Goal: Task Accomplishment & Management: Manage account settings

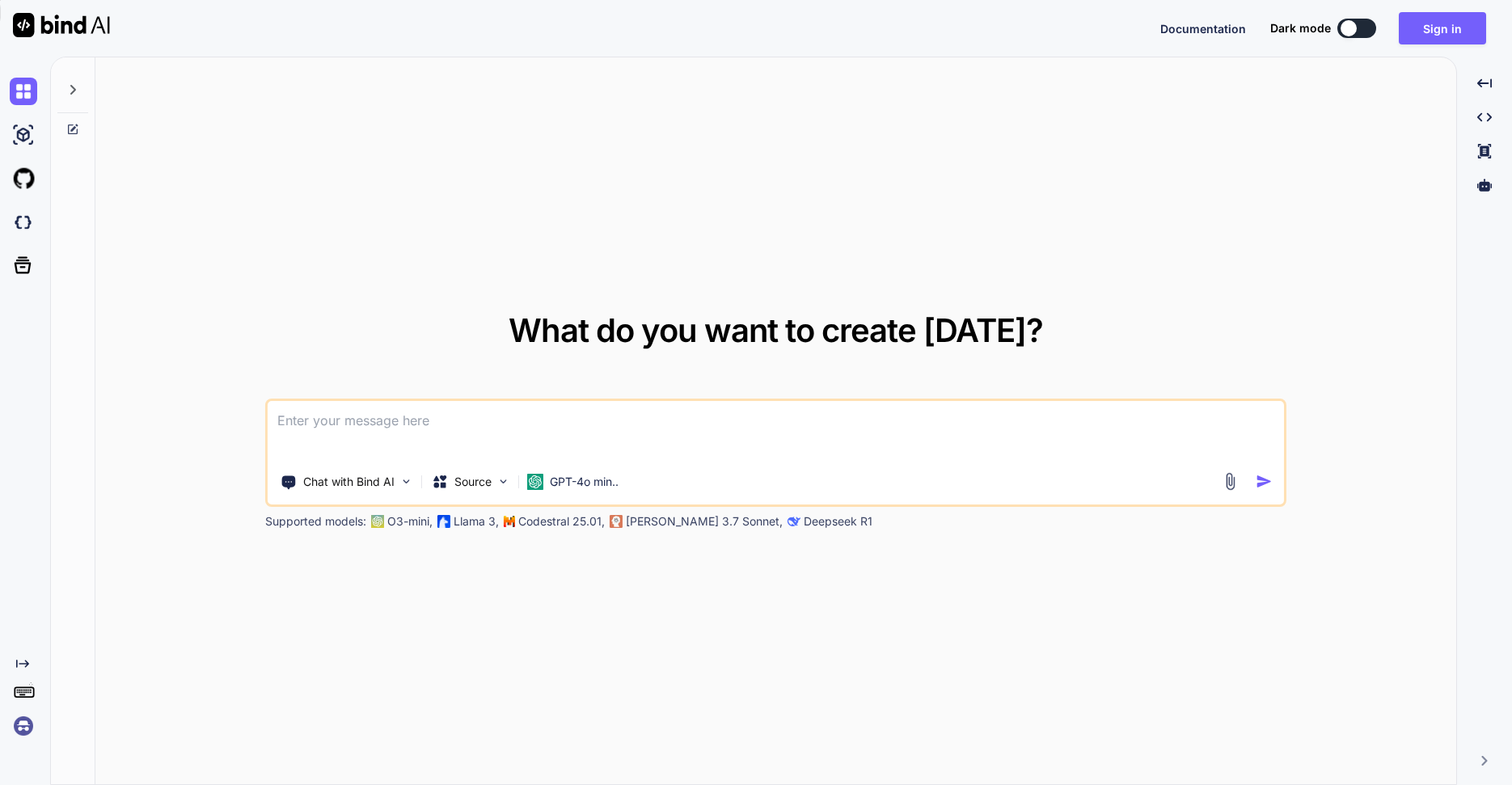
type textarea "x"
click at [1446, 18] on button "Sign in" at bounding box center [1442, 28] width 87 height 32
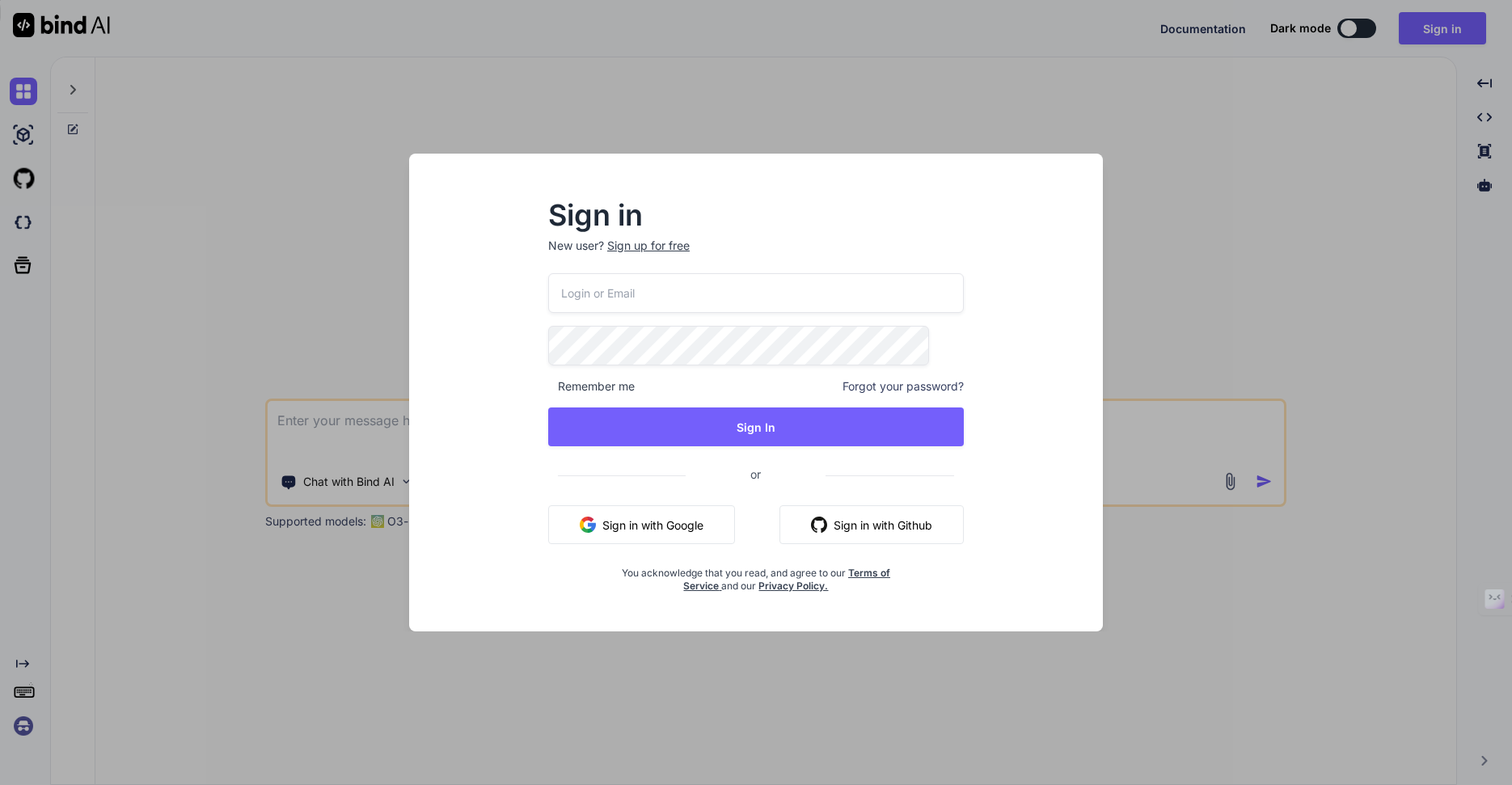
click at [757, 284] on input "email" at bounding box center [756, 293] width 416 height 40
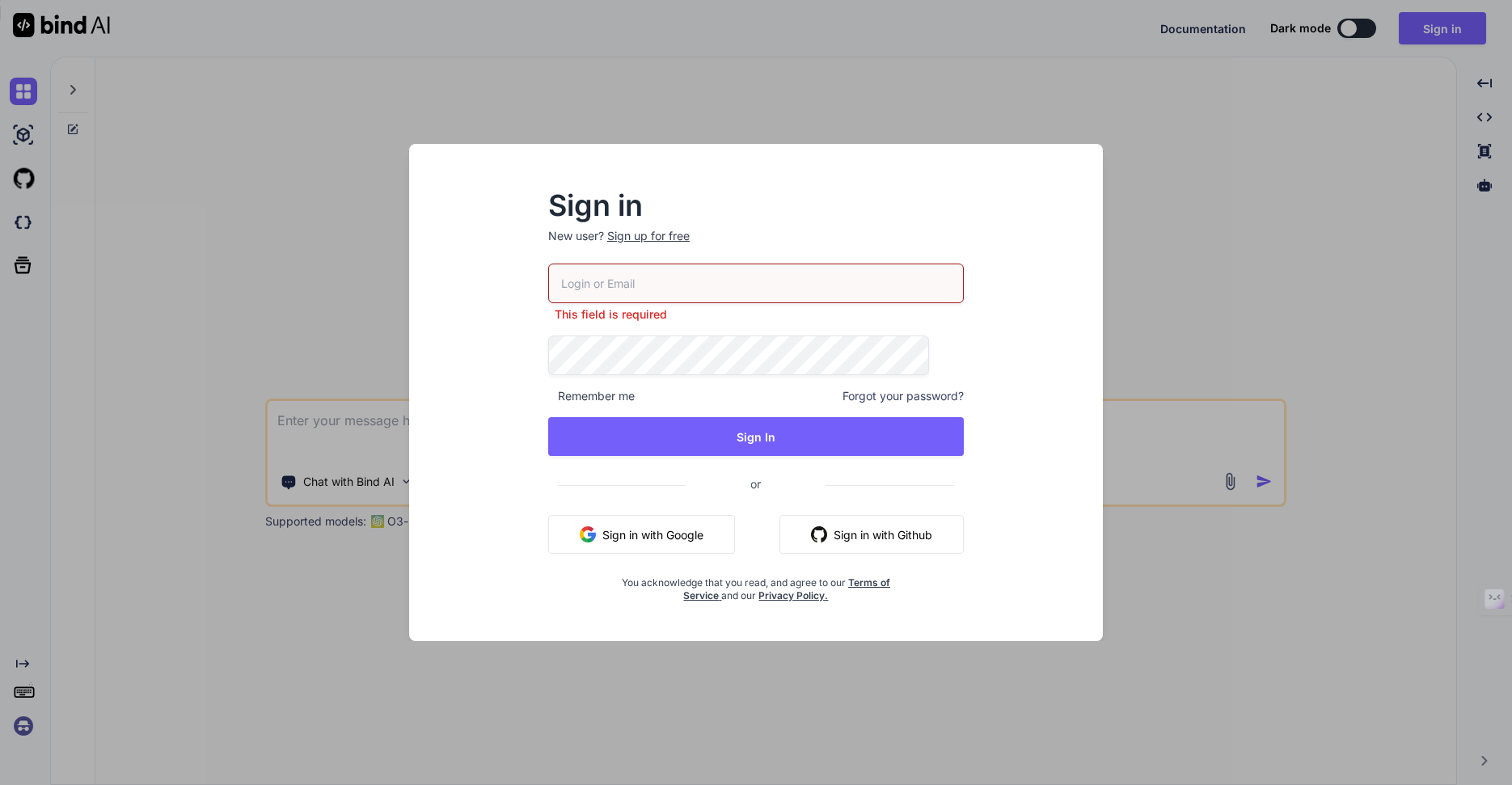
type input "[DOMAIN_NAME][EMAIL_ADDRESS][DOMAIN_NAME]"
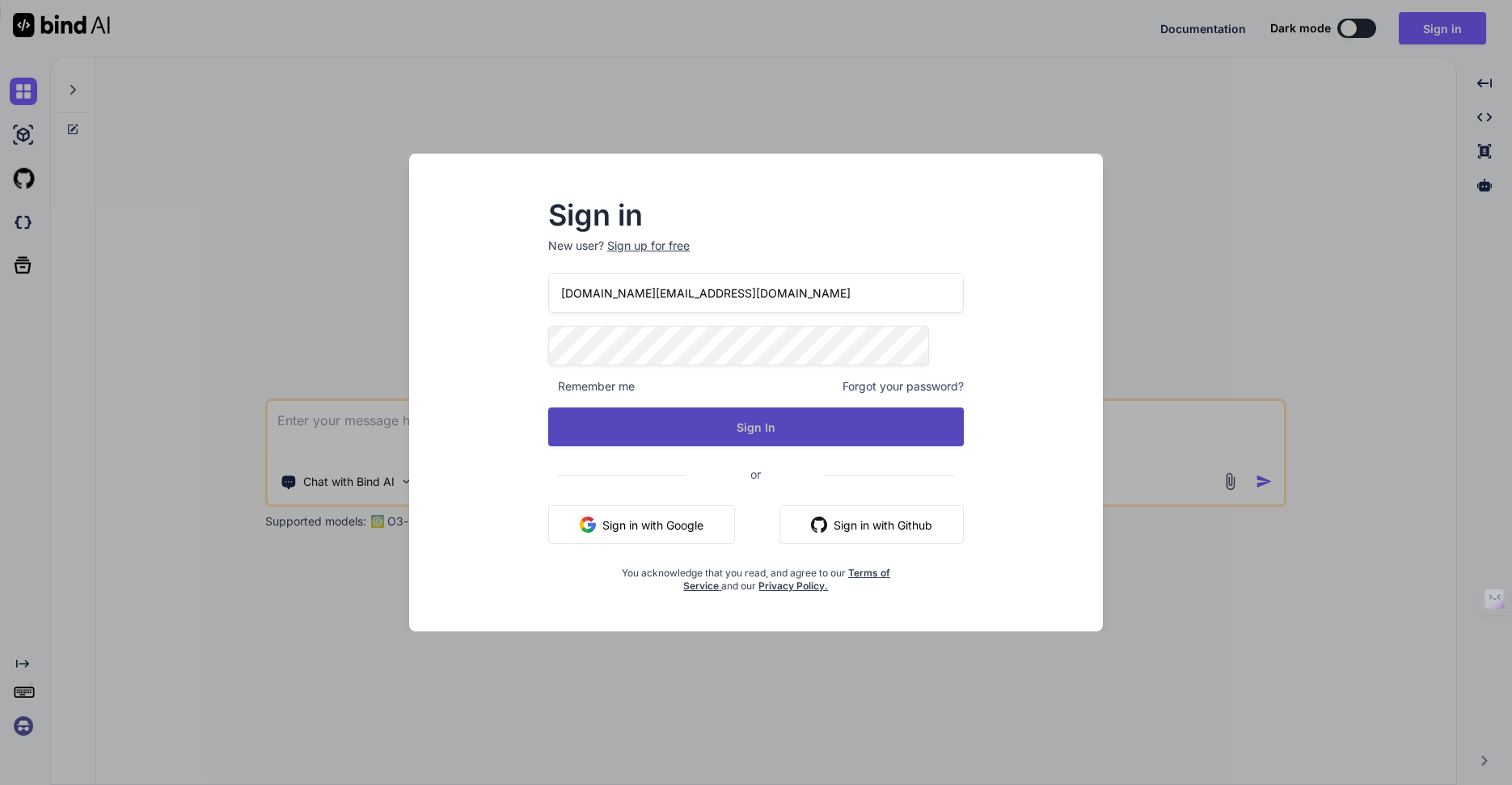
click at [731, 426] on button "Sign In" at bounding box center [756, 426] width 416 height 39
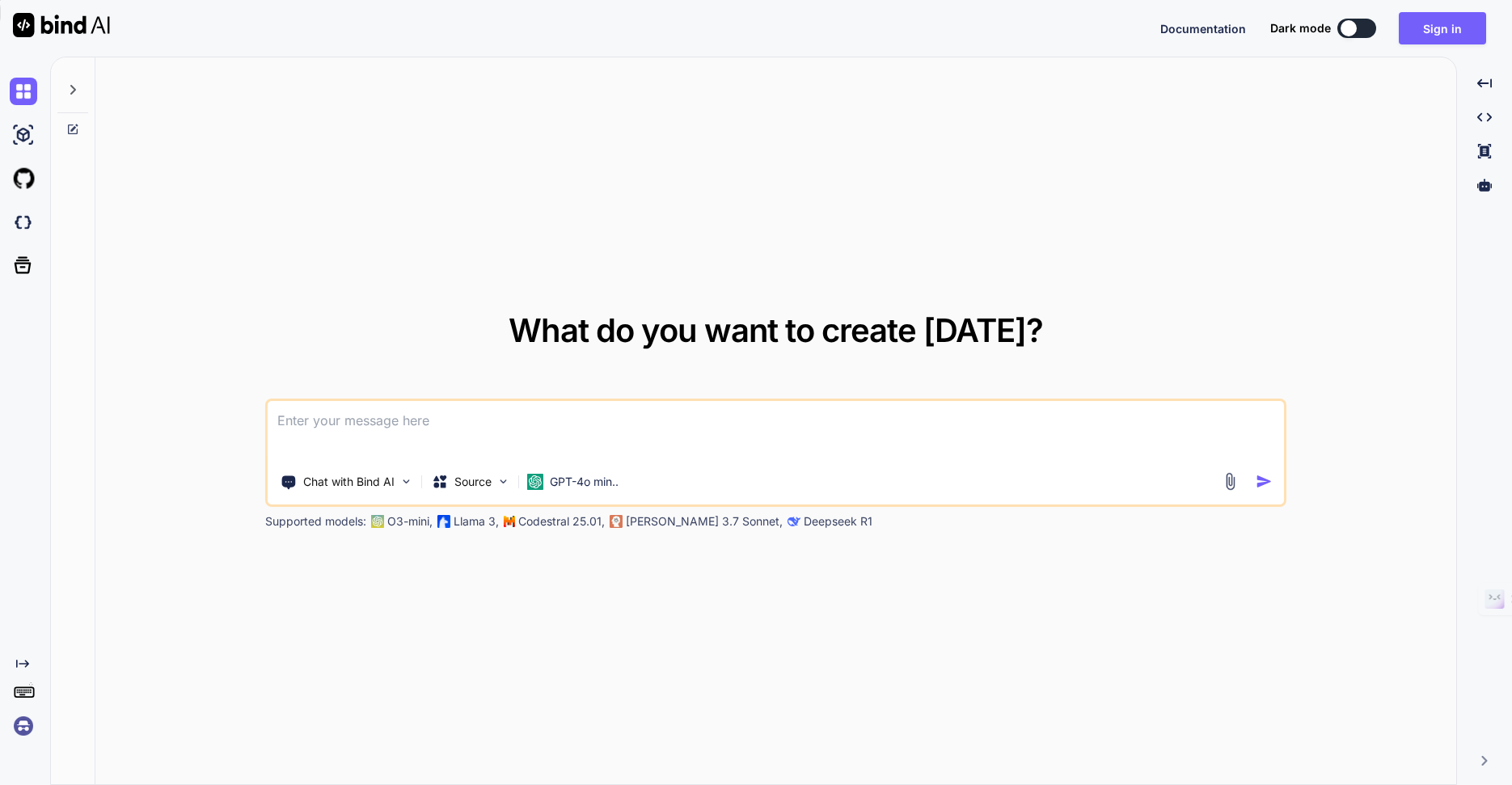
click at [18, 730] on img at bounding box center [23, 725] width 27 height 27
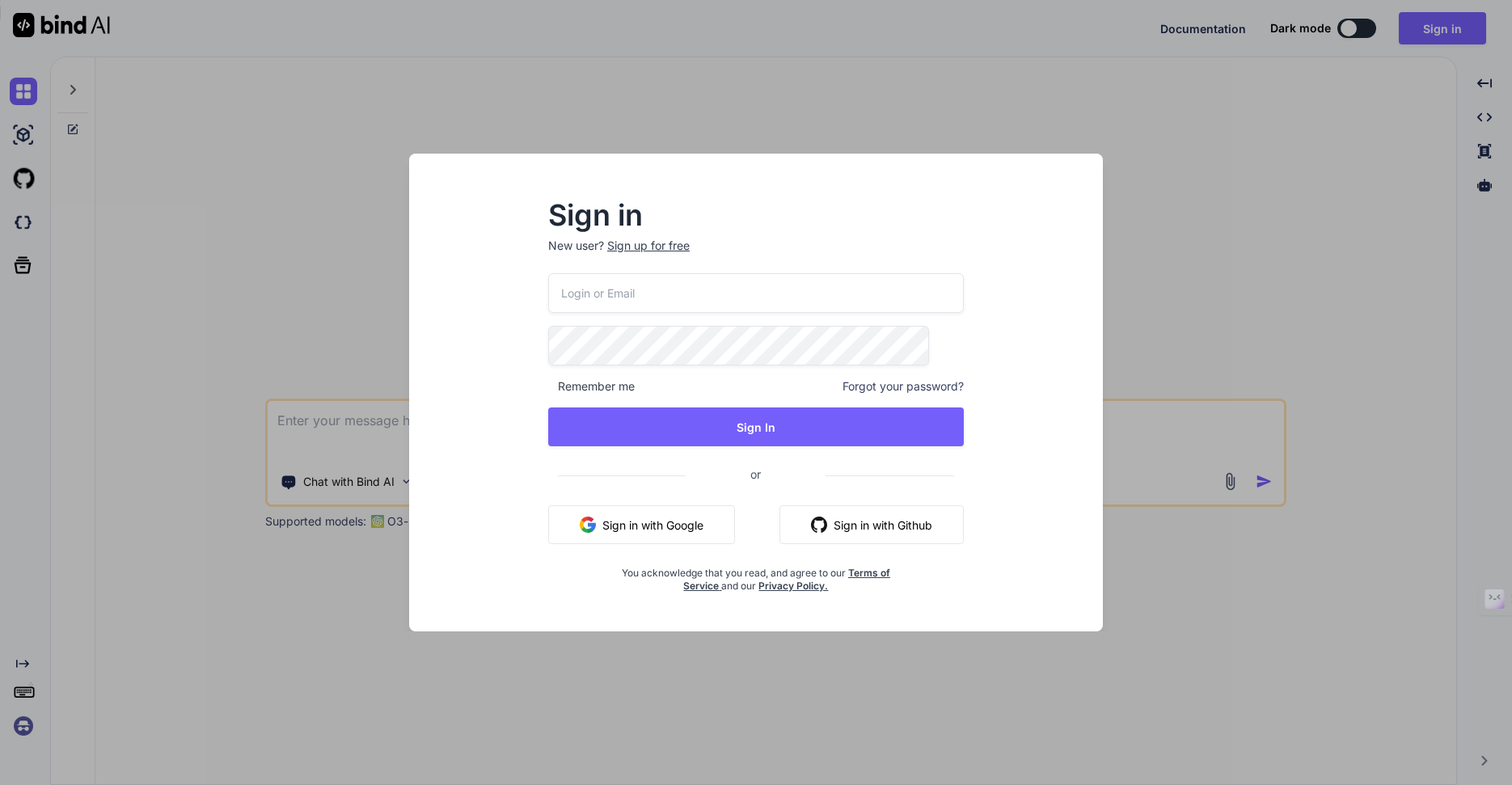
click at [813, 118] on div "Sign in New user? Sign up for free Remember me Forgot your password? Sign In or…" at bounding box center [756, 392] width 1512 height 785
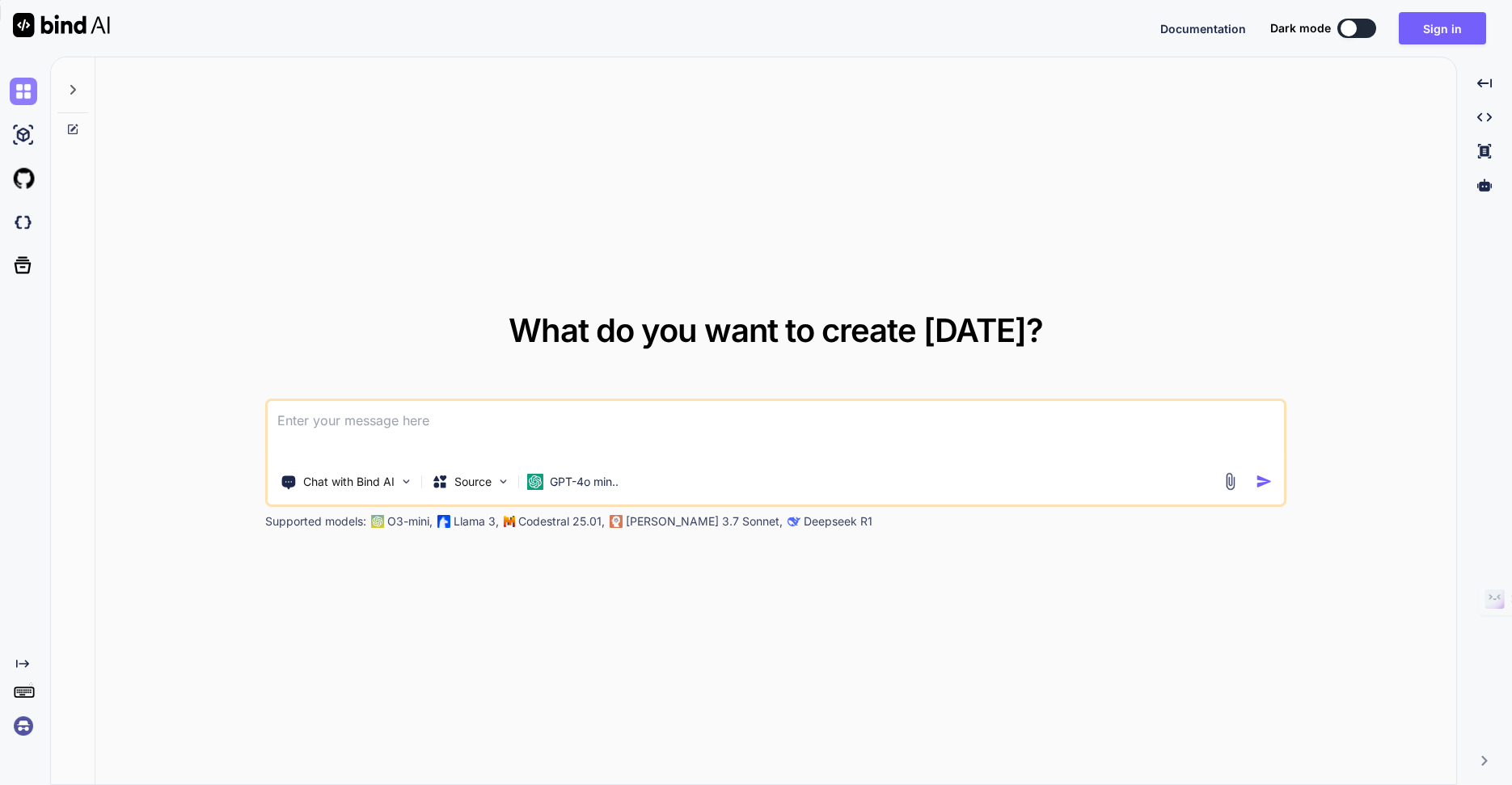
click at [22, 103] on img at bounding box center [23, 91] width 27 height 27
click at [67, 95] on icon at bounding box center [73, 90] width 13 height 13
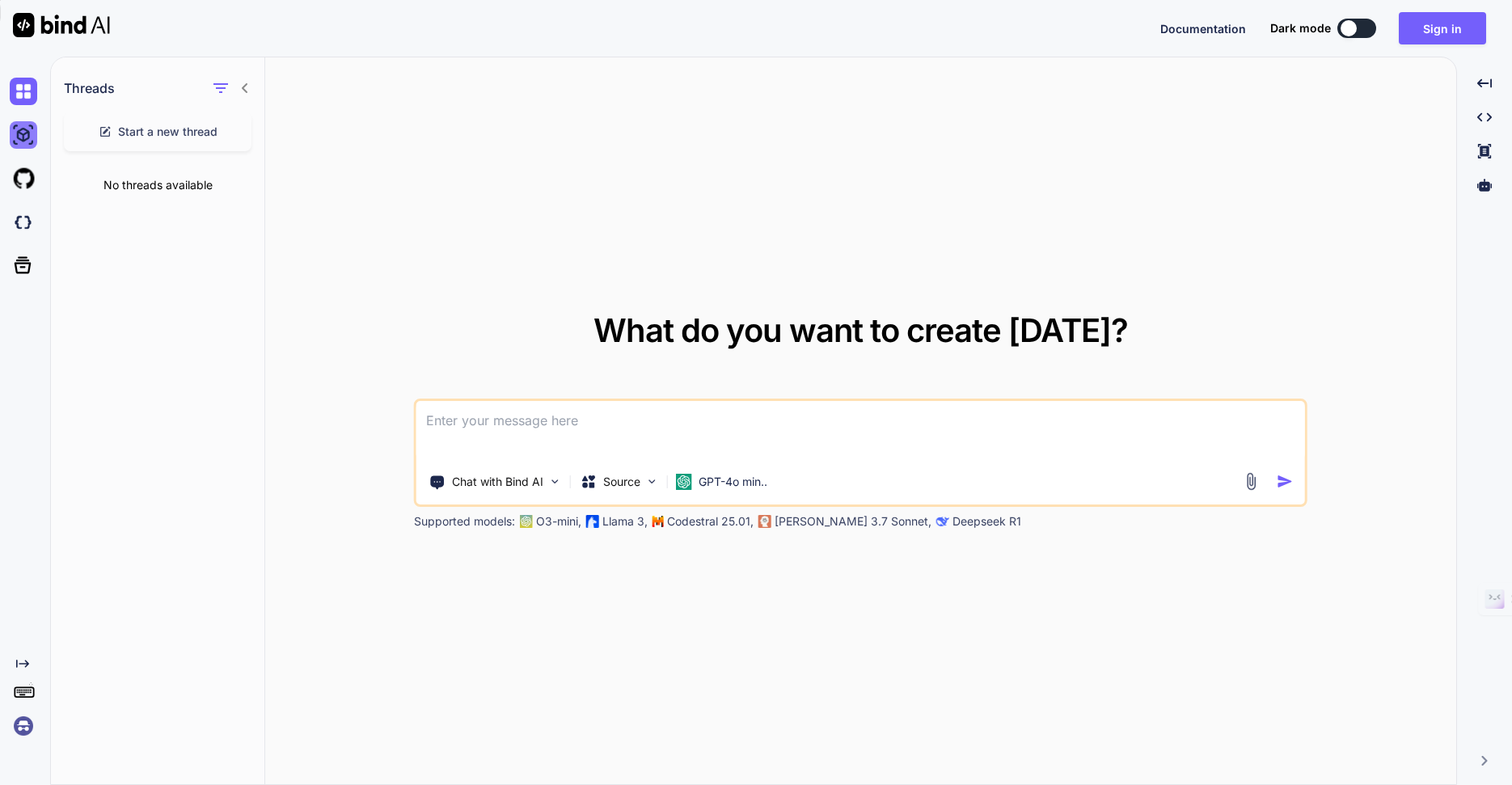
click at [26, 134] on img at bounding box center [23, 134] width 27 height 27
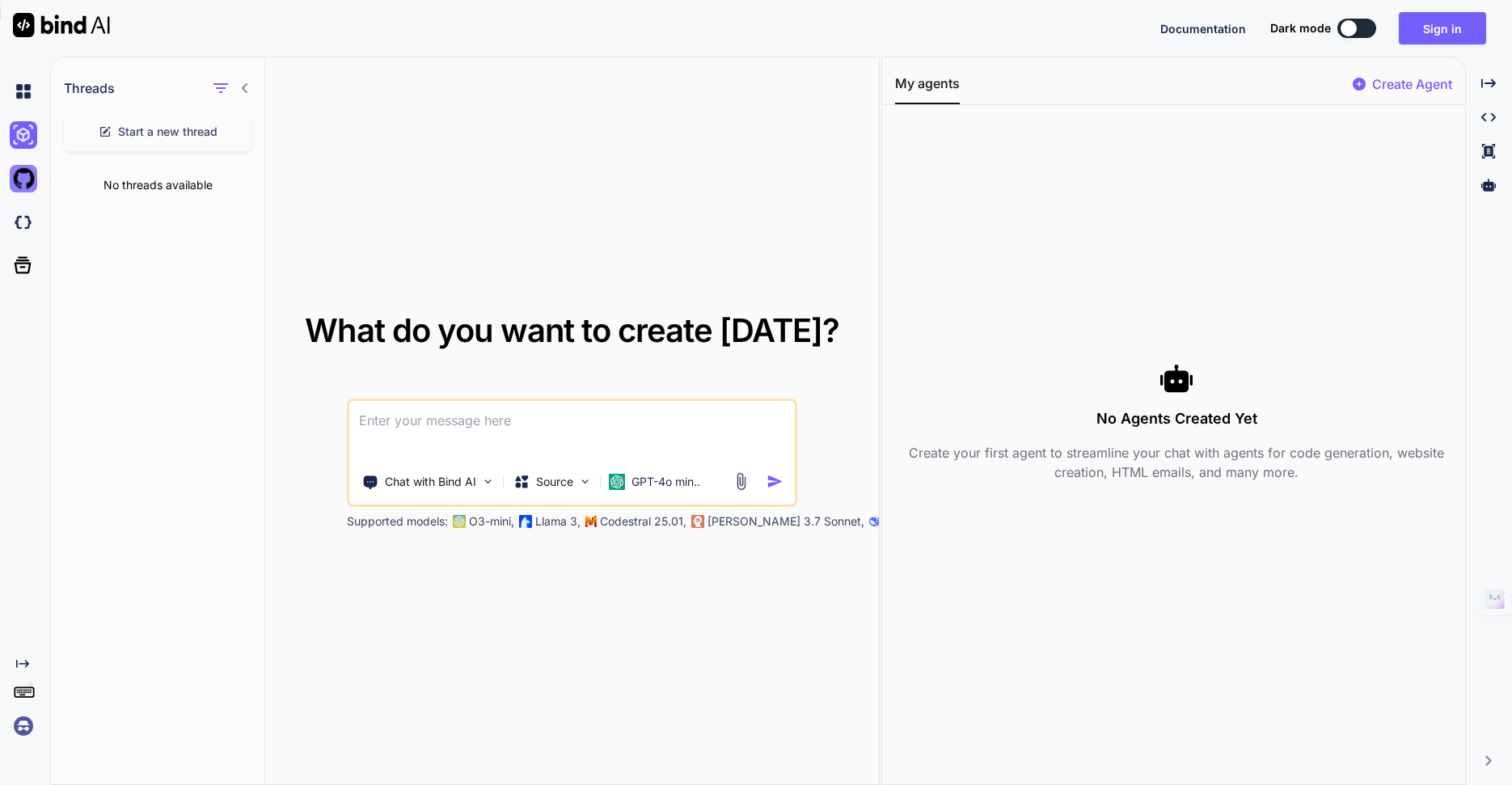
click at [30, 176] on img at bounding box center [23, 178] width 27 height 27
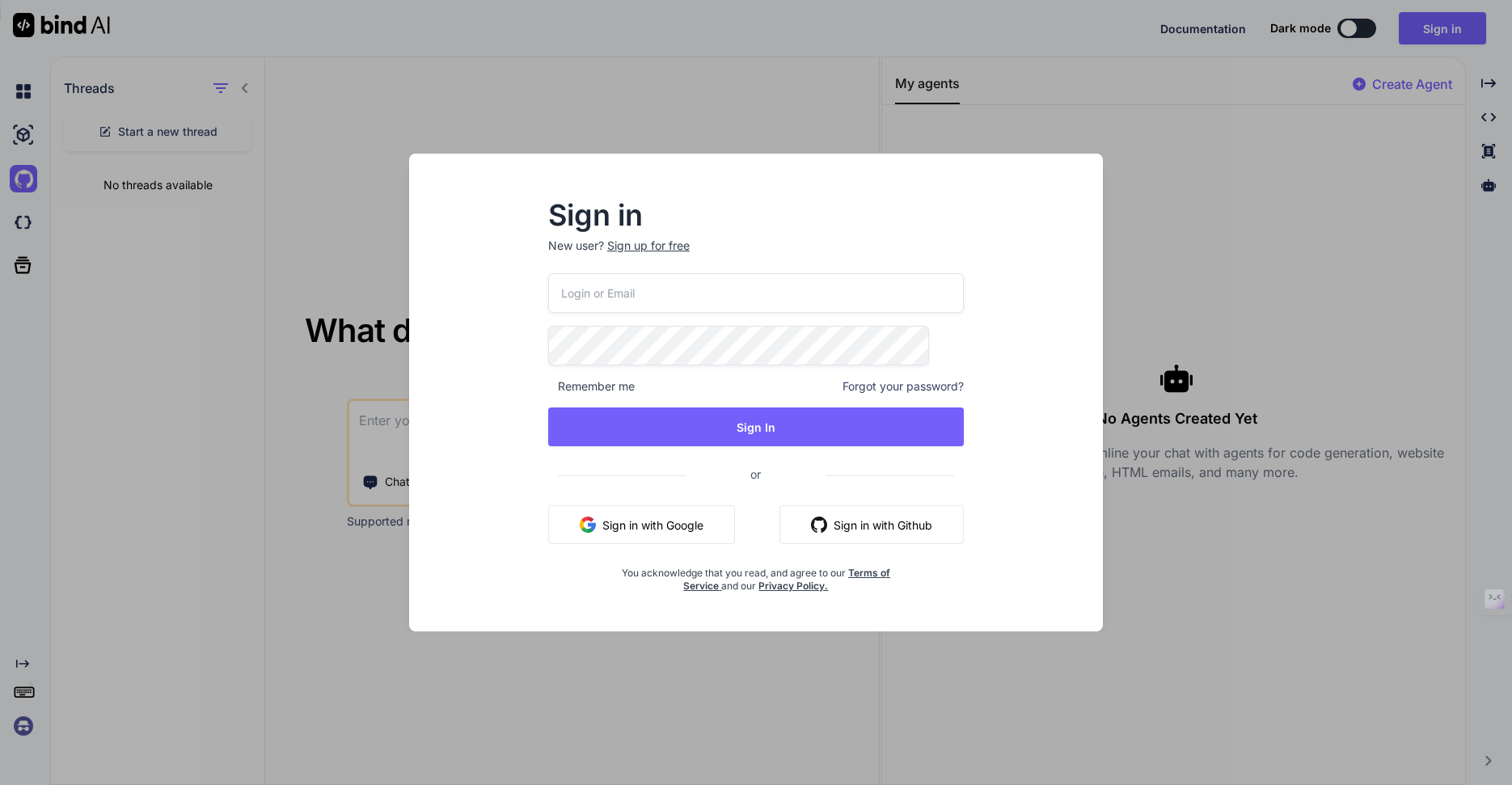
click at [269, 451] on div "Sign in New user? Sign up for free Remember me Forgot your password? Sign In or…" at bounding box center [756, 392] width 1512 height 785
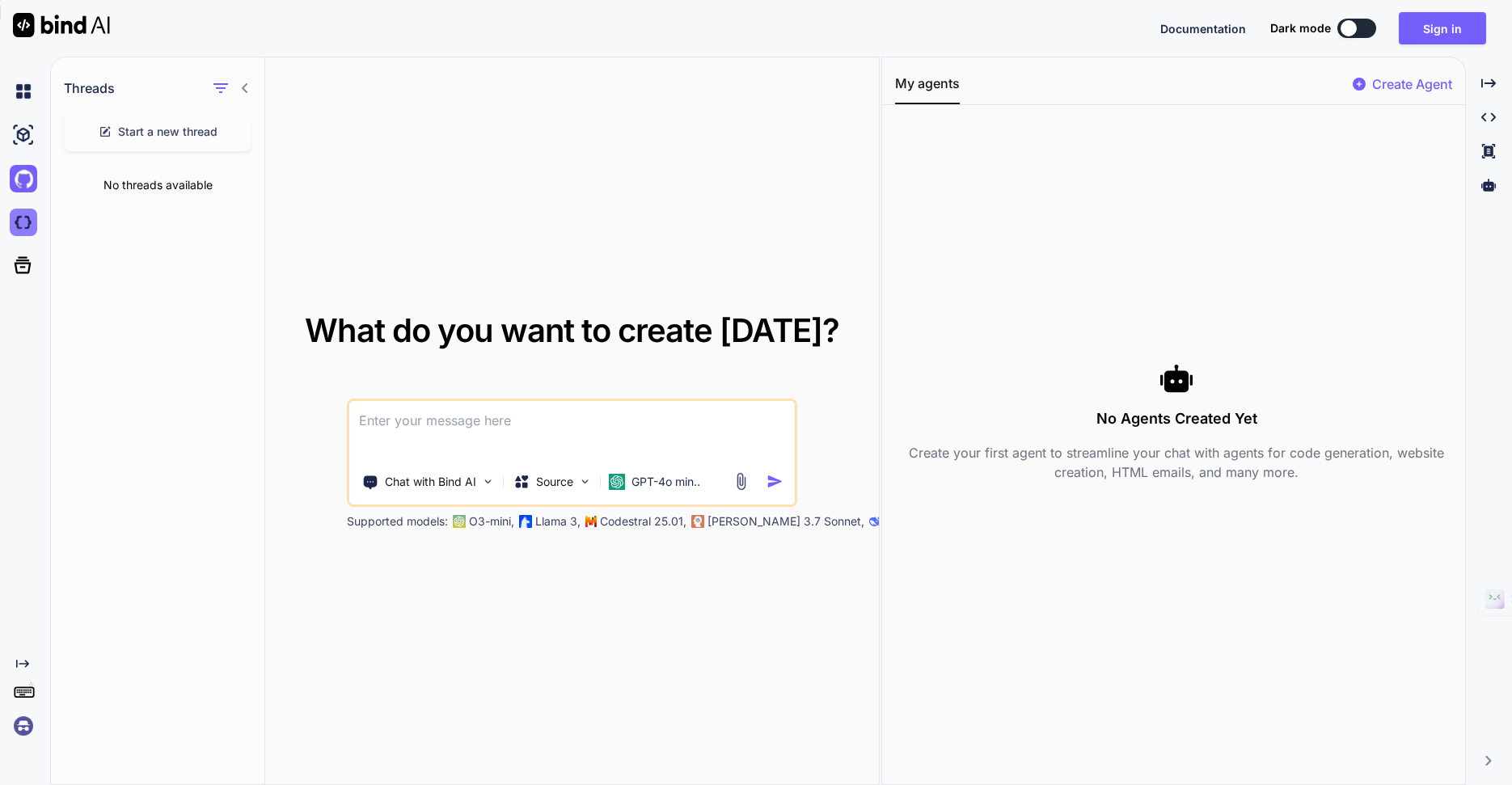
click at [34, 220] on img at bounding box center [23, 222] width 27 height 27
click at [763, 436] on textarea at bounding box center [572, 431] width 446 height 60
click at [1494, 84] on icon at bounding box center [1489, 83] width 15 height 9
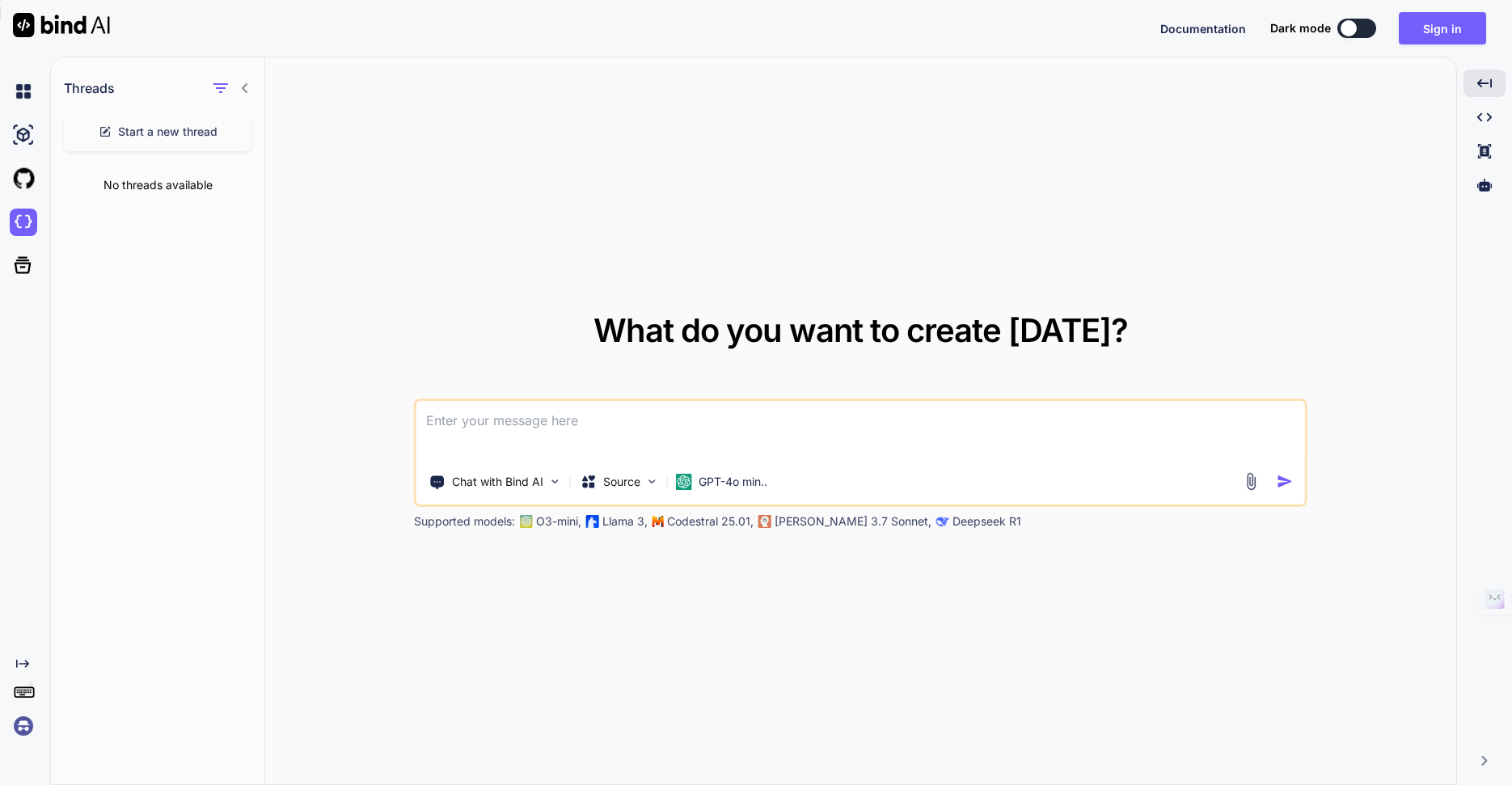
click at [920, 426] on textarea at bounding box center [861, 431] width 888 height 60
click at [857, 436] on textarea at bounding box center [861, 431] width 888 height 60
type textarea "x"
paste textarea
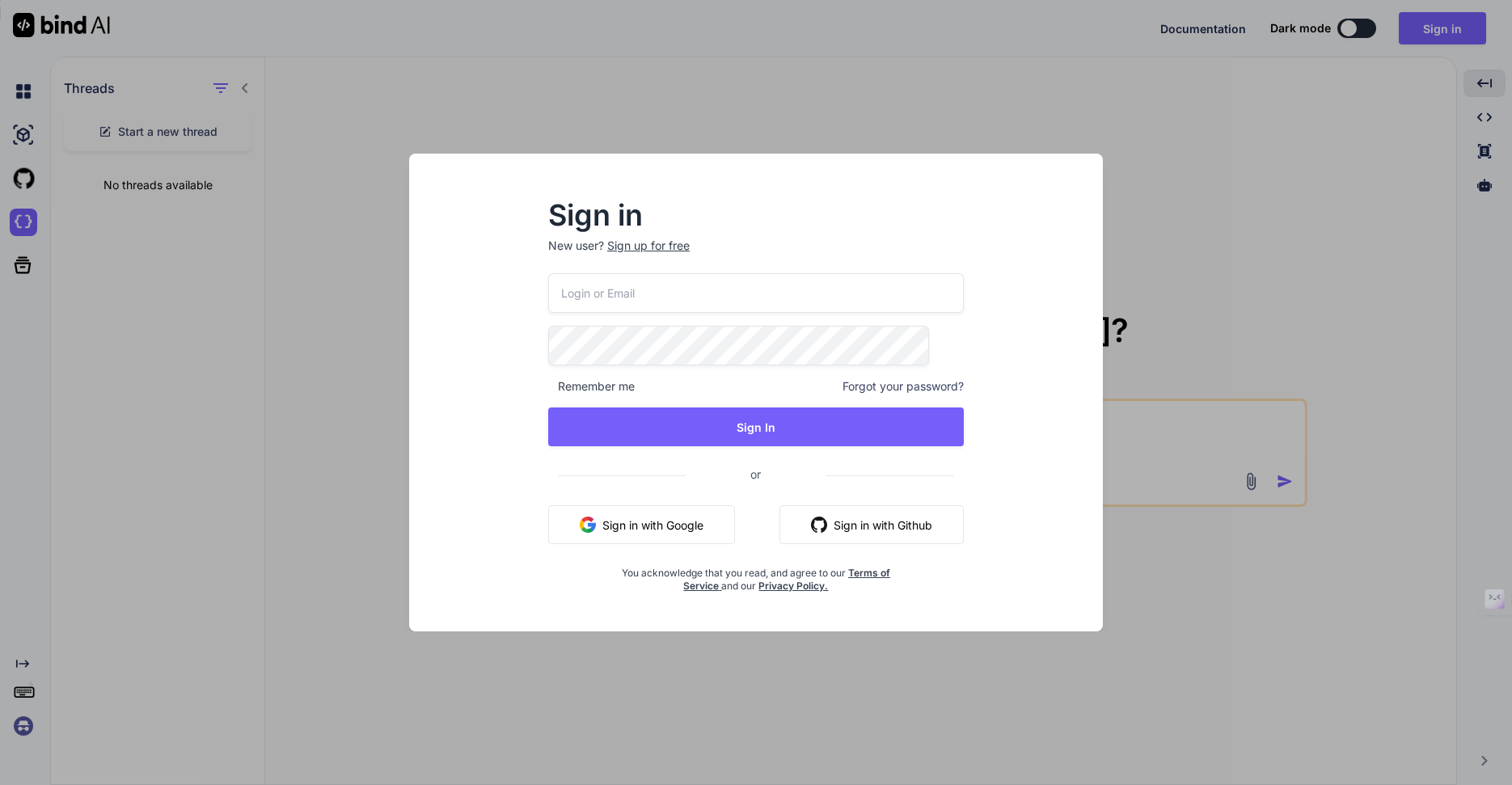
click at [1150, 164] on div "Sign in New user? Sign up for free Remember me Forgot your password? Sign In or…" at bounding box center [756, 392] width 1512 height 785
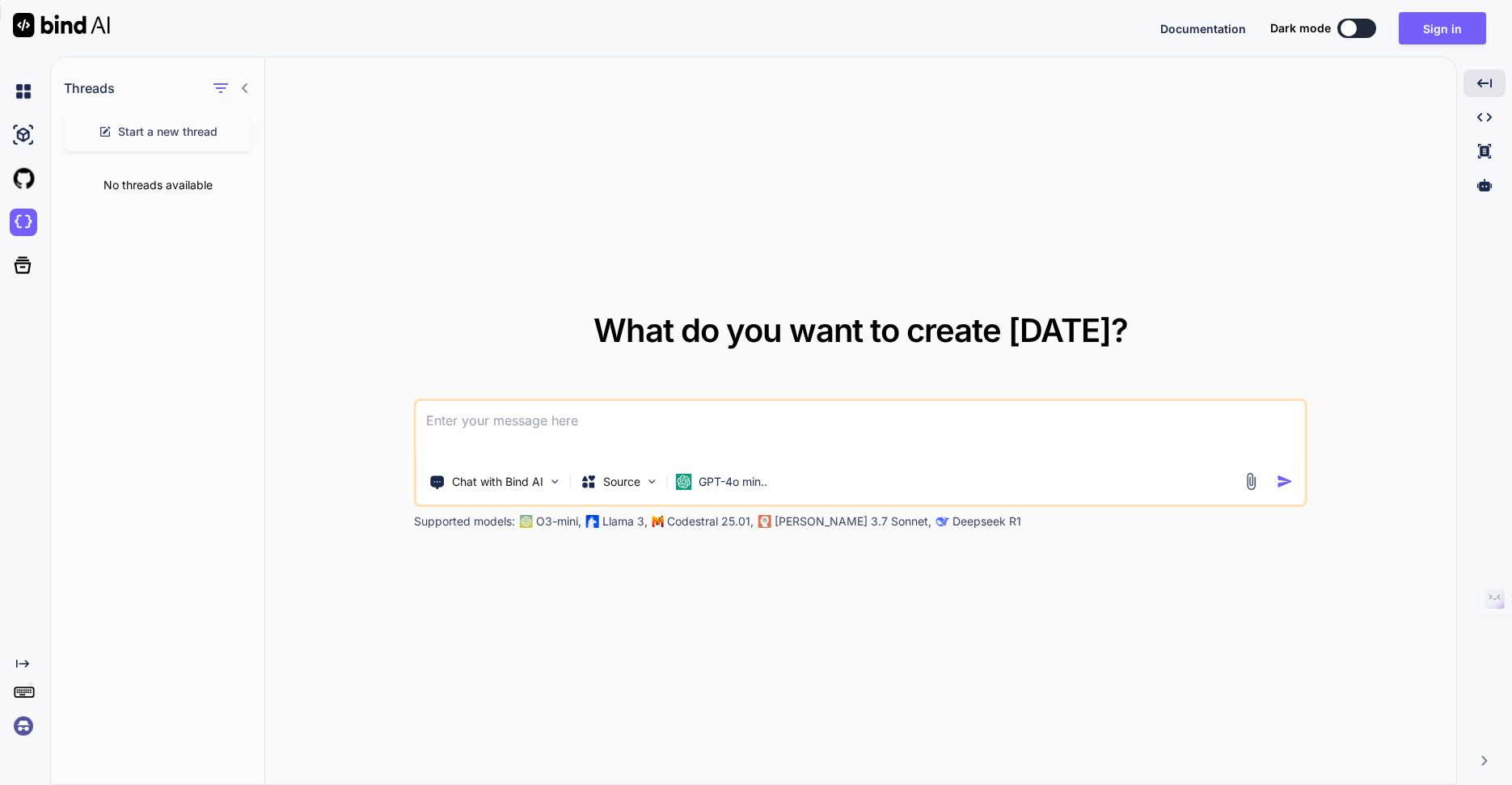
type textarea "x"
click at [208, 138] on span "Start a new thread" at bounding box center [167, 132] width 99 height 17
click at [560, 417] on textarea at bounding box center [861, 431] width 888 height 60
paste textarea
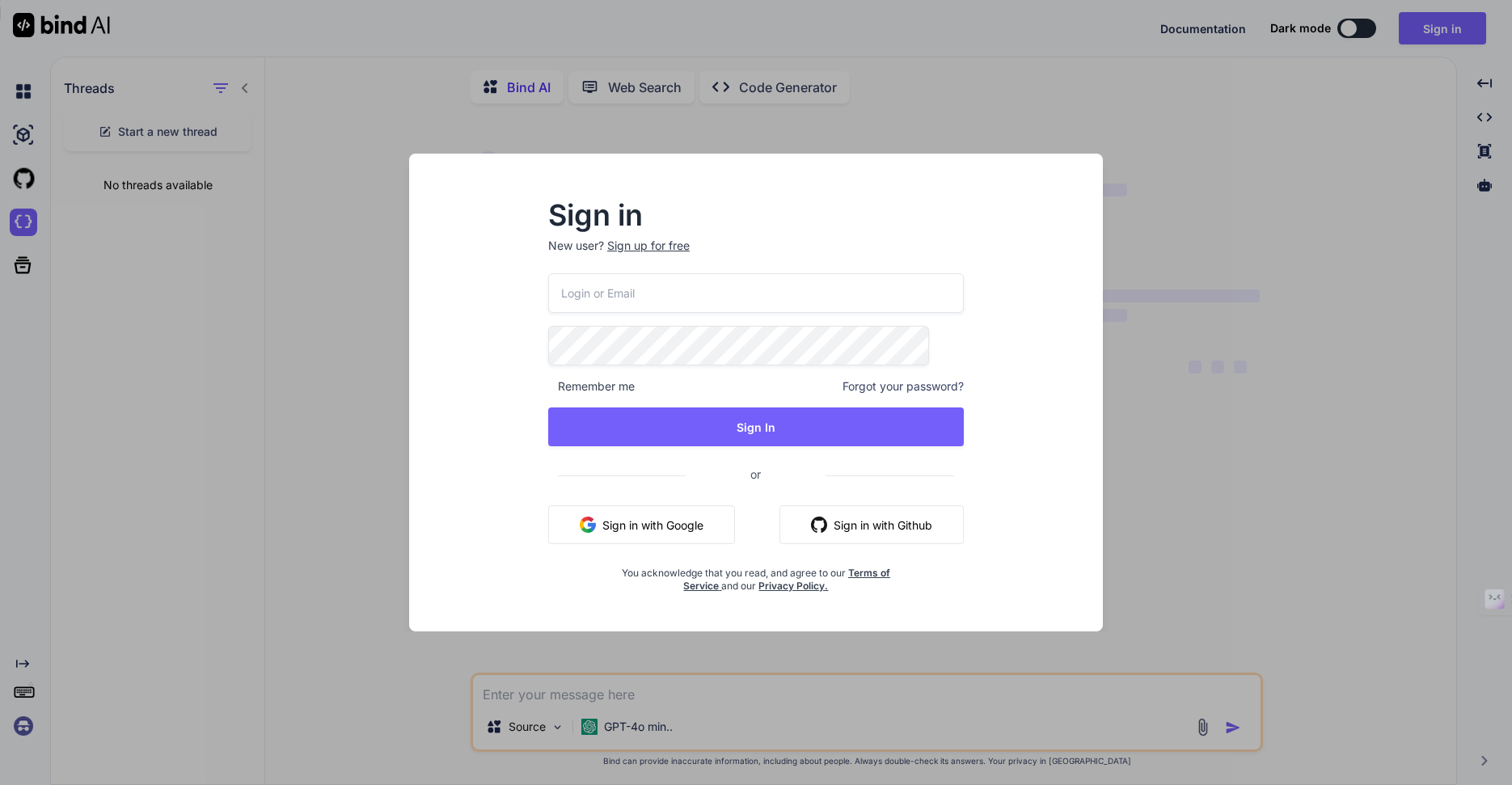
click at [713, 283] on input "email" at bounding box center [756, 293] width 416 height 40
type textarea "x"
type input "[DOMAIN_NAME][EMAIL_ADDRESS][DOMAIN_NAME]"
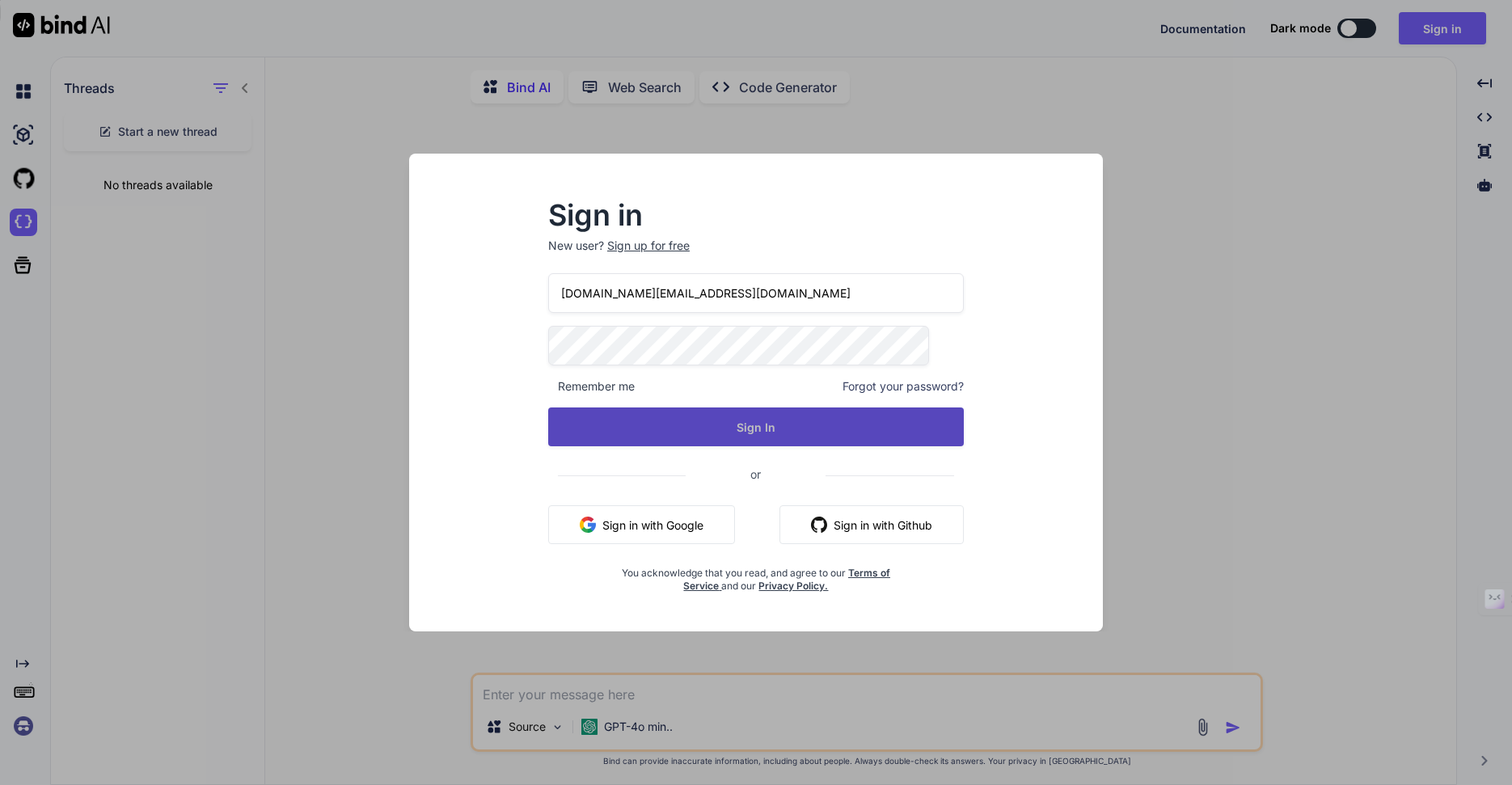
click at [742, 428] on button "Sign In" at bounding box center [756, 426] width 416 height 39
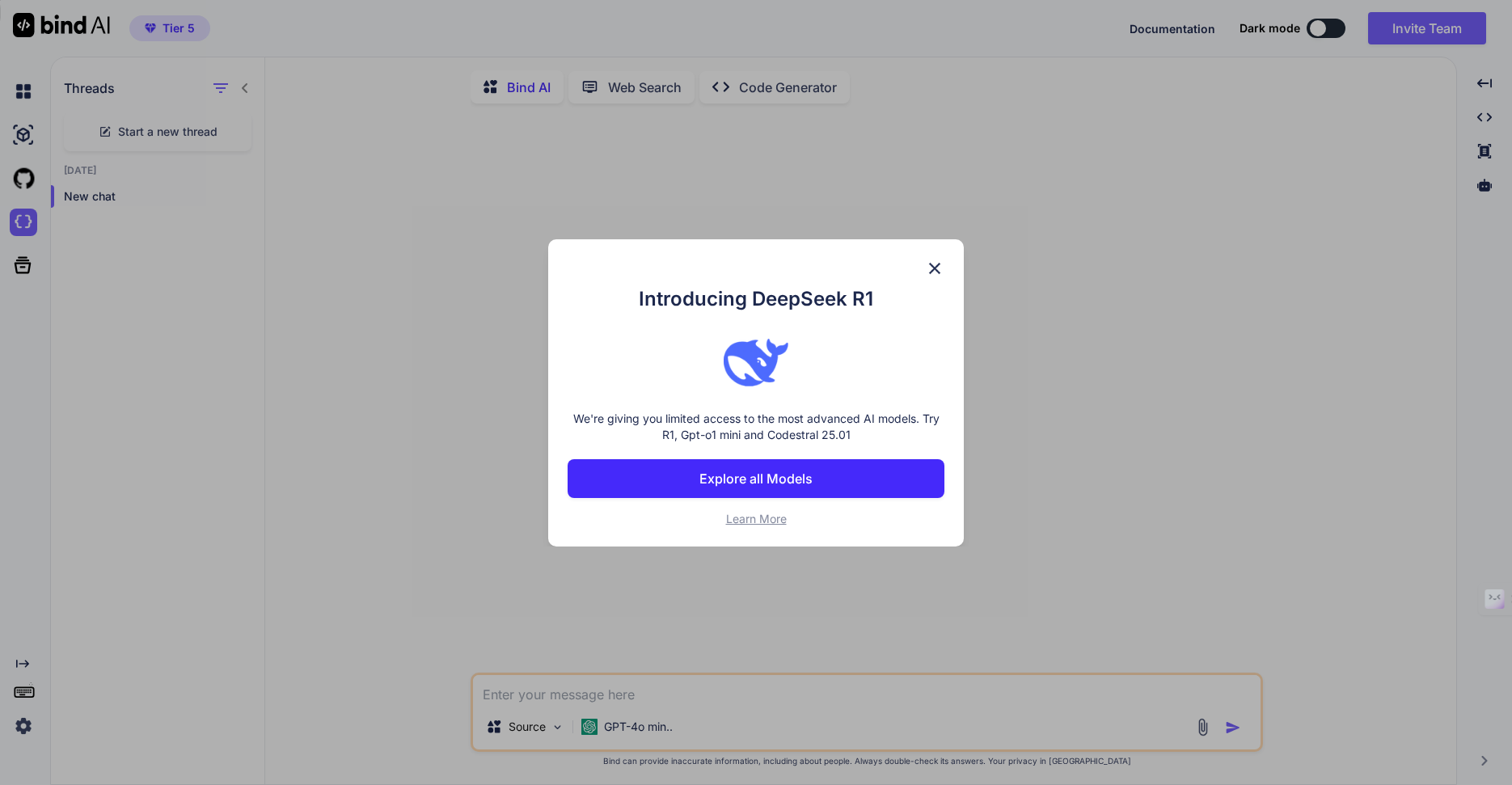
click at [934, 262] on img at bounding box center [934, 267] width 19 height 19
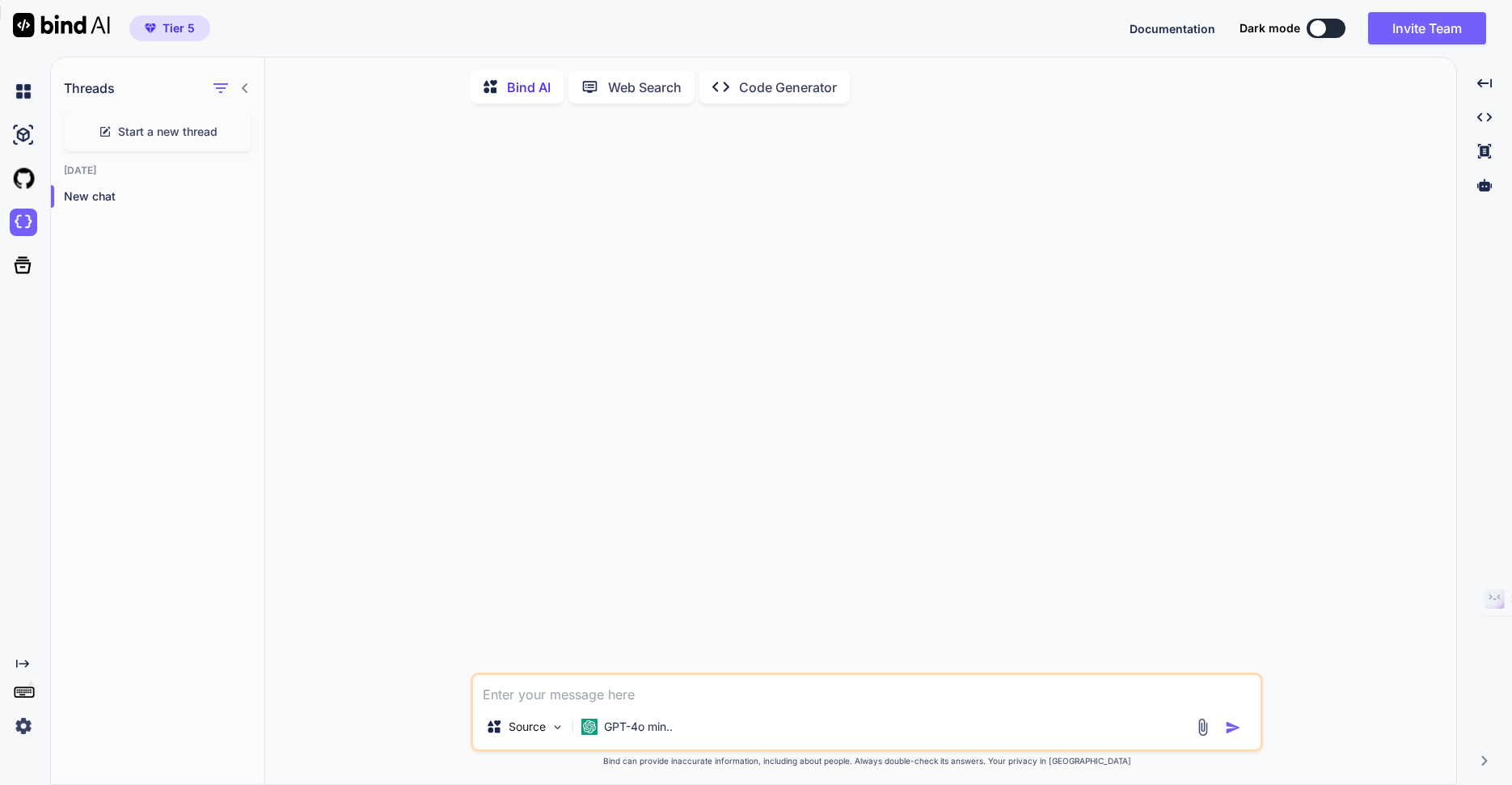
click at [22, 726] on img at bounding box center [23, 725] width 27 height 27
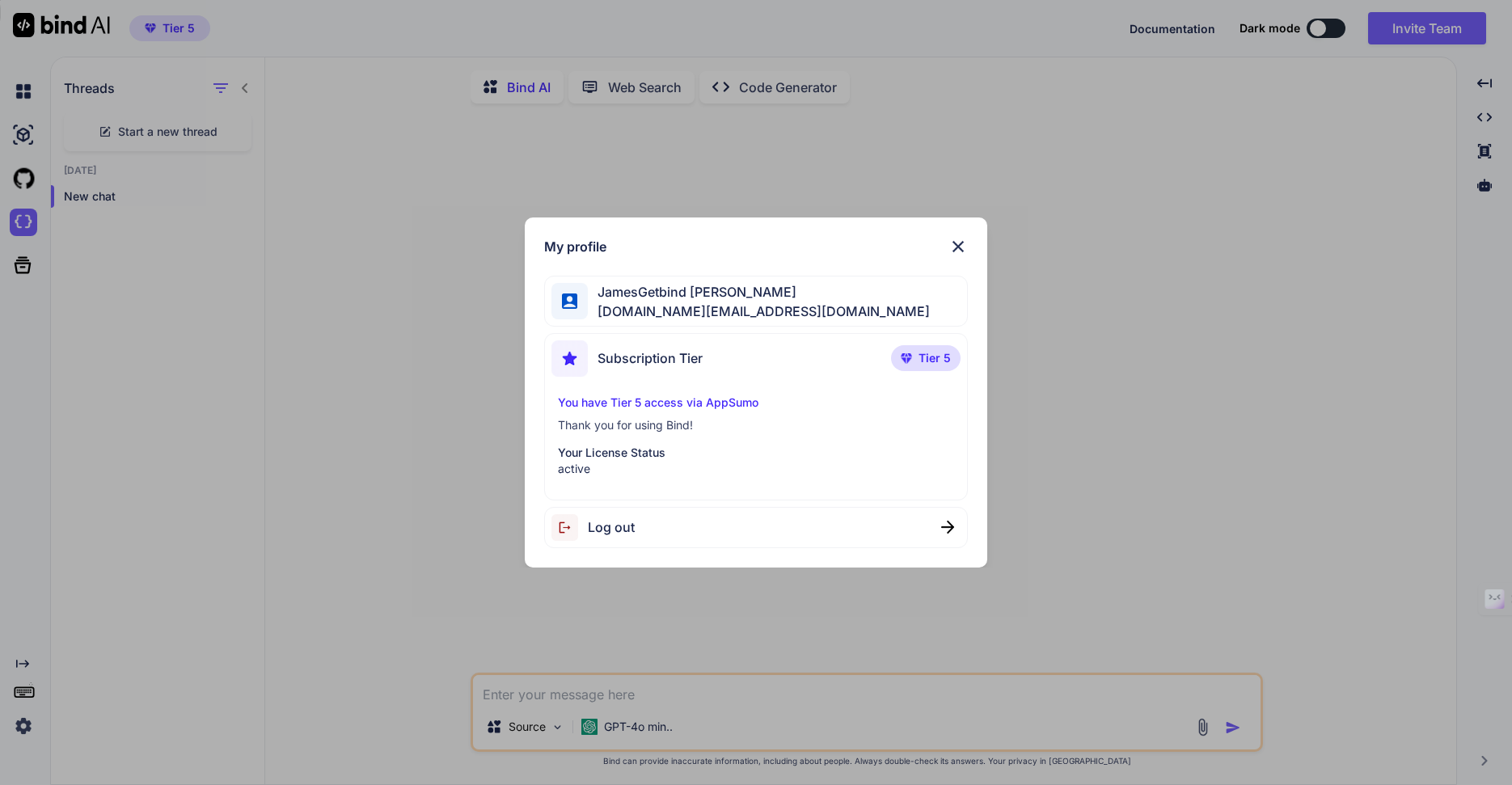
click at [954, 246] on img at bounding box center [958, 246] width 19 height 19
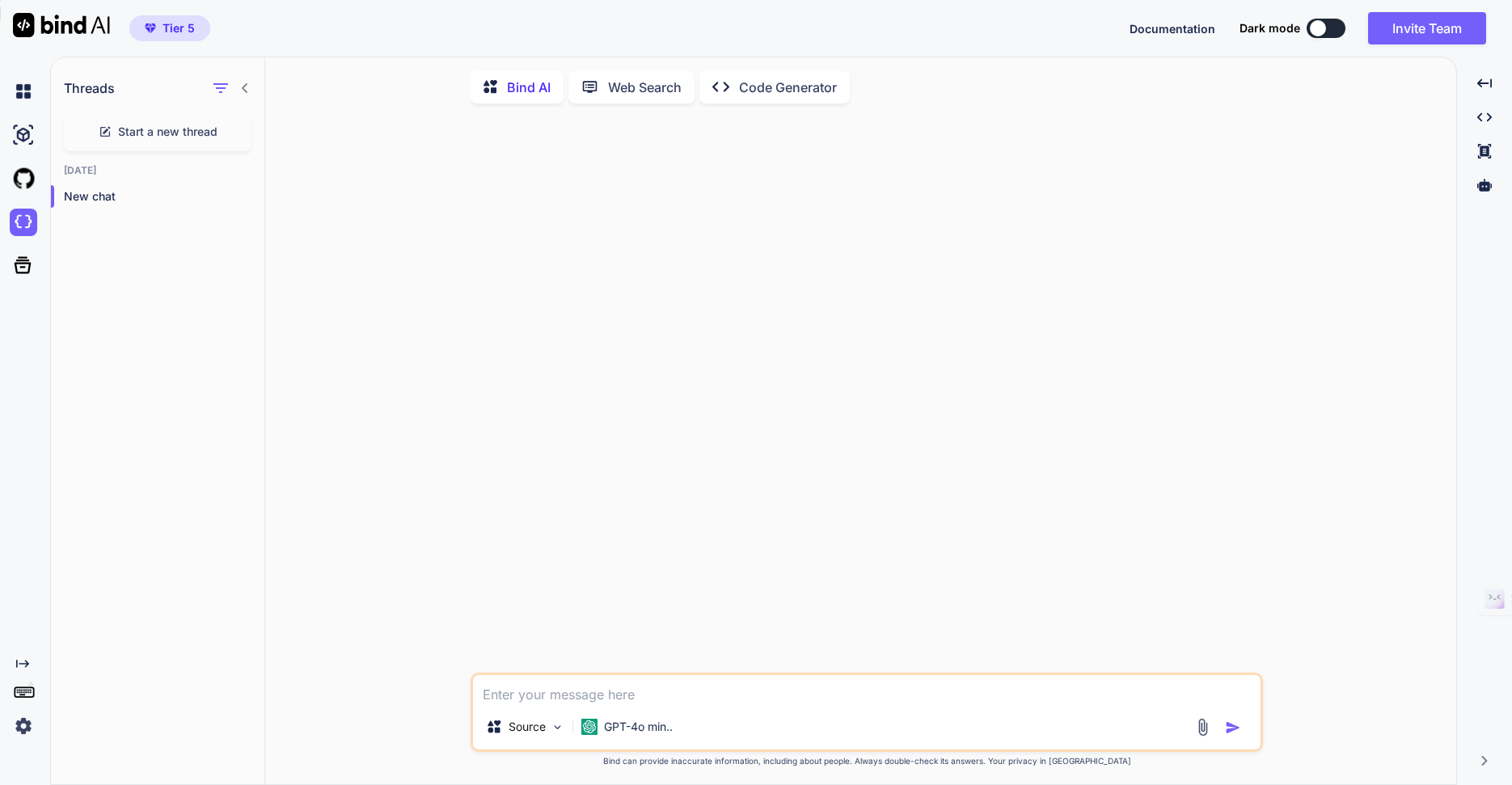
click at [667, 701] on textarea at bounding box center [867, 689] width 787 height 29
paste textarea "Change Username Profile URL to Unique Hash String ..."
type textarea "x"
type textarea "Change Username Profile URL to Unique Hash String ..."
type textarea "x"
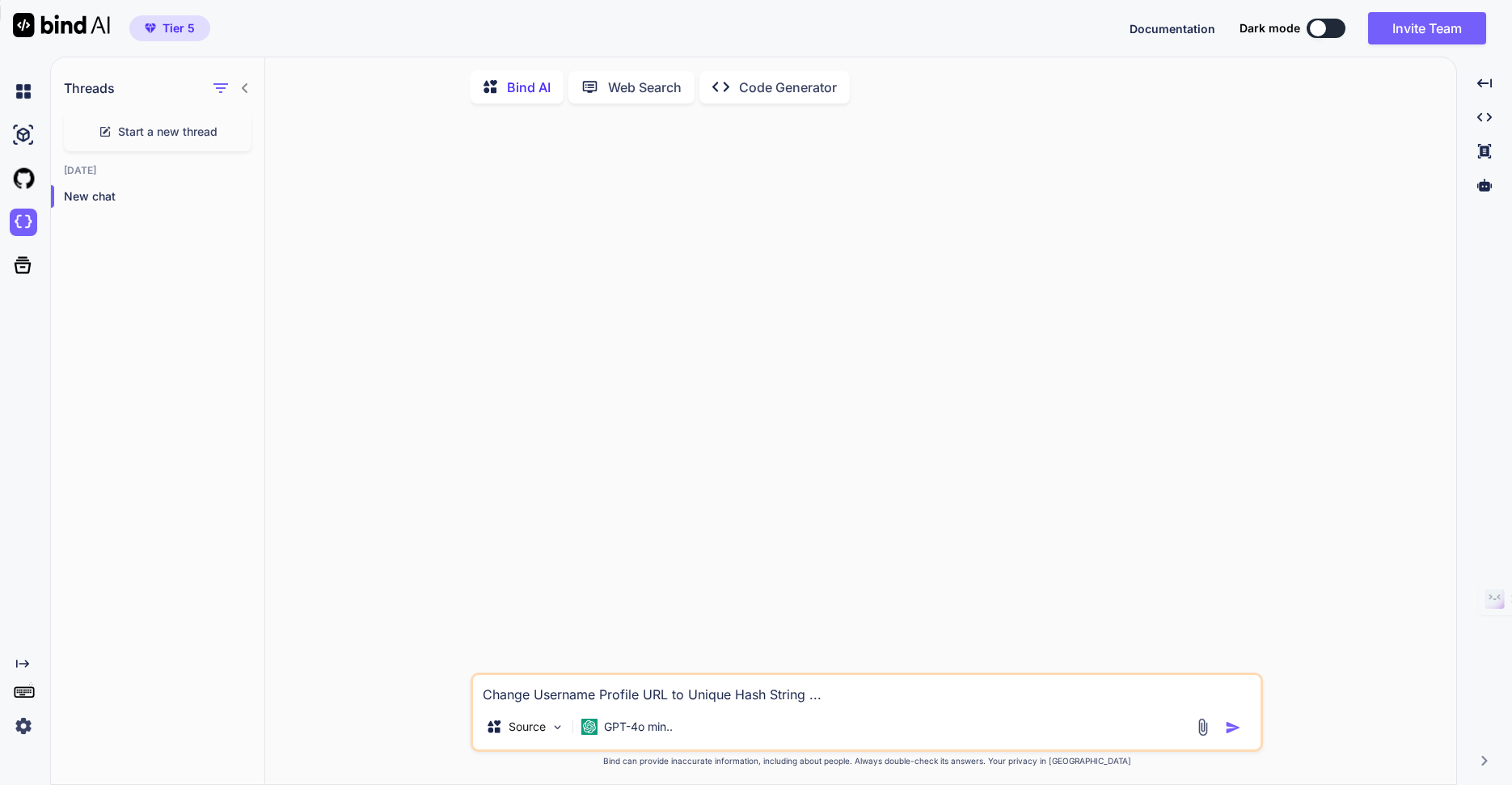
type textarea "Change Username Profile URL to Unique Hash String .."
type textarea "x"
type textarea "Change Username Profile URL to Unique Hash String ."
type textarea "x"
type textarea "Change Username Profile URL to Unique Hash String"
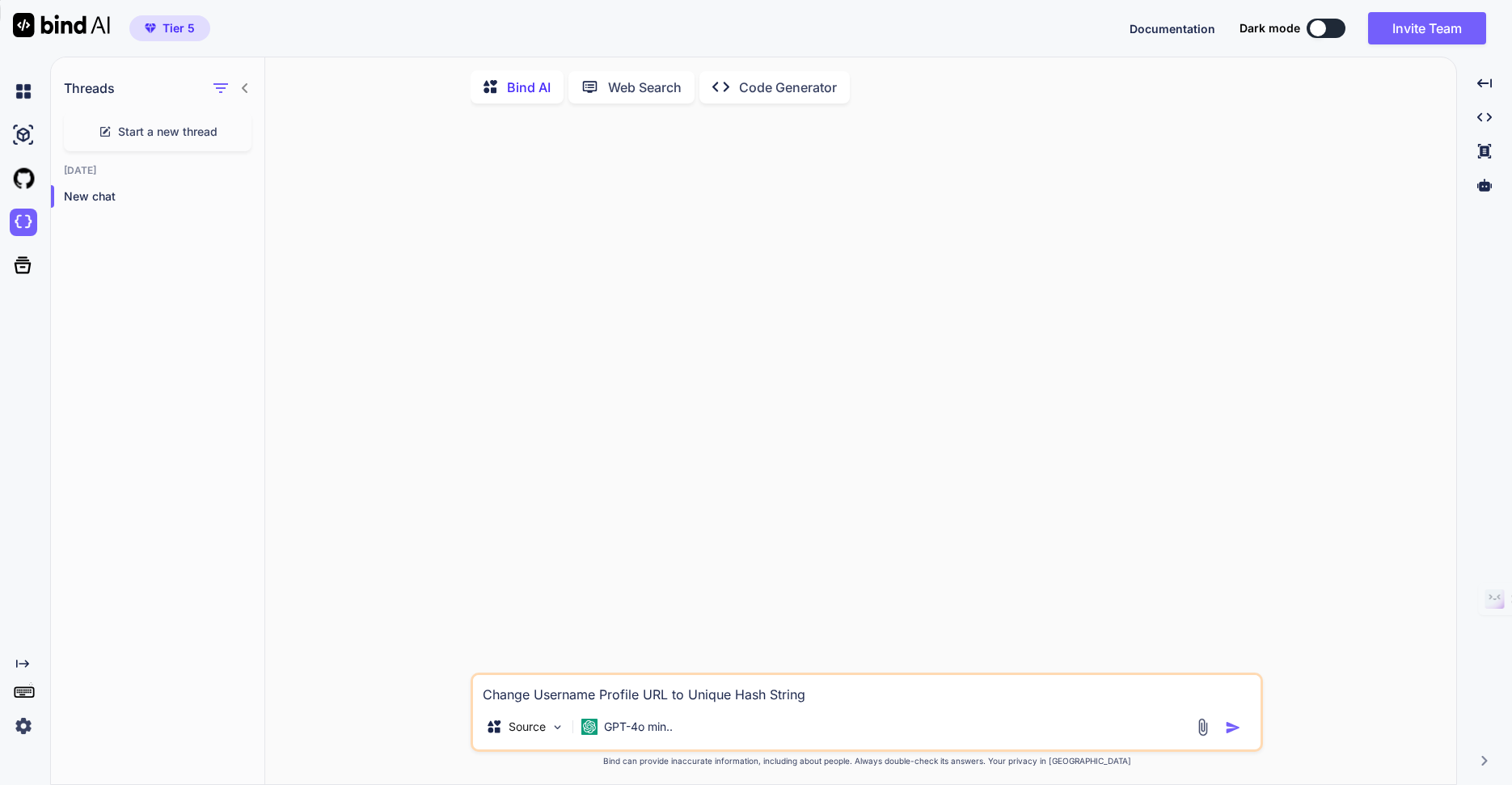
type textarea "x"
type textarea "Change Username Profile URL to Unique Hash String"
click at [482, 693] on textarea "Change Username Profile URL to Unique Hash String" at bounding box center [867, 689] width 787 height 29
type textarea "x"
type textarea "wChange Username Profile URL to Unique Hash String"
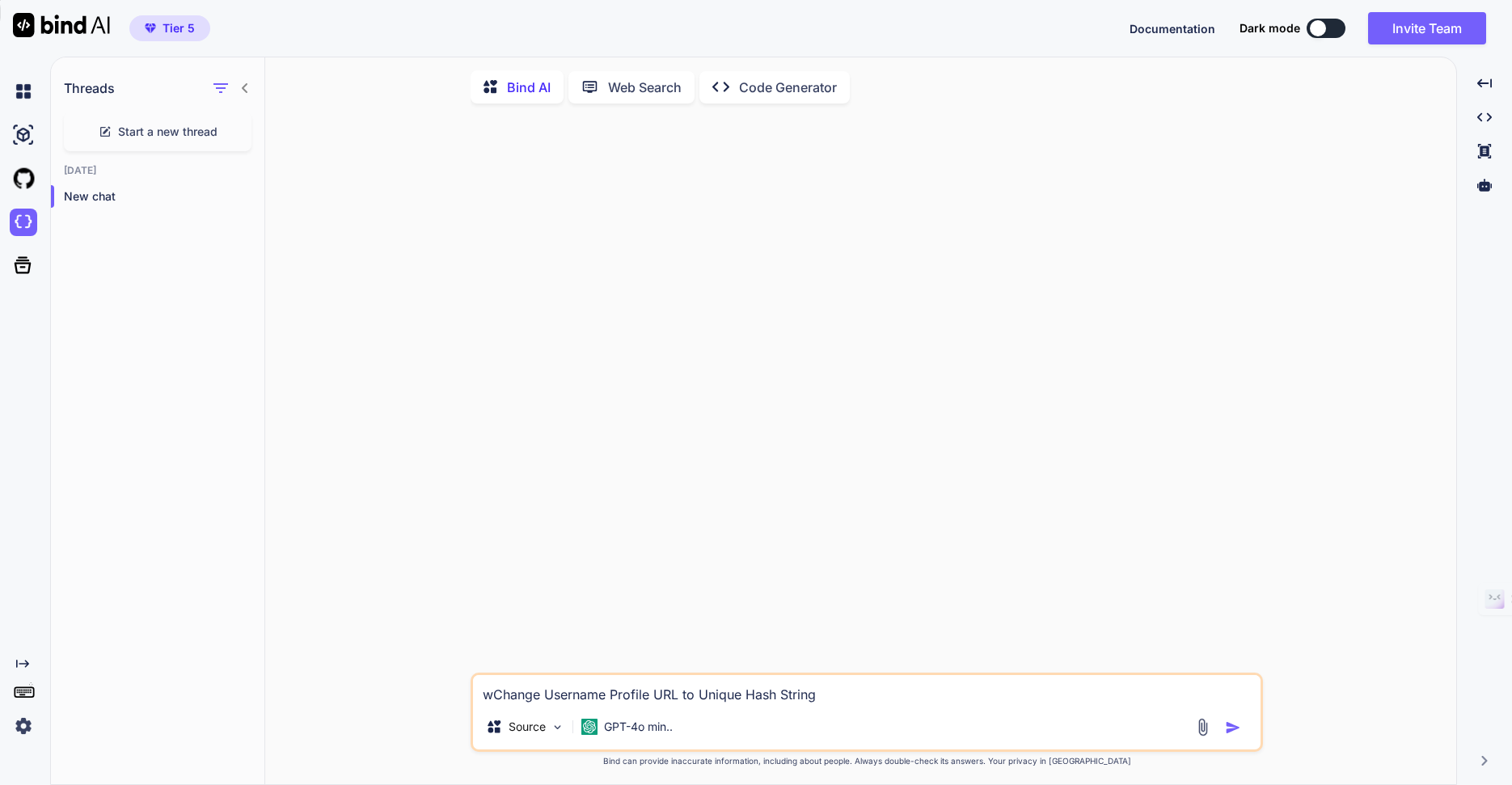
type textarea "x"
type textarea "woChange Username Profile URL to Unique Hash String"
type textarea "x"
type textarea "wodChange Username Profile URL to Unique Hash String"
type textarea "x"
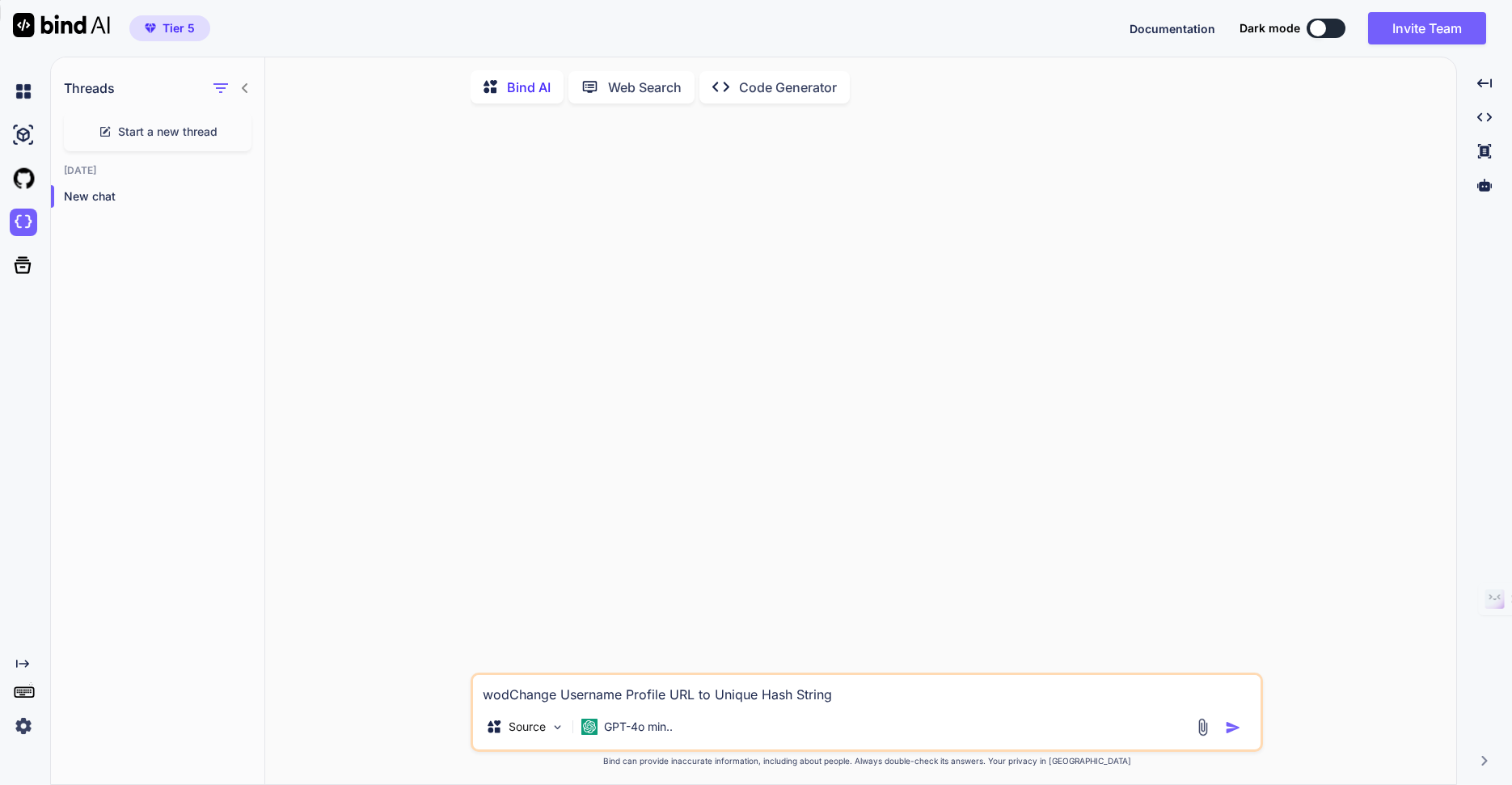
type textarea "woChange Username Profile URL to Unique Hash String"
type textarea "x"
type textarea "worChange Username Profile URL to Unique Hash String"
type textarea "x"
type textarea "wordChange Username Profile URL to Unique Hash String"
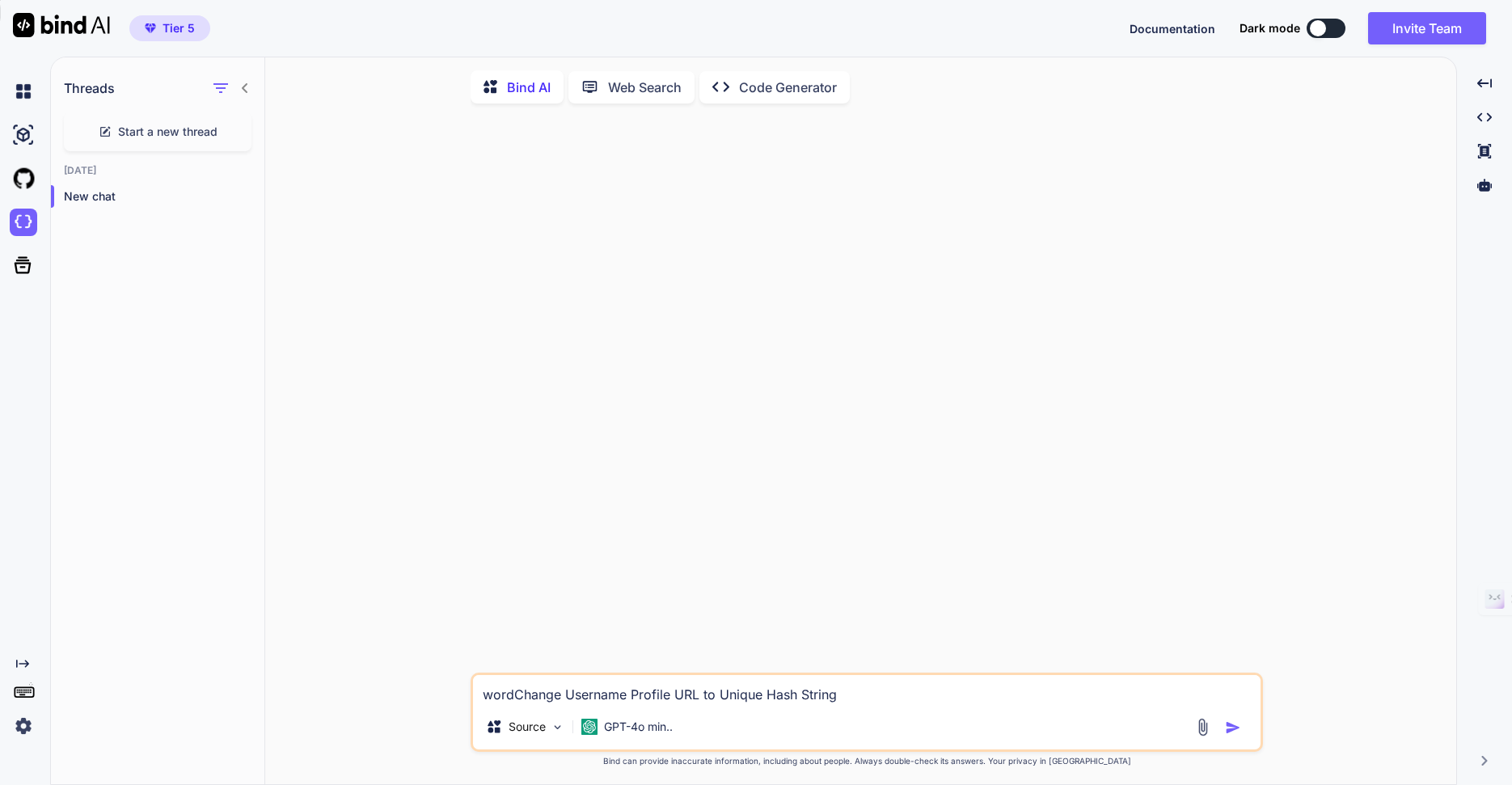
type textarea "x"
type textarea "wordpChange Username Profile URL to Unique Hash String"
type textarea "x"
type textarea "wordprChange Username Profile URL to Unique Hash String"
type textarea "x"
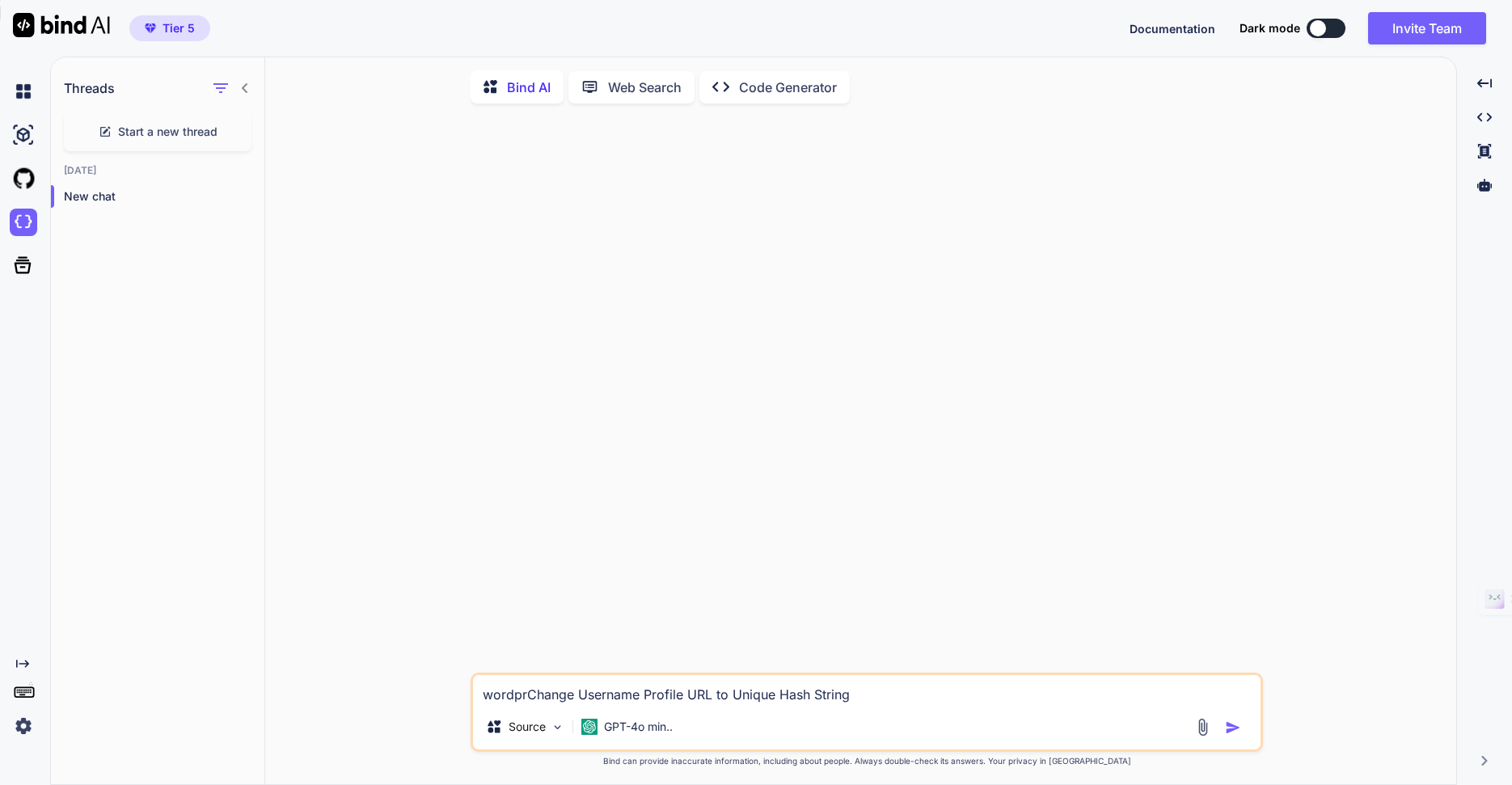
type textarea "wordpreChange Username Profile URL to Unique Hash String"
type textarea "x"
type textarea "wordpresChange Username Profile URL to Unique Hash String"
type textarea "x"
type textarea "wordpressChange Username Profile URL to Unique Hash String"
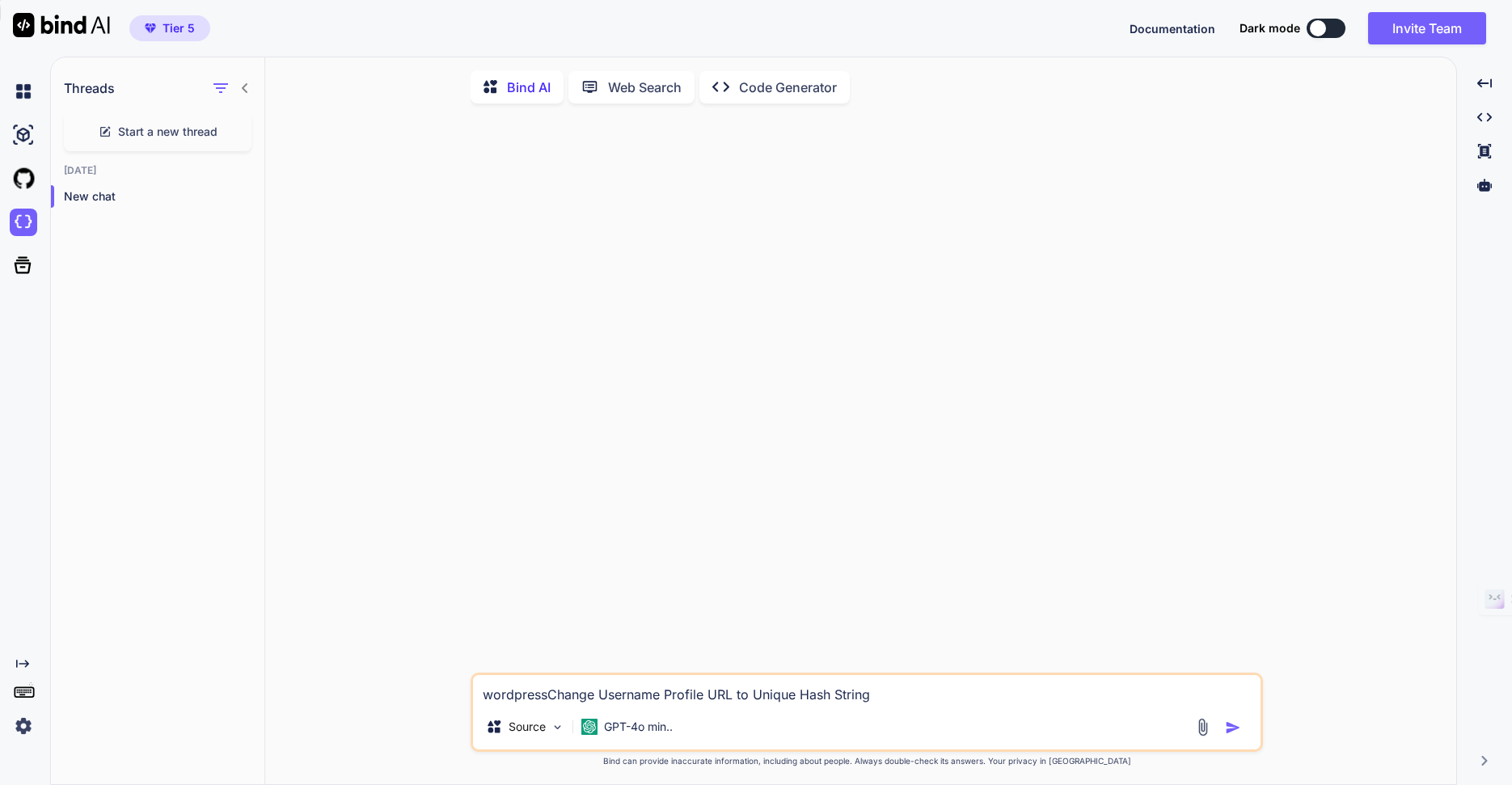
type textarea "x"
type textarea "wordpress Change Username Profile URL to Unique Hash String"
type textarea "x"
type textarea "wordpress cChange Username Profile URL to Unique Hash String"
type textarea "x"
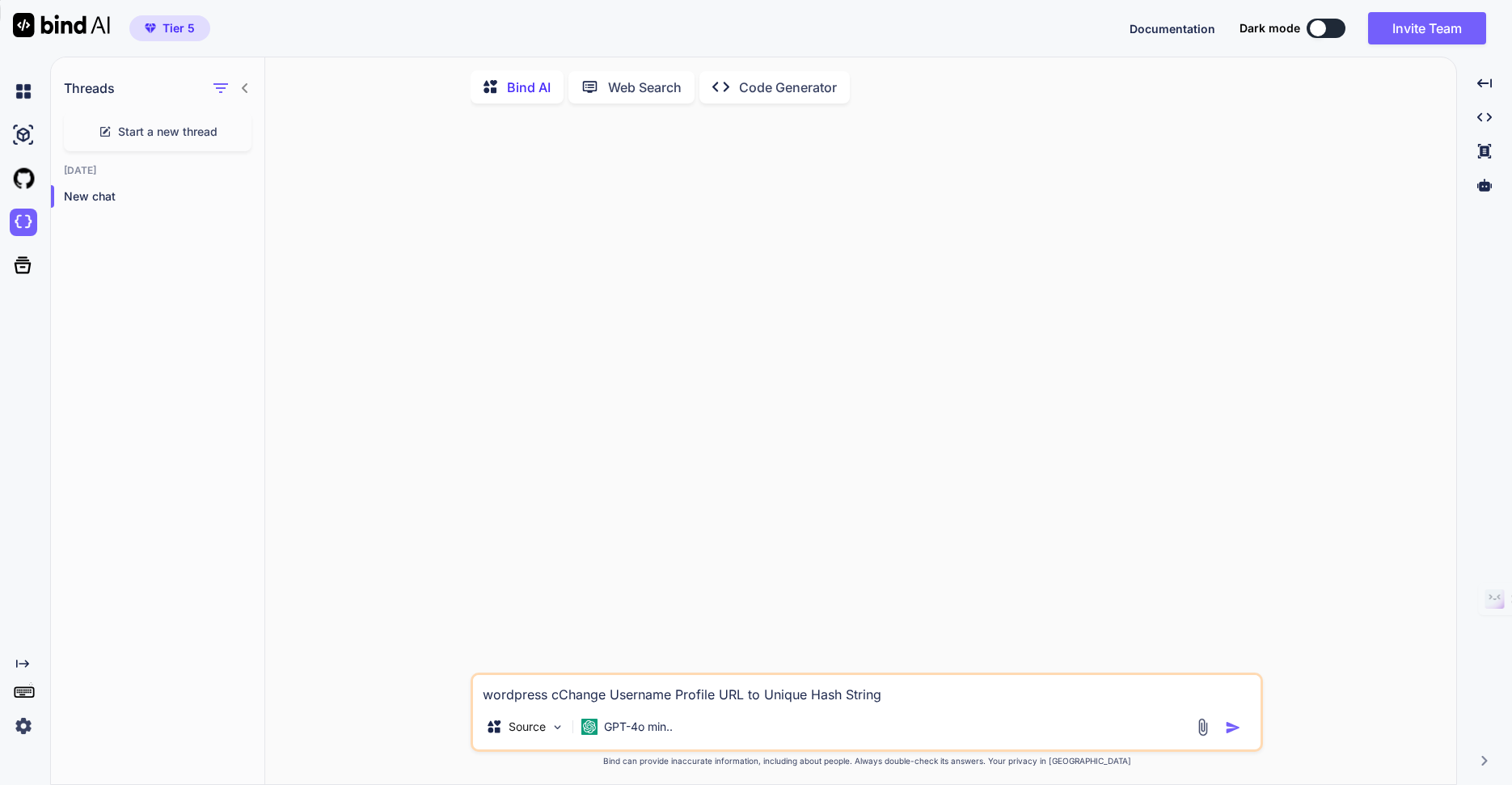
type textarea "wordpress coChange Username Profile URL to Unique Hash String"
type textarea "x"
type textarea "wordpress codChange Username Profile URL to Unique Hash String"
type textarea "x"
type textarea "wordpress codeChange Username Profile URL to Unique Hash String"
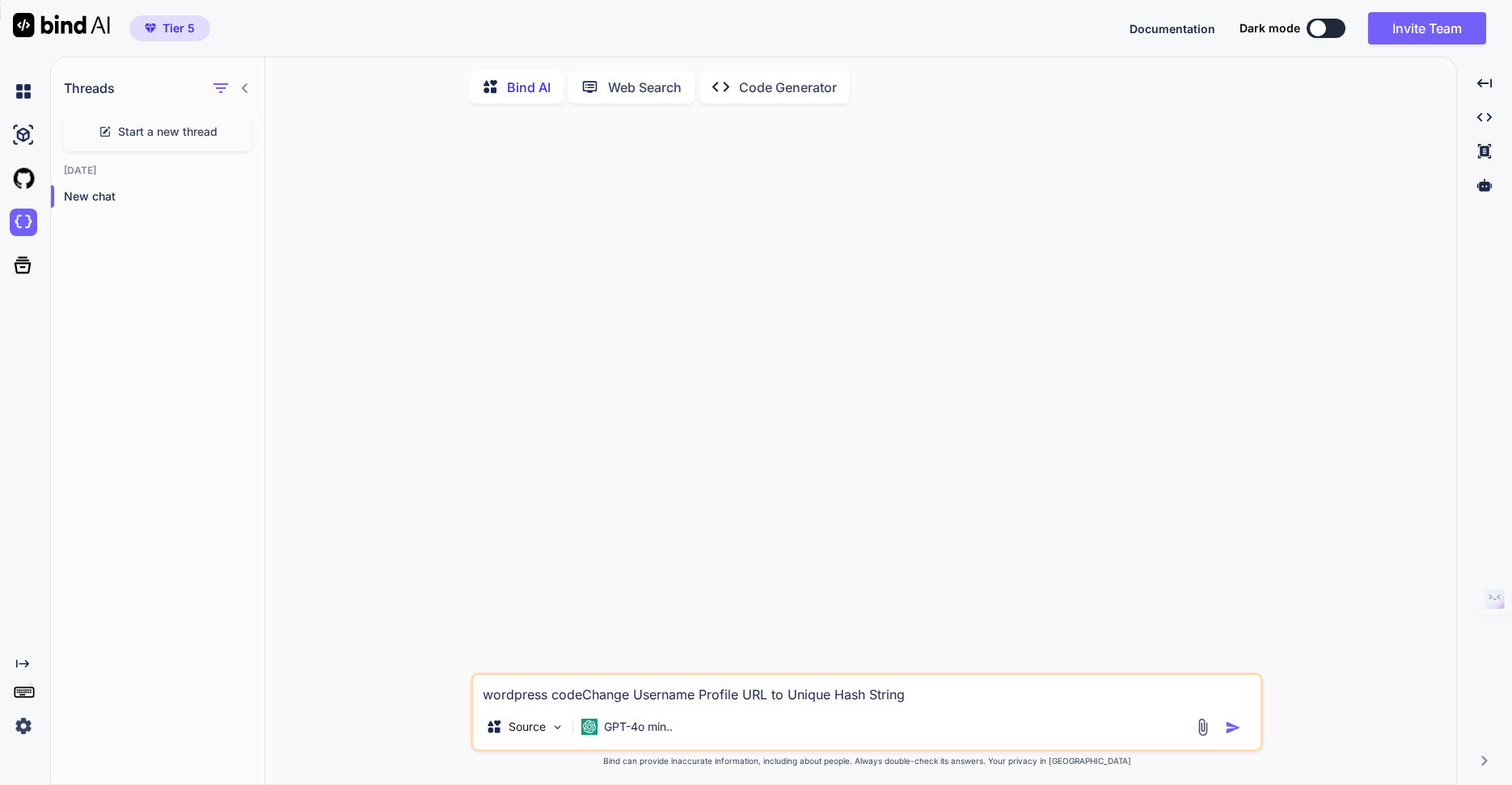
type textarea "x"
type textarea "wordpress code Change Username Profile URL to Unique Hash String"
type textarea "x"
type textarea "wordpress code toChange Username Profile URL to Unique Hash String"
type textarea "x"
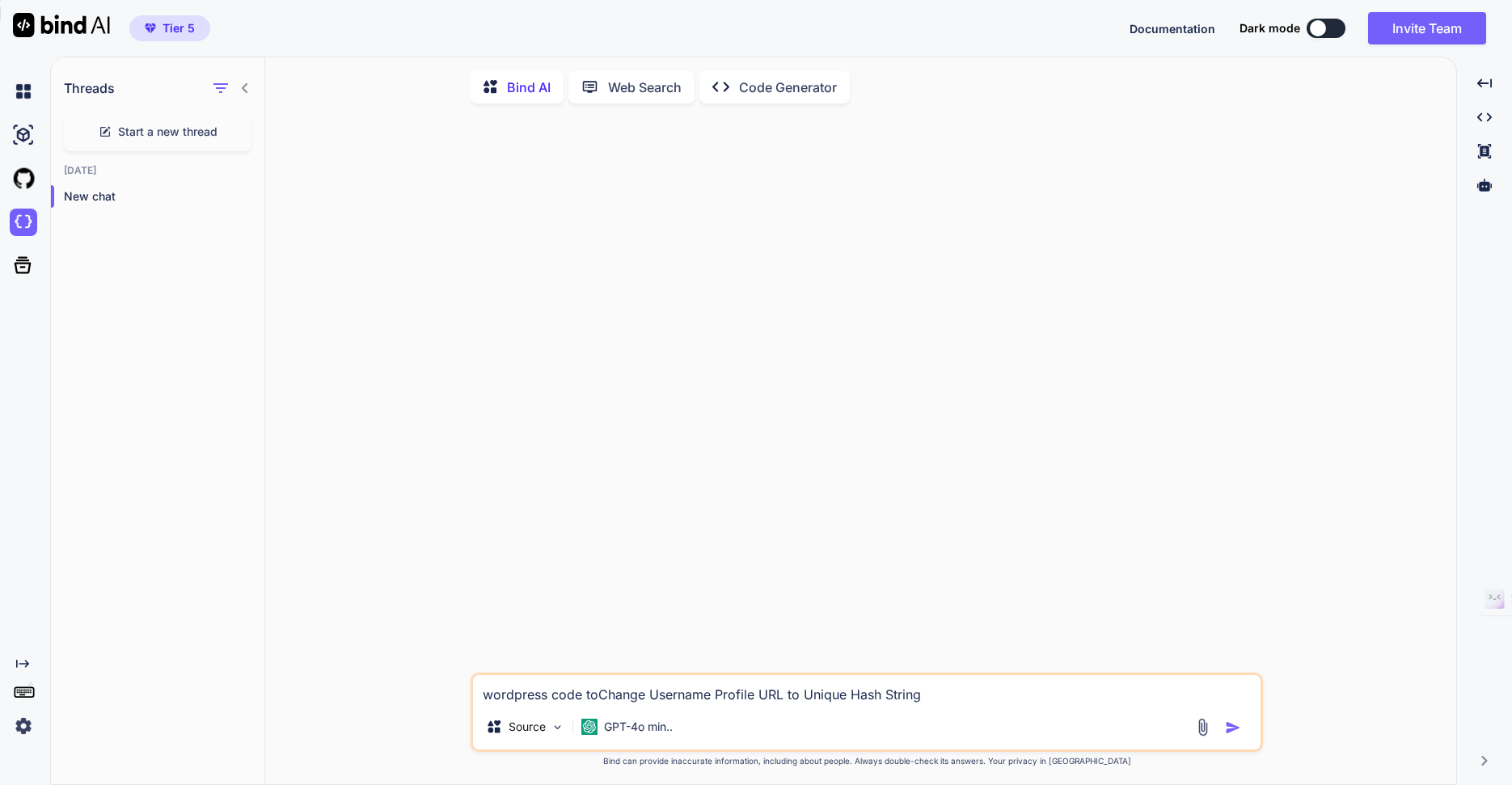
type textarea "wordpress code to Change Username Profile URL to Unique Hash String"
type textarea "x"
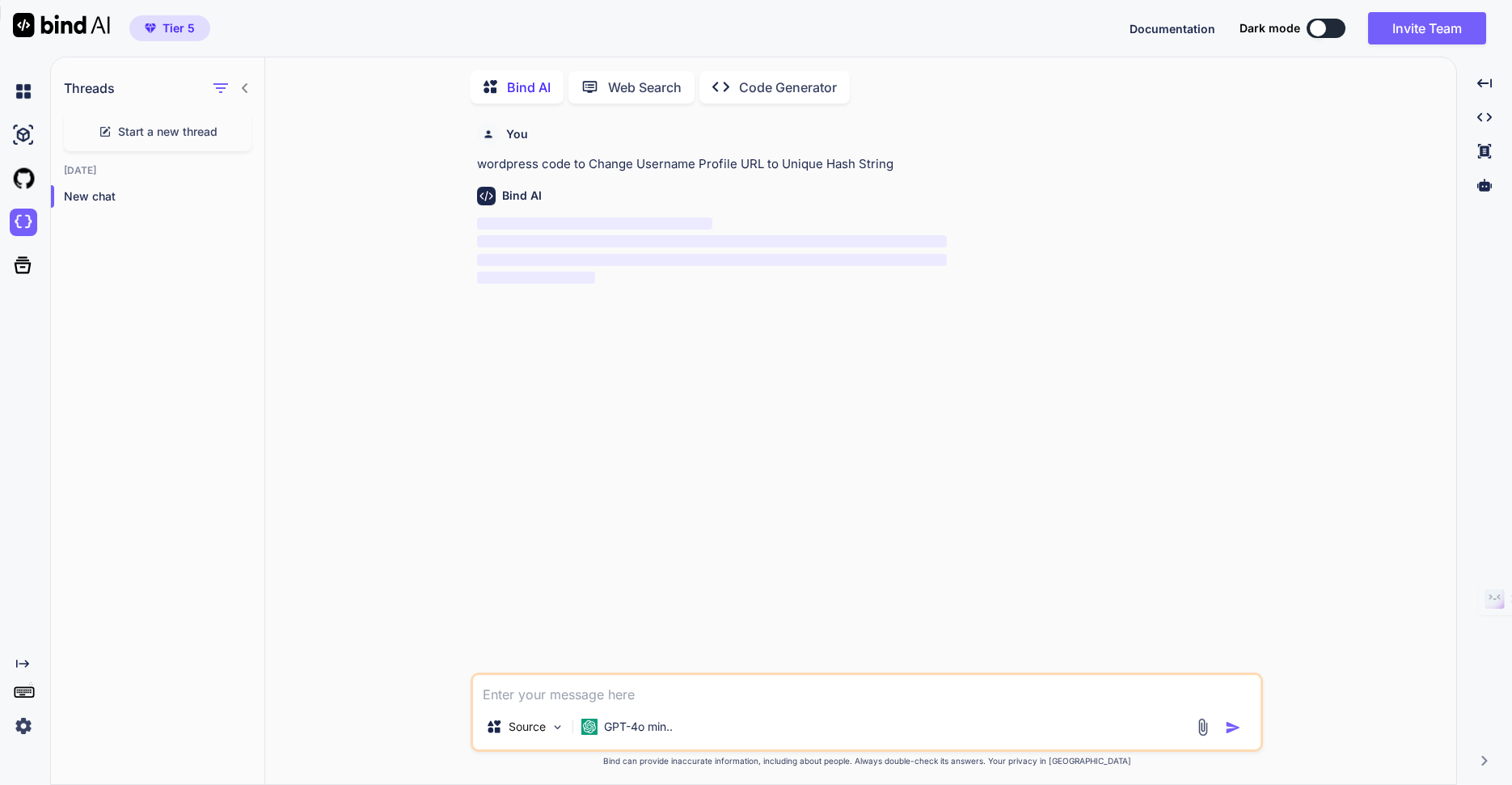
scroll to position [7, 0]
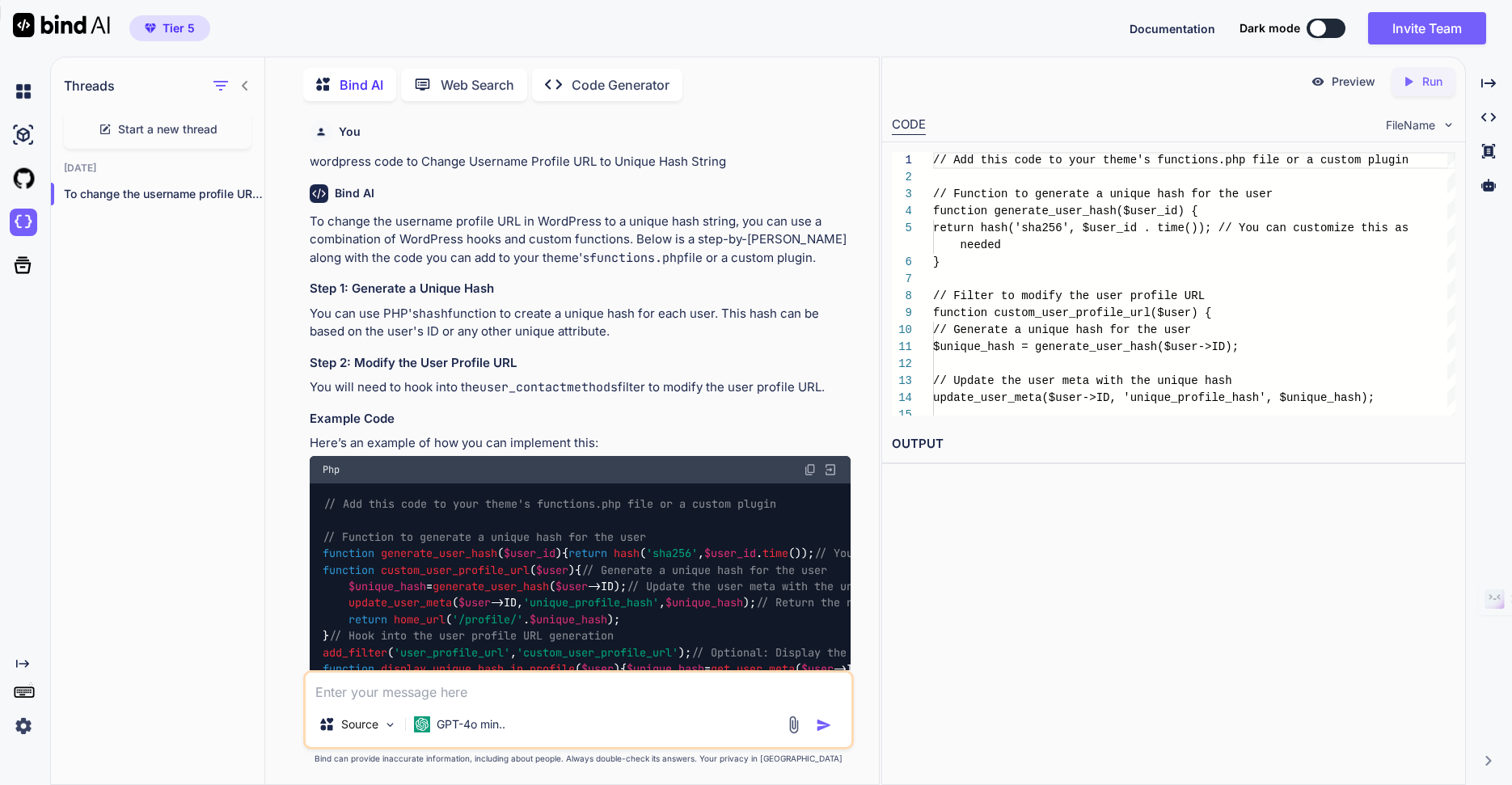
type textarea "x"
click at [1277, 252] on div "$unique_hash = generate_user_hash ( $user->ID ) ; // Update the user meta with …" at bounding box center [1194, 431] width 522 height 560
click at [1342, 84] on p "Preview" at bounding box center [1353, 82] width 44 height 17
click at [1186, 279] on div "$unique_hash = generate_user_hash ( $user->ID ) ; // Update the user meta with …" at bounding box center [1194, 431] width 522 height 560
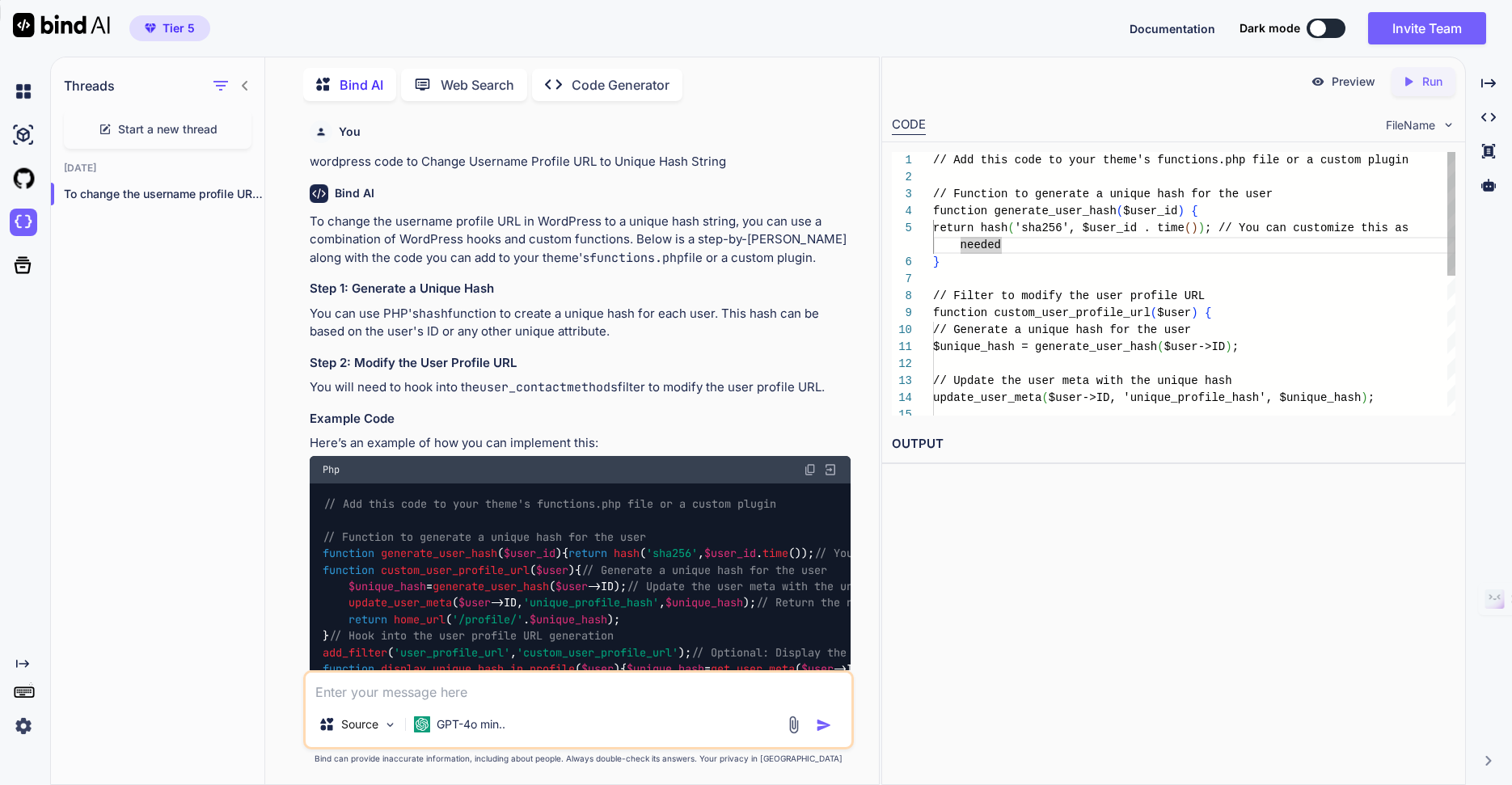
scroll to position [118, 0]
type textarea "// Add this code to your theme's functions.php file or a custom plugin // Funct…"
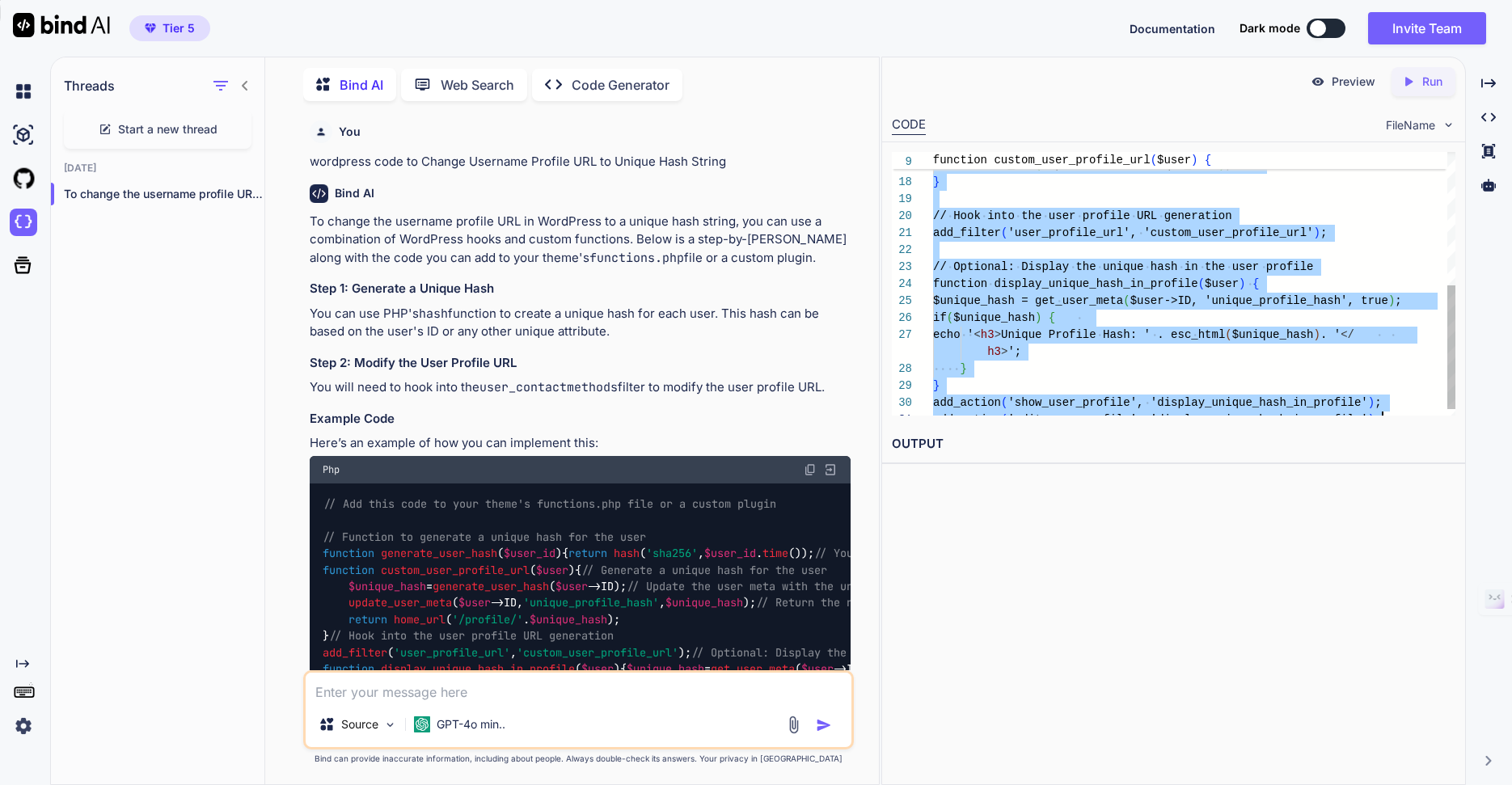
scroll to position [0, 0]
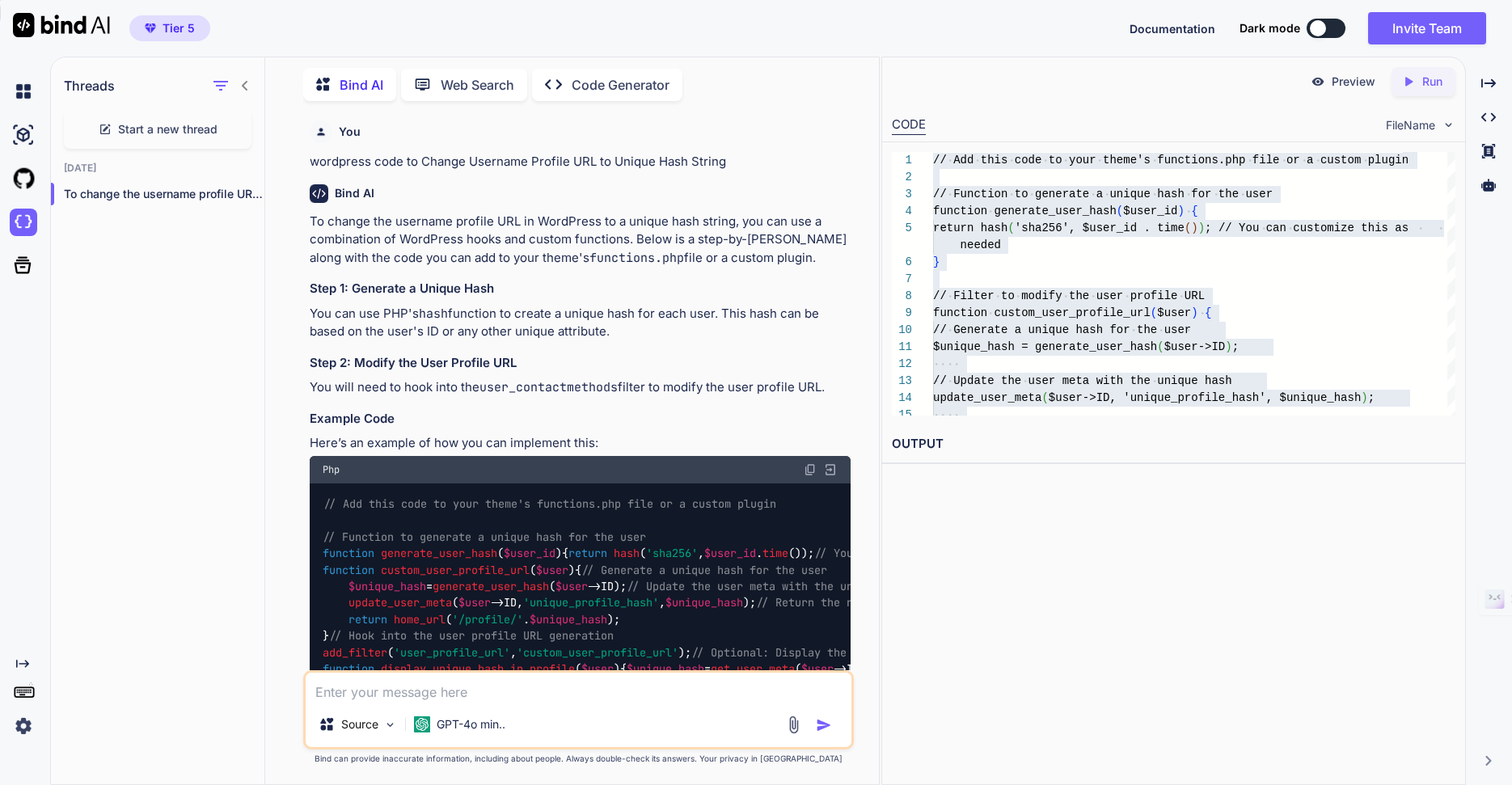
click at [705, 321] on p "You can use PHP's hash function to create a unique hash for each user. This has…" at bounding box center [580, 323] width 541 height 36
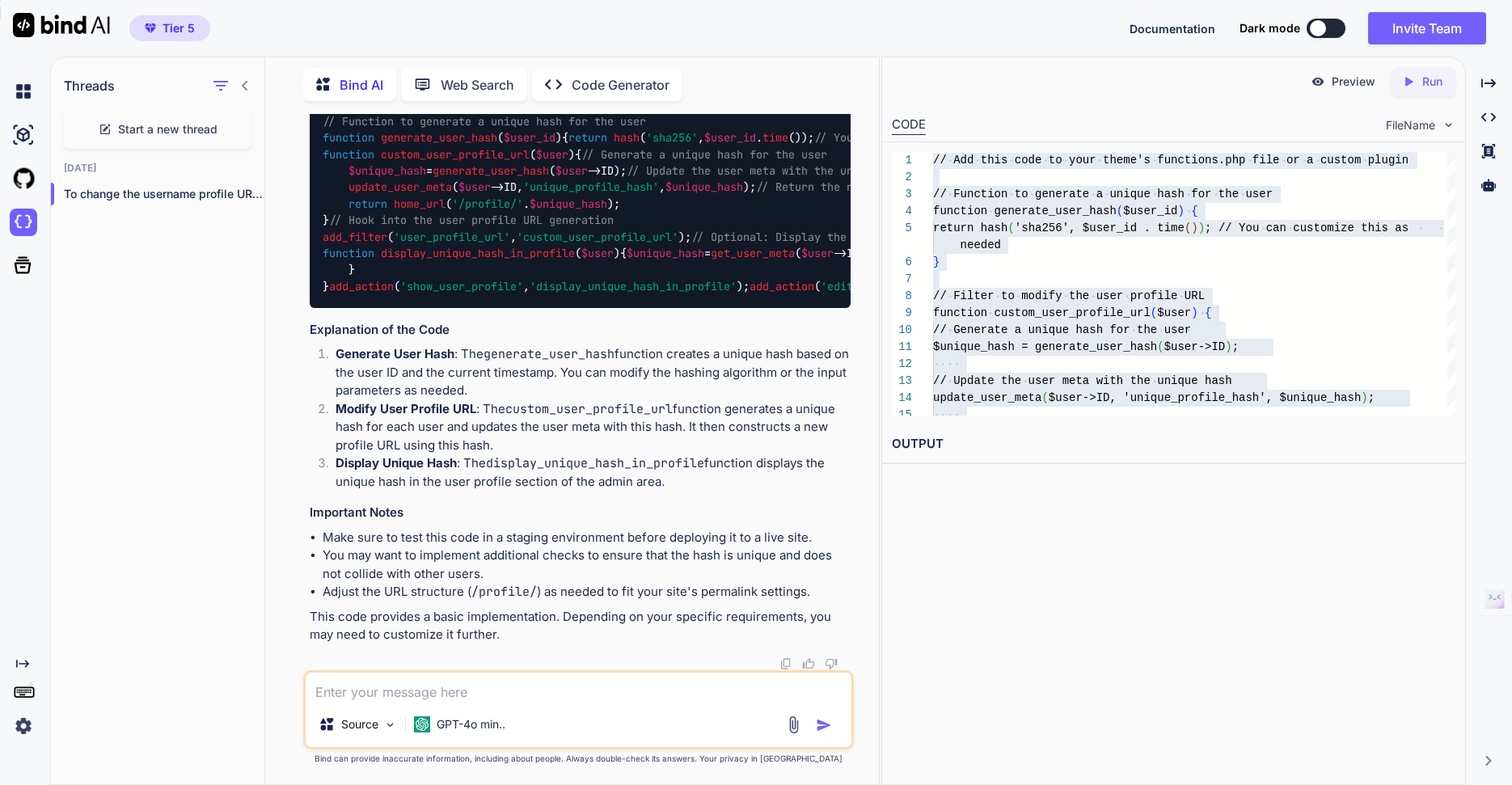
scroll to position [724, 0]
click at [627, 690] on textarea at bounding box center [578, 686] width 546 height 29
type textarea "x"
type textarea "w"
type textarea "x"
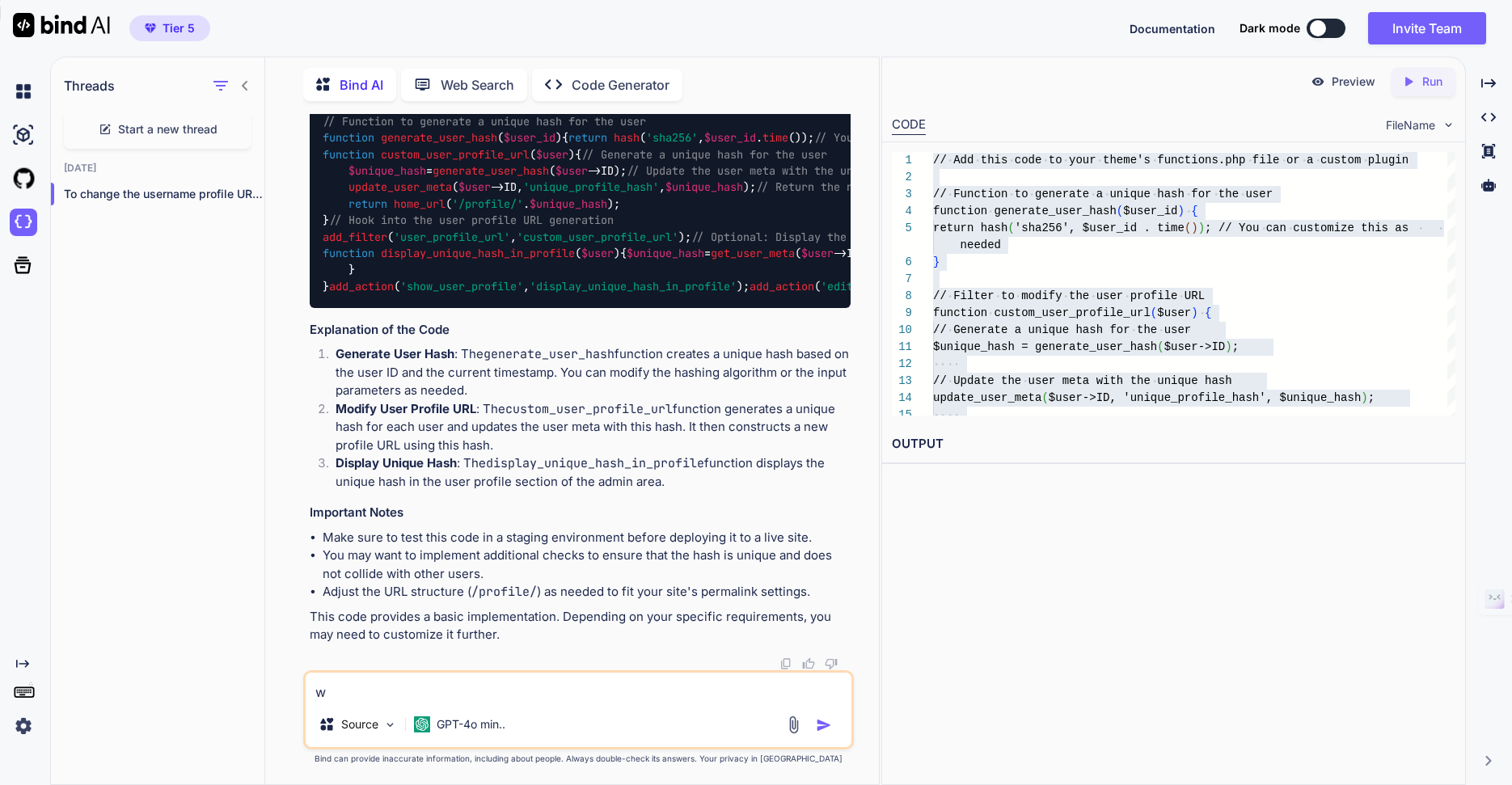
type textarea "wo"
type textarea "x"
type textarea "wor"
type textarea "x"
type textarea "word"
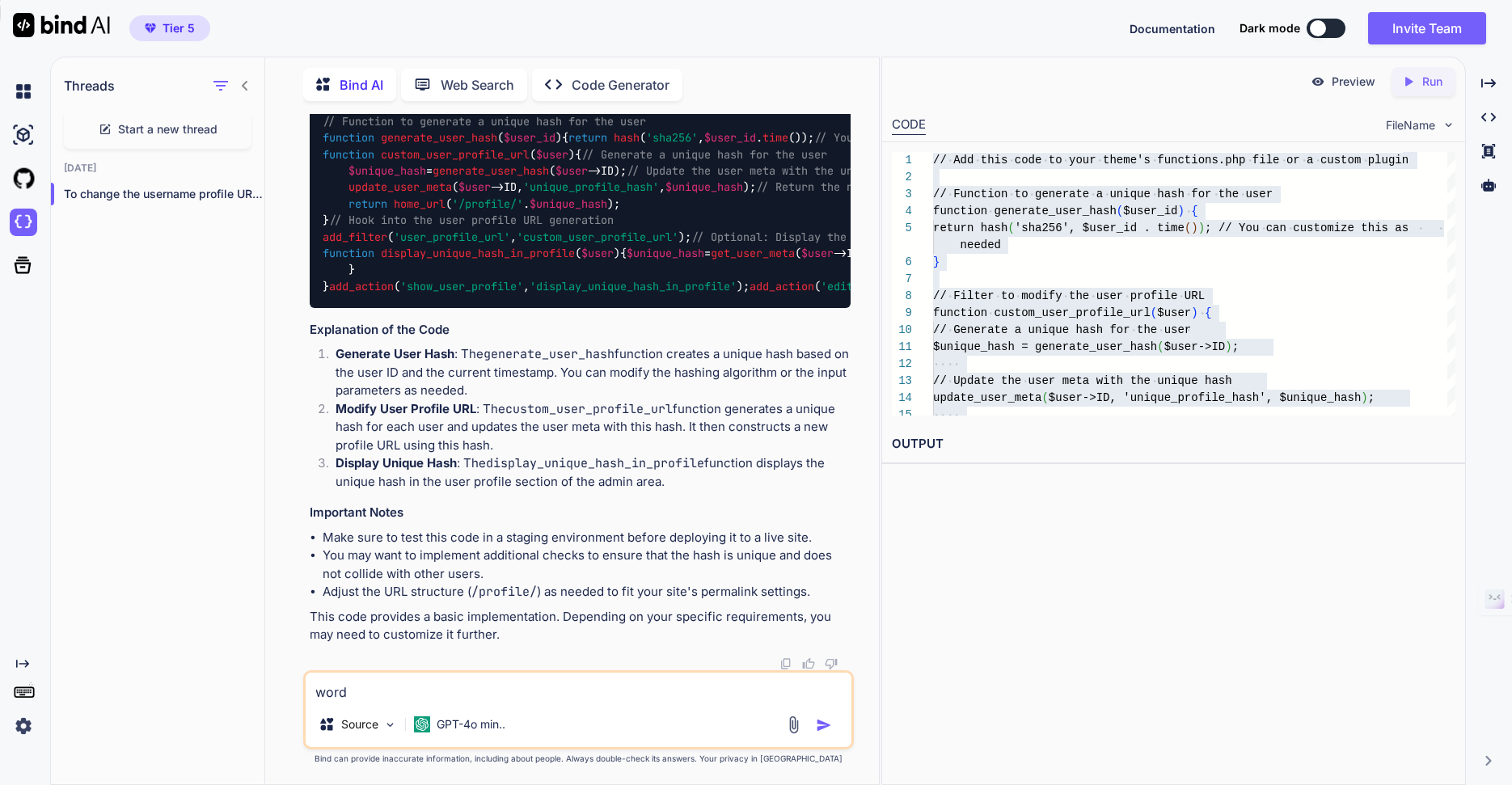
type textarea "x"
type textarea "wordp"
type textarea "x"
type textarea "wordpr"
type textarea "x"
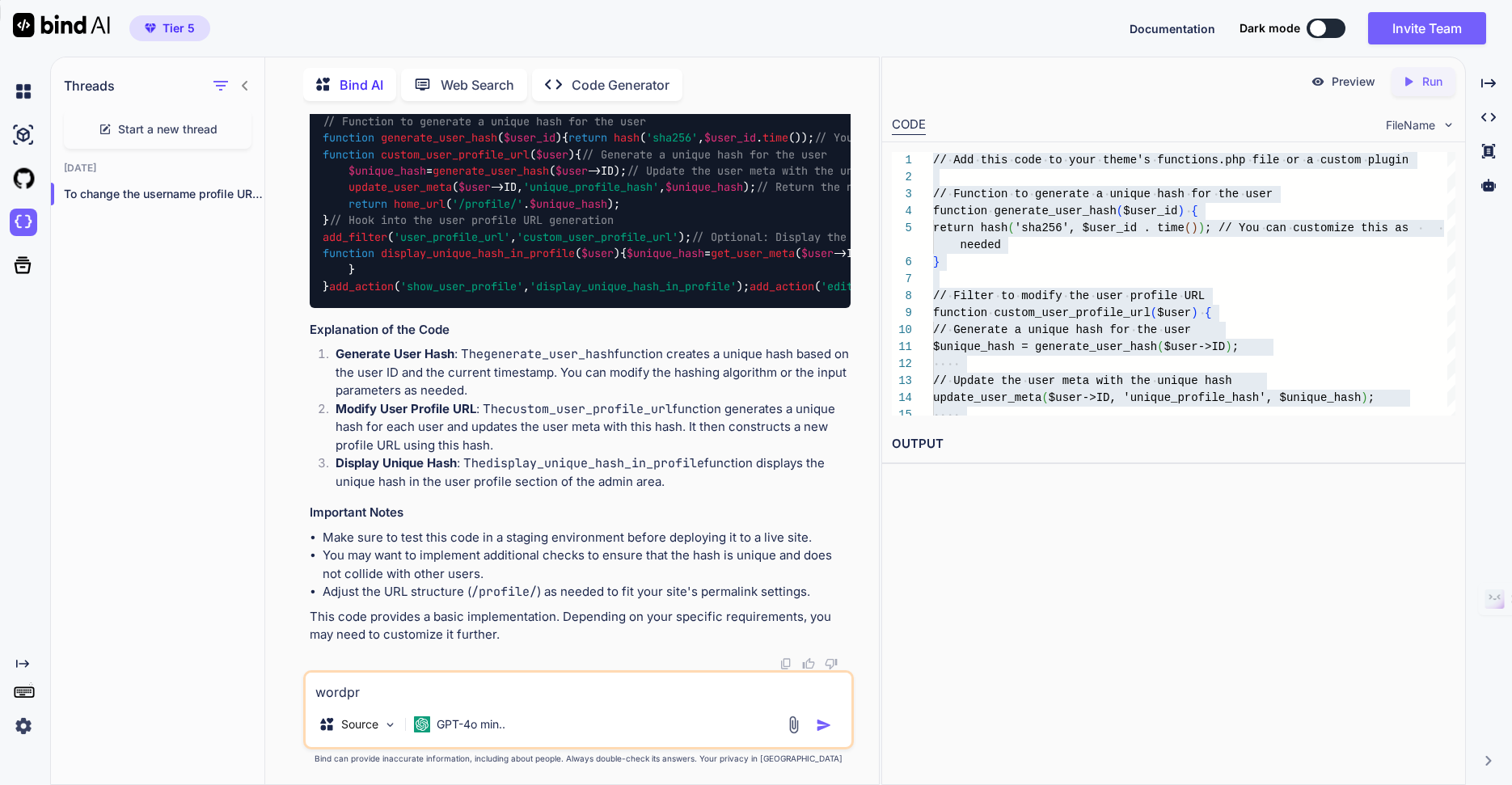
type textarea "wordpre"
type textarea "x"
type textarea "wordpres"
type textarea "x"
type textarea "wordpress"
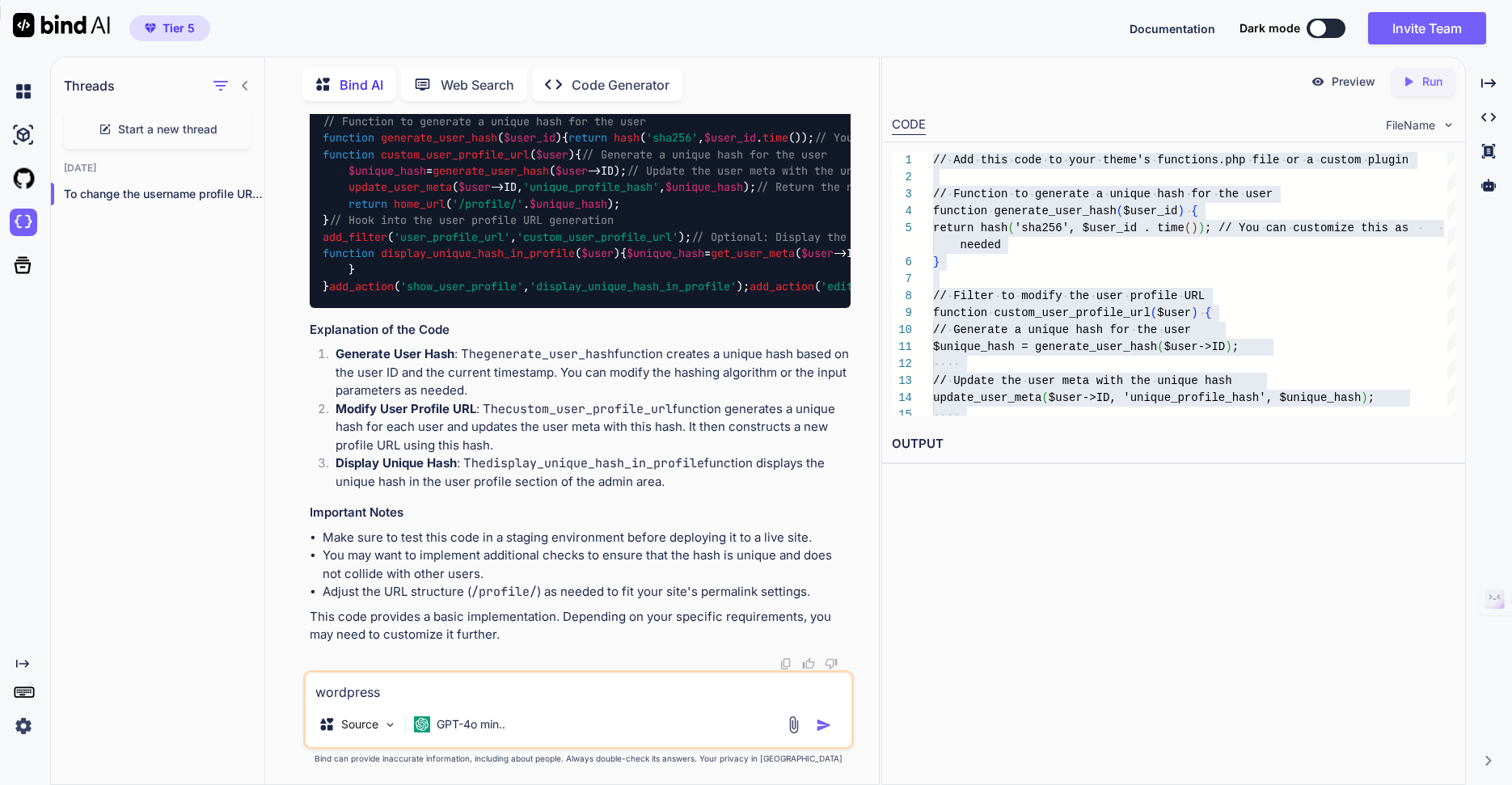
type textarea "x"
type textarea "wordpress"
type textarea "x"
type textarea "wordpress m"
type textarea "x"
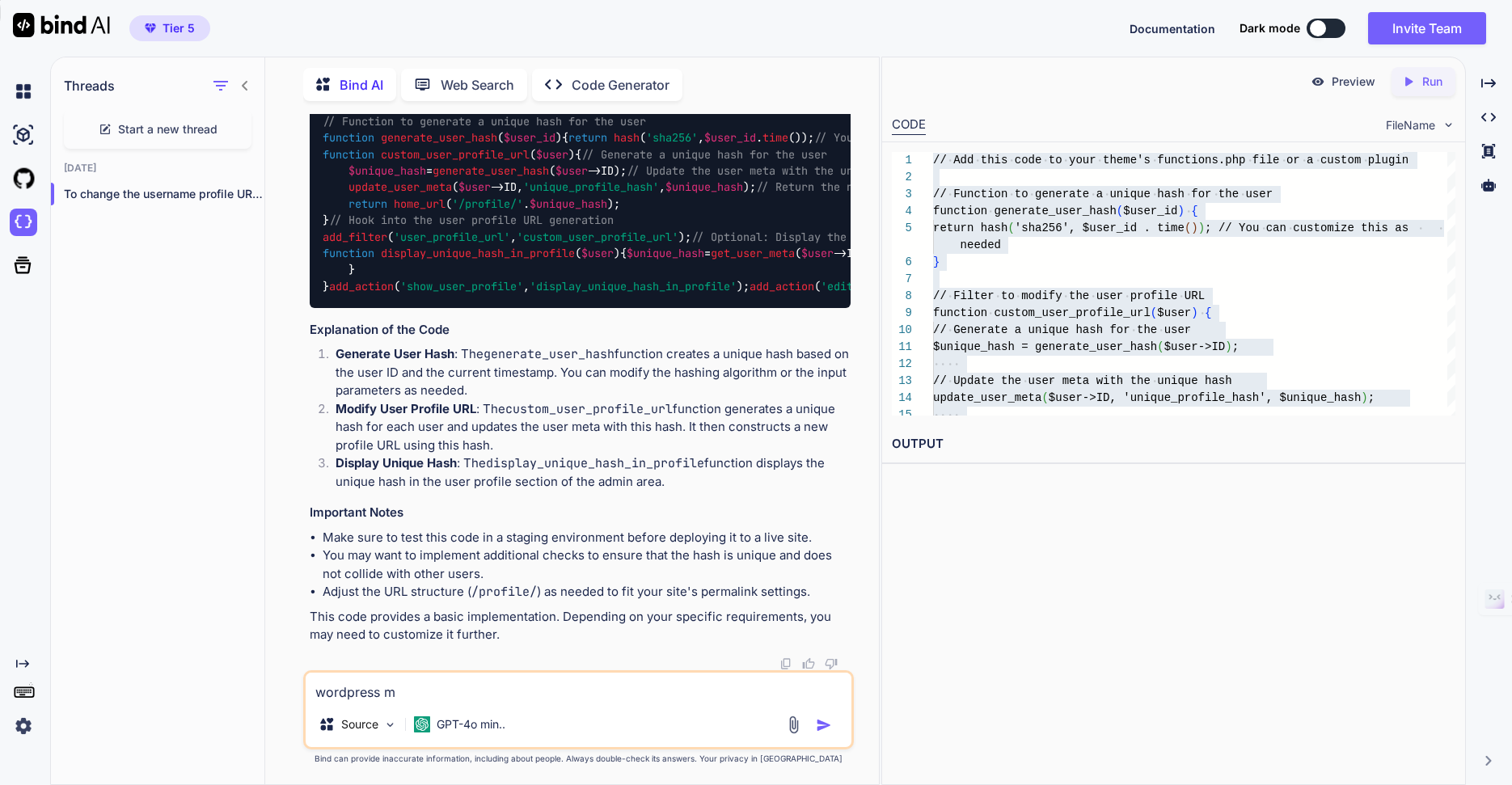
type textarea "wordpress ma"
type textarea "x"
type textarea "wordpress mak"
type textarea "x"
type textarea "wordpress make"
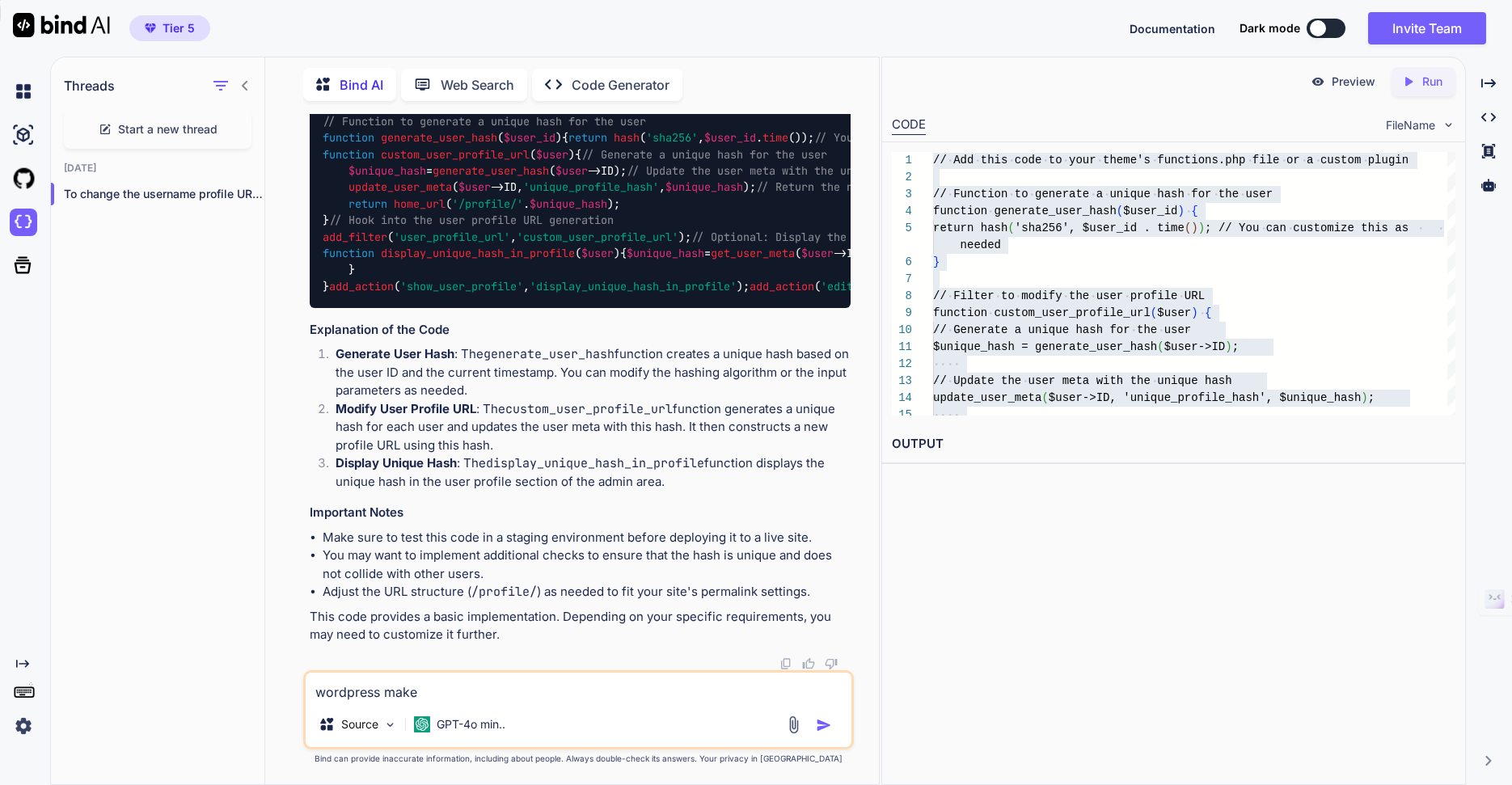
type textarea "x"
type textarea "wordpress make"
type textarea "x"
type textarea "wordpress make u"
type textarea "x"
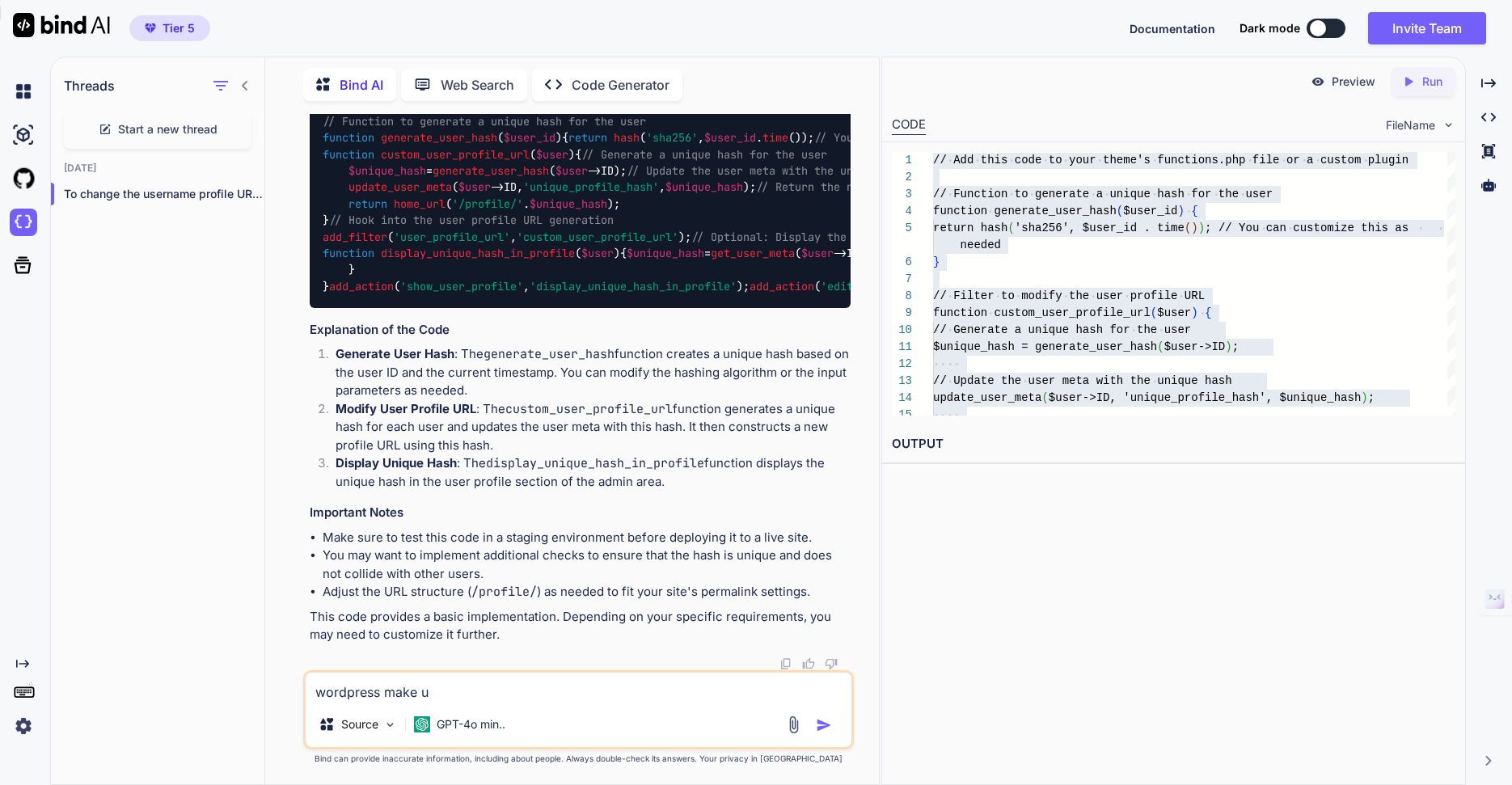
type textarea "wordpress make us"
type textarea "x"
type textarea "wordpress make use"
type textarea "x"
type textarea "wordpress make user"
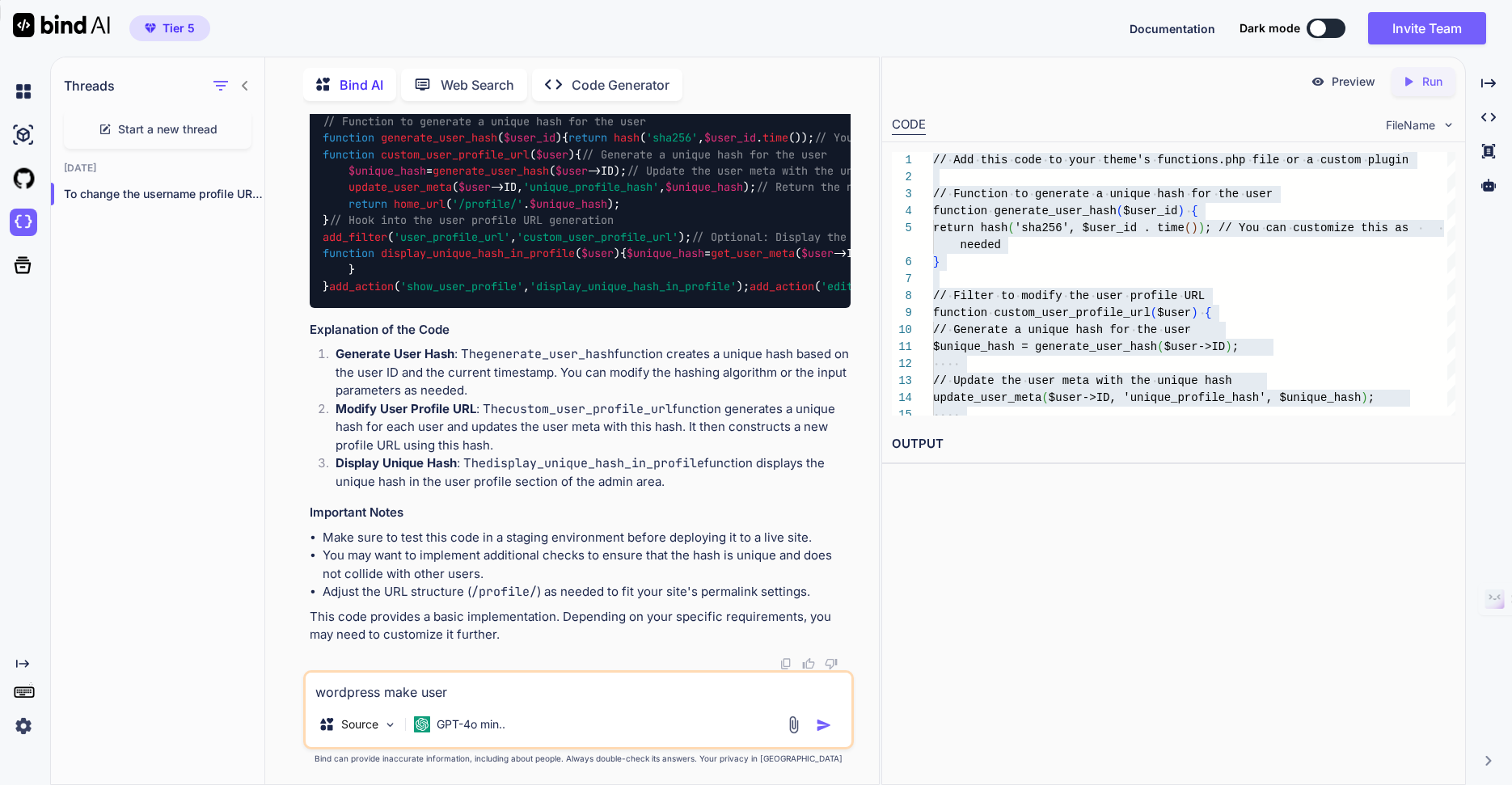
type textarea "x"
type textarea "wordpress make usern"
type textarea "x"
type textarea "wordpress make usernam"
type textarea "x"
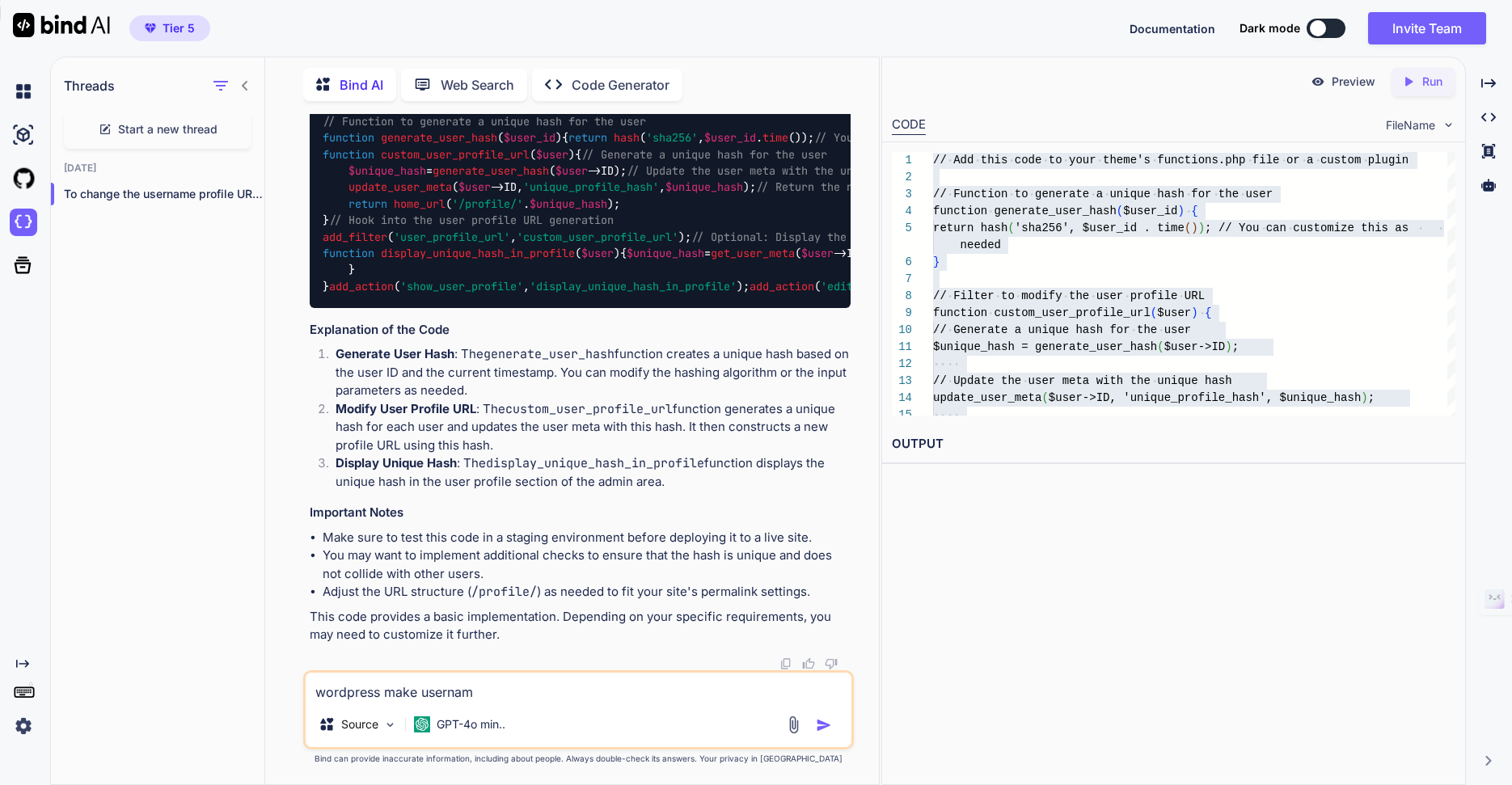
type textarea "wordpress make username"
type textarea "x"
type textarea "wordpress make username"
type textarea "x"
type textarea "wordpress make username a"
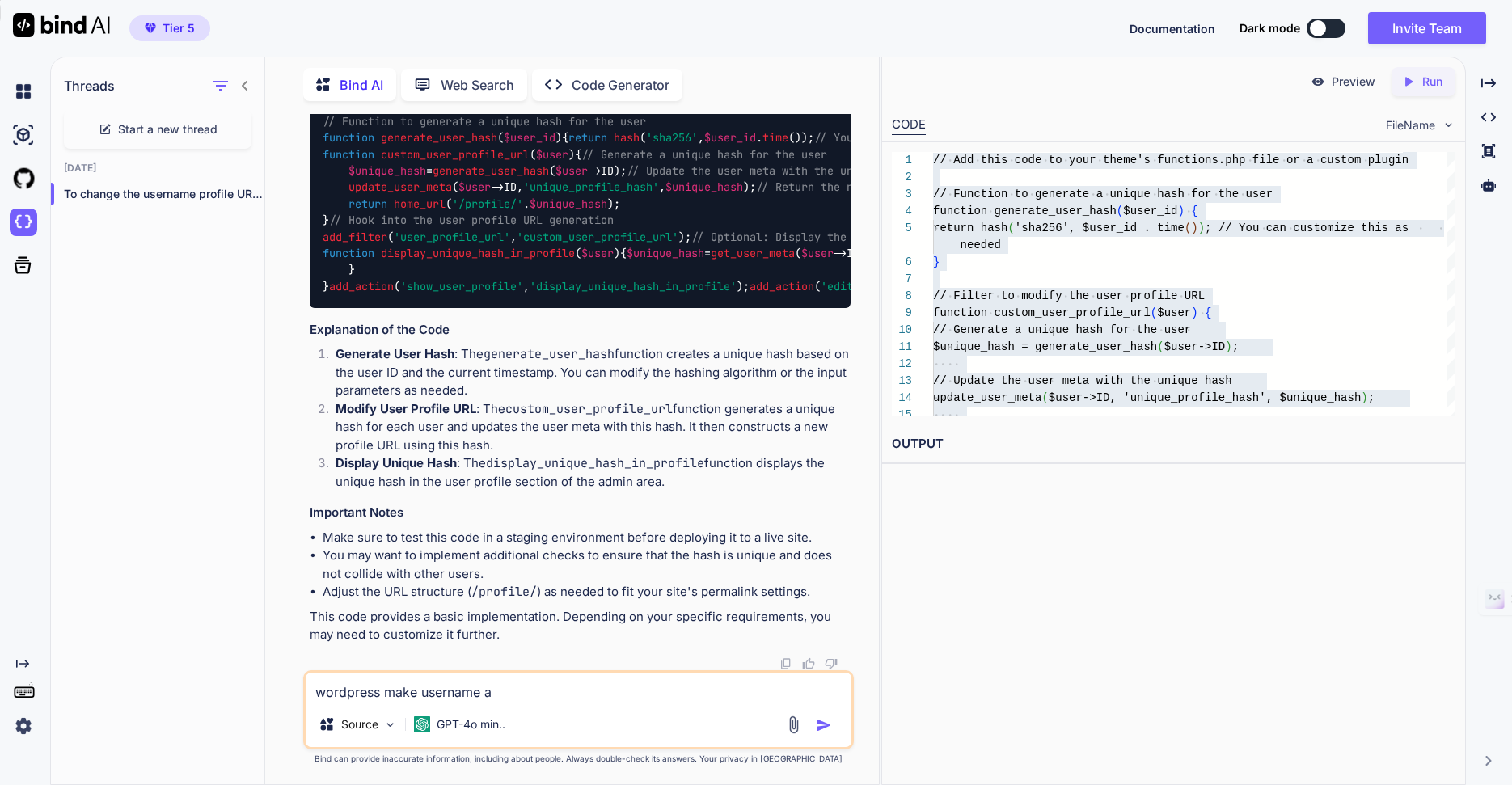
type textarea "x"
type textarea "wordpress make username as"
type textarea "x"
type textarea "wordpress make username as"
type textarea "x"
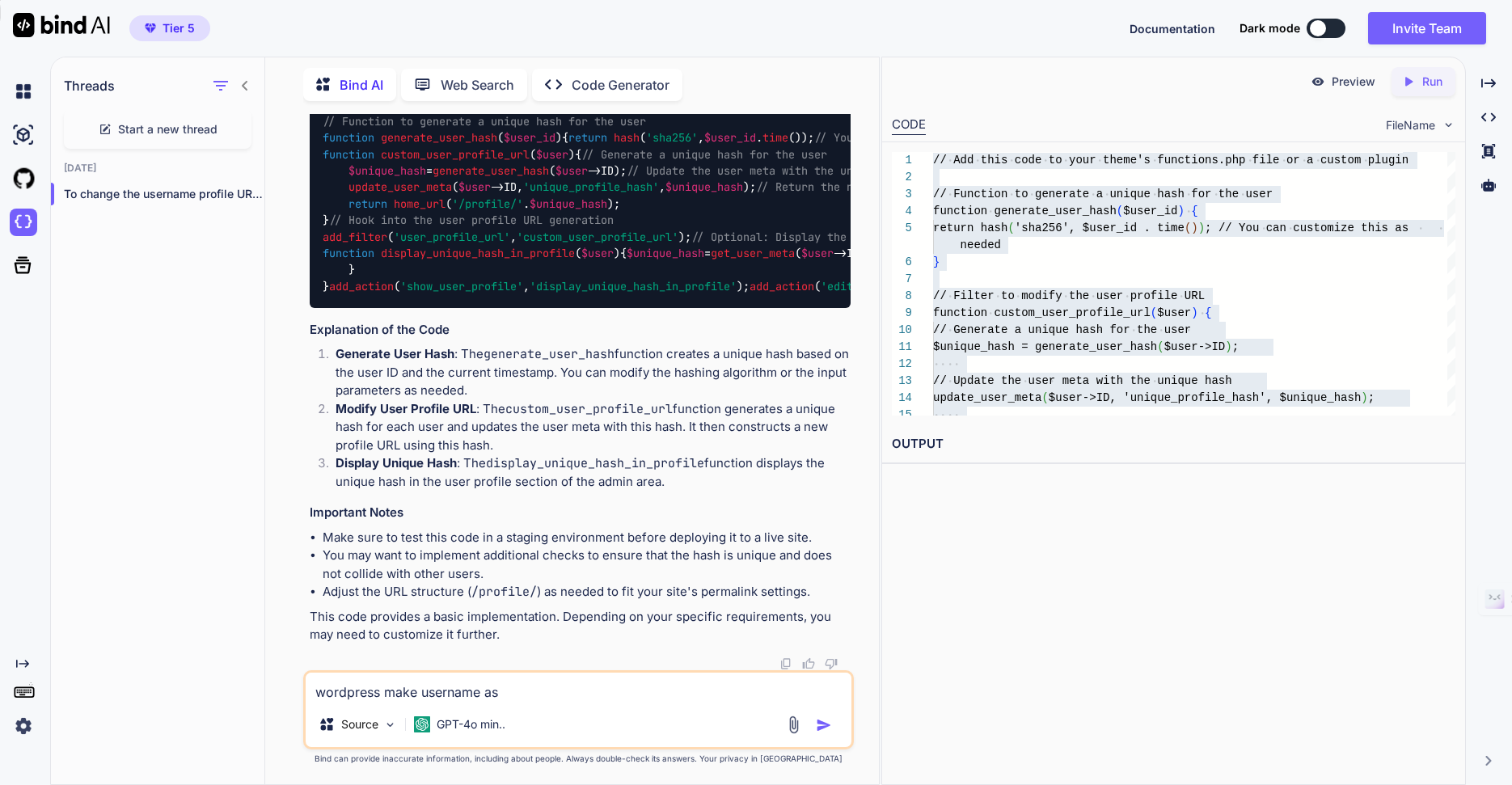
type textarea "wordpress make username as t"
type textarea "x"
type textarea "wordpress make username as th"
type textarea "x"
type textarea "wordpress make username as the"
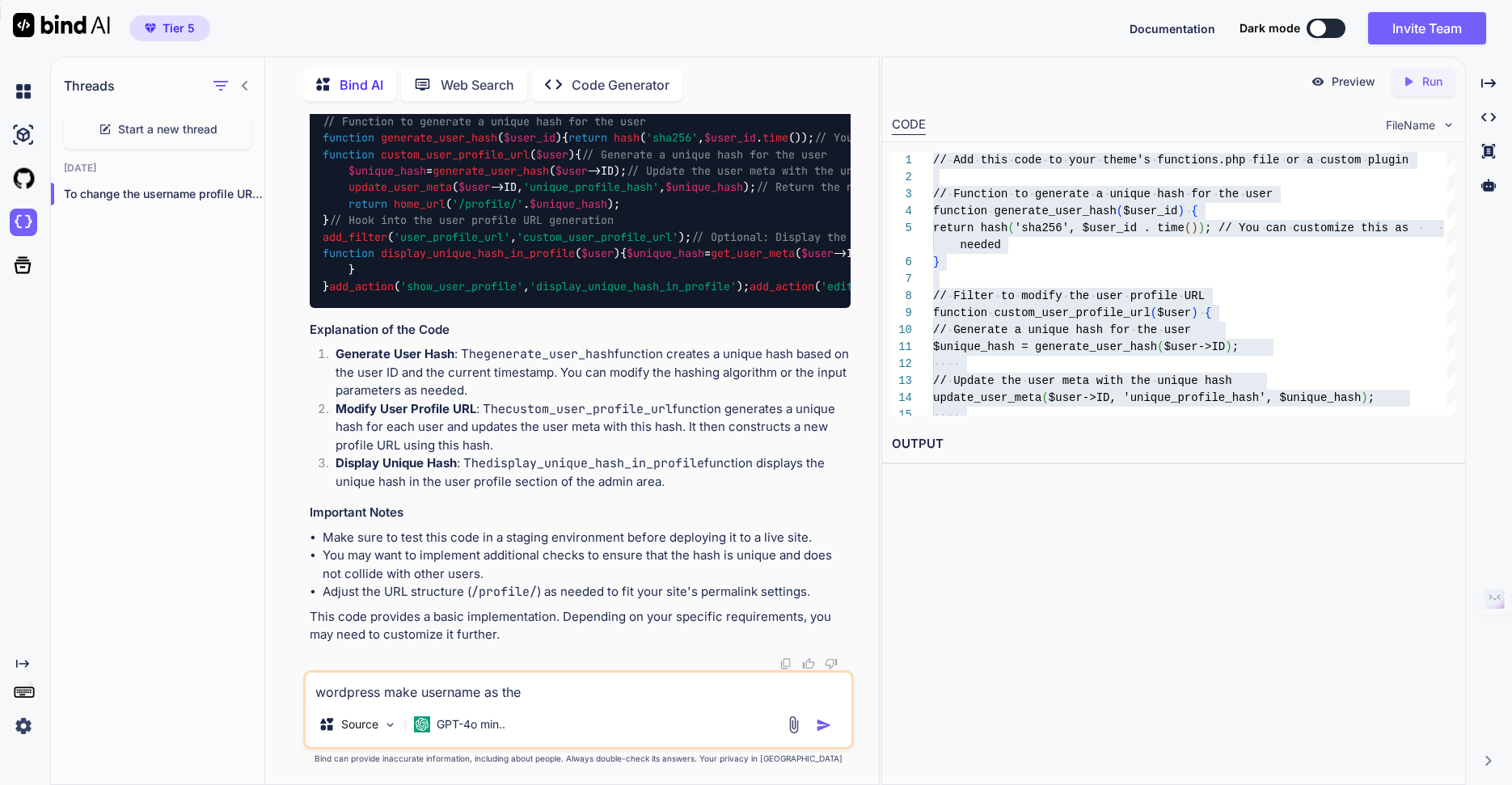
type textarea "x"
type textarea "wordpress make username as the"
type textarea "x"
type textarea "wordpress make username as the u"
type textarea "x"
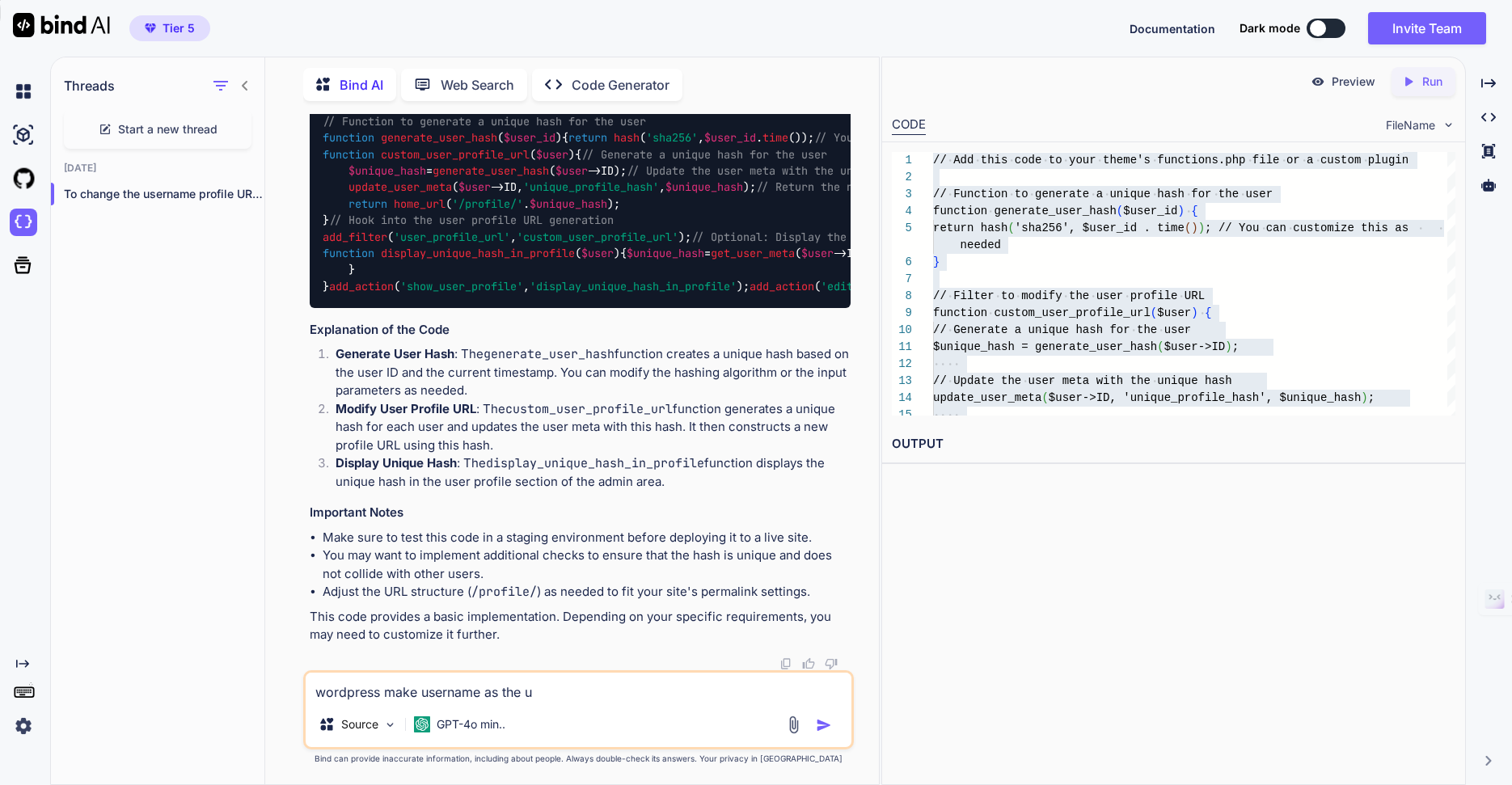
type textarea "wordpress make username as the us"
type textarea "x"
type textarea "wordpress make username as the u"
type textarea "x"
type textarea "wordpress make username as the"
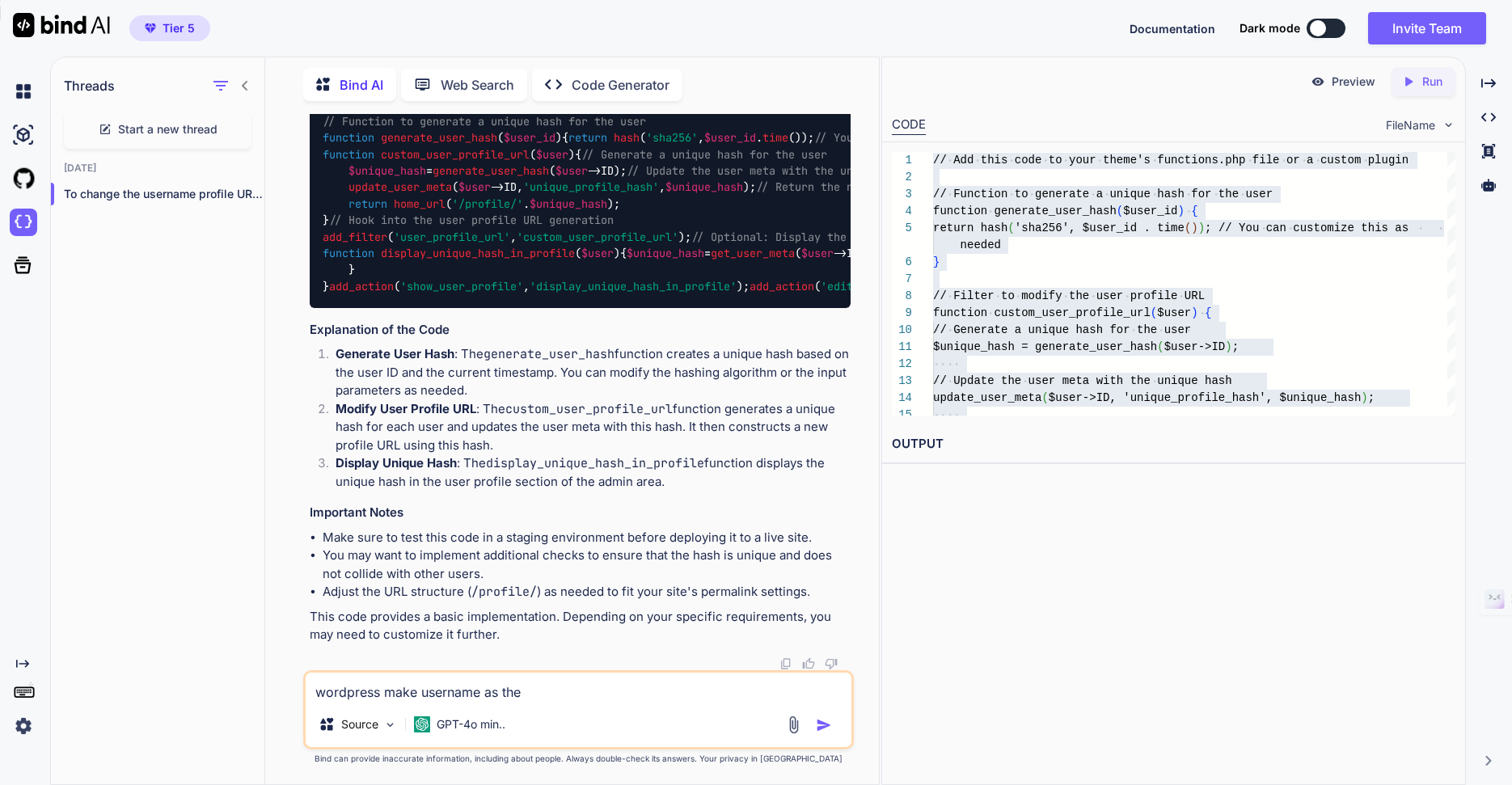
type textarea "x"
type textarea "wordpress make username as the"
type textarea "x"
type textarea "wordpress make username as th"
type textarea "x"
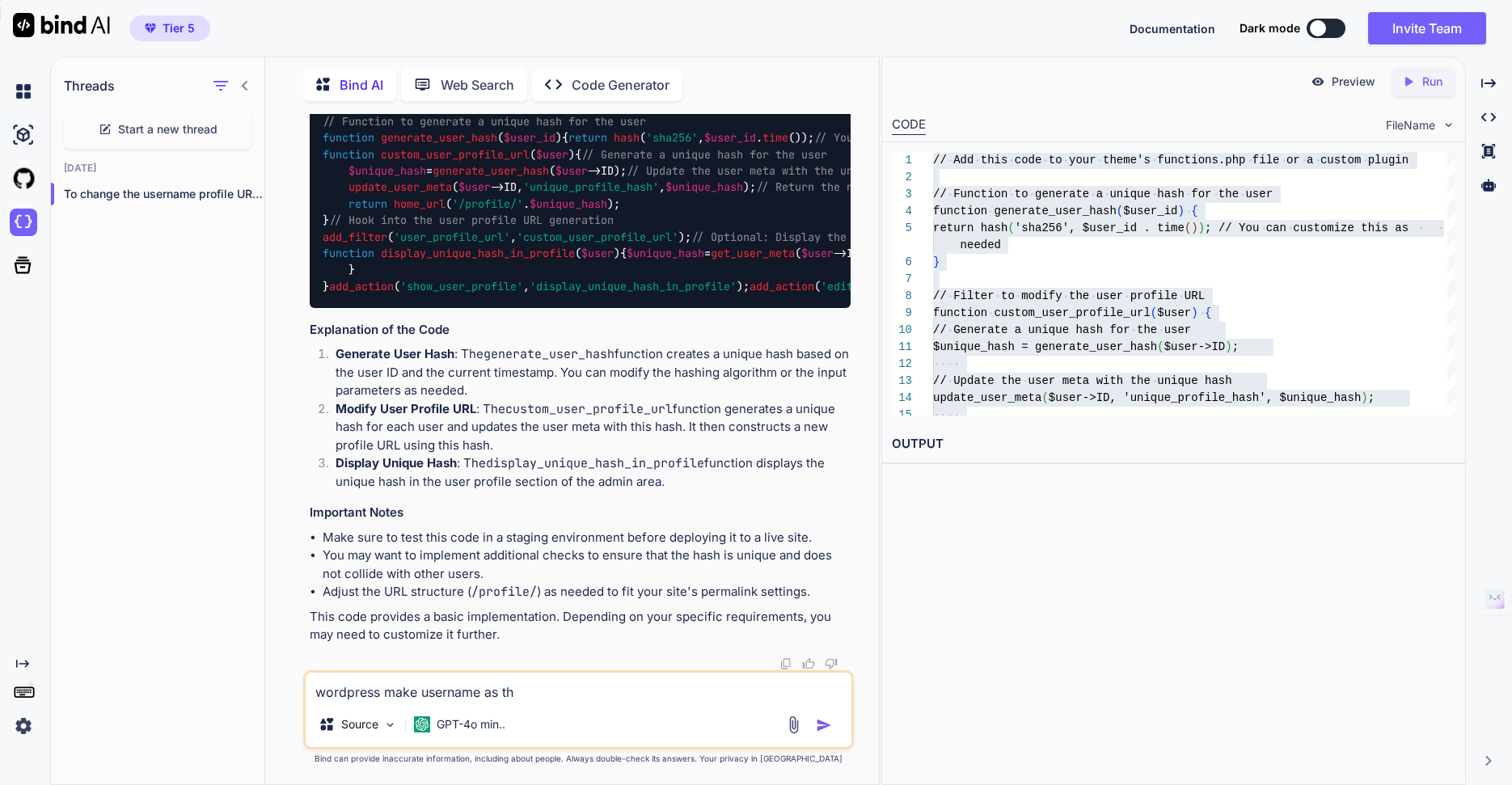
type textarea "wordpress make username as t"
type textarea "x"
type textarea "wordpress make username as"
type textarea "x"
type textarea "wordpress make username as"
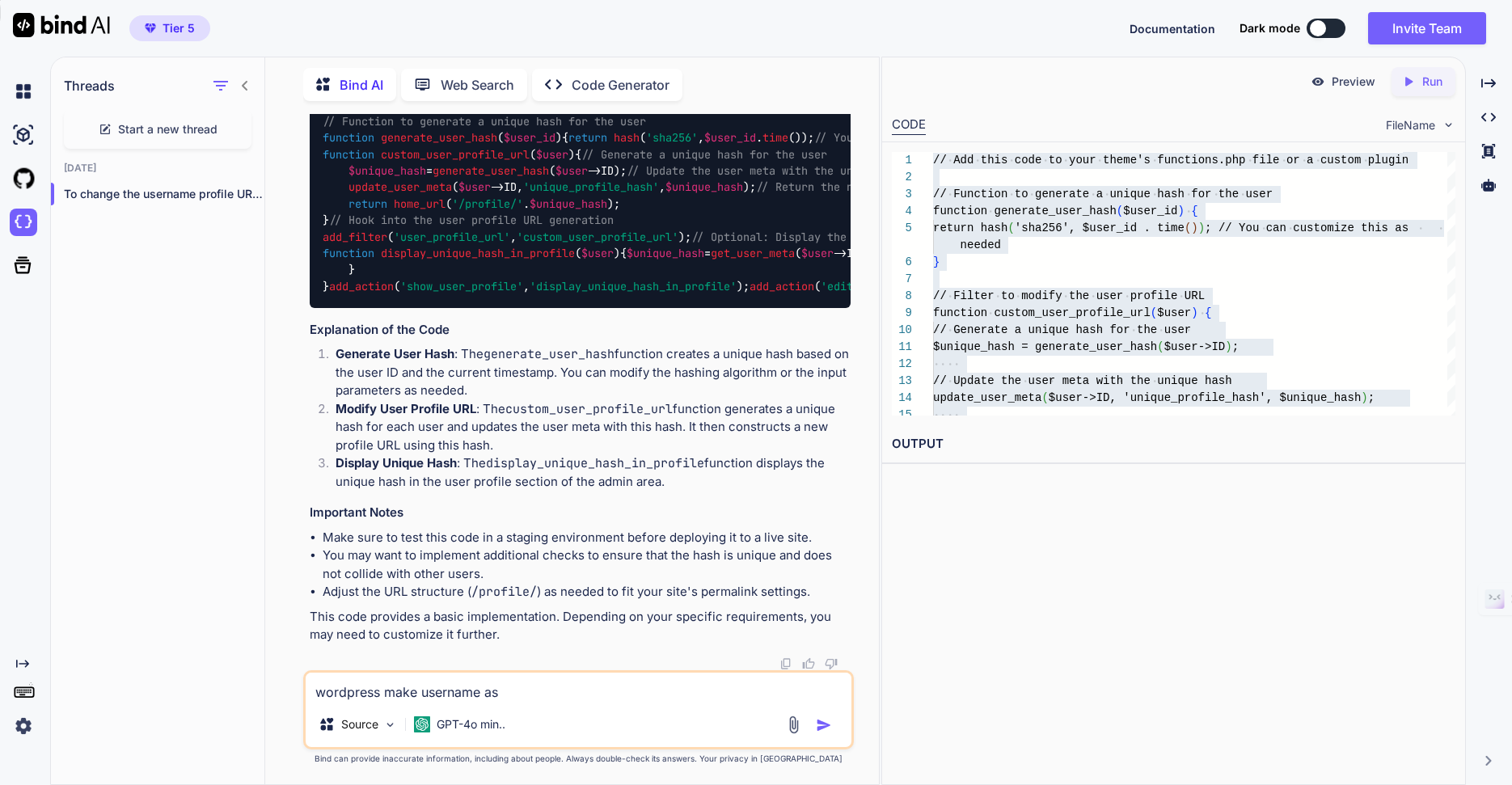
type textarea "x"
type textarea "wordpress make username a"
type textarea "x"
type textarea "wordpress make username"
type textarea "x"
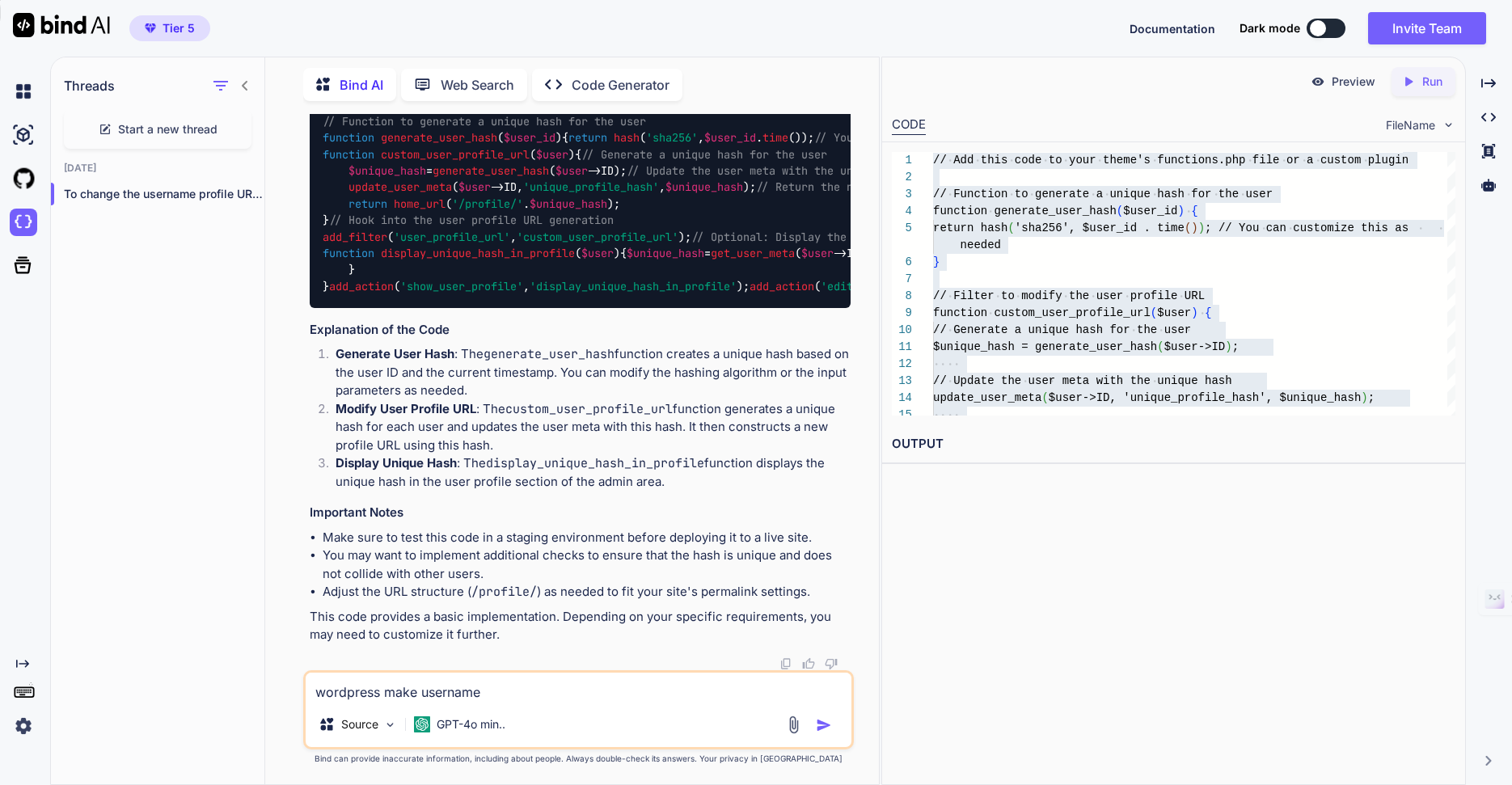
type textarea "wordpress make username"
type textarea "x"
type textarea "wordpress make usernam"
type textarea "x"
type textarea "wordpress make userna"
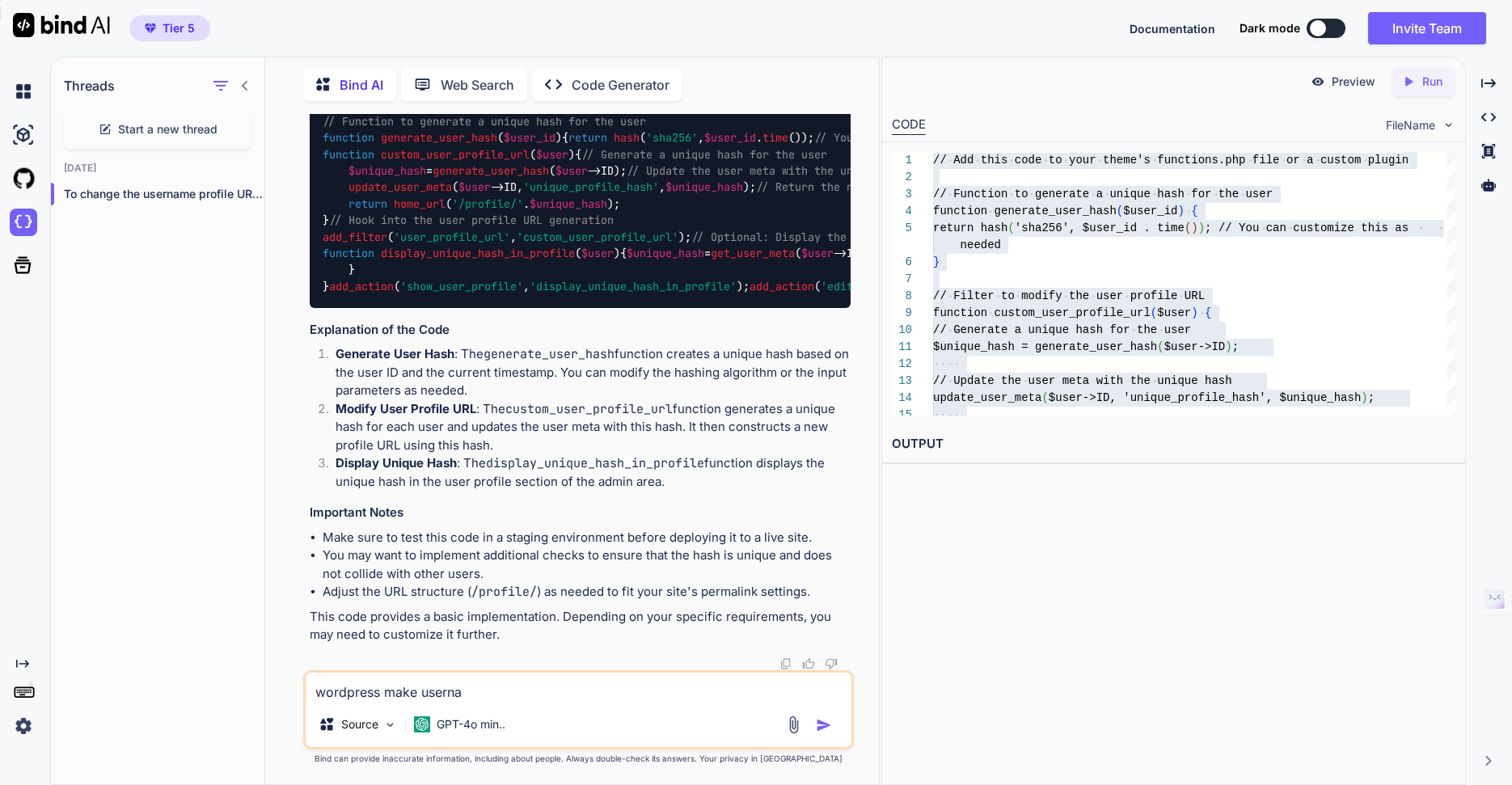
type textarea "x"
type textarea "wordpress make usern"
type textarea "x"
type textarea "wordpress make user"
type textarea "x"
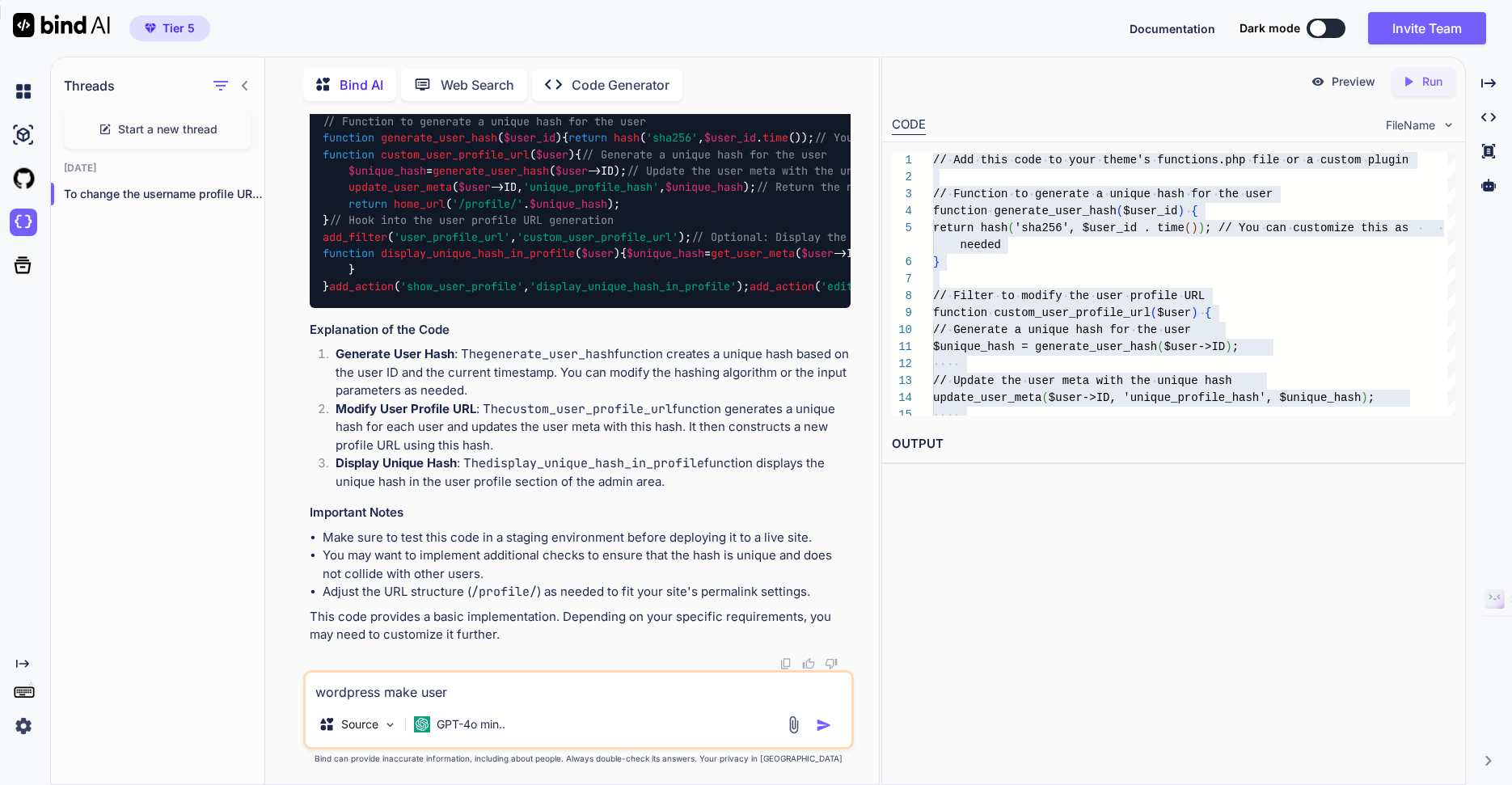
type textarea "wordpress make user'"
type textarea "x"
type textarea "wordpress make user's"
type textarea "x"
type textarea "wordpress make user's"
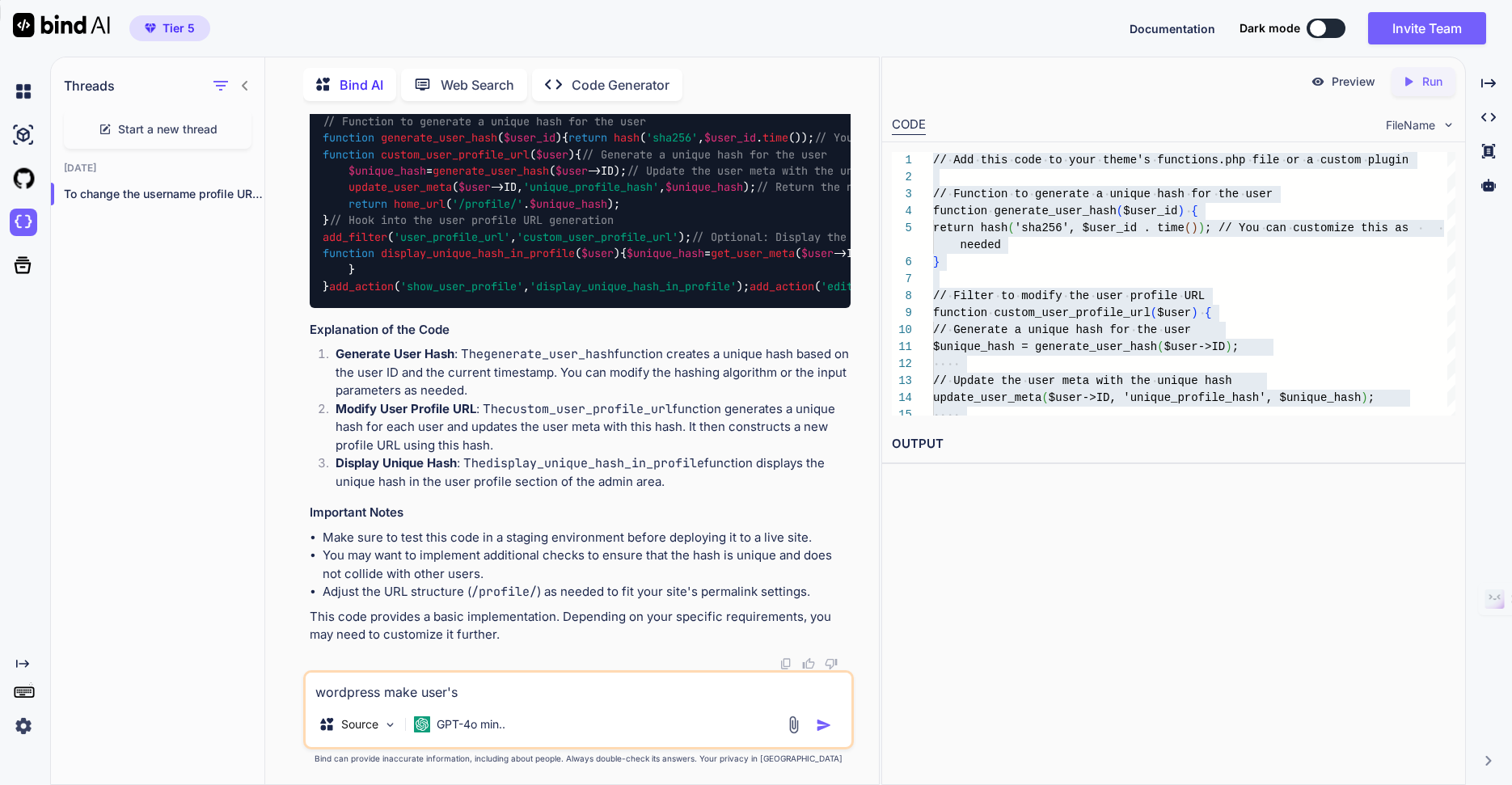
type textarea "x"
type textarea "wordpress make user's e"
type textarea "x"
type textarea "wordpress make user's em"
type textarea "x"
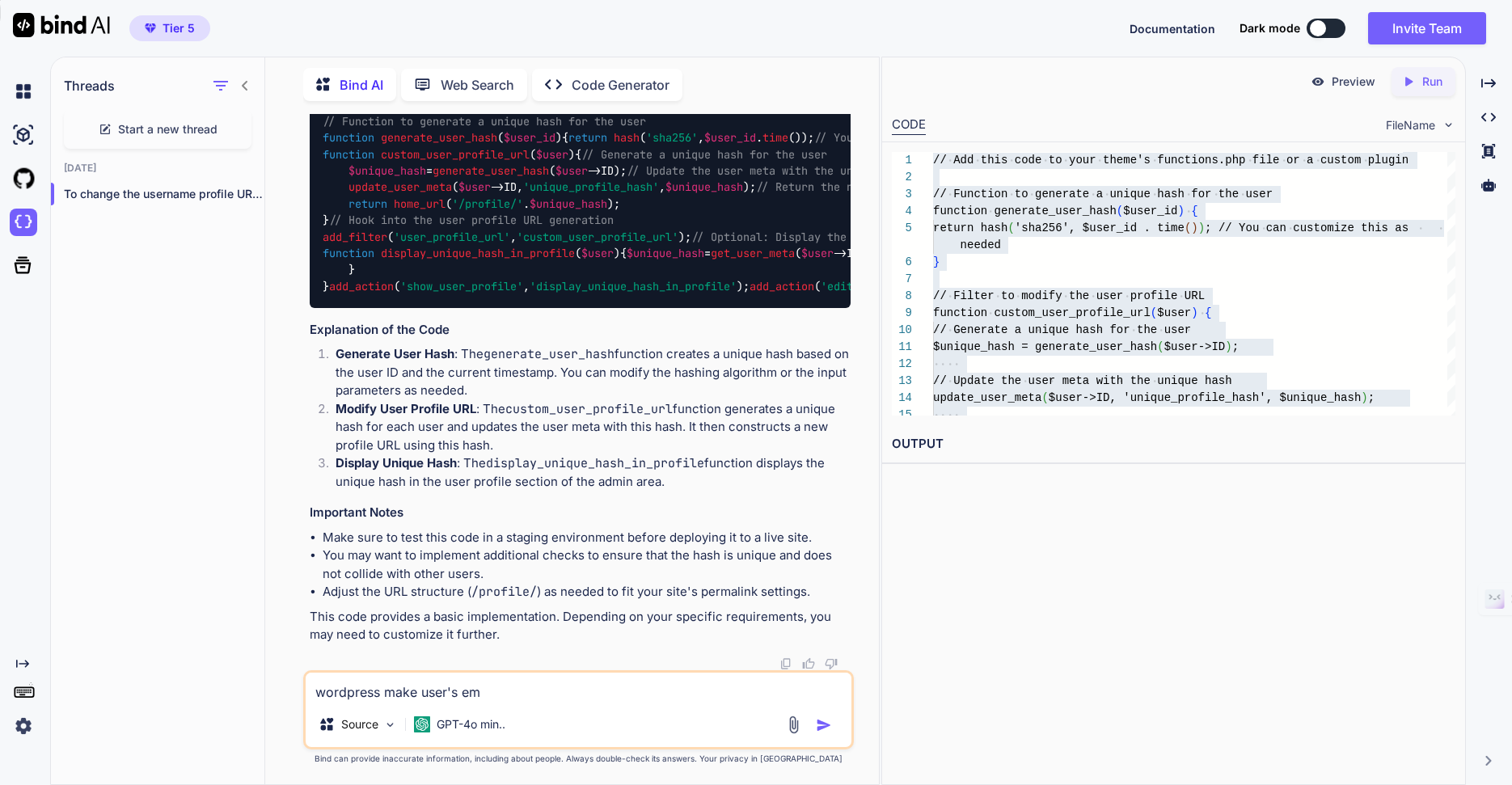
type textarea "wordpress make user's ema"
type textarea "x"
type textarea "wordpress make user's emai"
type textarea "x"
type textarea "wordpress make user's email"
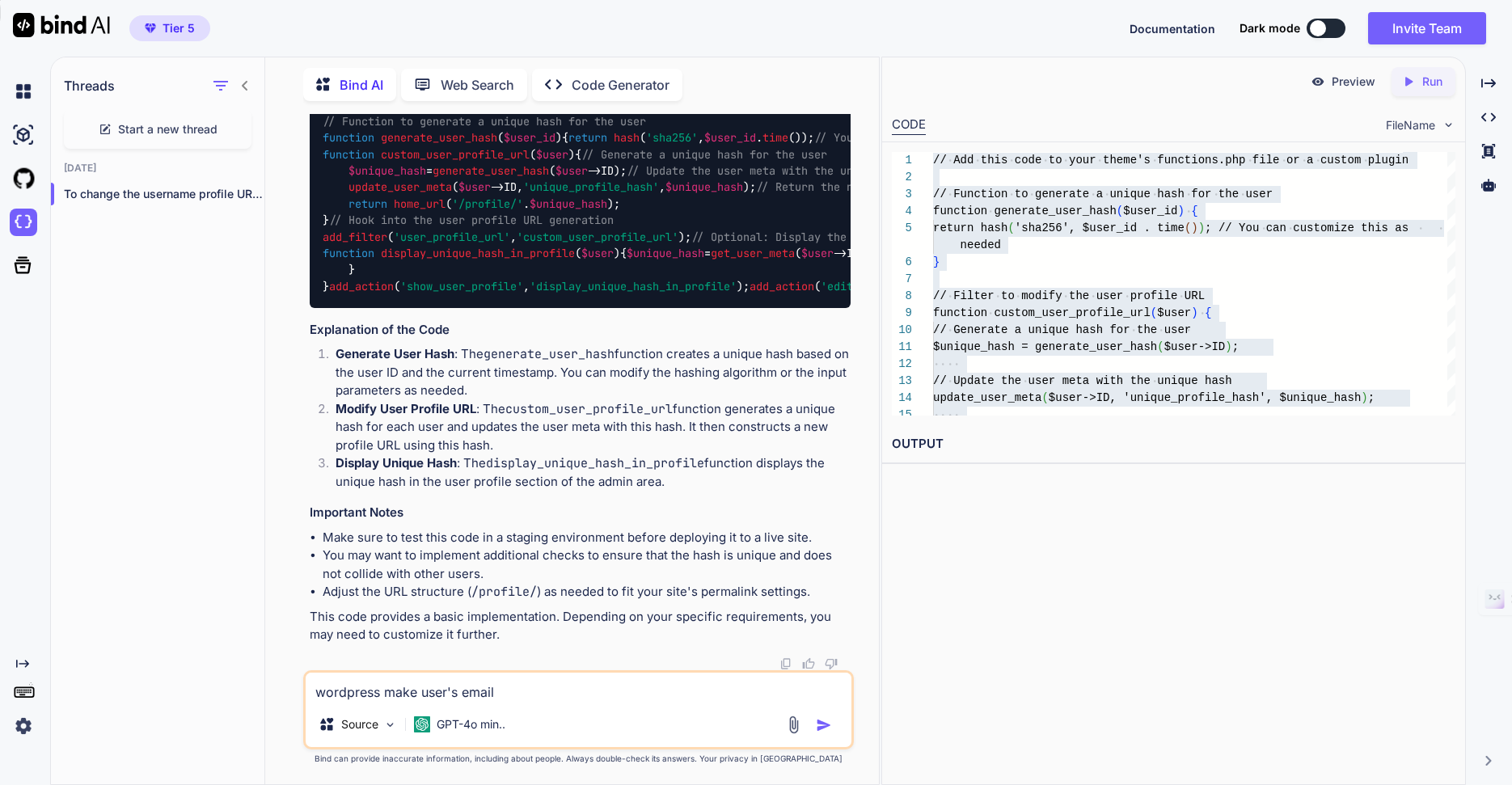
type textarea "x"
type textarea "wordpress make user's email"
type textarea "x"
type textarea "wordpress make user's email a"
type textarea "x"
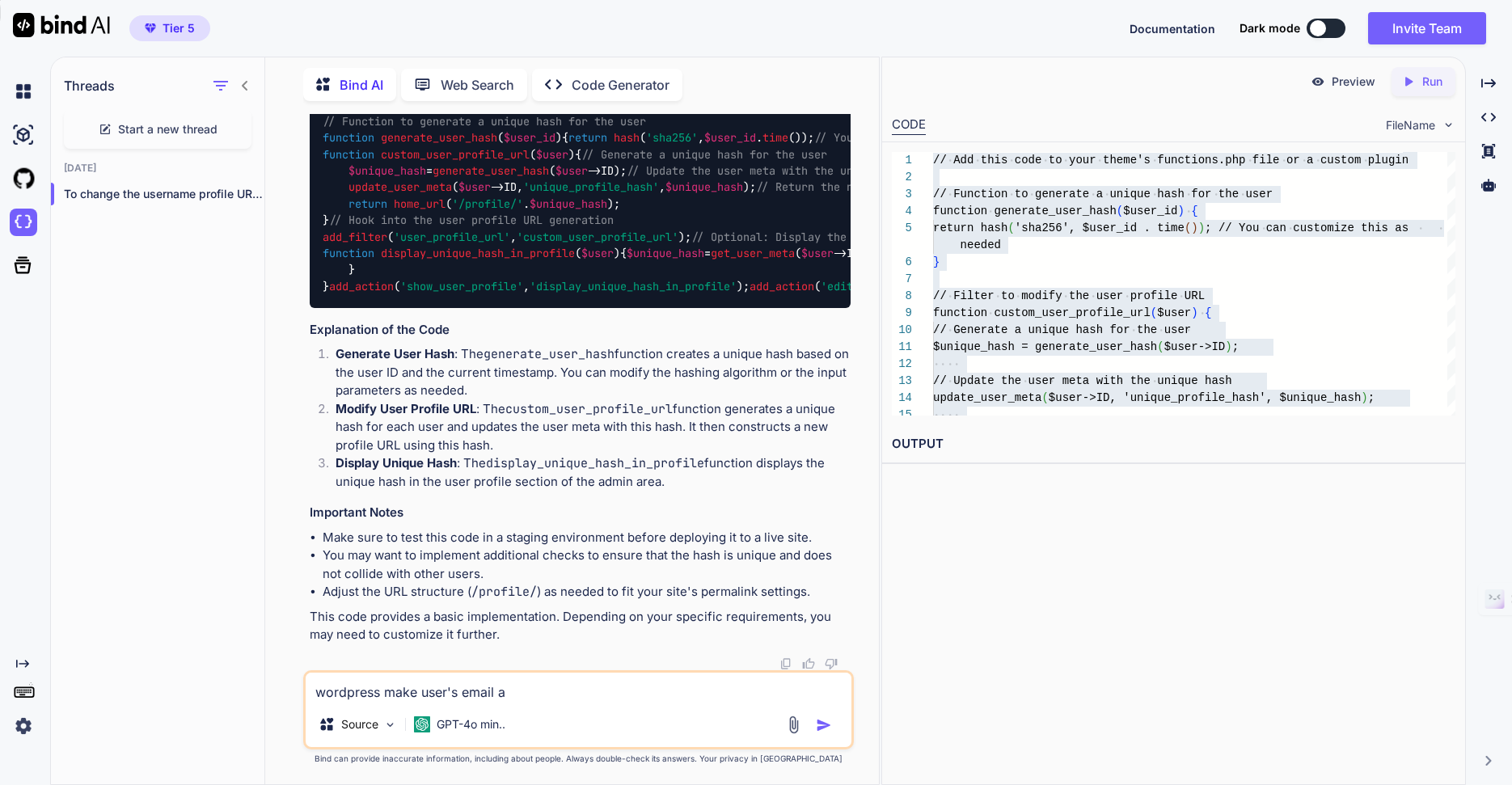
type textarea "wordpress make user's email as"
type textarea "x"
type textarea "wordpress make user's email as"
type textarea "x"
type textarea "wordpress make user's email as u"
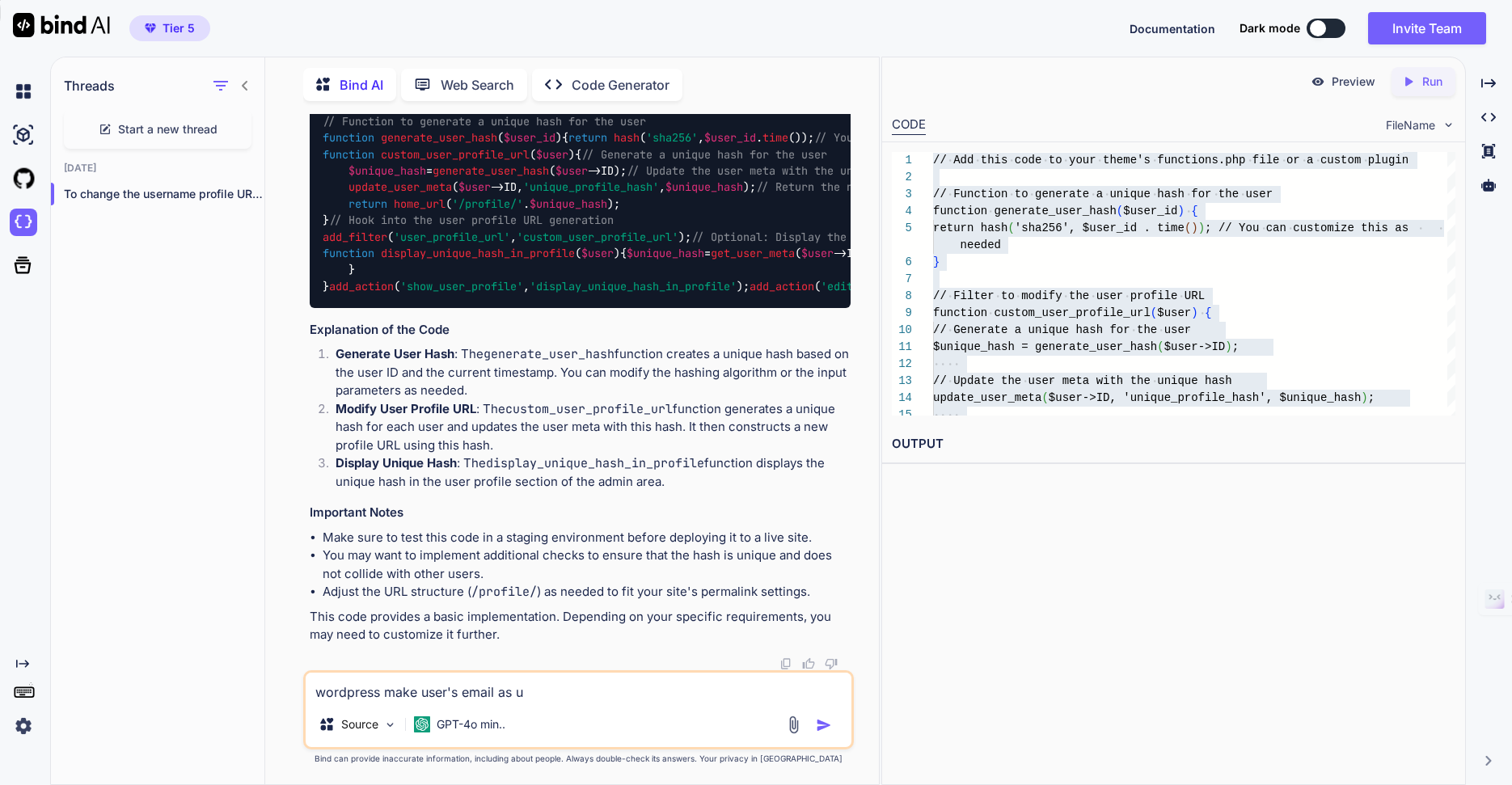
type textarea "x"
type textarea "wordpress make user's email as us"
type textarea "x"
type textarea "wordpress make user's email as use"
type textarea "x"
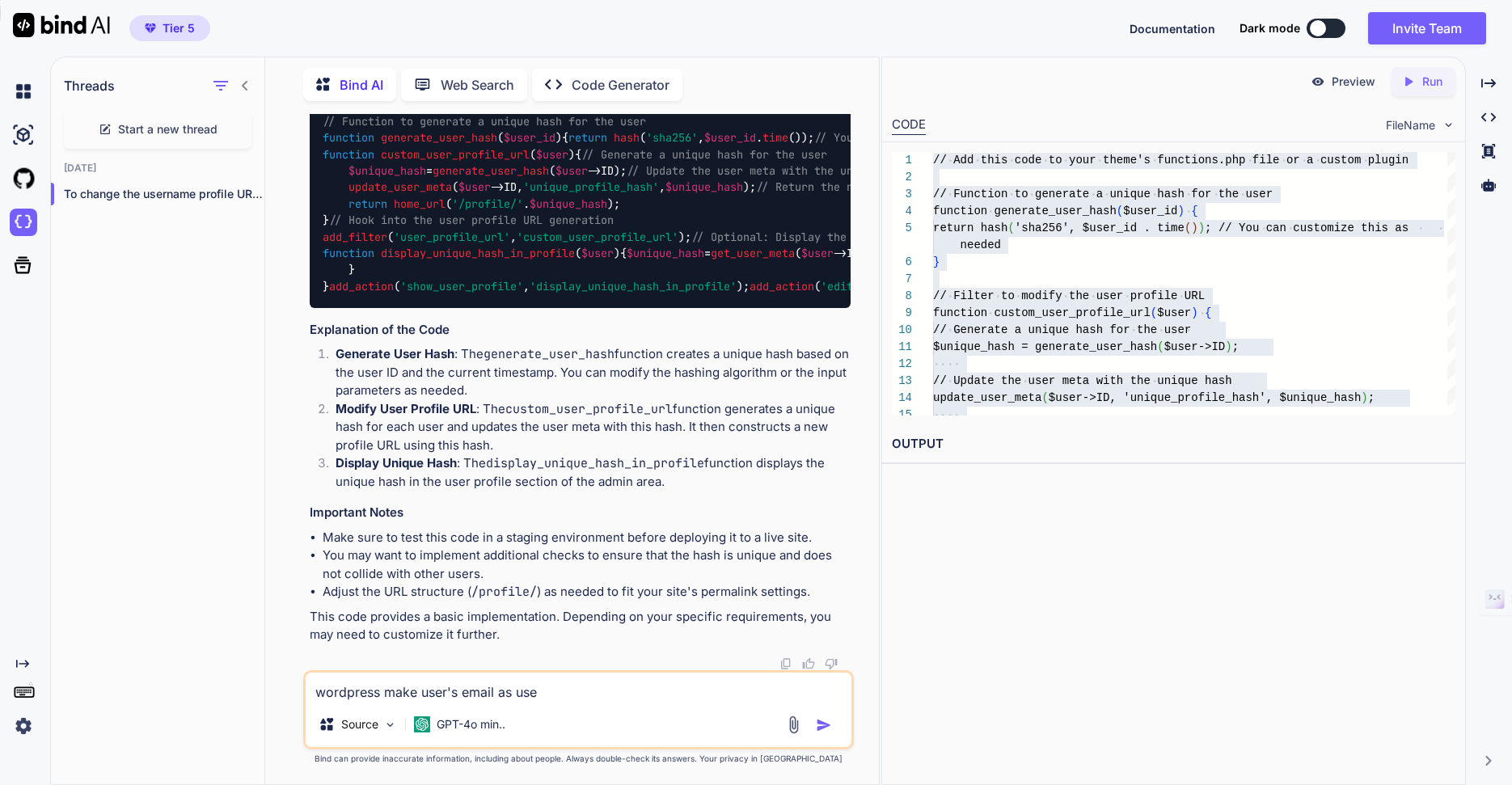
type textarea "wordpress make user's email as user"
type textarea "x"
type textarea "wordpress make user's email as userna"
type textarea "x"
type textarea "wordpress make user's email as usernam"
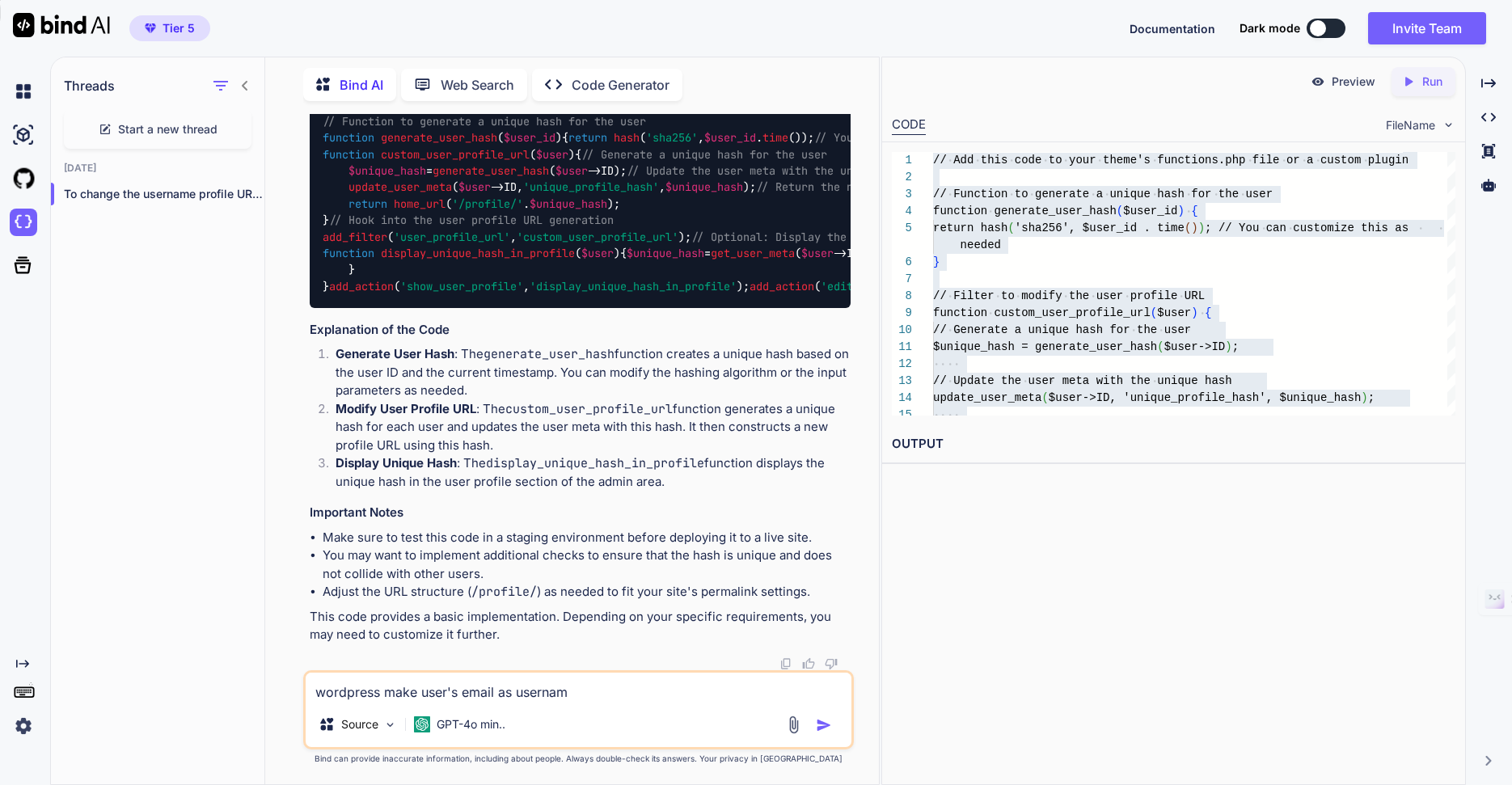
type textarea "x"
type textarea "wordpress make user's email as username"
click at [829, 722] on img "button" at bounding box center [824, 725] width 17 height 17
type textarea "x"
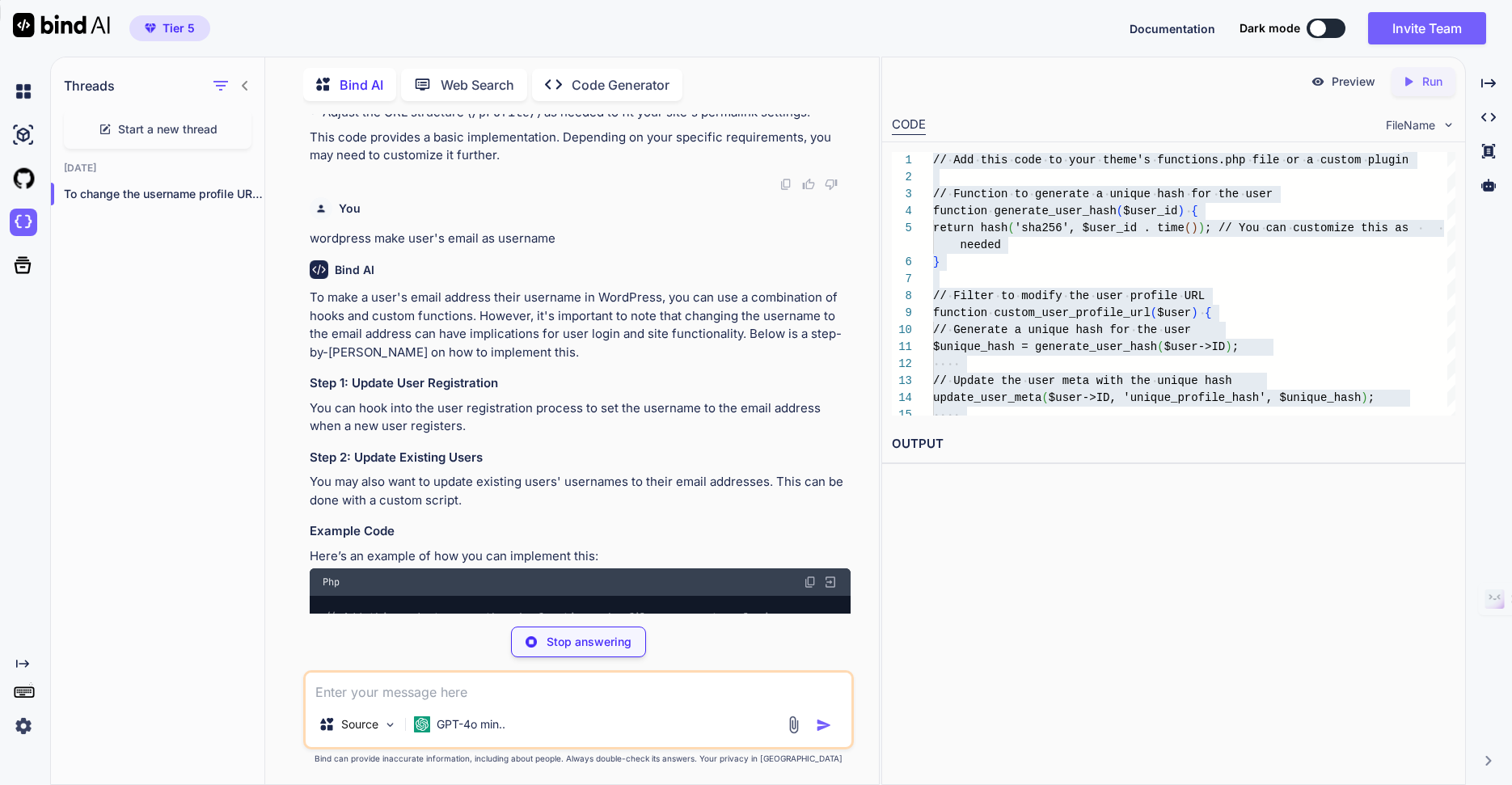
scroll to position [1018, 0]
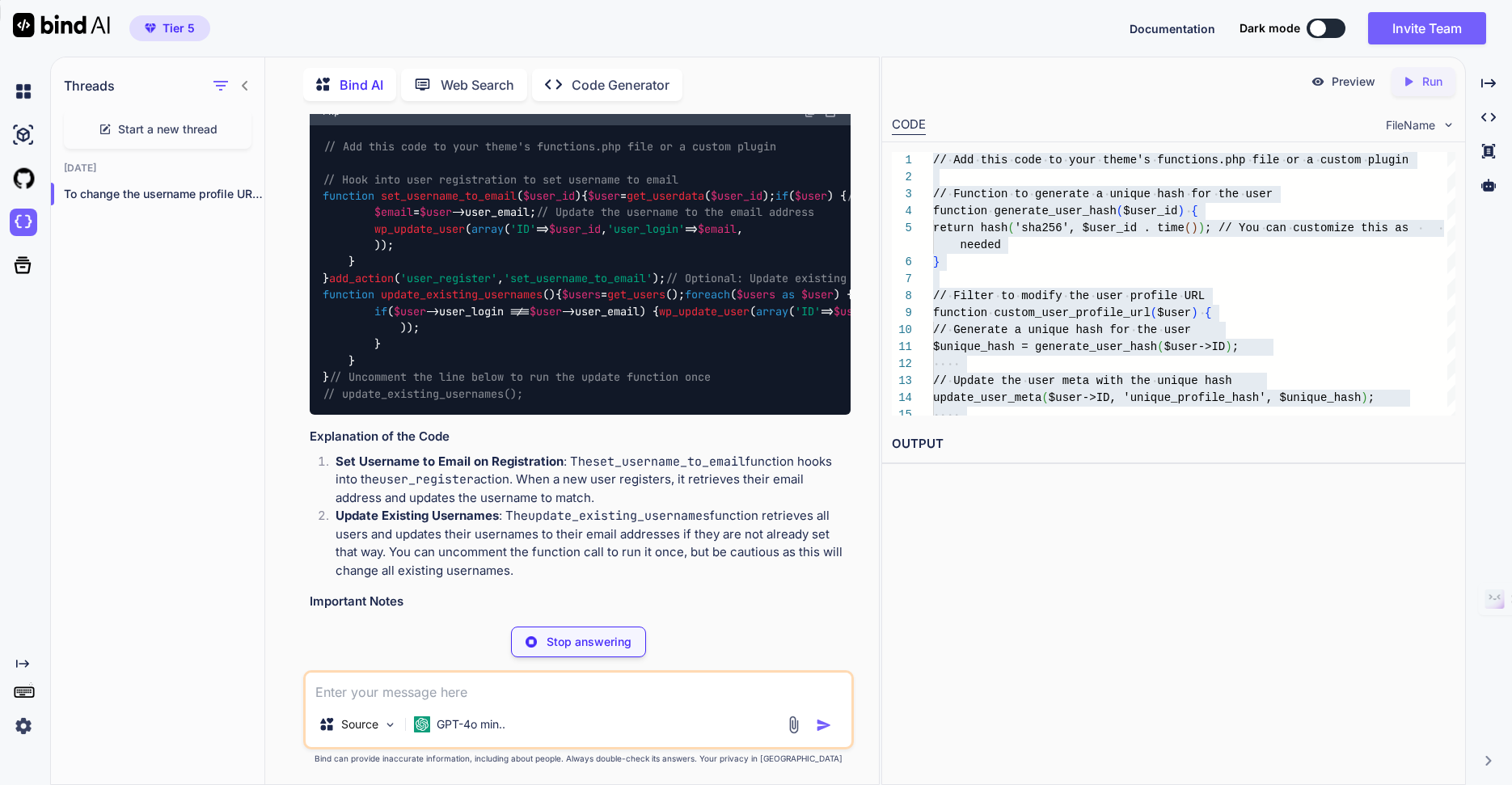
type textarea "x"
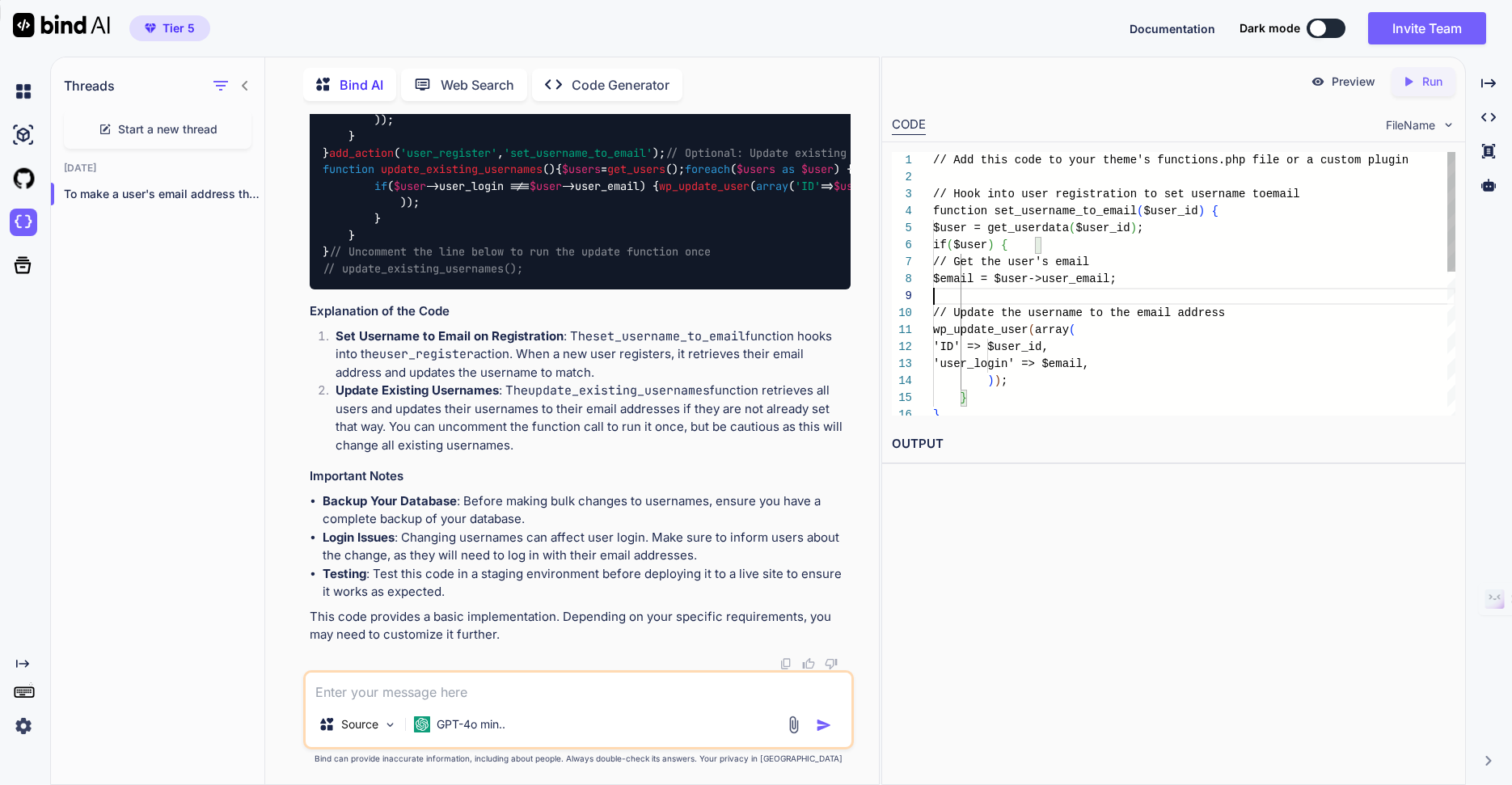
scroll to position [136, 0]
click at [1123, 293] on div "} // Update the username to the email addres s wp_update_user ( array ( 'ID' =>…" at bounding box center [1194, 440] width 522 height 577
type textarea "// Add this code to your theme's functions.php file or a custom plugin // Hook …"
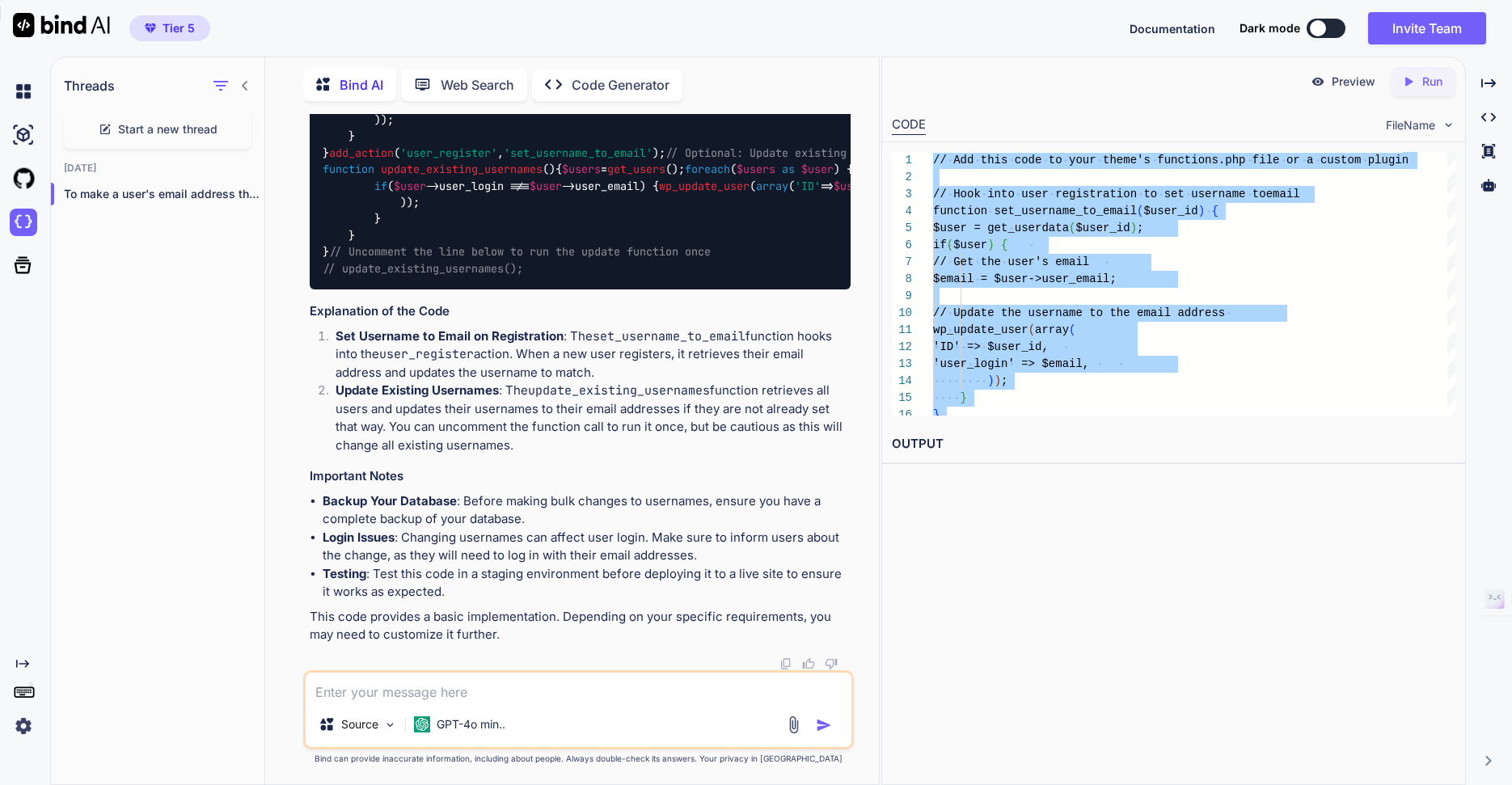
scroll to position [1830, 0]
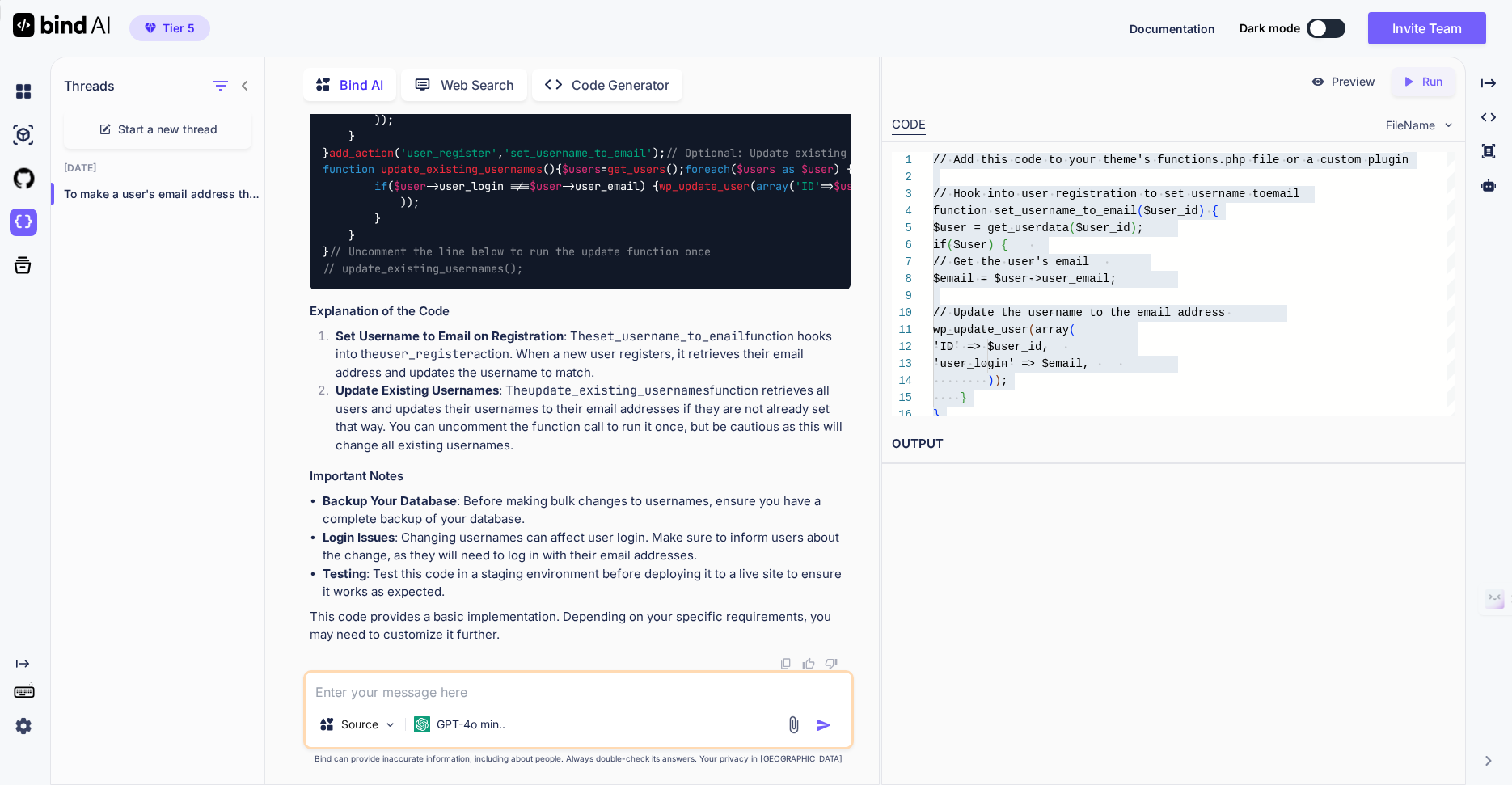
click at [450, 686] on textarea at bounding box center [578, 686] width 546 height 29
type textarea "x"
type textarea "wo"
type textarea "x"
type textarea "wor"
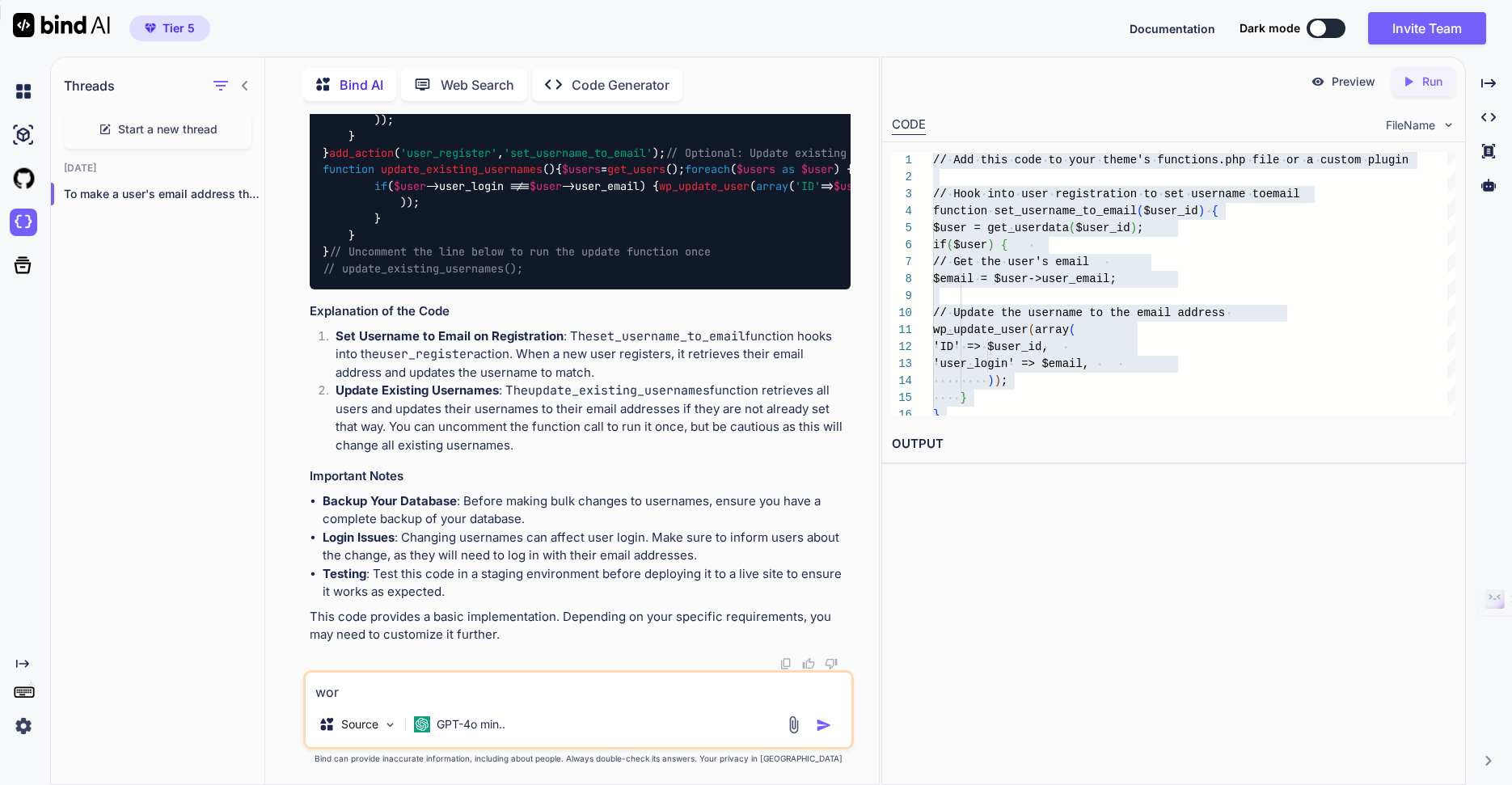
type textarea "x"
type textarea "word"
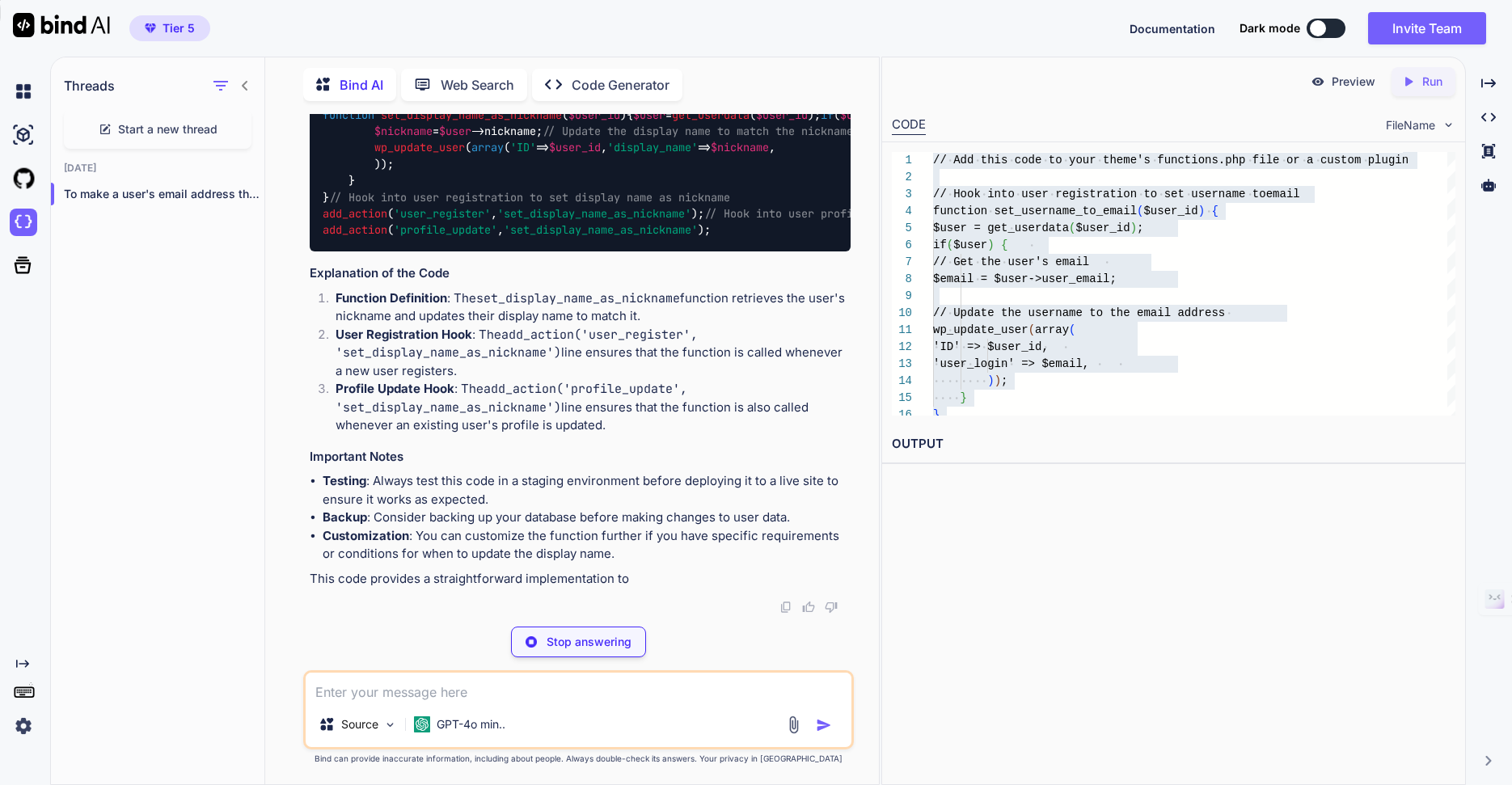
scroll to position [33, 0]
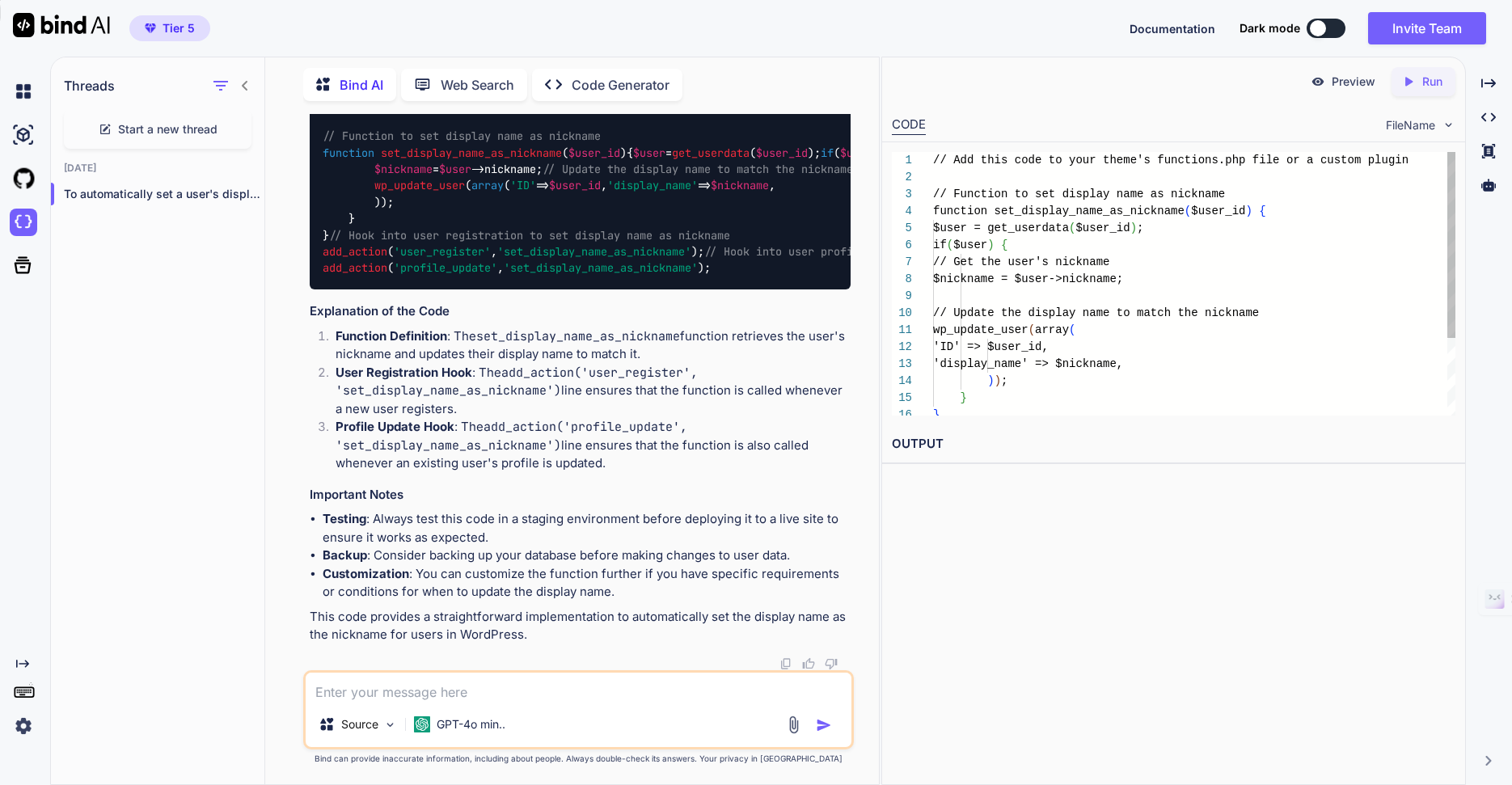
click at [1217, 322] on div "} // Update the display name to match the ni ckname wp_update_user ( array ( 'I…" at bounding box center [1194, 338] width 522 height 373
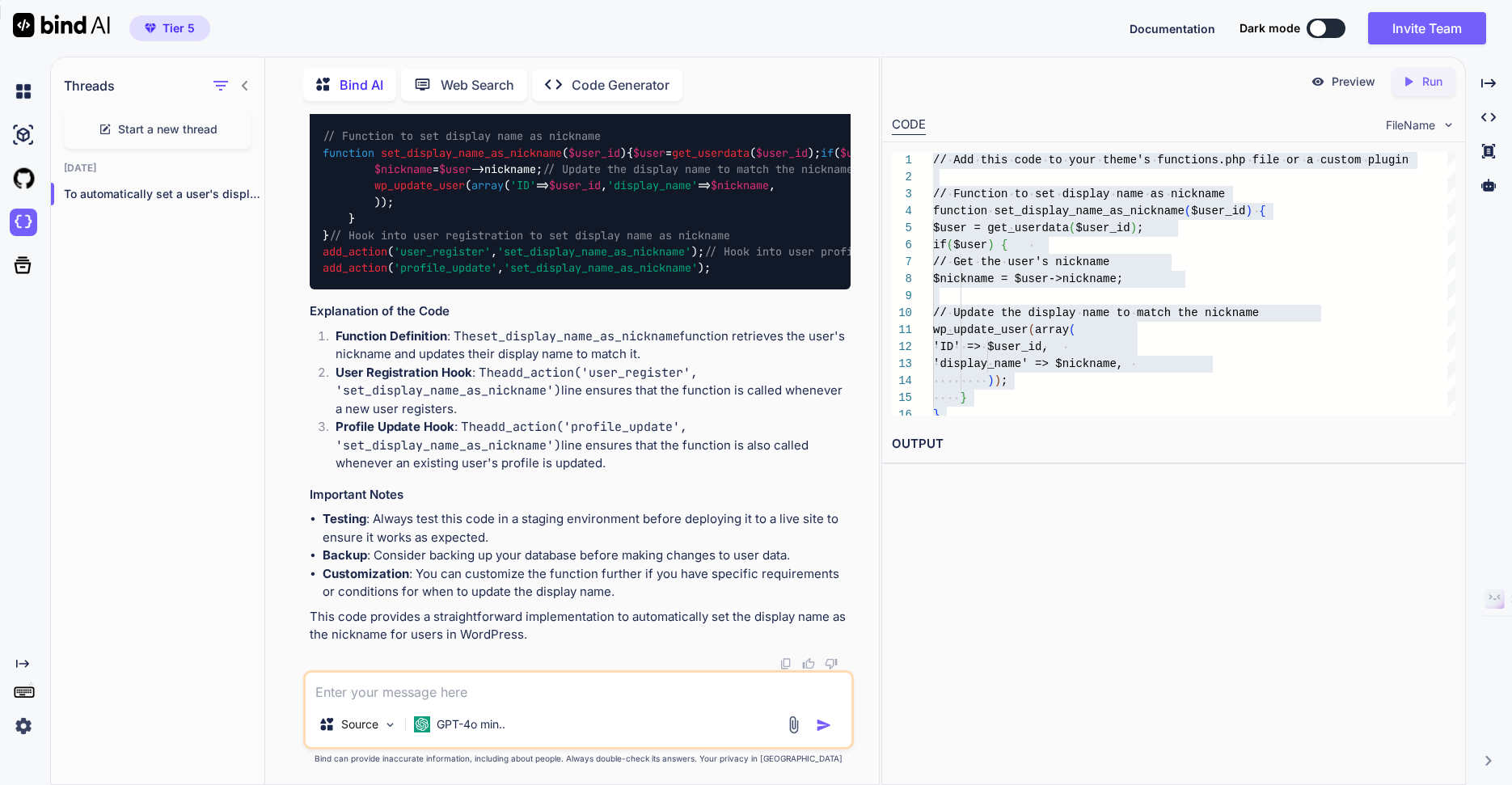
click at [638, 696] on textarea at bounding box center [578, 686] width 546 height 29
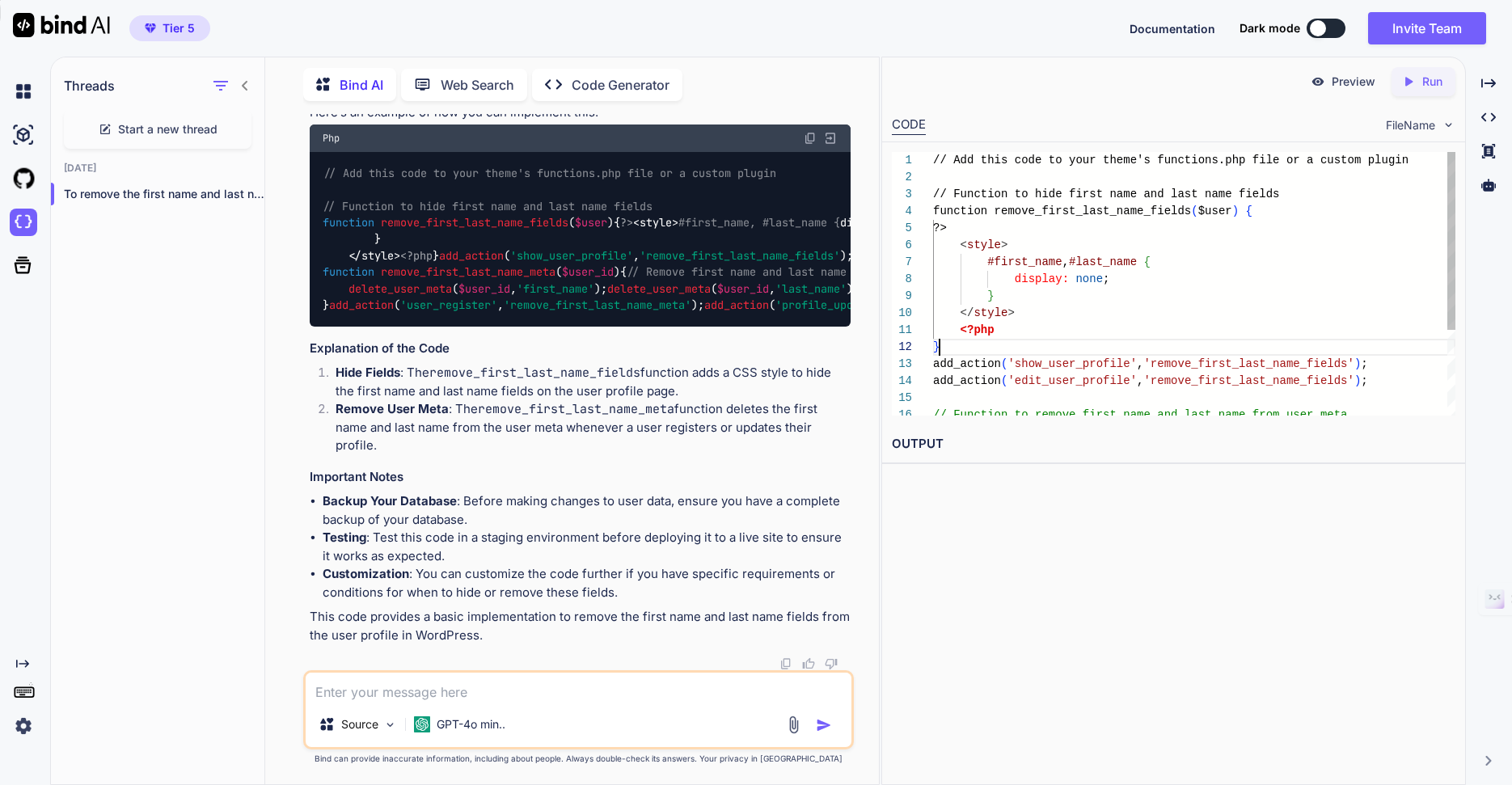
scroll to position [17, 0]
click at [1173, 341] on div "</ style > <?php } add_action ( 'show_user_profile' , 'remove_first_last_name_f…" at bounding box center [1194, 346] width 522 height 390
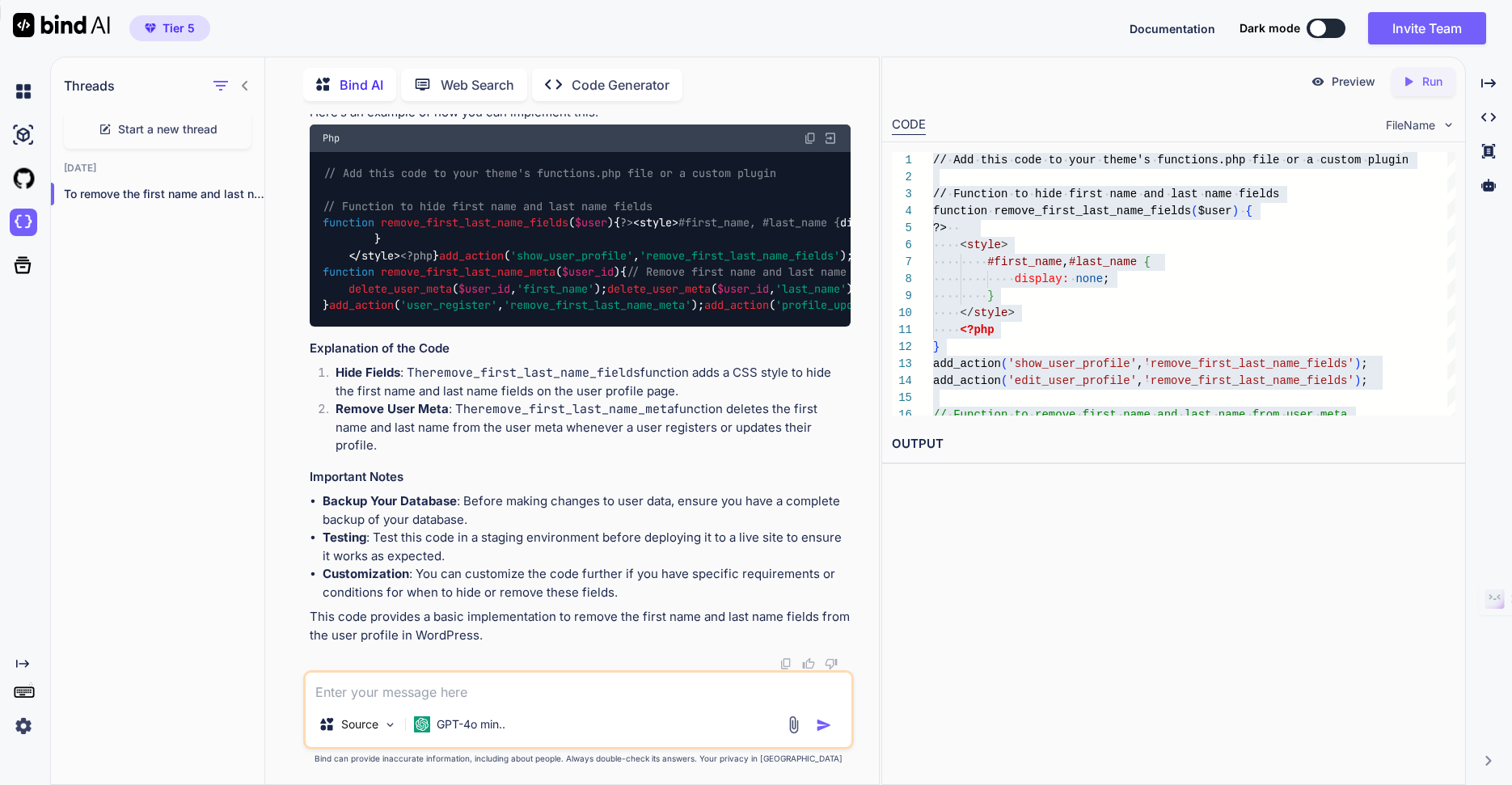
click at [456, 84] on p "Web Search" at bounding box center [477, 84] width 74 height 19
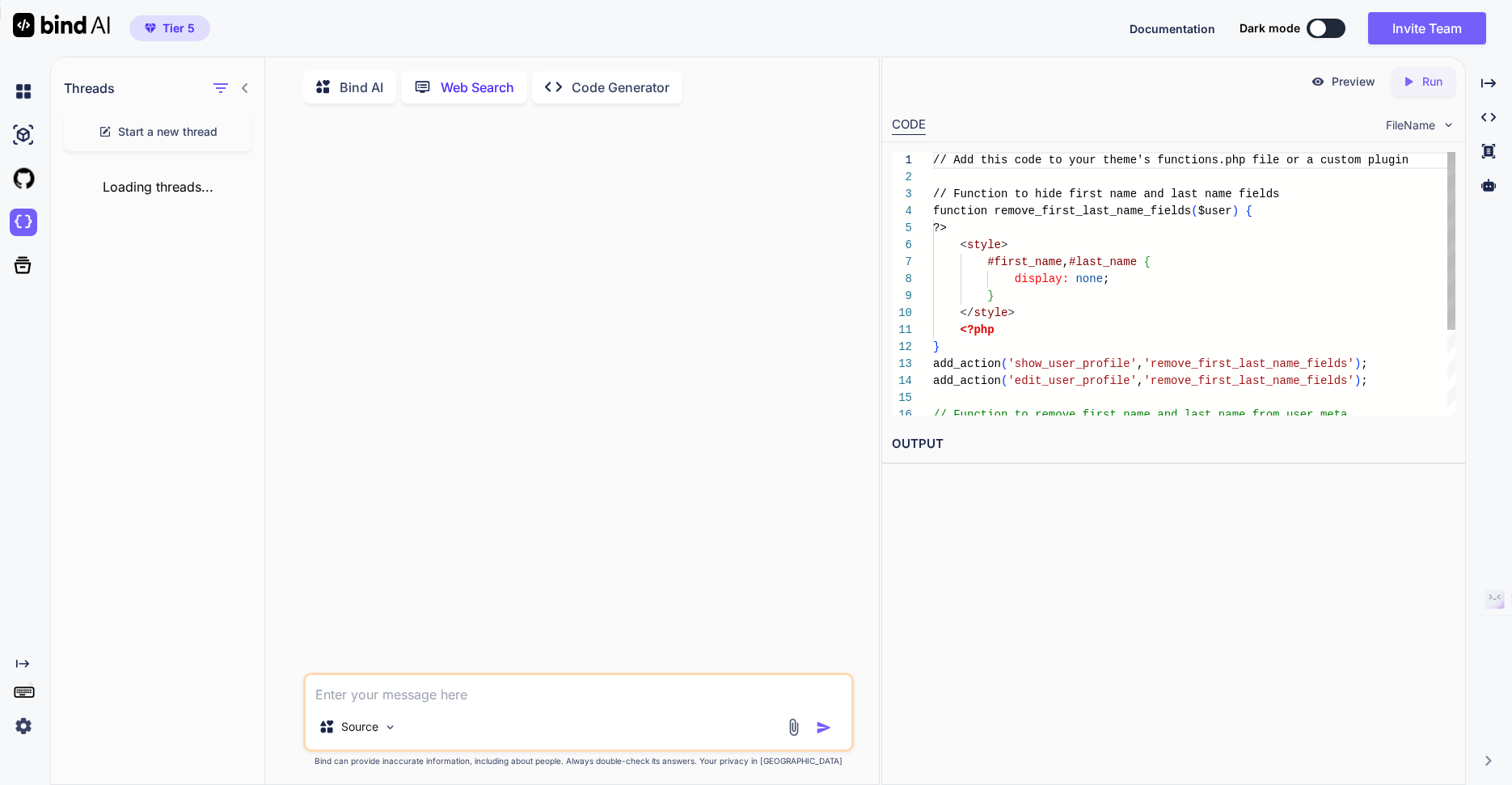
scroll to position [7, 0]
click at [567, 694] on textarea at bounding box center [578, 686] width 546 height 29
click at [372, 725] on p "Source" at bounding box center [360, 725] width 37 height 17
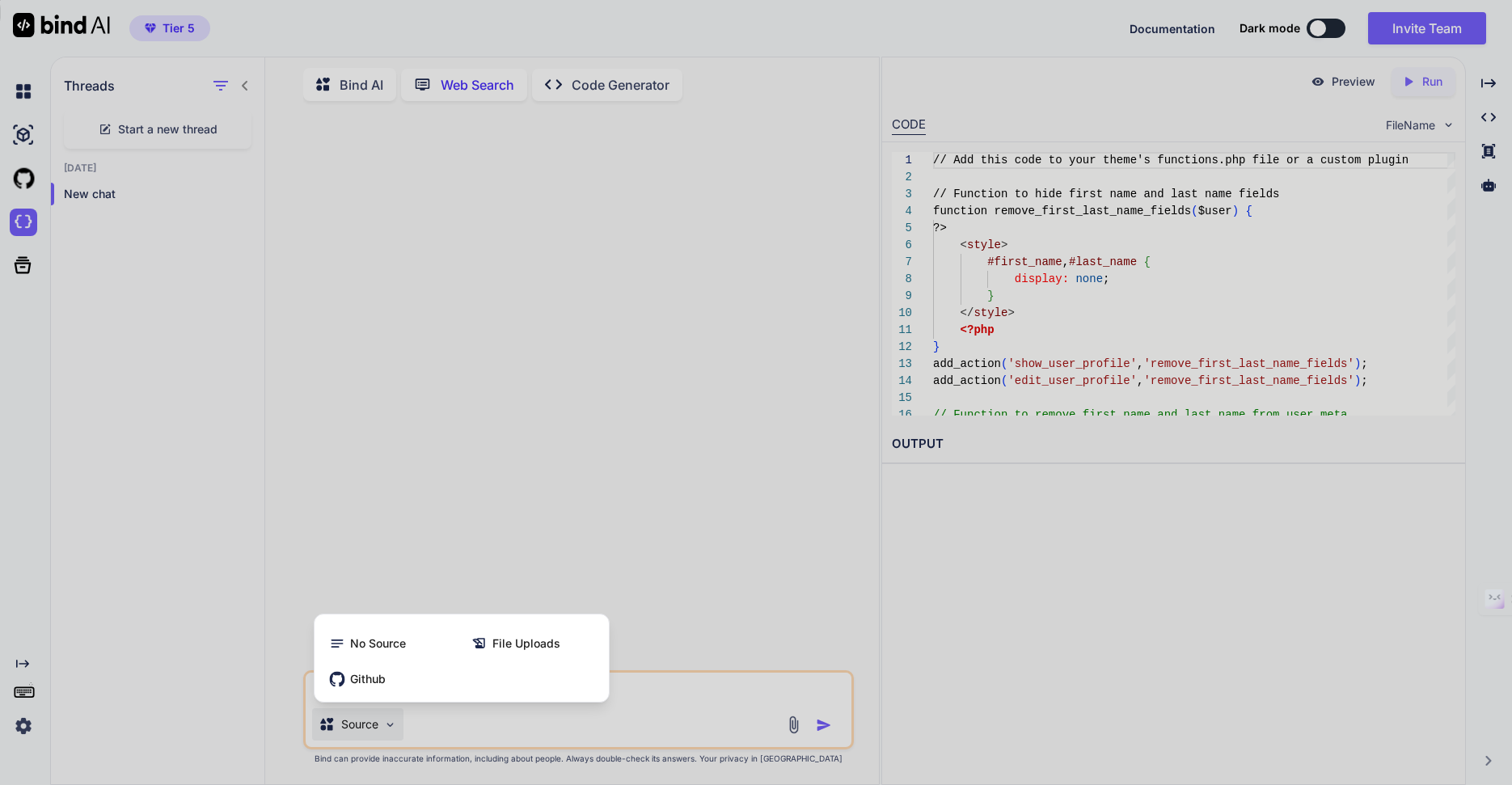
click at [372, 725] on div at bounding box center [756, 392] width 1512 height 785
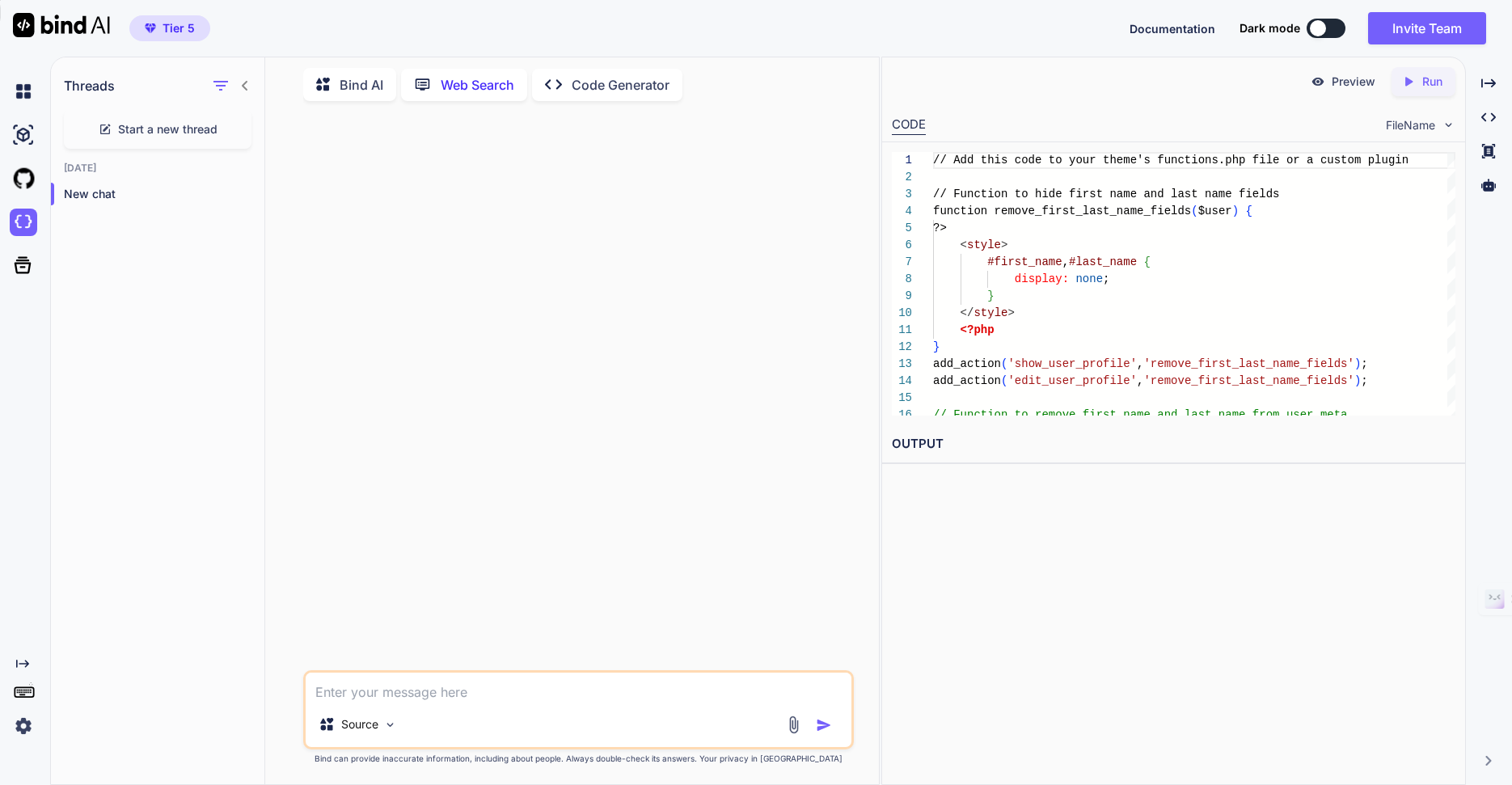
click at [22, 729] on img at bounding box center [23, 725] width 27 height 27
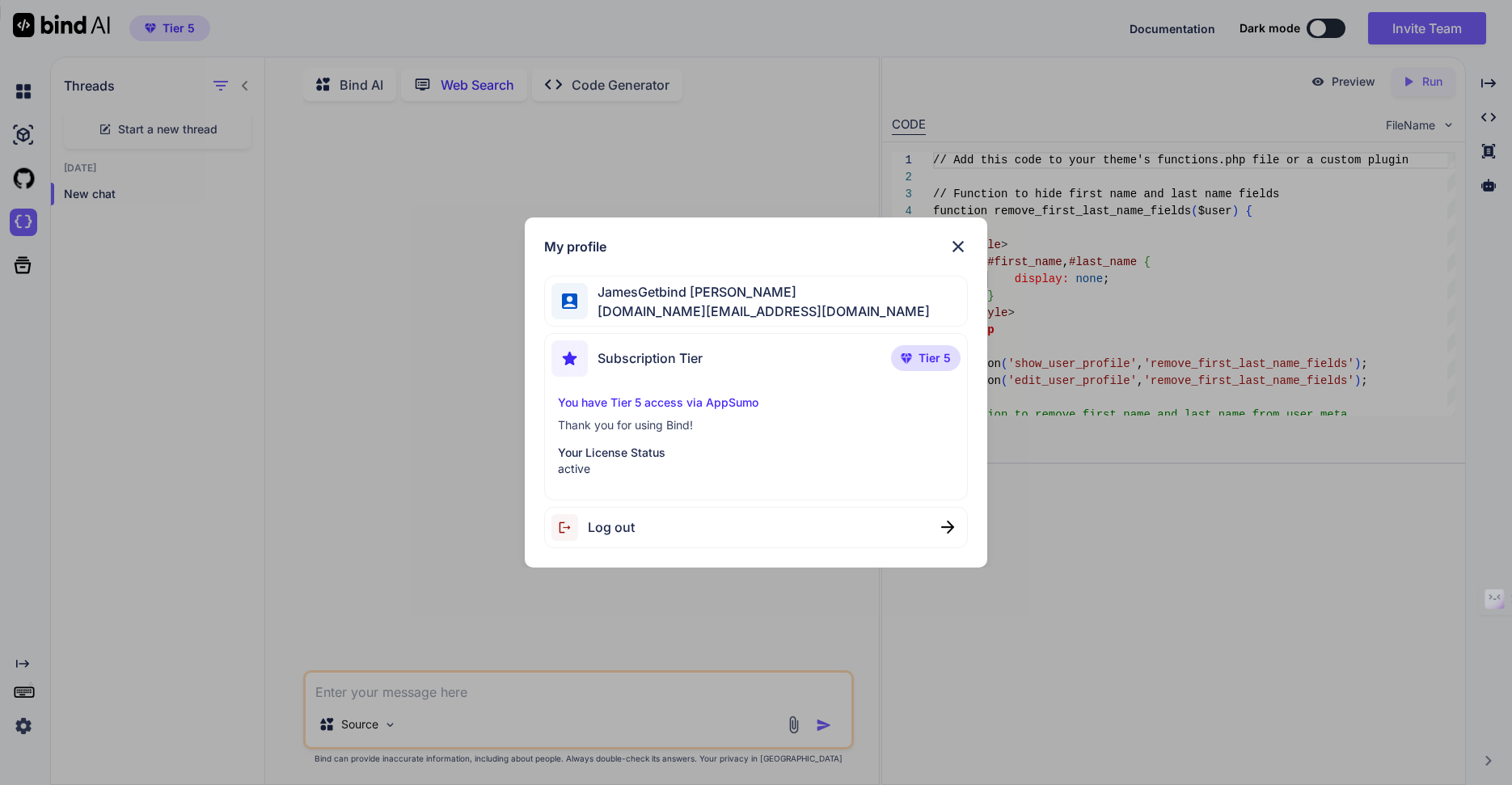
click at [958, 248] on img at bounding box center [958, 246] width 19 height 19
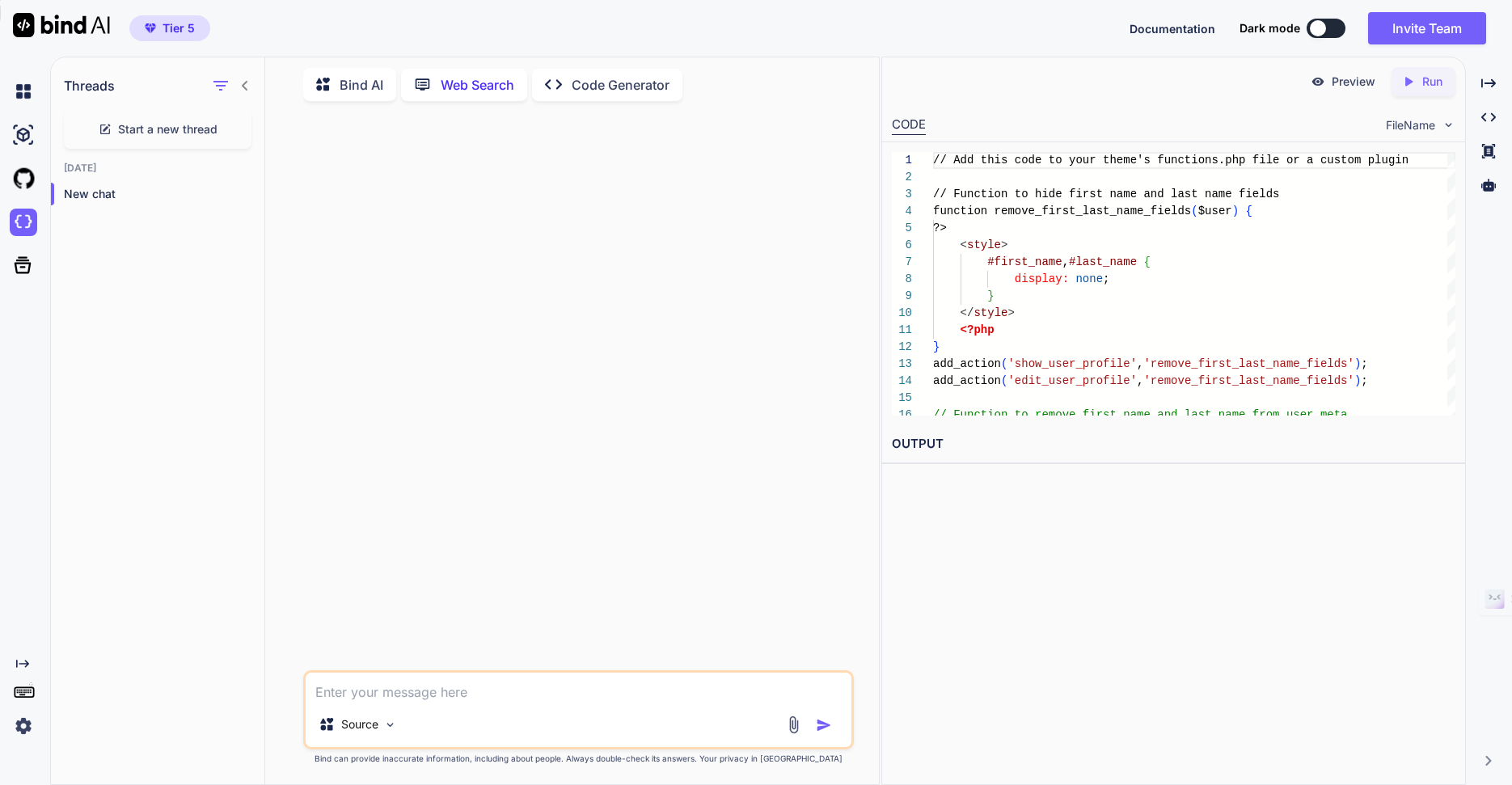
click at [643, 84] on p "Code Generator" at bounding box center [621, 84] width 98 height 19
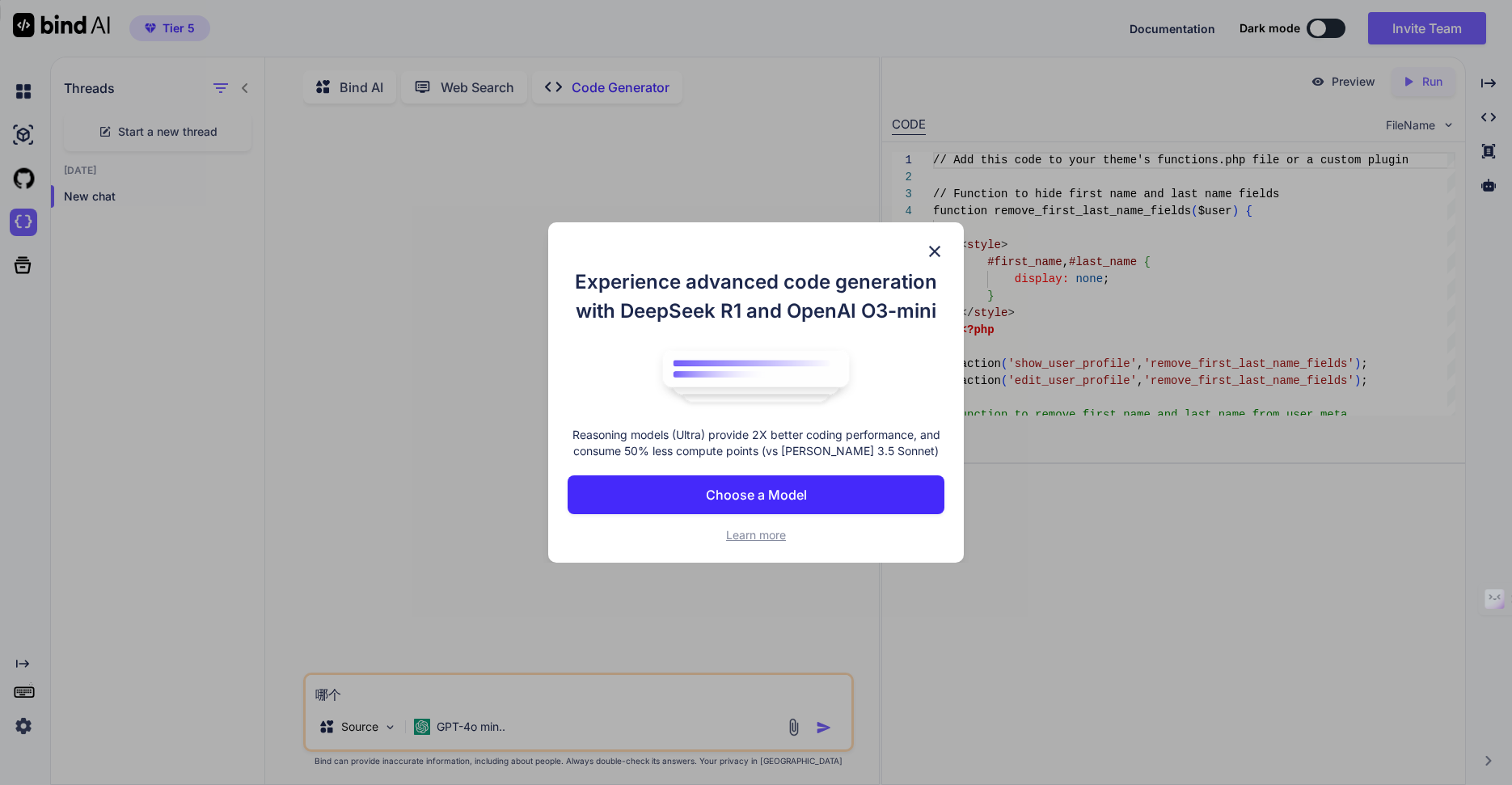
click at [755, 496] on p "Choose a Model" at bounding box center [756, 494] width 101 height 19
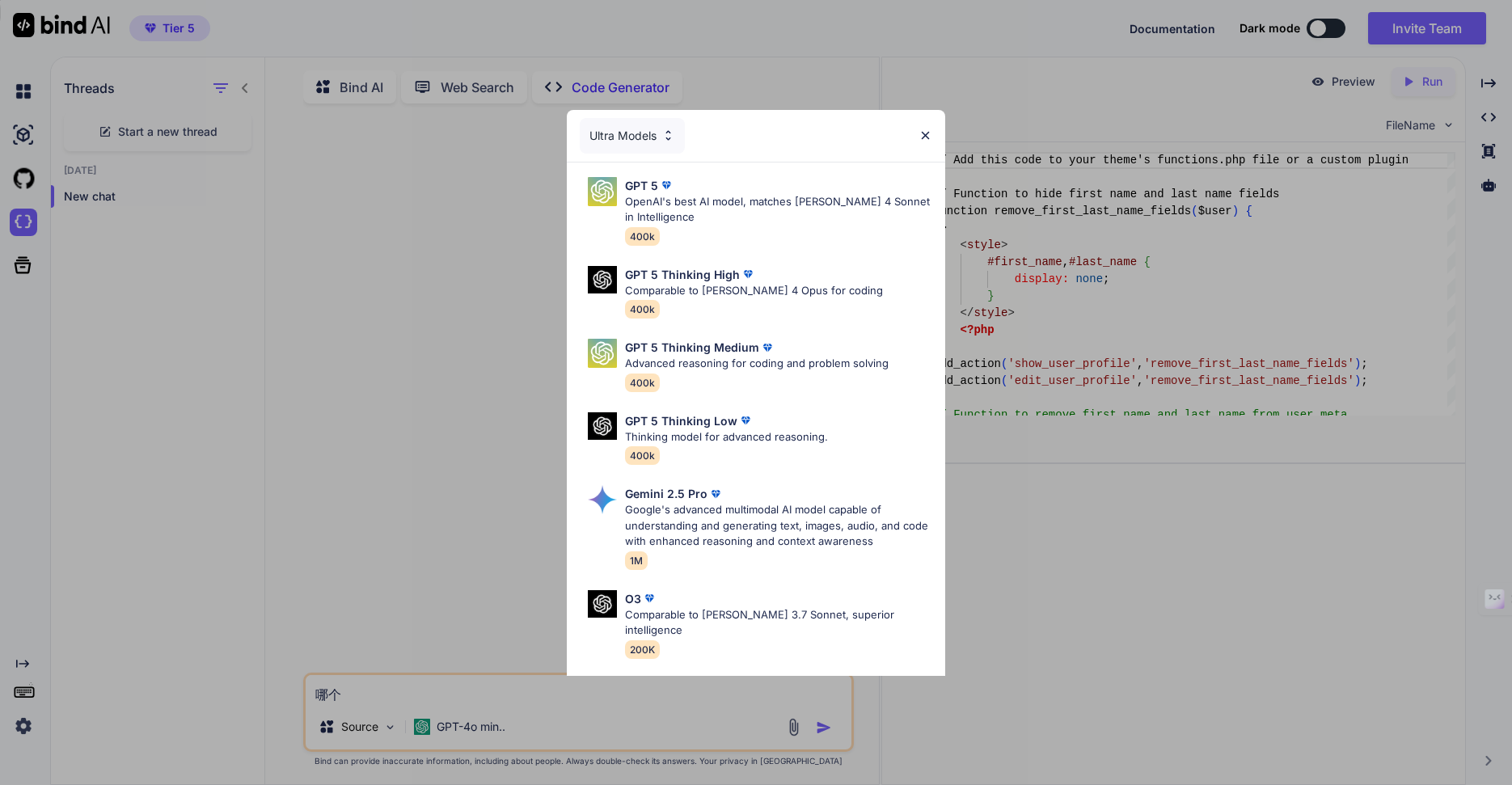
click at [628, 130] on div "Ultra Models" at bounding box center [632, 135] width 105 height 36
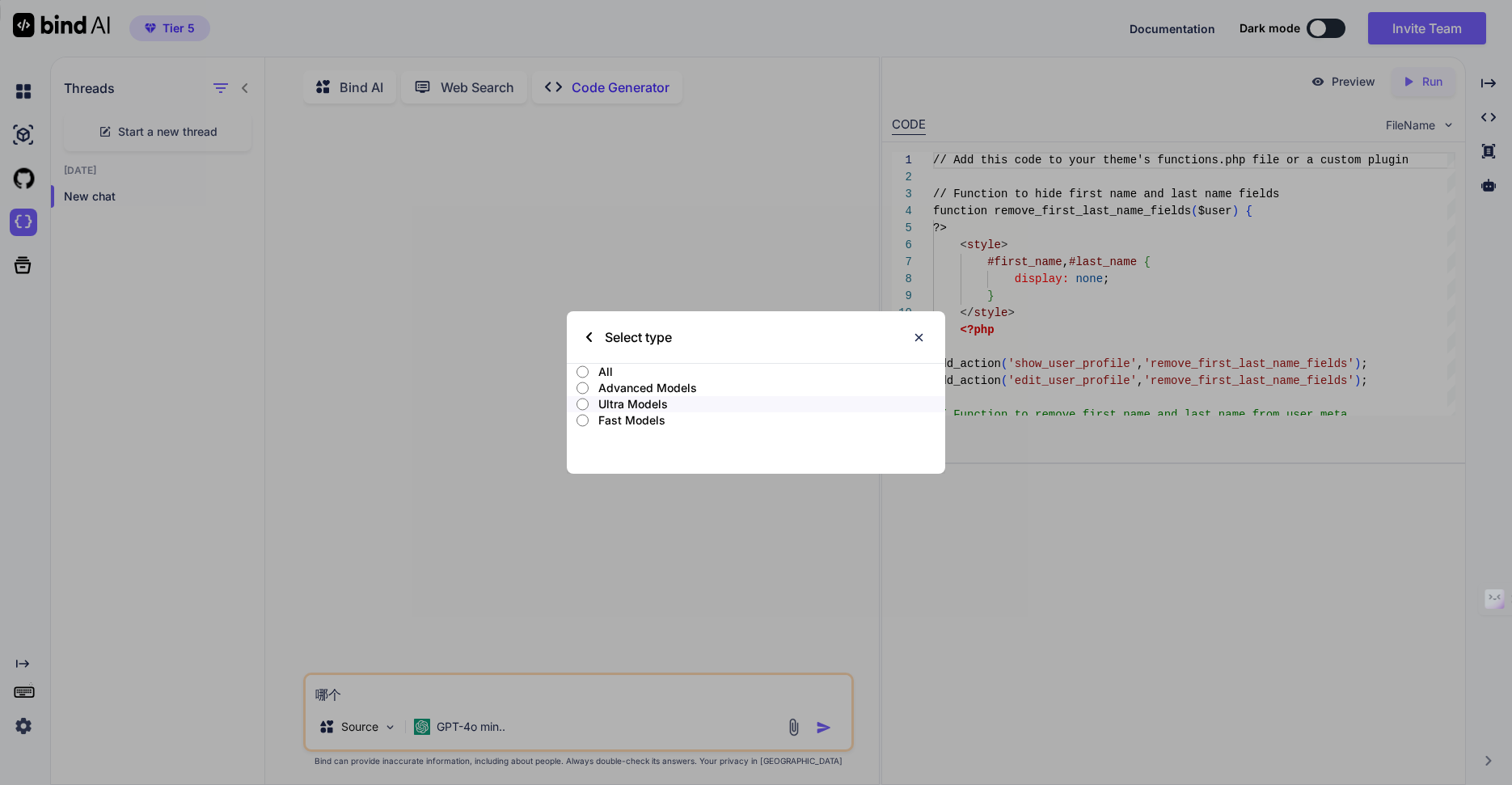
click at [587, 330] on div "Select type" at bounding box center [628, 337] width 85 height 51
click at [921, 330] on img at bounding box center [919, 337] width 14 height 14
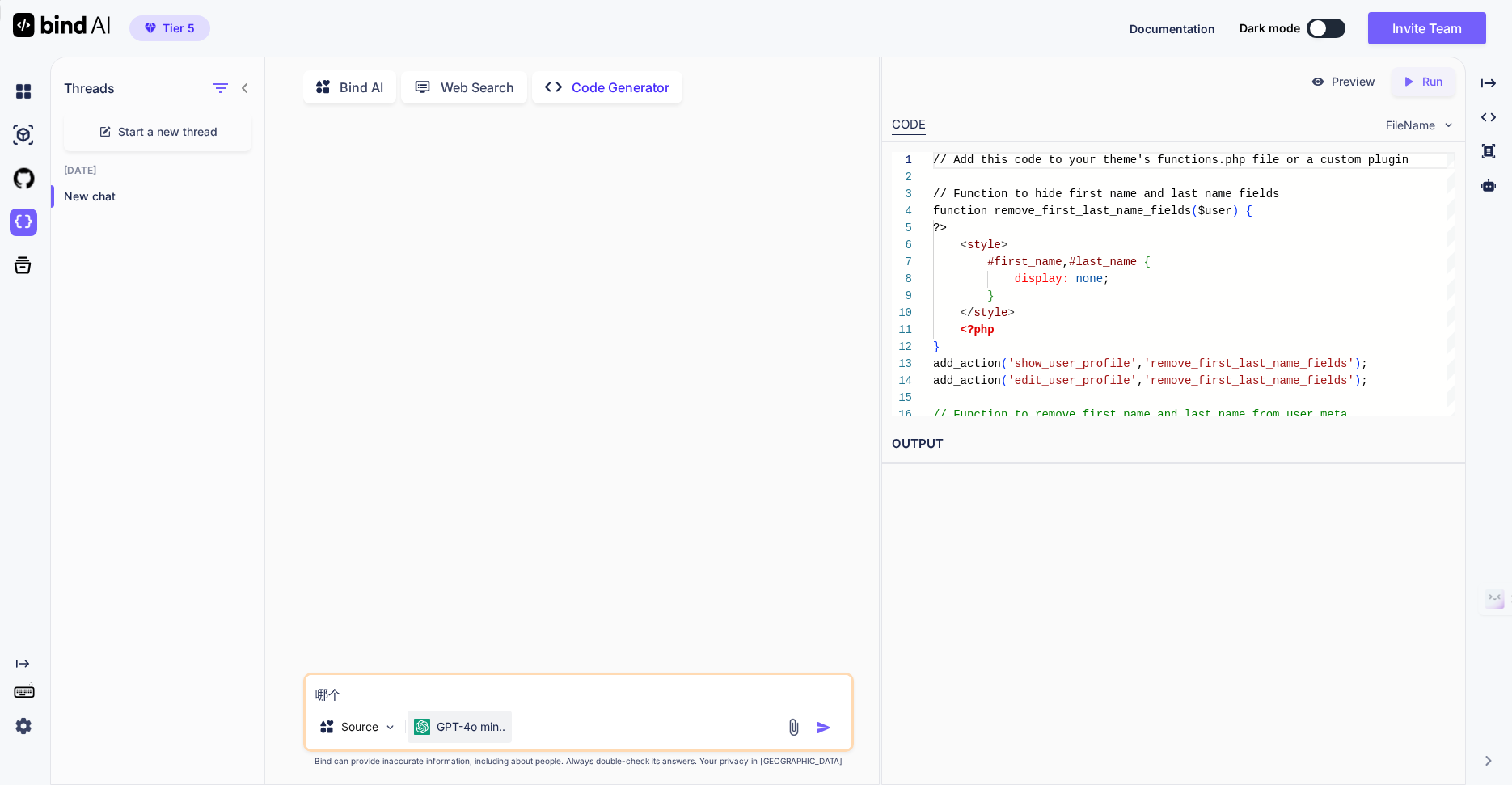
click at [466, 722] on p "GPT-4o min.." at bounding box center [471, 727] width 69 height 17
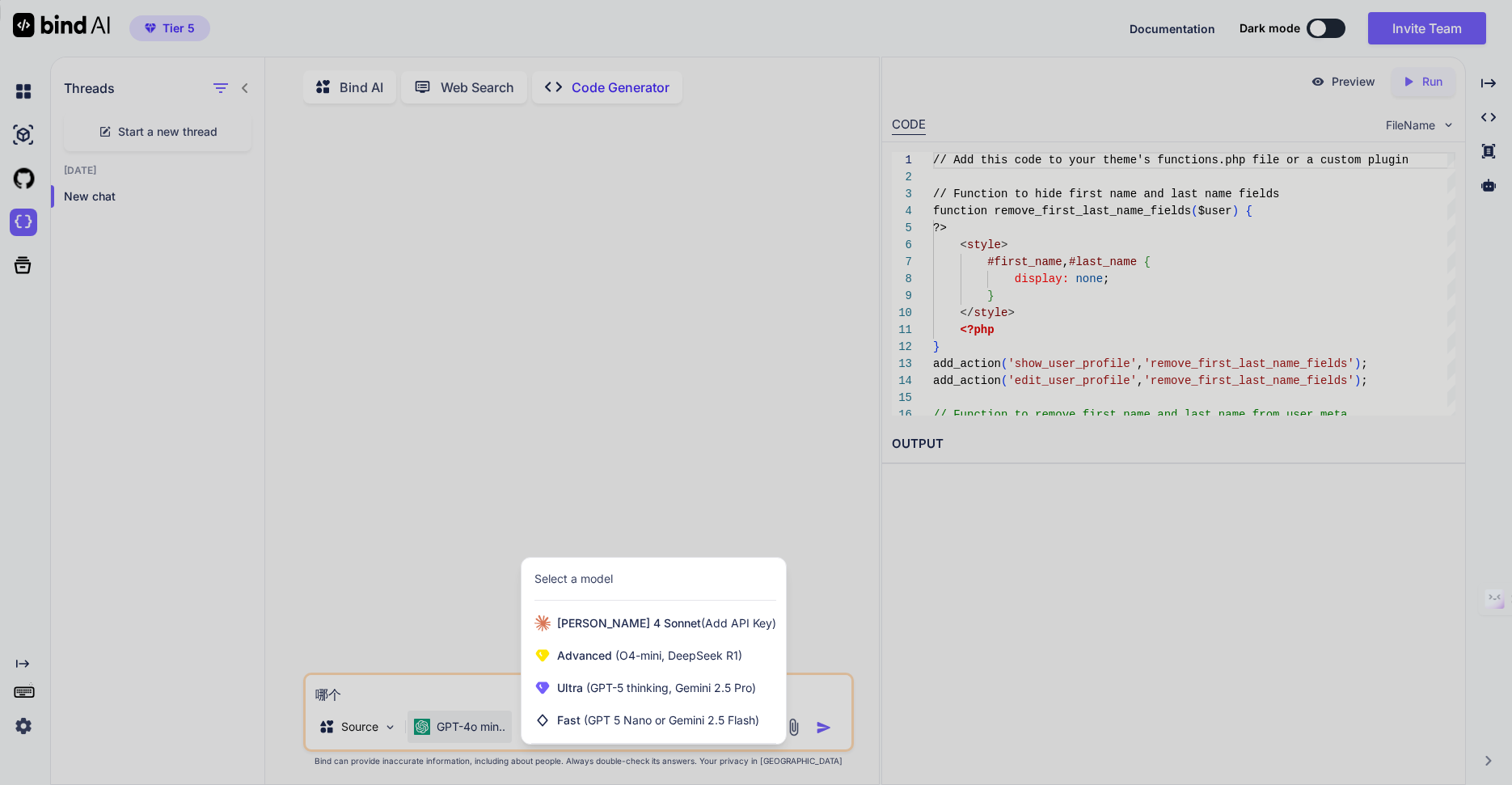
click at [968, 566] on div at bounding box center [756, 392] width 1512 height 785
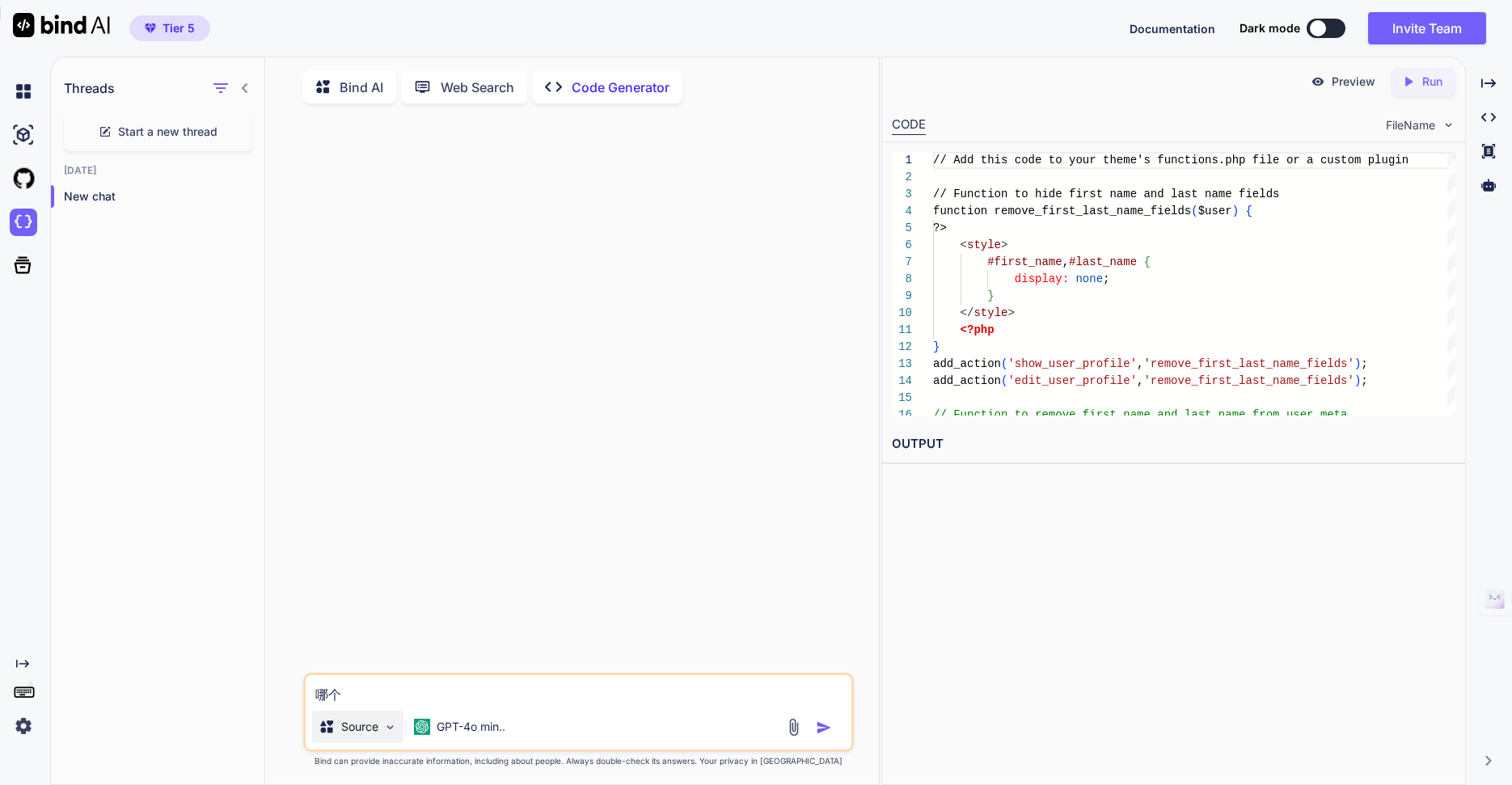
click at [384, 729] on img at bounding box center [390, 726] width 14 height 14
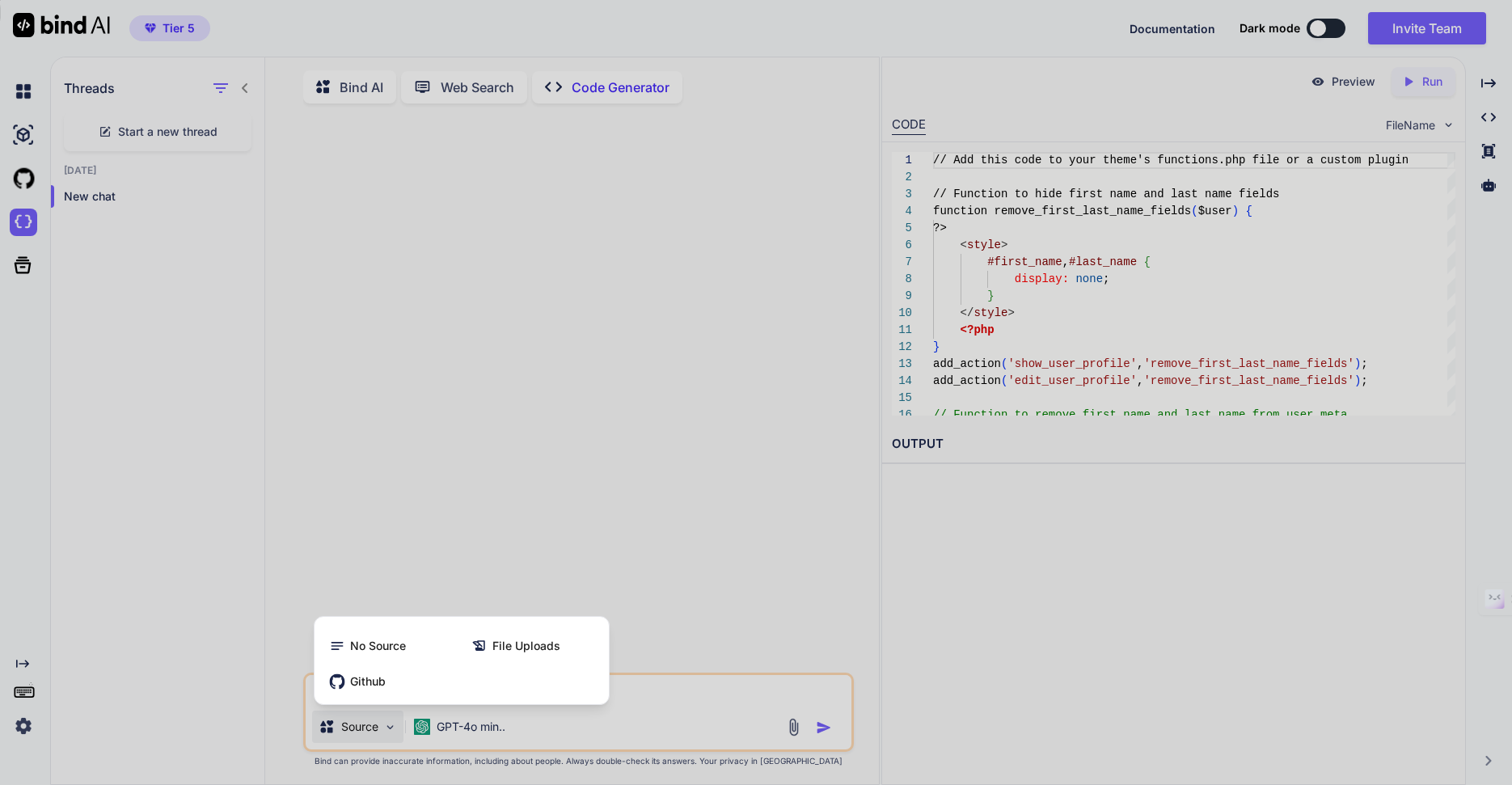
click at [600, 417] on div at bounding box center [756, 392] width 1512 height 785
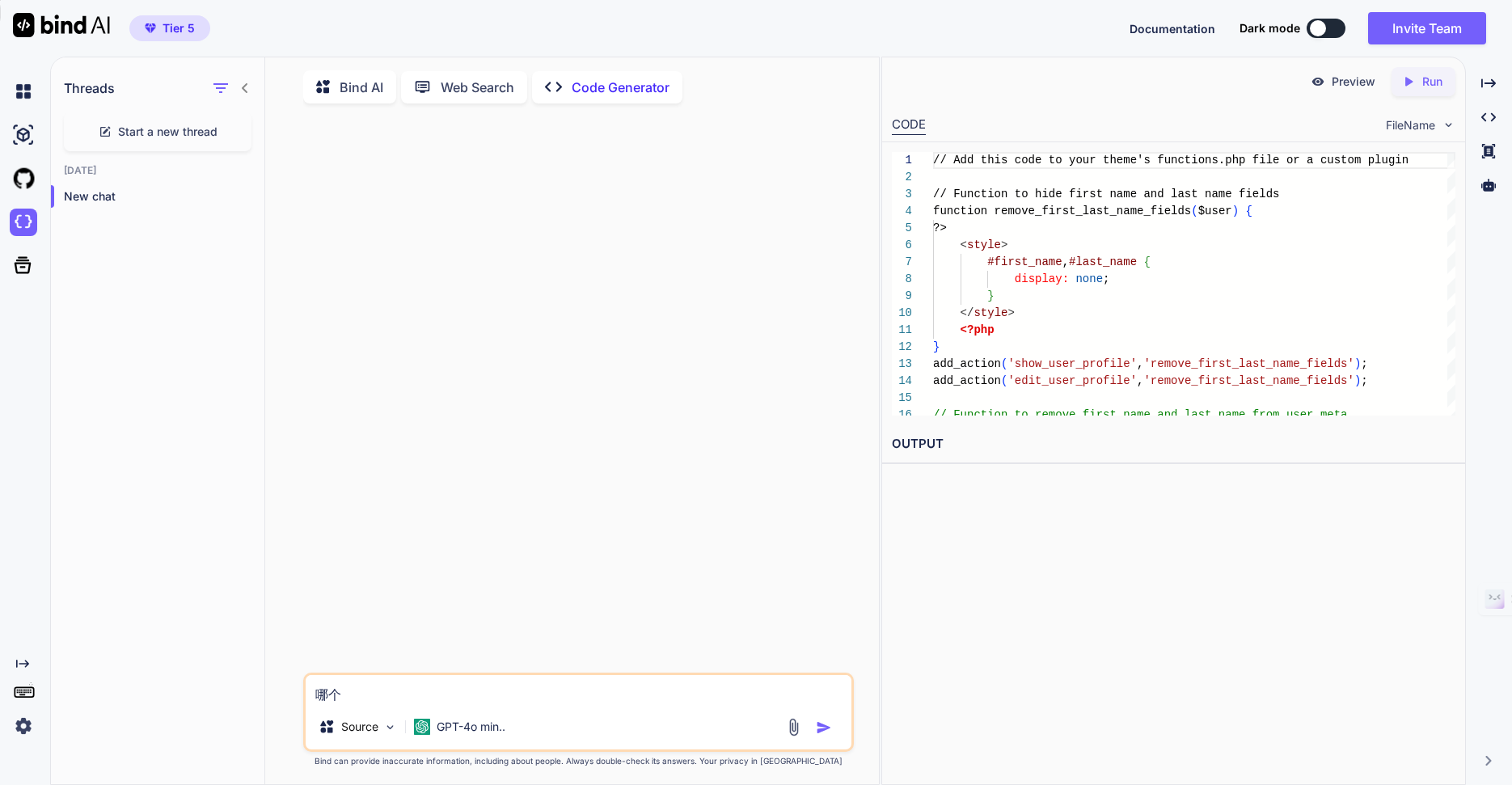
click at [370, 89] on p "Bind AI" at bounding box center [361, 87] width 44 height 19
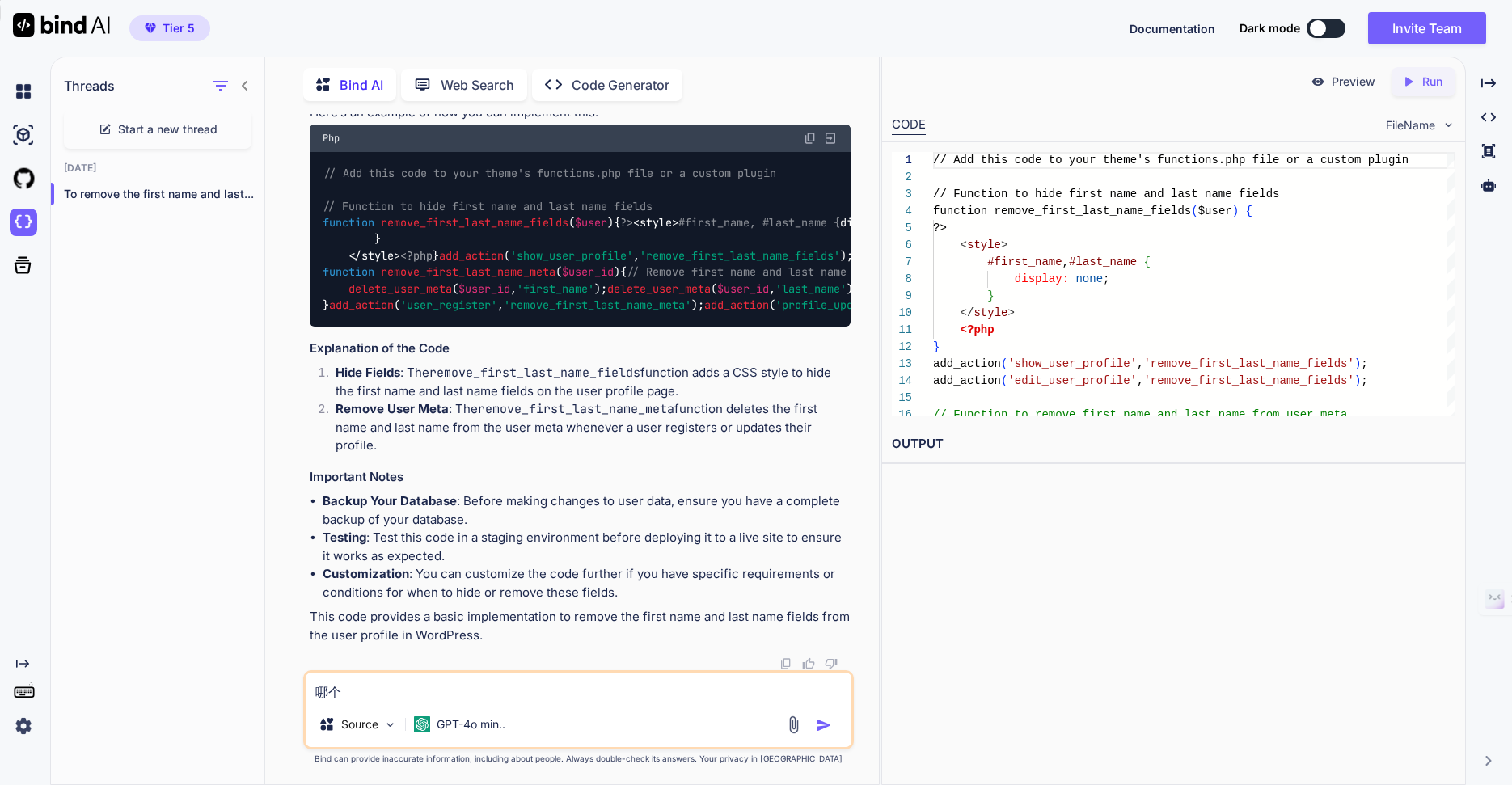
scroll to position [3718, 0]
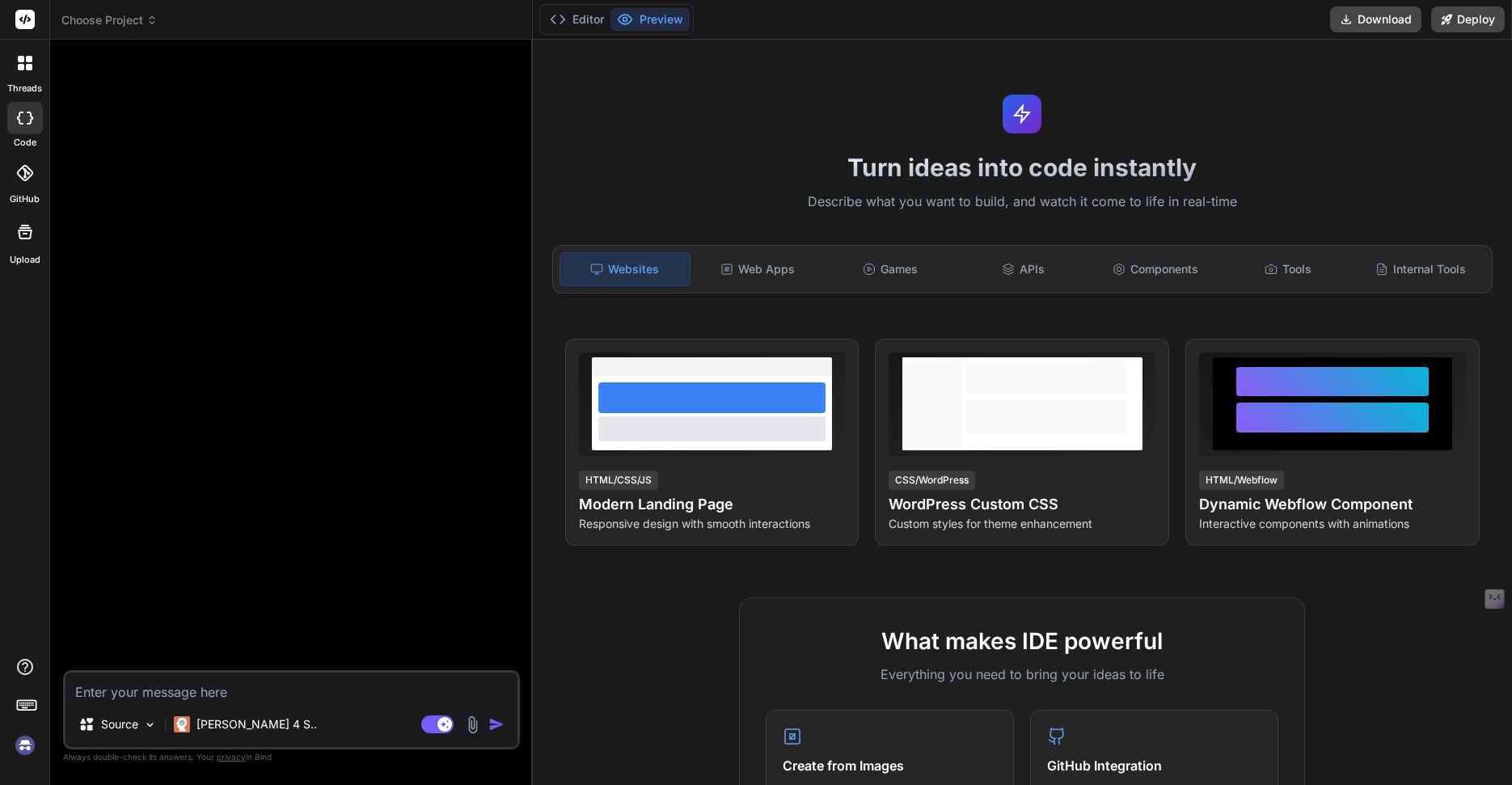
click at [390, 200] on div at bounding box center [292, 361] width 453 height 618
click at [341, 323] on div at bounding box center [292, 361] width 453 height 618
type textarea "x"
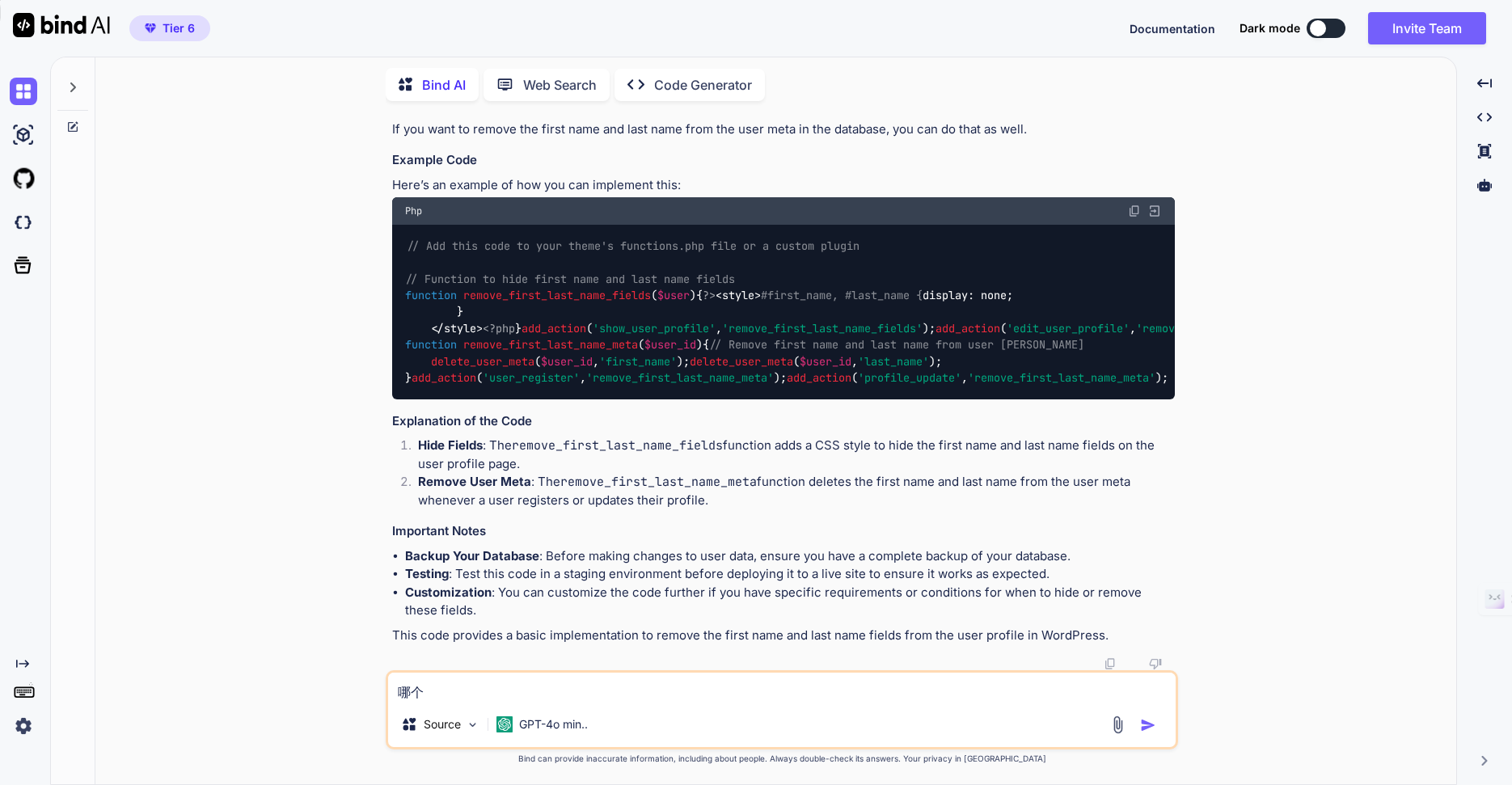
scroll to position [3342, 0]
click at [24, 726] on img at bounding box center [23, 725] width 27 height 27
type textarea "x"
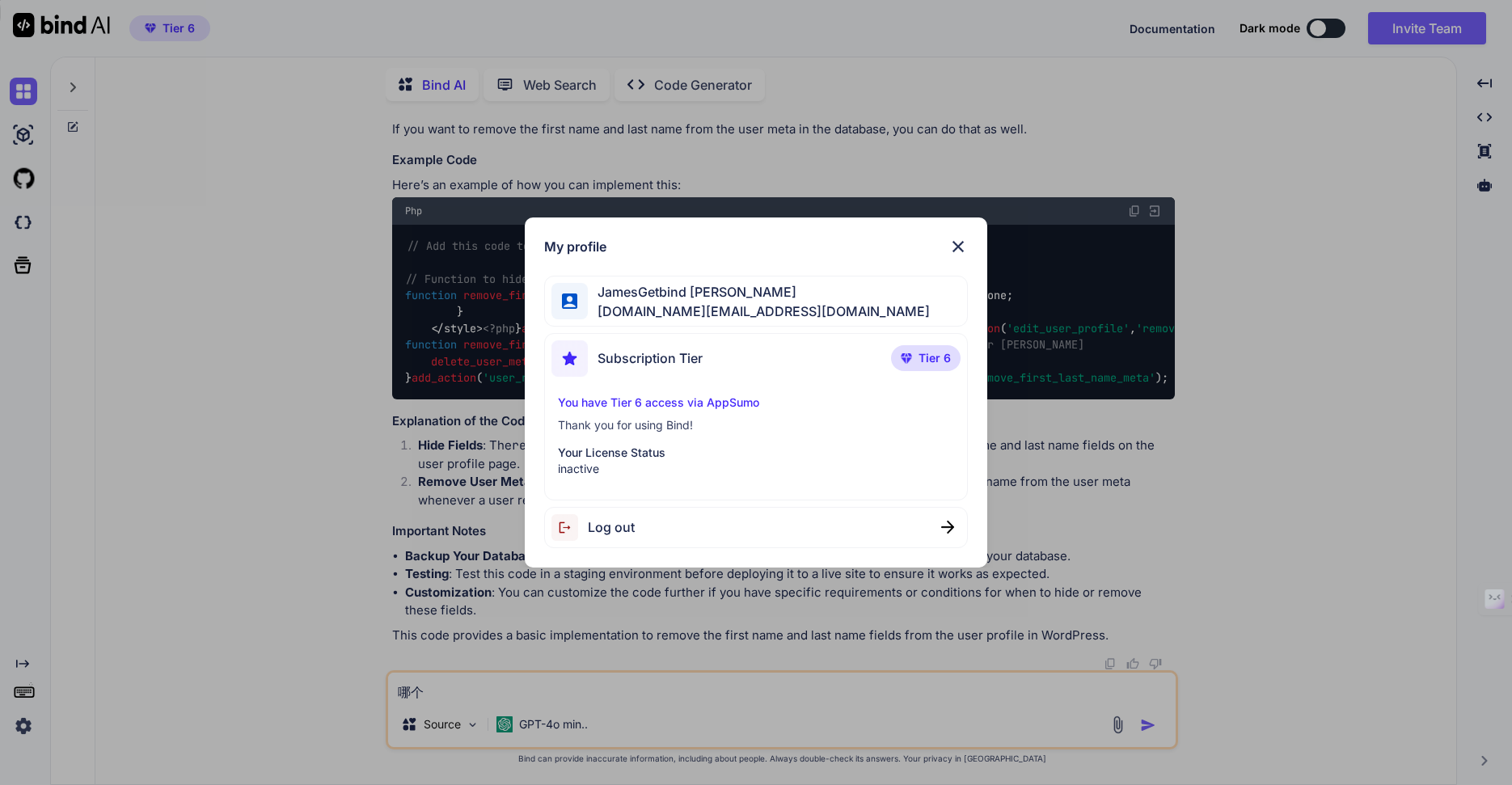
click at [952, 246] on img at bounding box center [958, 246] width 19 height 19
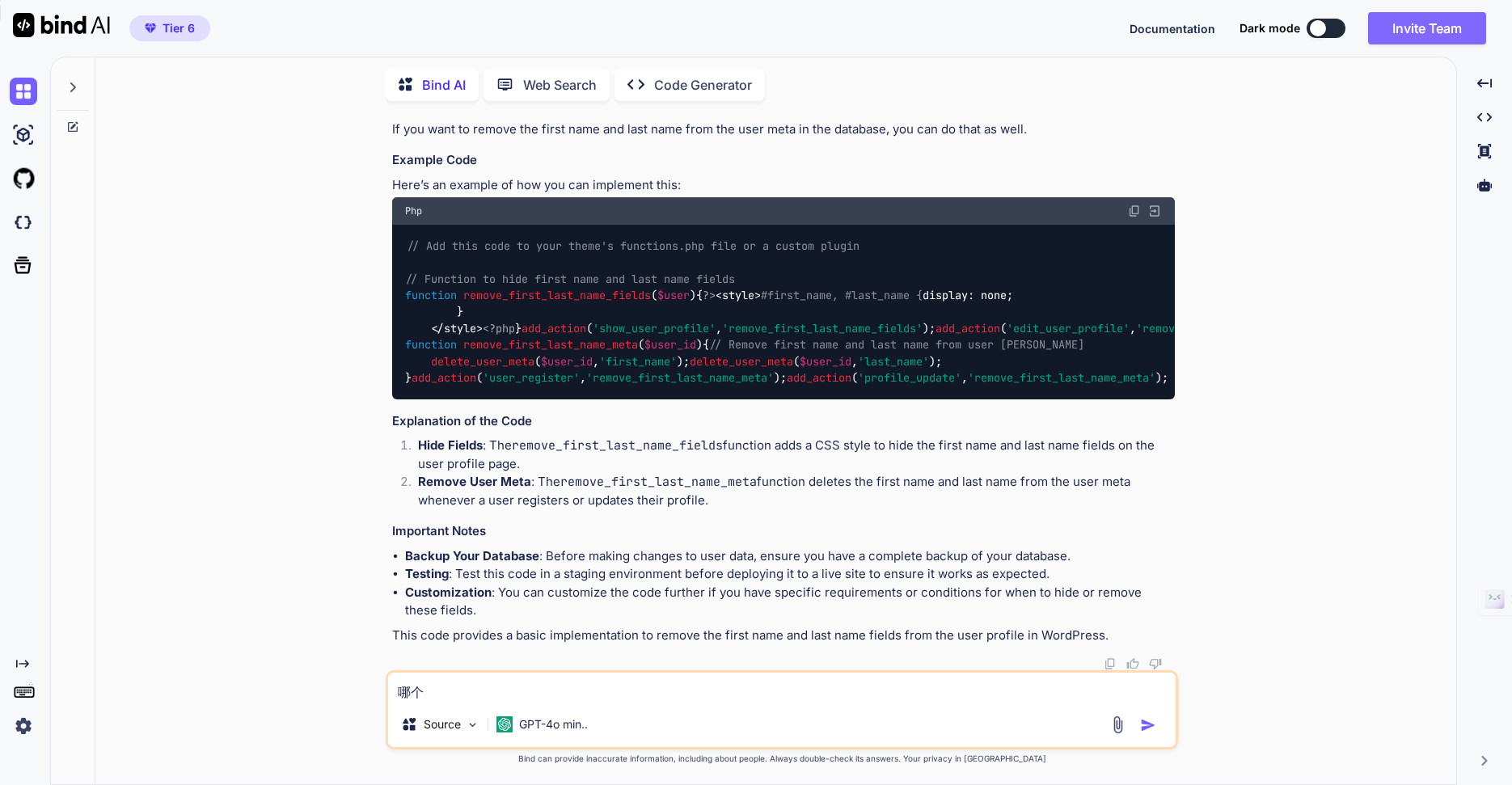
click at [1436, 34] on button "Invite Team" at bounding box center [1427, 28] width 118 height 32
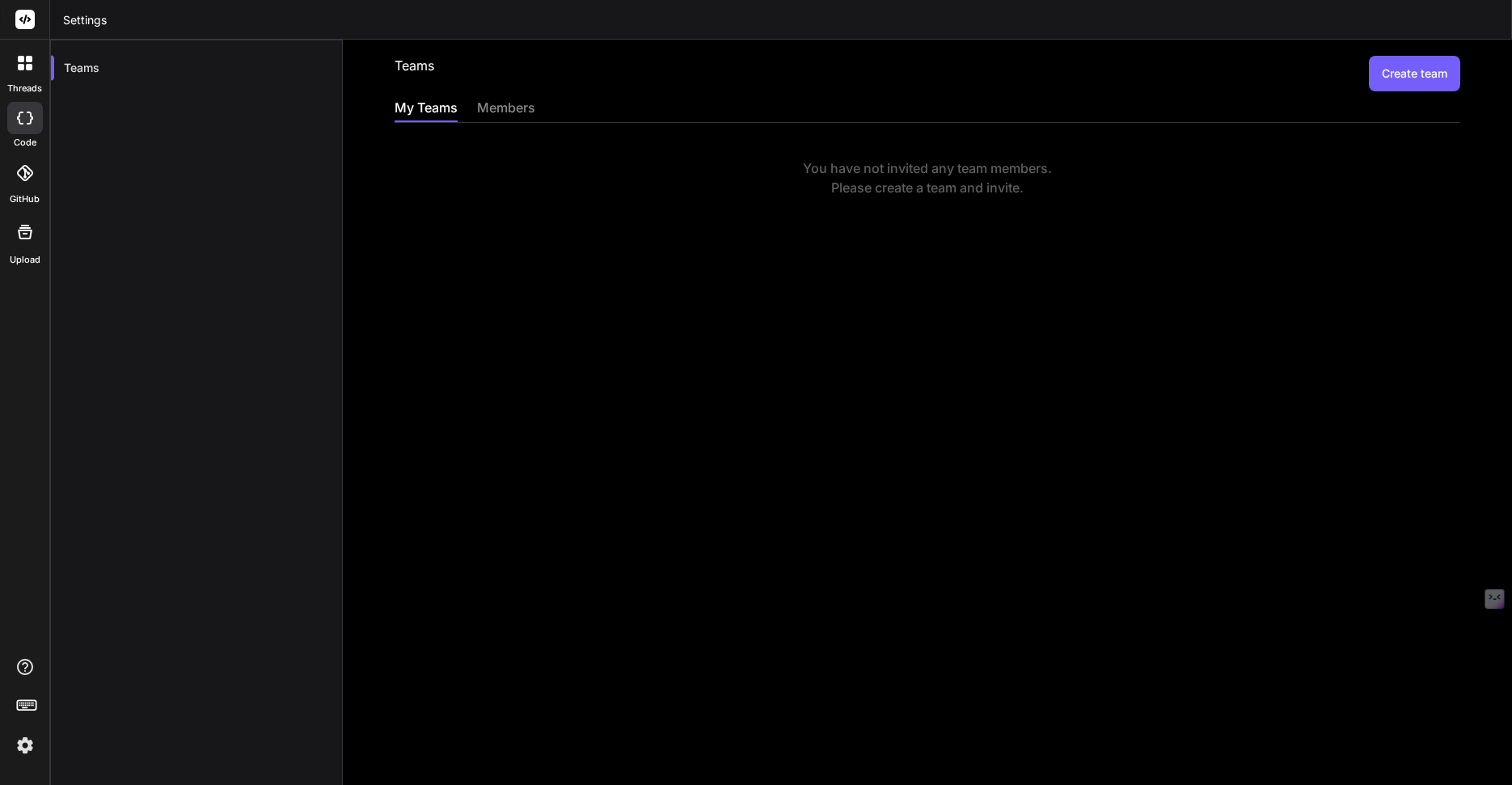
click at [1405, 75] on button "Create team" at bounding box center [1414, 73] width 91 height 36
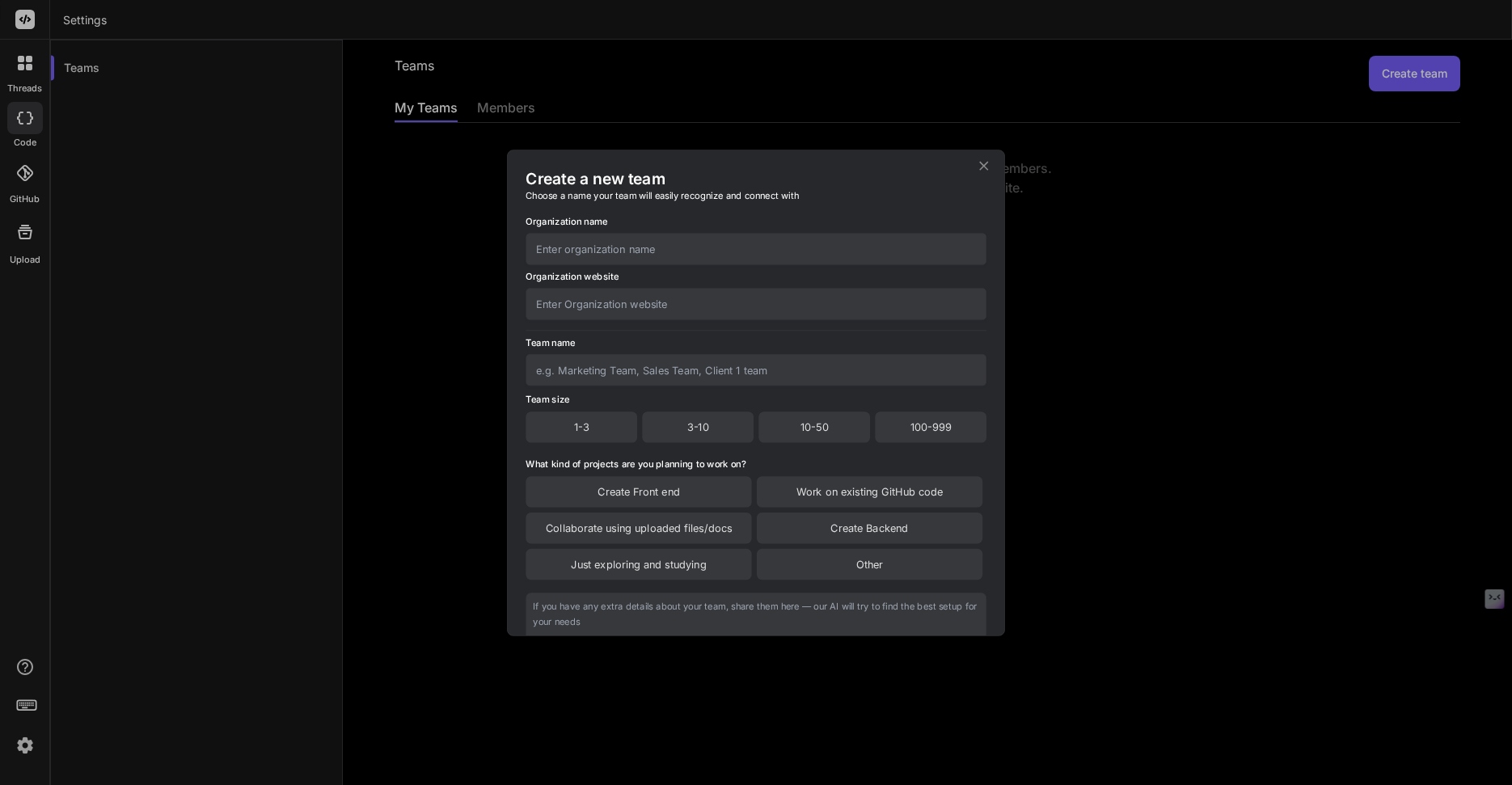
click at [843, 250] on input "text" at bounding box center [756, 248] width 461 height 31
type input "AgileCrowd"
click at [821, 293] on input "text" at bounding box center [756, 303] width 461 height 31
type input "https://agilecrowd.com"
click at [720, 368] on input "text" at bounding box center [756, 369] width 461 height 31
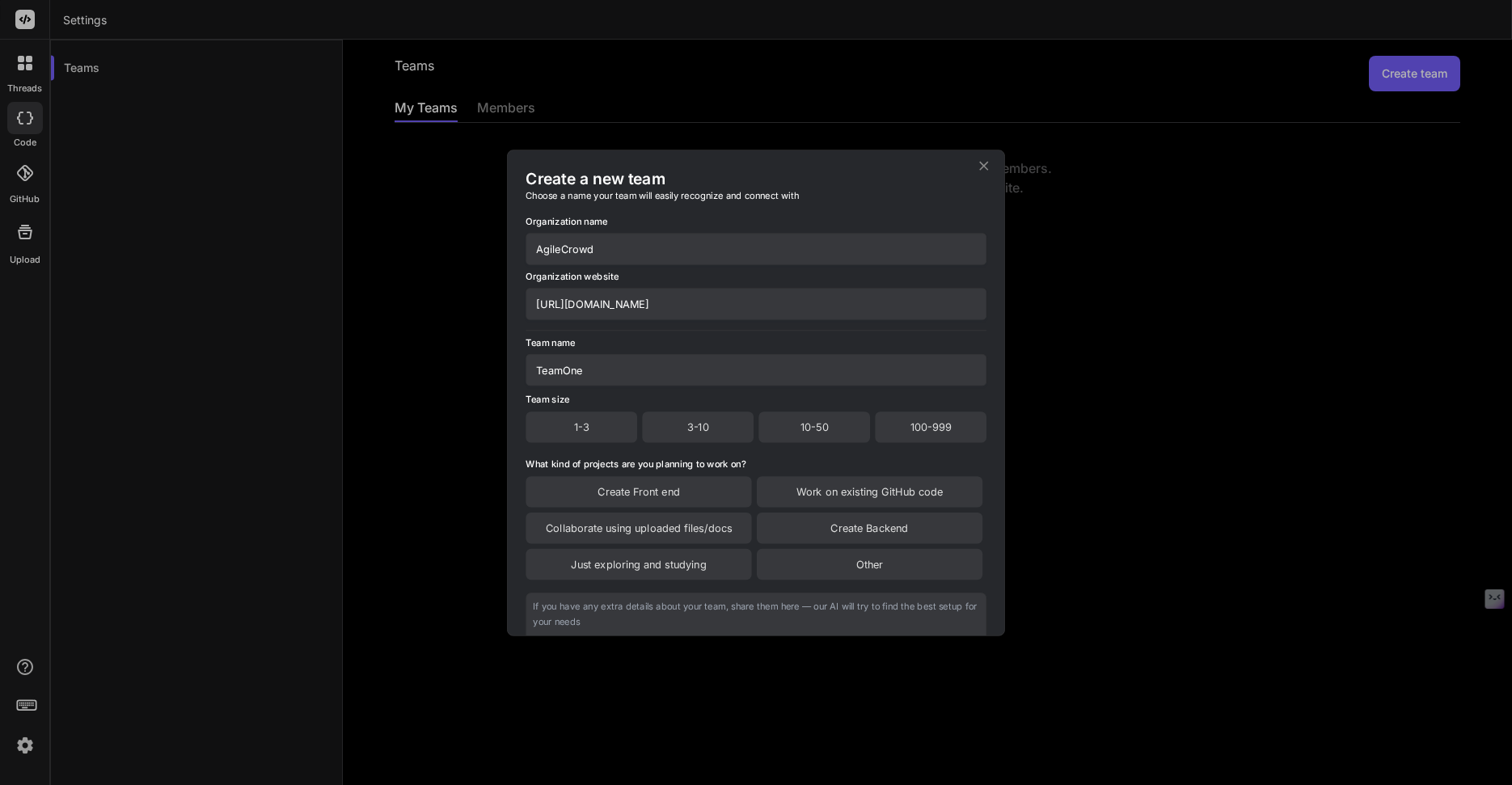
type input "TeamOne"
click at [602, 422] on div "1-3" at bounding box center [581, 426] width 112 height 31
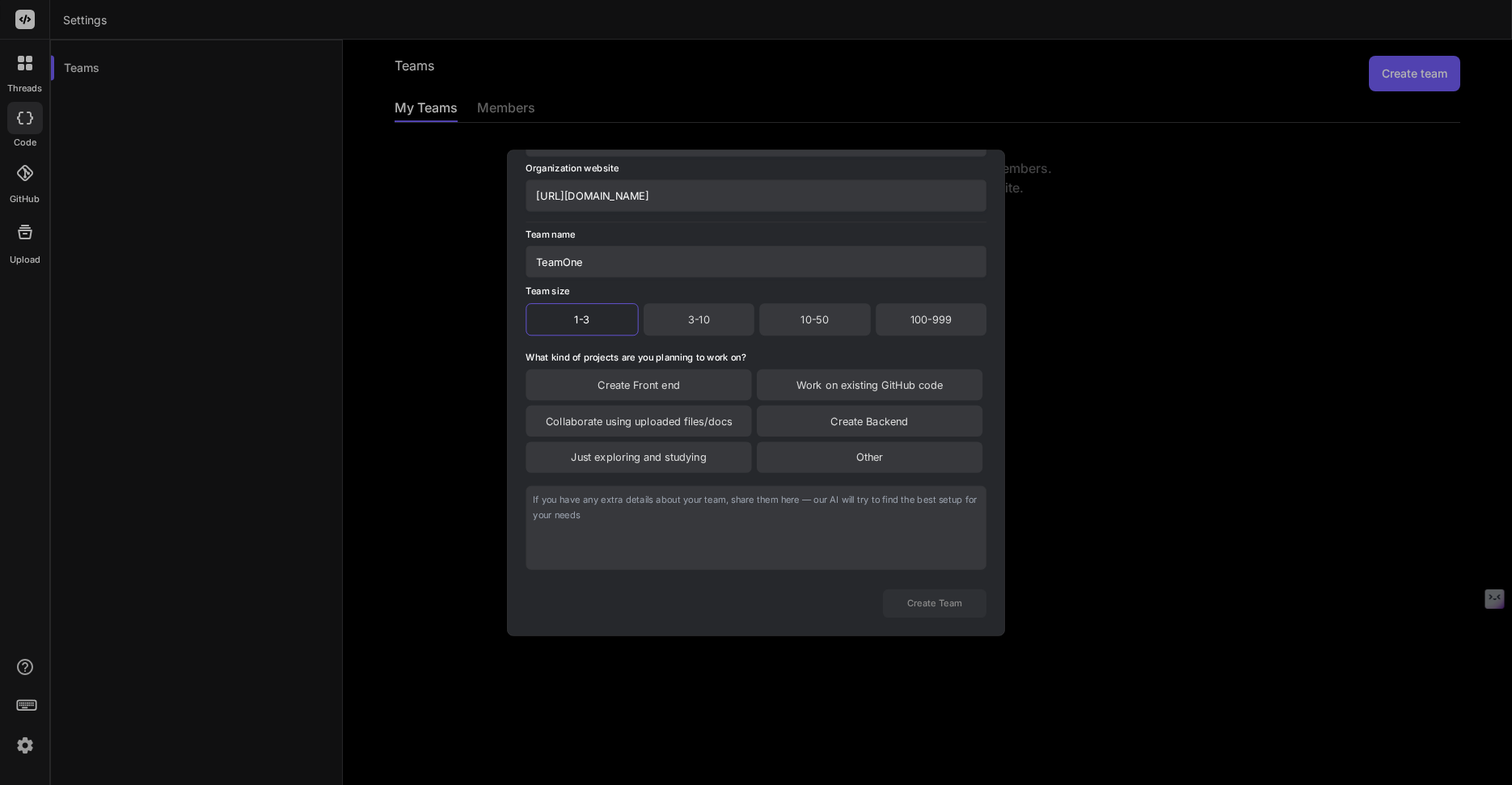
click at [704, 460] on div "Just exploring and studying" at bounding box center [638, 456] width 225 height 31
click at [930, 609] on button "Create Team" at bounding box center [935, 604] width 104 height 28
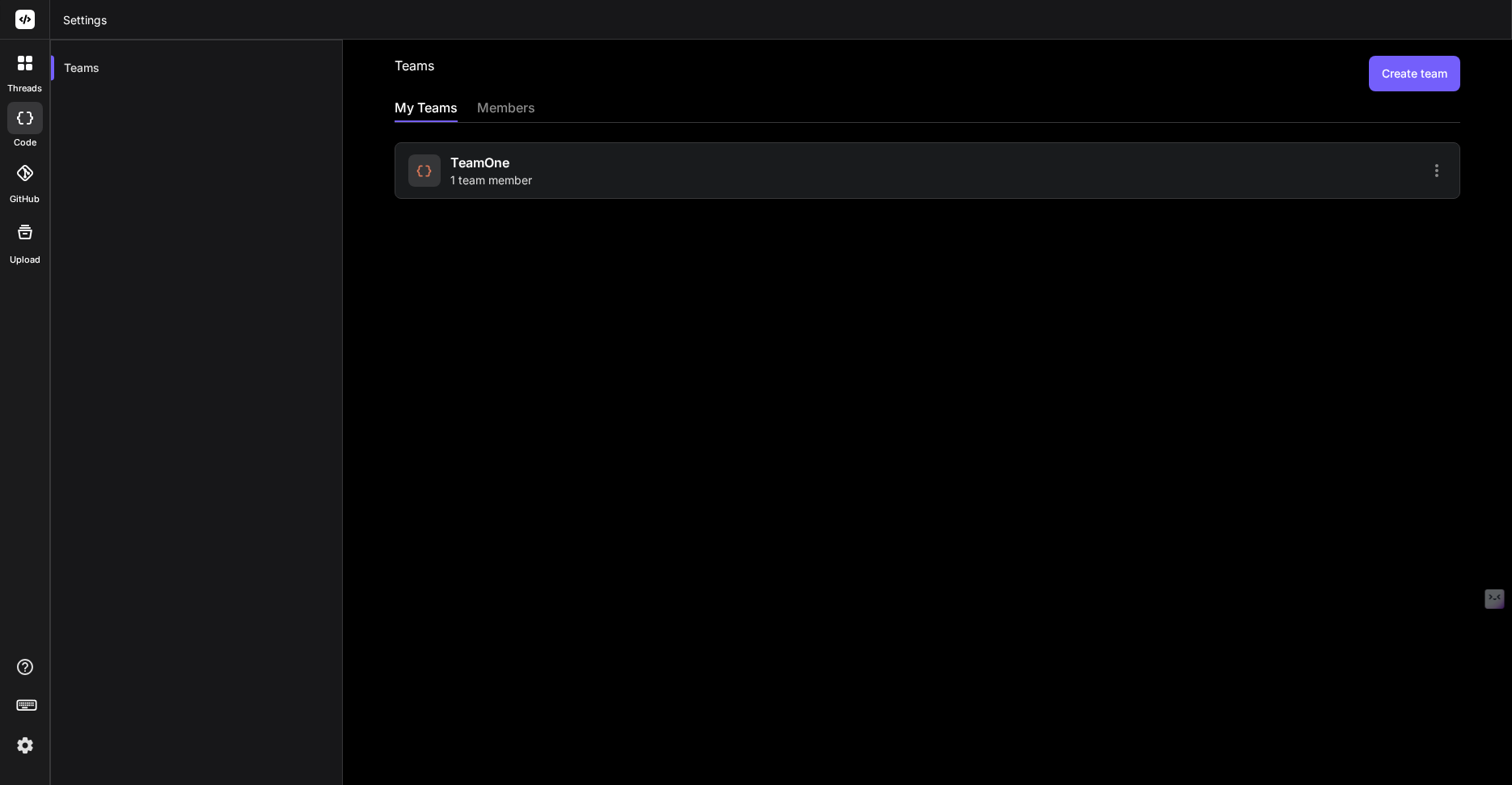
click at [738, 168] on div "TeamOne 1 team member" at bounding box center [665, 170] width 514 height 36
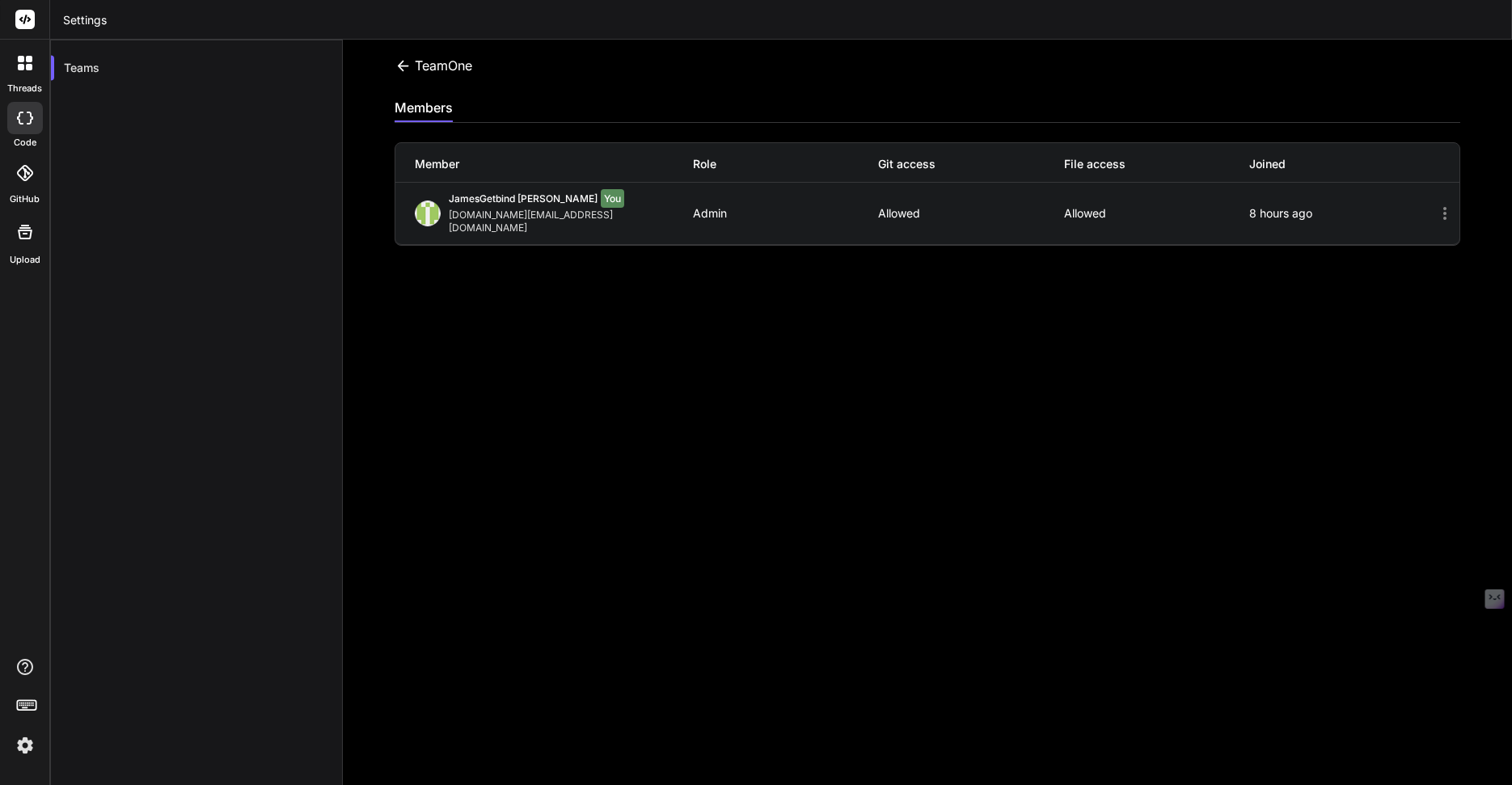
click at [433, 69] on div "TeamOne" at bounding box center [433, 65] width 78 height 19
click at [403, 61] on icon at bounding box center [403, 65] width 17 height 17
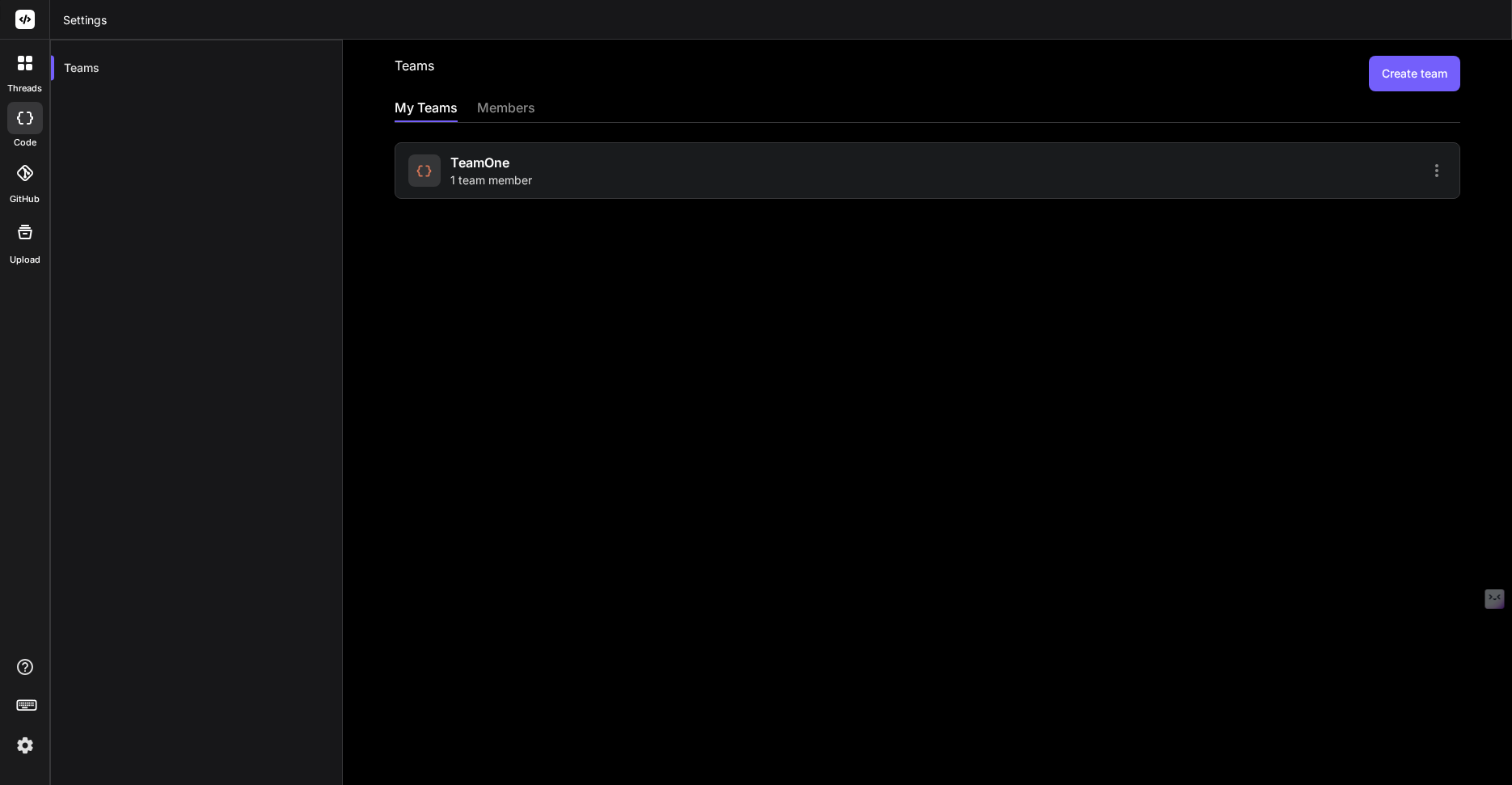
click at [490, 101] on div "members" at bounding box center [506, 108] width 58 height 22
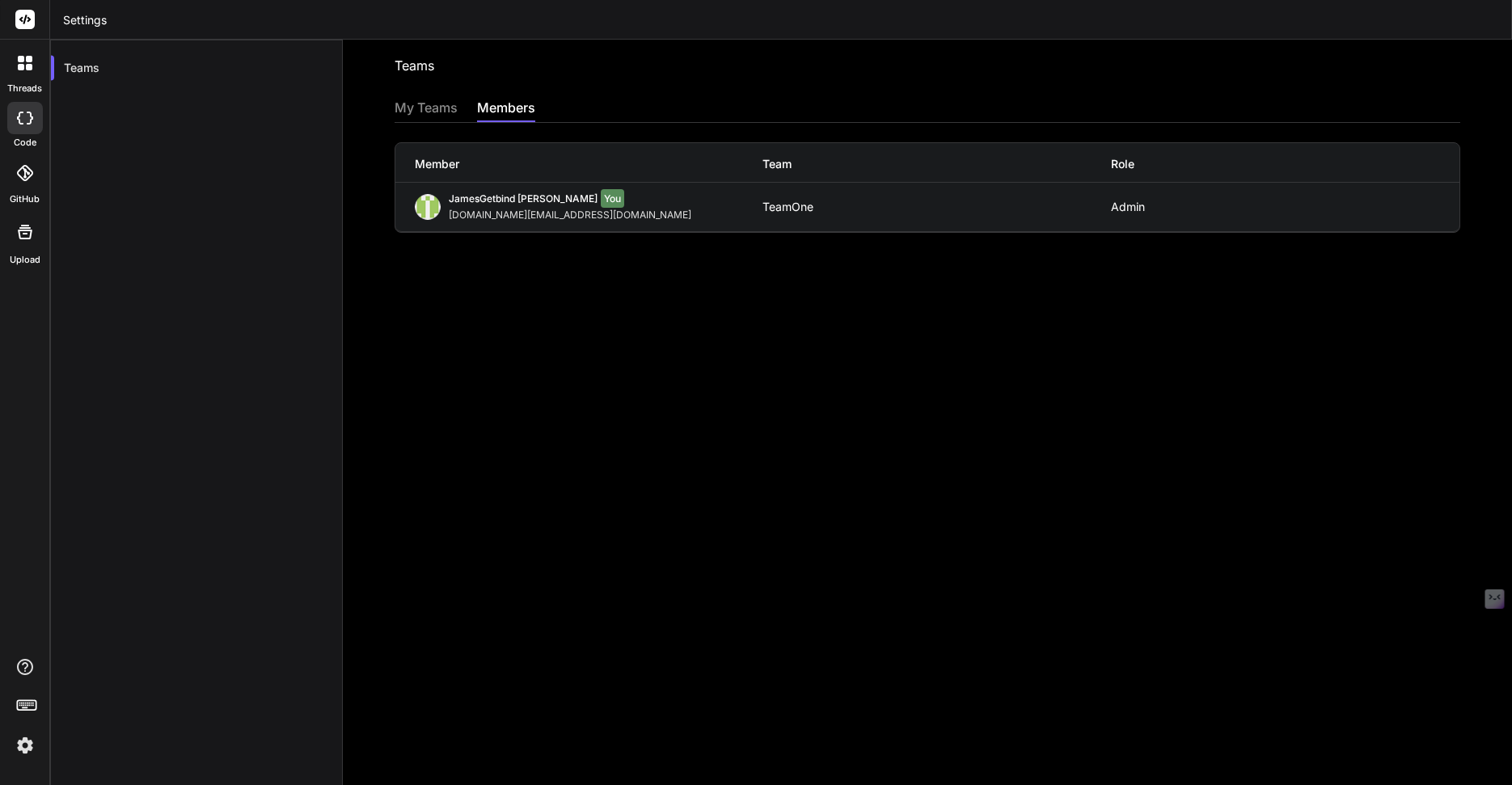
click at [414, 105] on div "My Teams" at bounding box center [426, 108] width 63 height 22
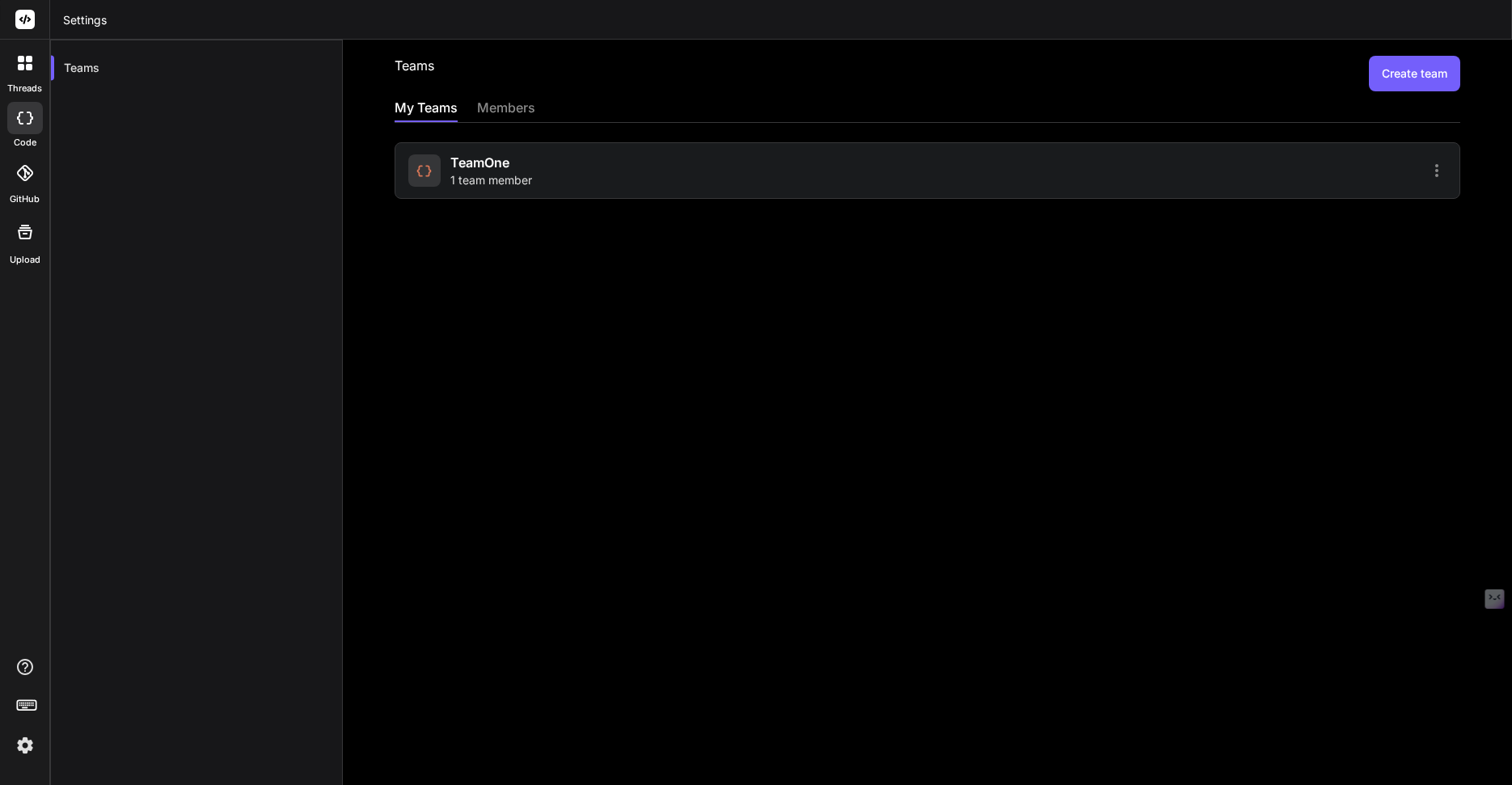
click at [1427, 173] on icon at bounding box center [1436, 170] width 19 height 19
click at [1312, 221] on li "Members" at bounding box center [1343, 212] width 131 height 30
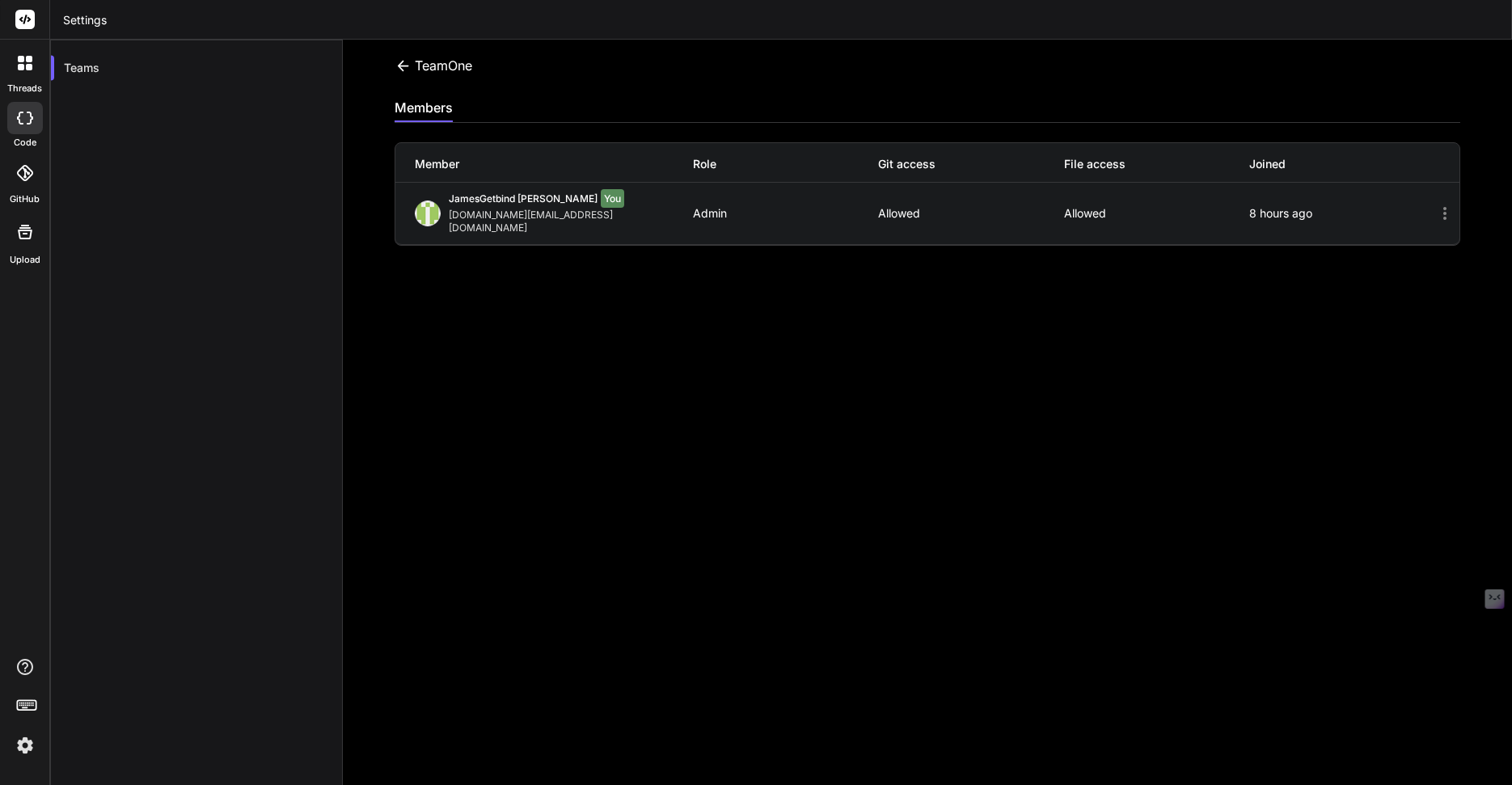
click at [1443, 210] on icon at bounding box center [1445, 214] width 3 height 13
click at [1435, 208] on icon at bounding box center [1444, 213] width 19 height 19
click at [1027, 298] on div "TeamOne Invite members members Member Role Git access File access Joined JamesG…" at bounding box center [927, 412] width 1169 height 745
click at [405, 63] on icon at bounding box center [403, 65] width 17 height 17
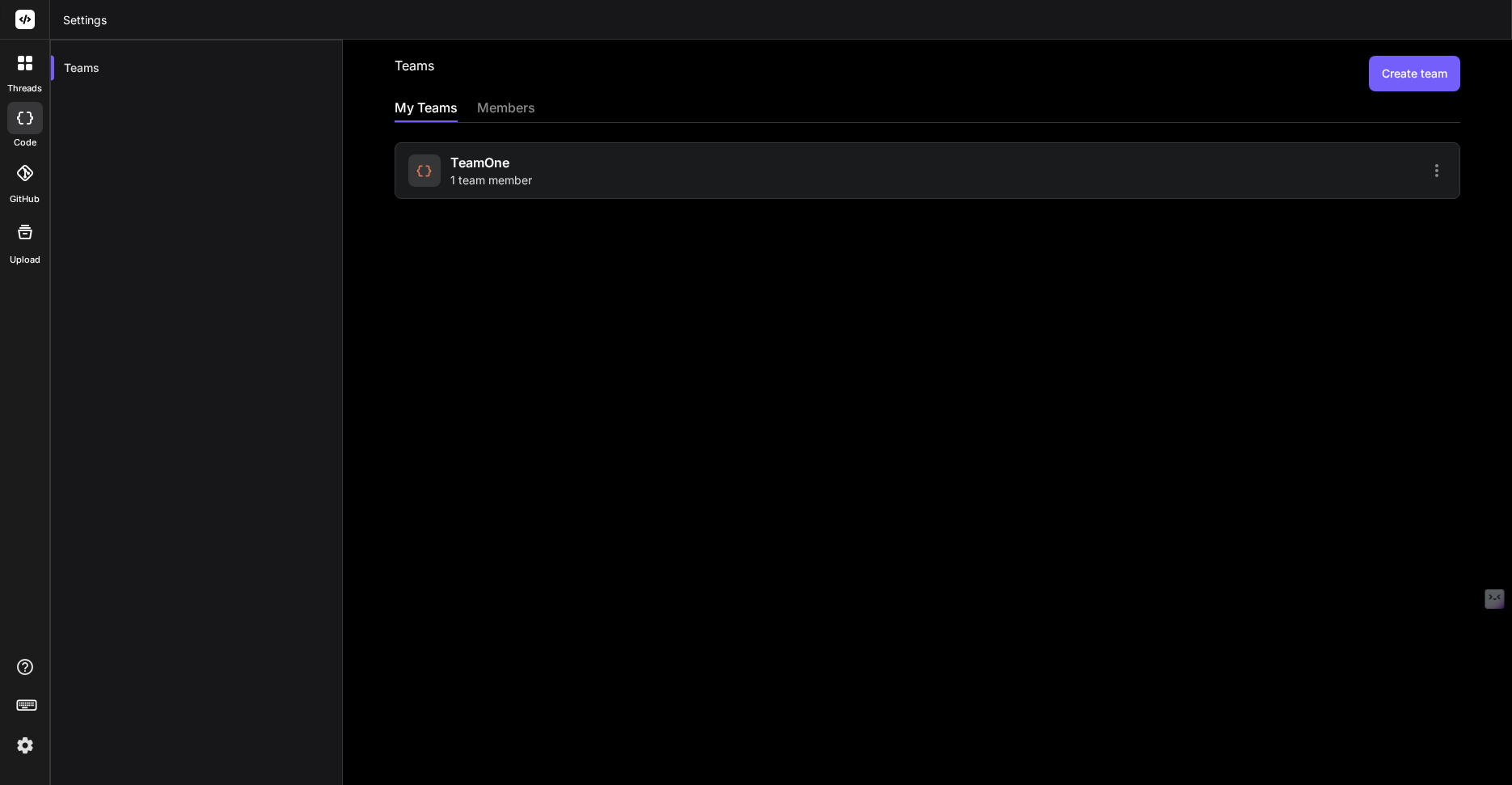
click at [23, 746] on img at bounding box center [25, 744] width 27 height 27
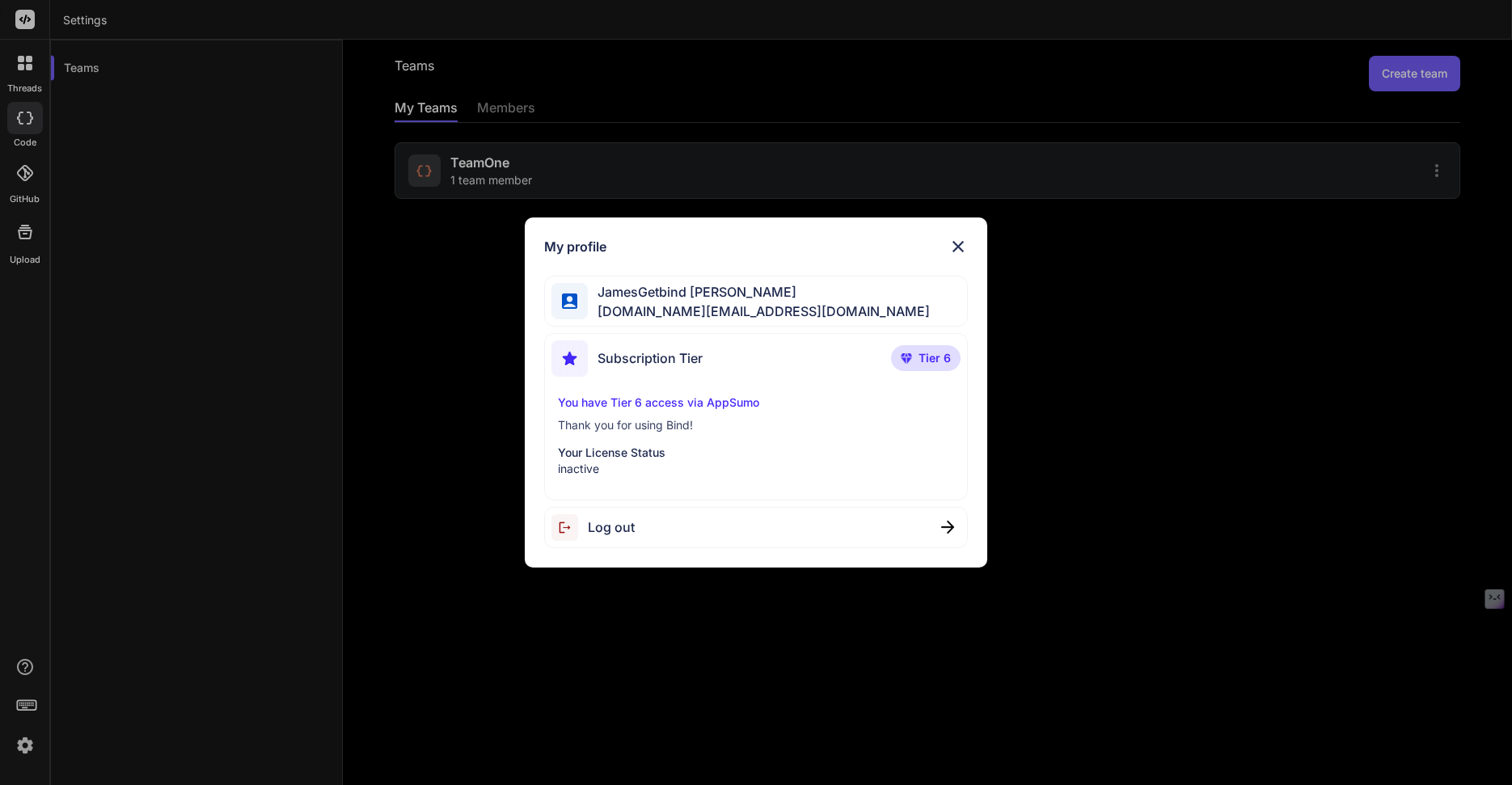
click at [960, 245] on img at bounding box center [958, 246] width 19 height 19
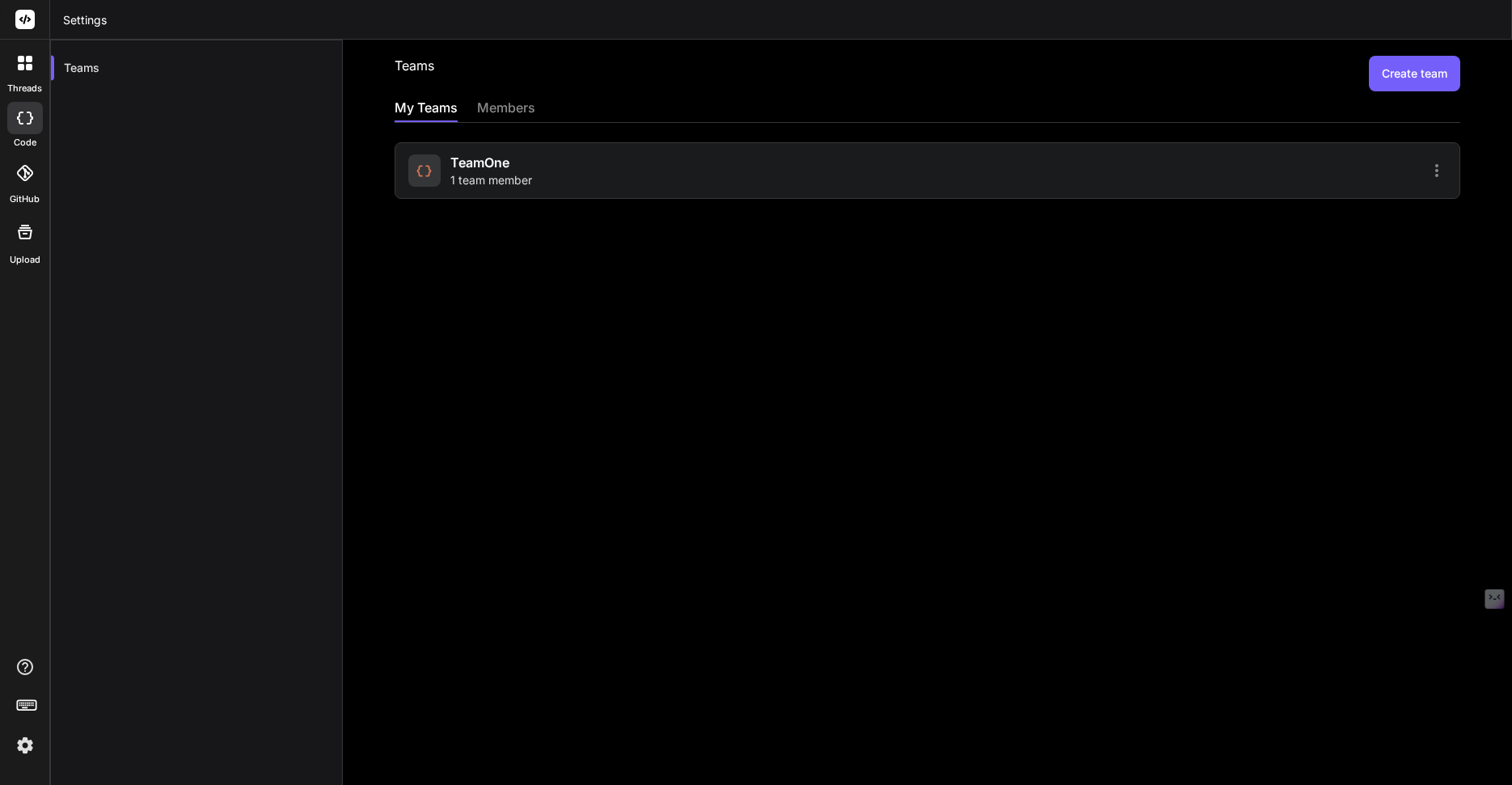
drag, startPoint x: 479, startPoint y: 277, endPoint x: 441, endPoint y: 234, distance: 57.4
click at [480, 277] on div "Teams Create team My Teams members TeamOne 1 team member" at bounding box center [927, 412] width 1169 height 745
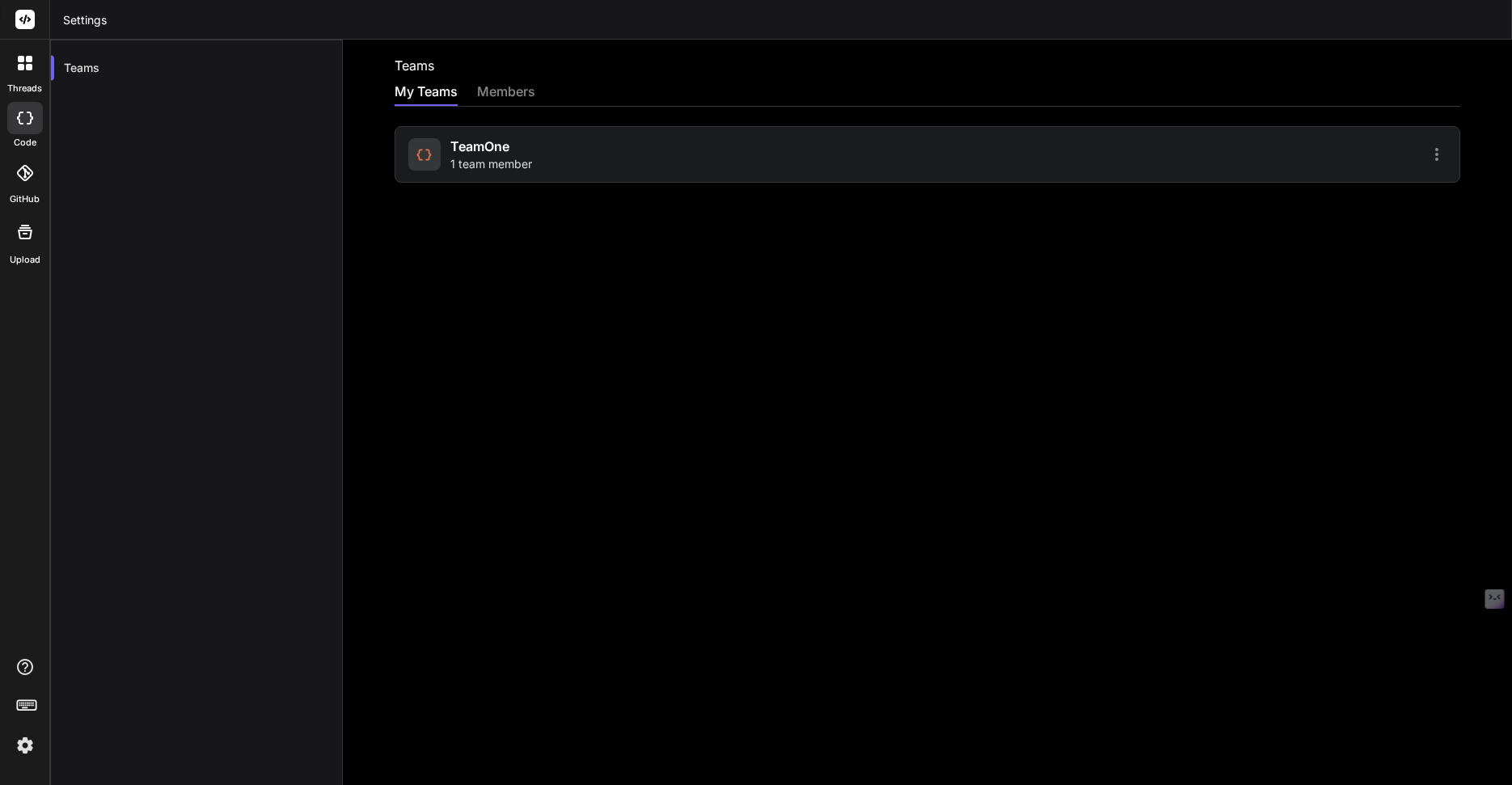
click at [27, 749] on img at bounding box center [25, 744] width 27 height 27
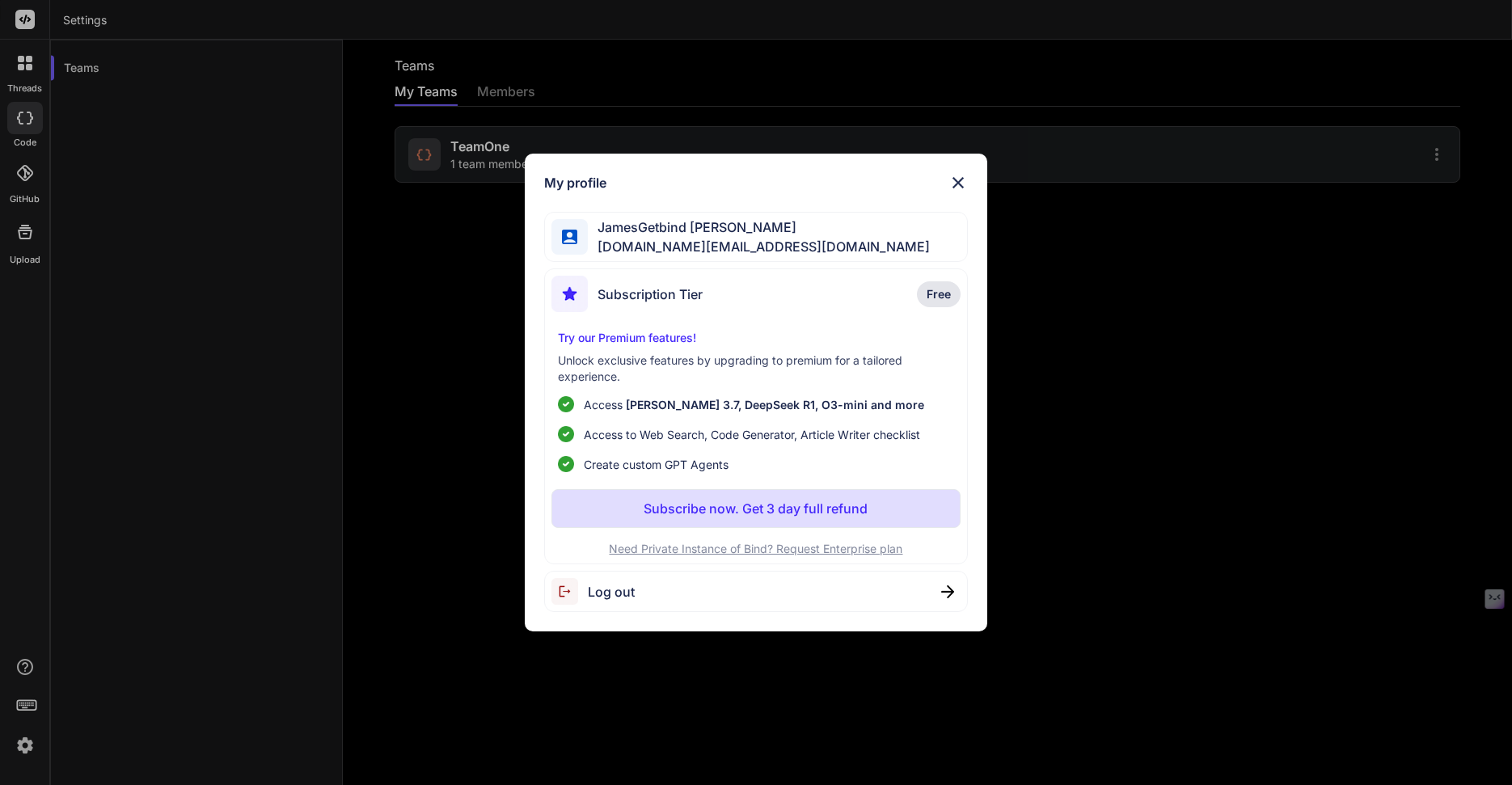
click at [959, 188] on img at bounding box center [958, 182] width 19 height 19
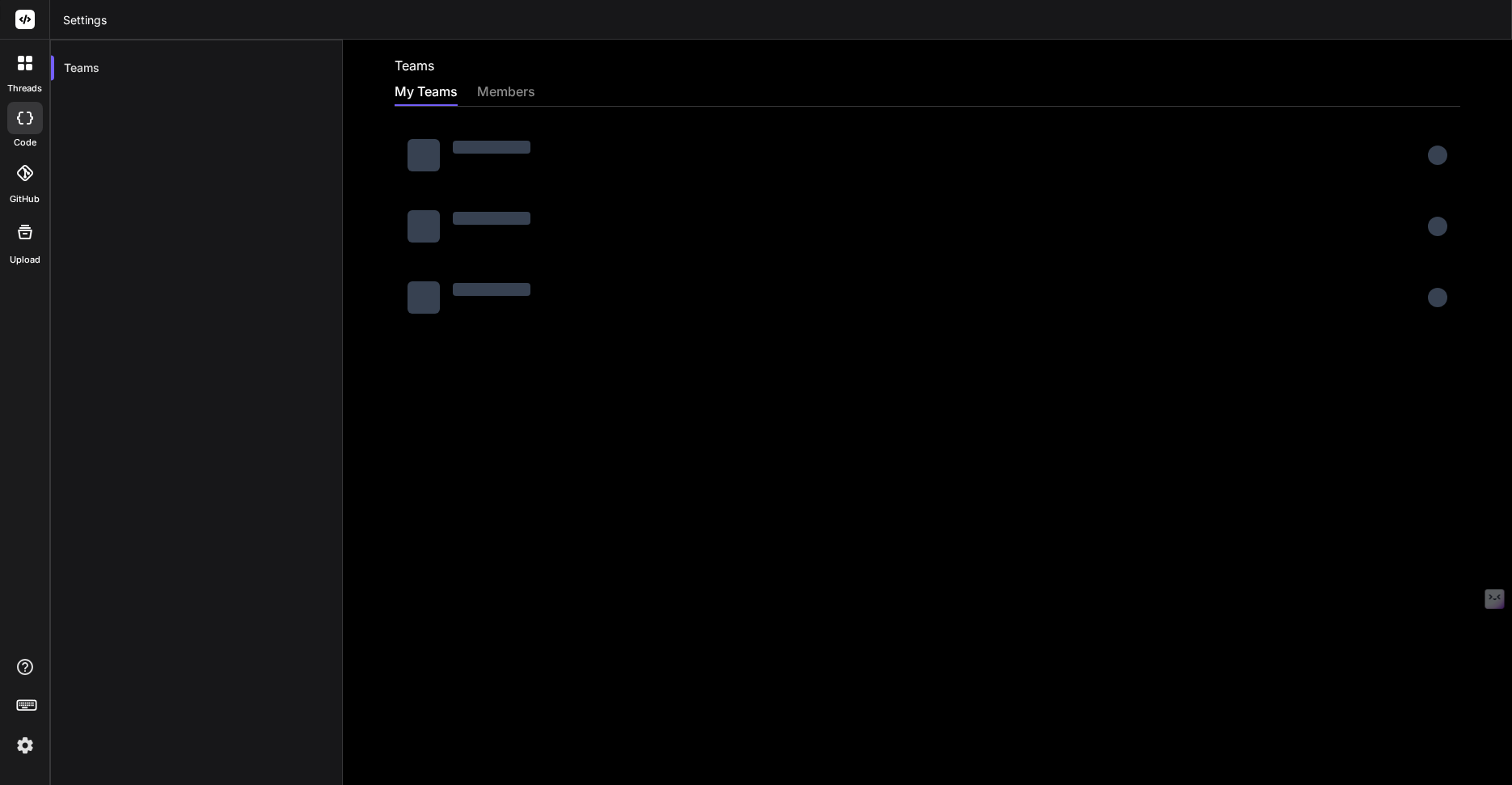
click at [25, 750] on img at bounding box center [25, 744] width 27 height 27
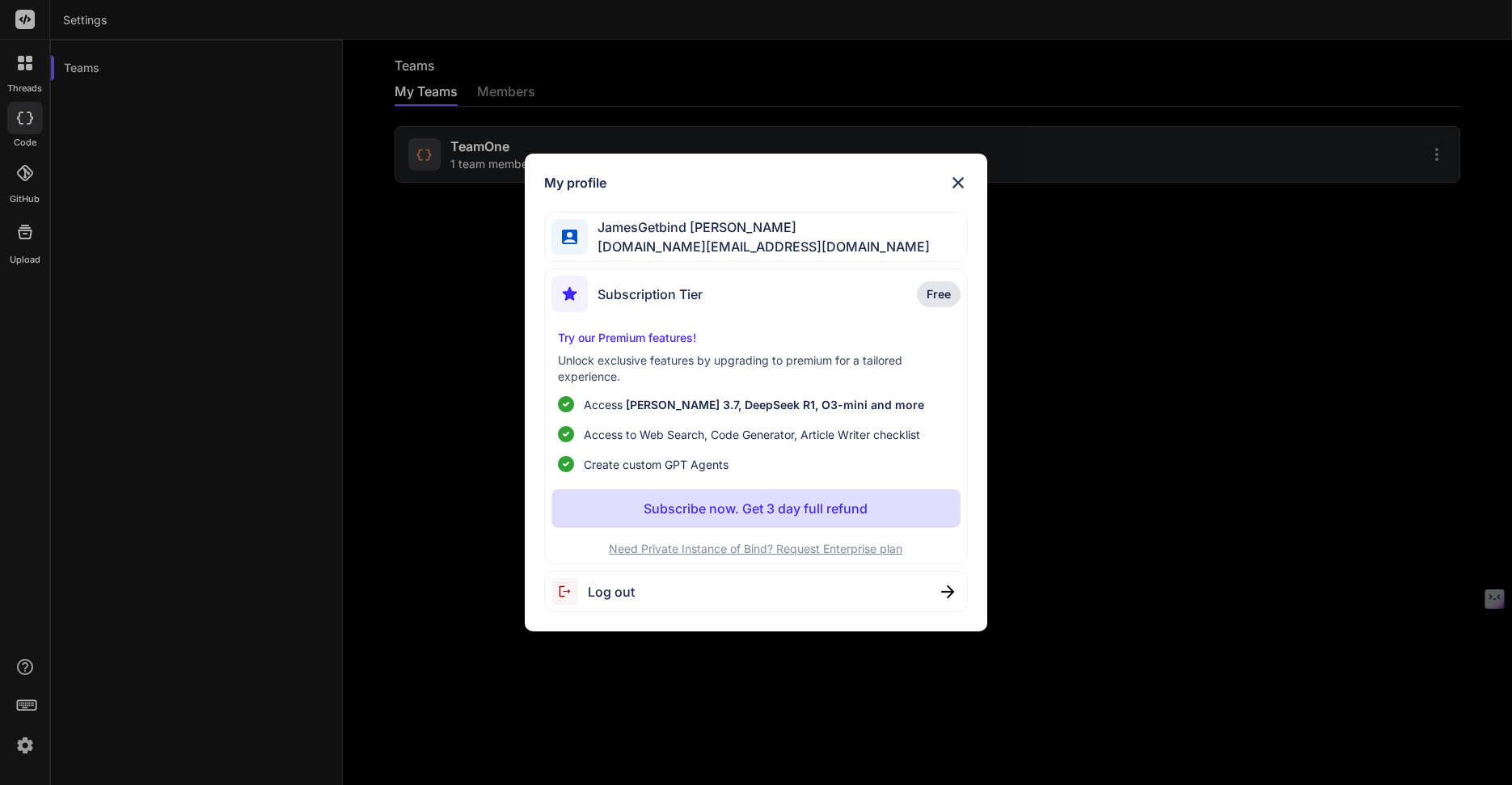
click at [957, 188] on img at bounding box center [958, 182] width 19 height 19
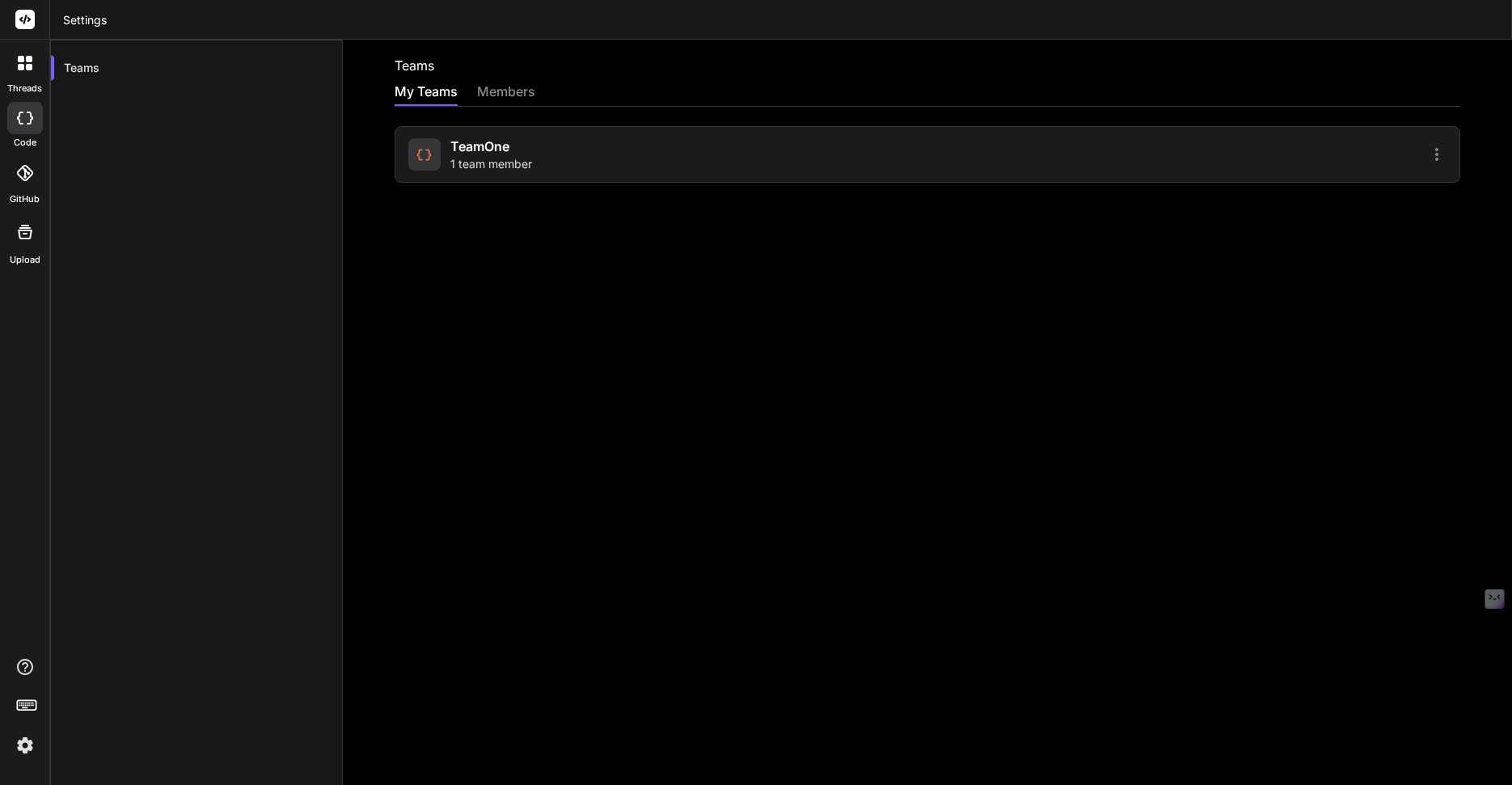
click at [31, 749] on img at bounding box center [25, 744] width 27 height 27
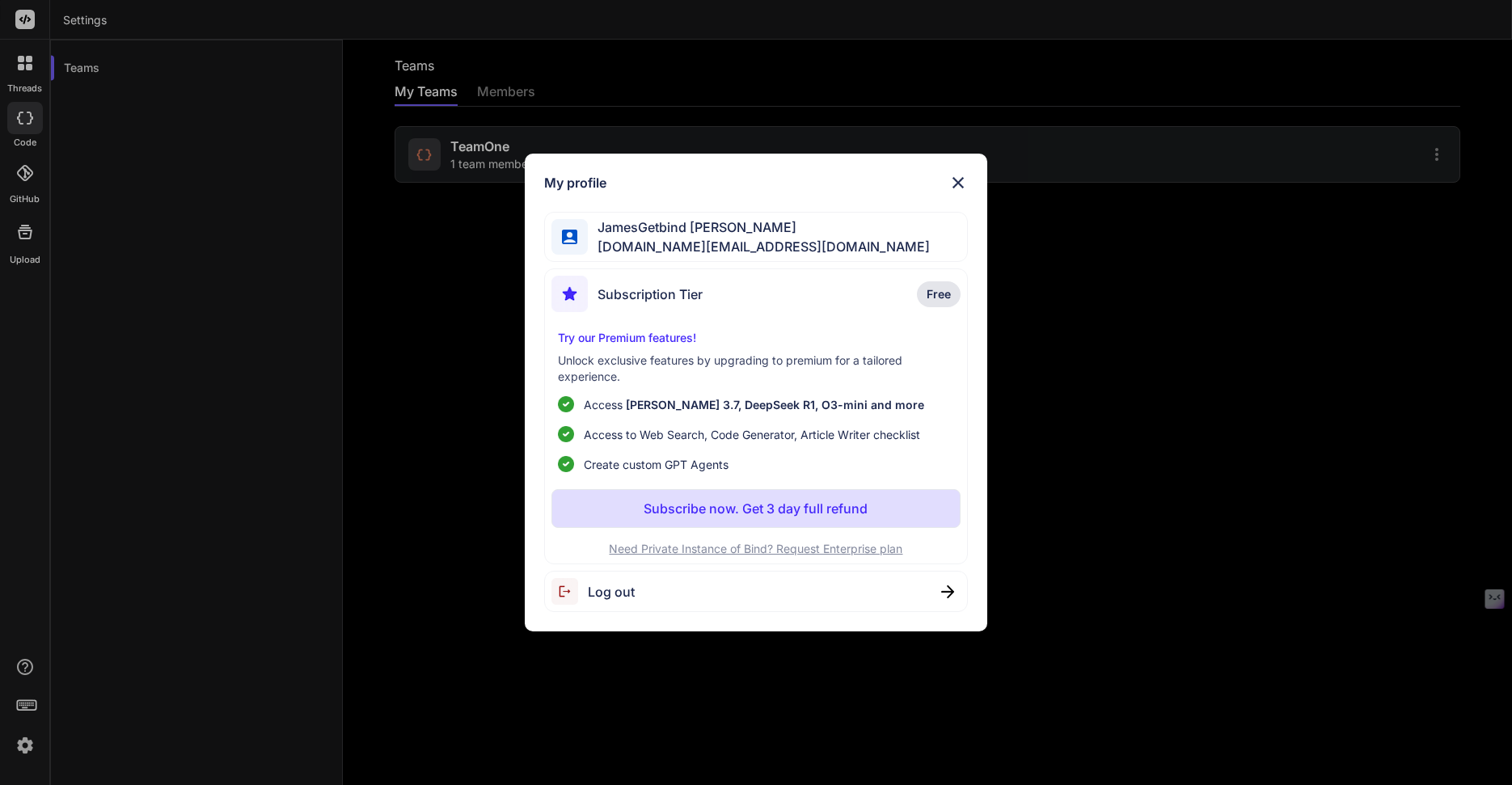
click at [631, 585] on div "Log out" at bounding box center [756, 591] width 423 height 41
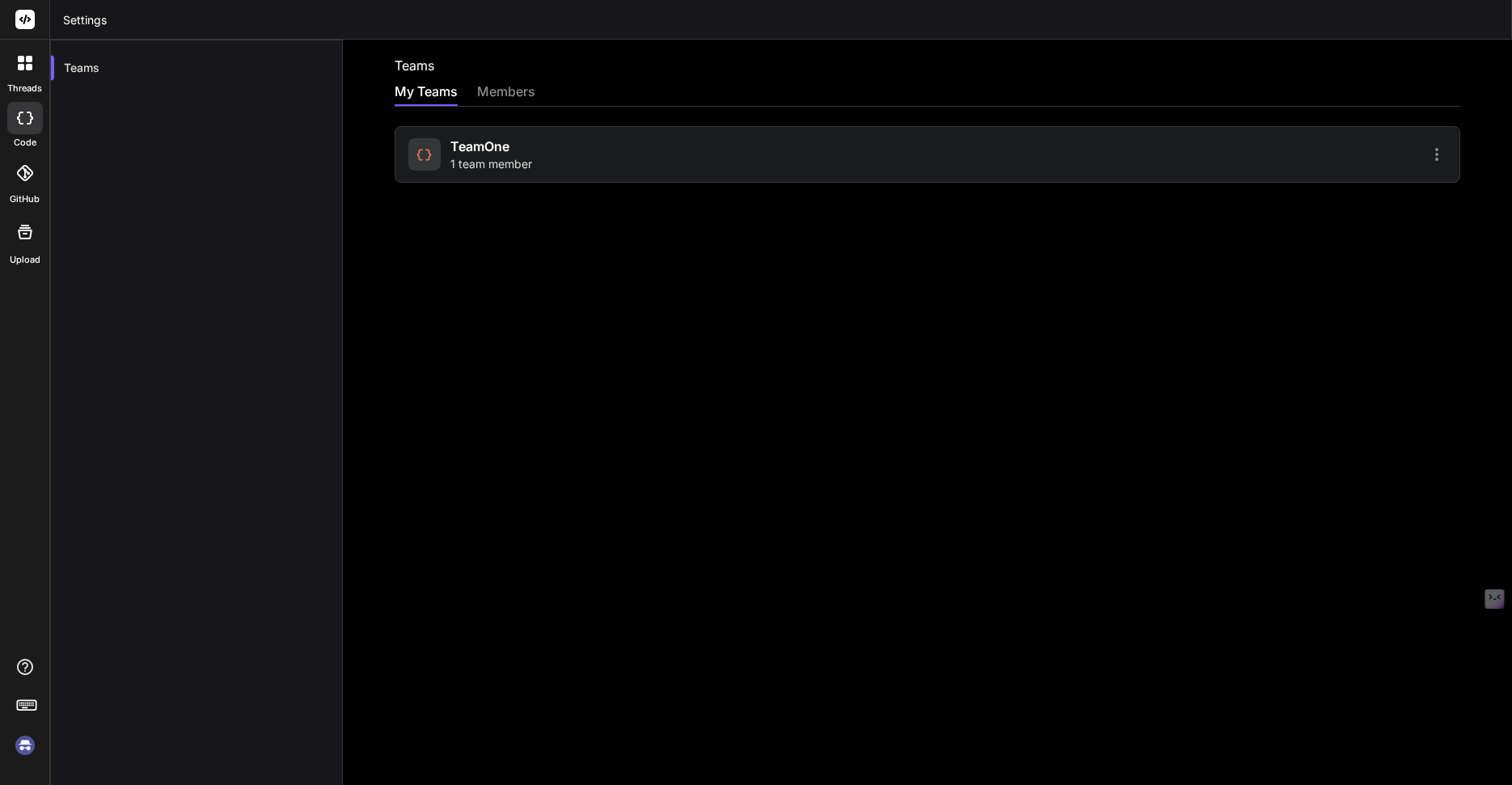
click at [25, 744] on img at bounding box center [25, 744] width 27 height 27
click at [27, 749] on img at bounding box center [25, 744] width 27 height 27
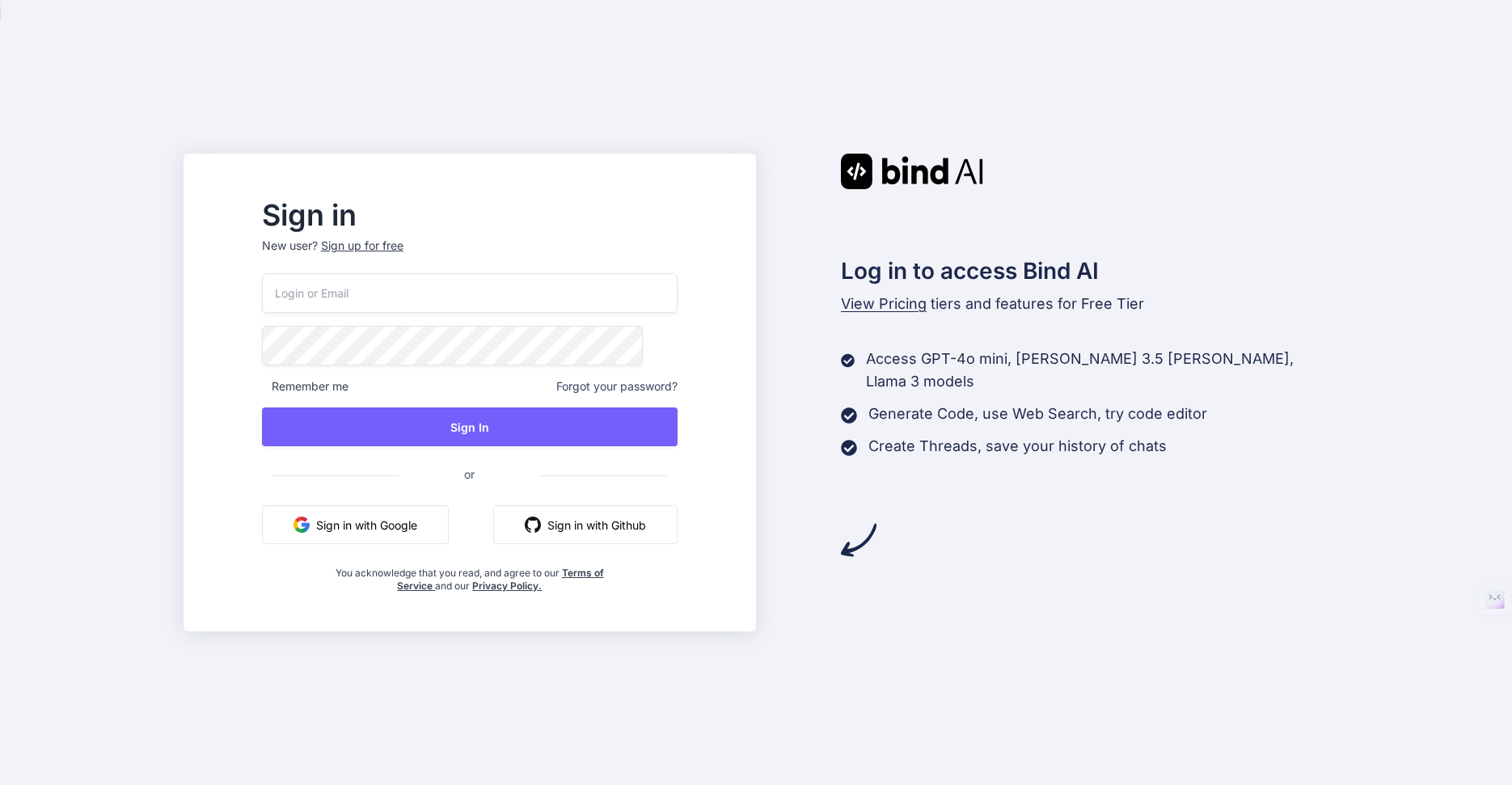
click at [473, 289] on input "email" at bounding box center [470, 293] width 416 height 40
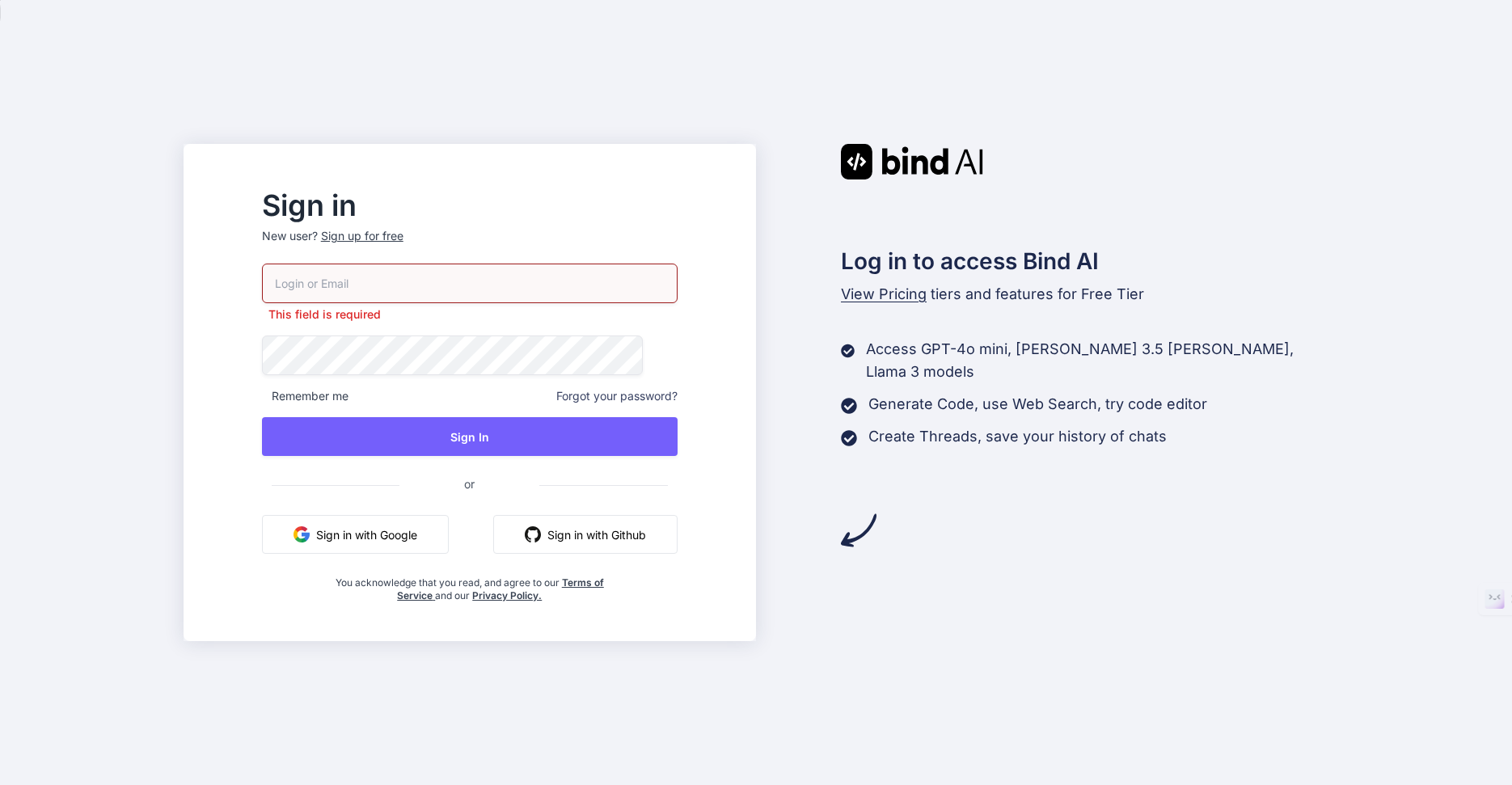
click at [472, 287] on input "email" at bounding box center [470, 283] width 416 height 40
type input "[DOMAIN_NAME][EMAIL_ADDRESS][DOMAIN_NAME]"
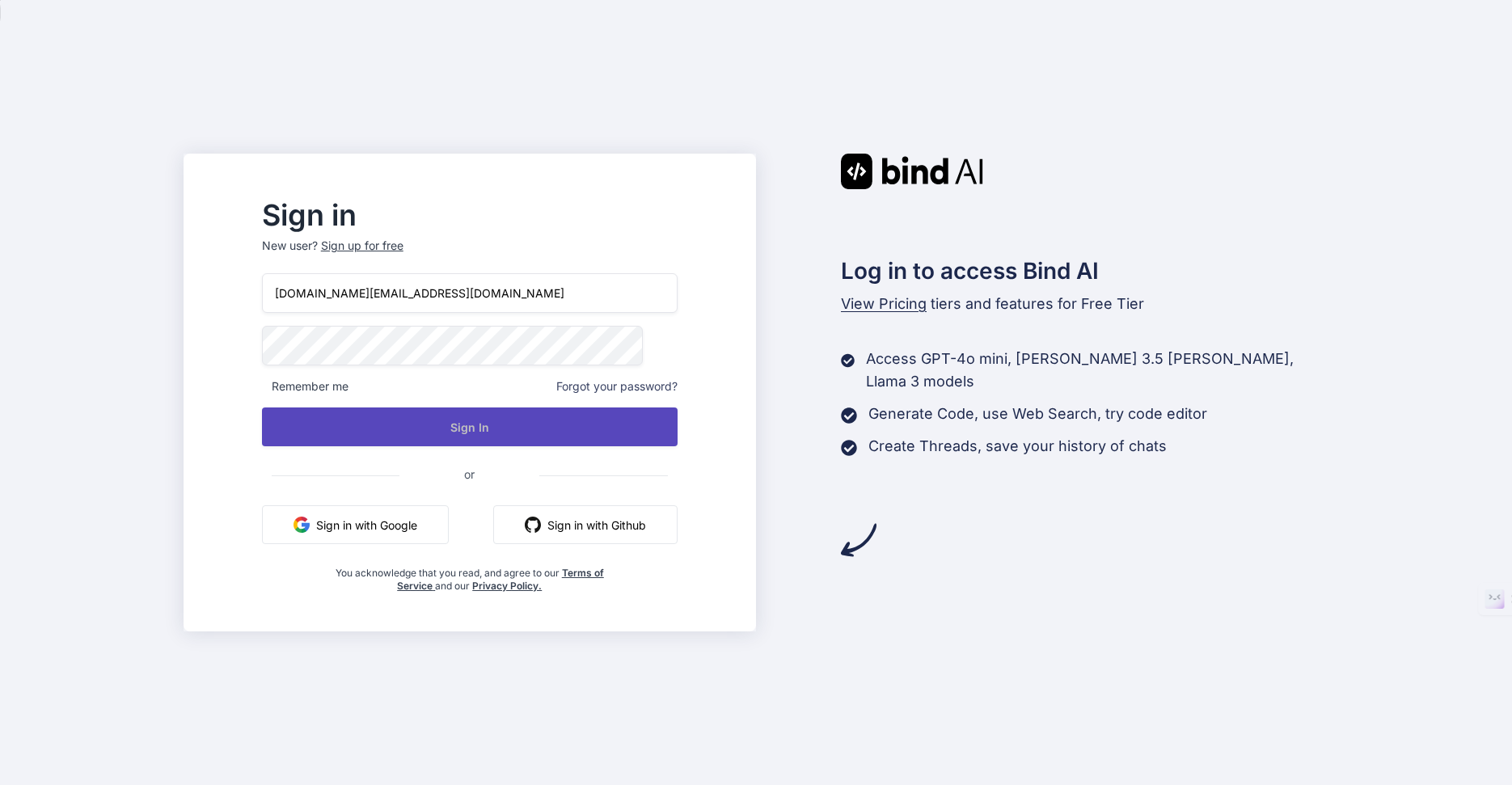
click at [510, 426] on button "Sign In" at bounding box center [470, 426] width 416 height 39
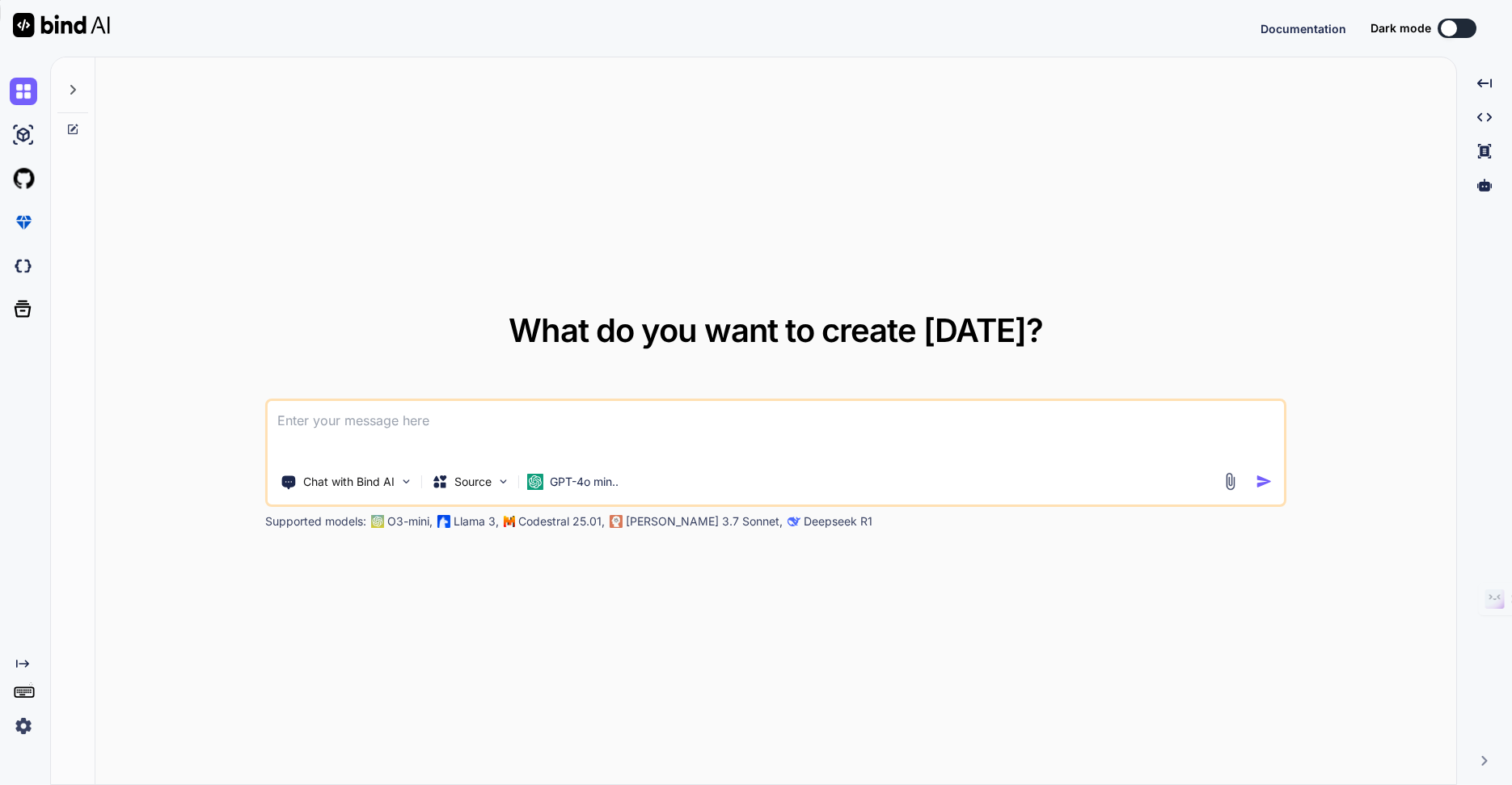
click at [23, 726] on img at bounding box center [23, 725] width 27 height 27
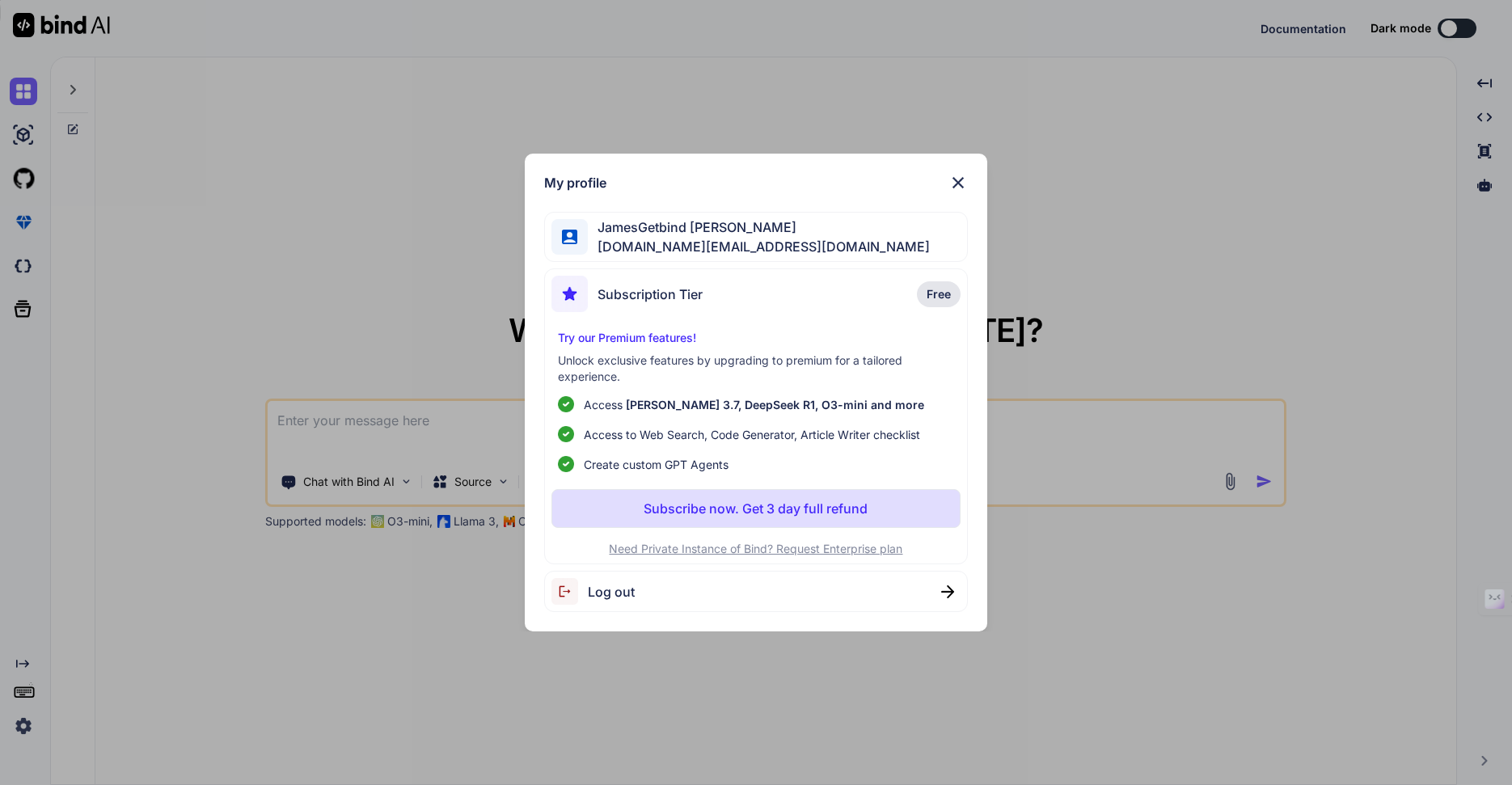
click at [962, 185] on img at bounding box center [958, 182] width 19 height 19
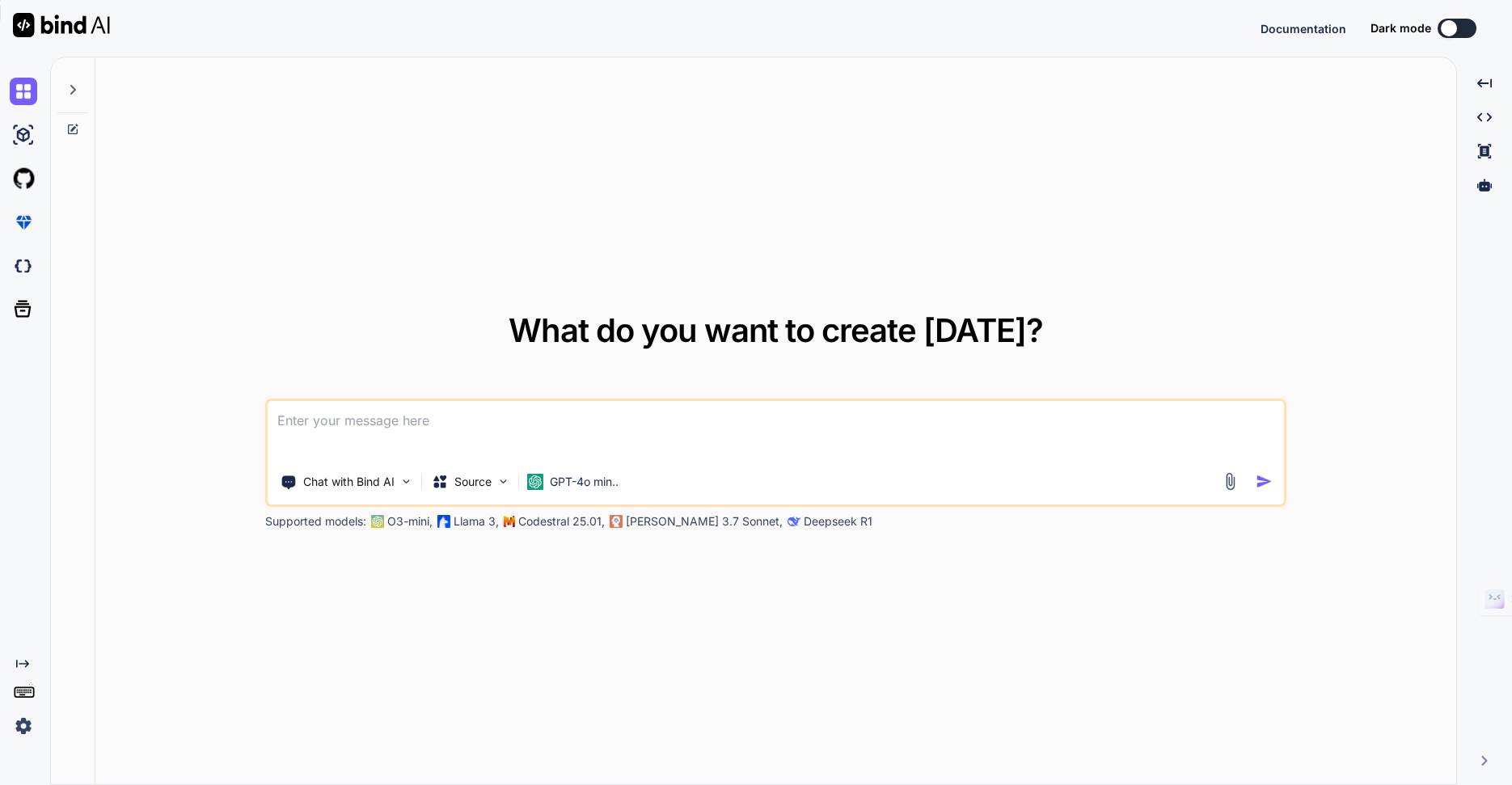
click at [25, 730] on img at bounding box center [23, 725] width 27 height 27
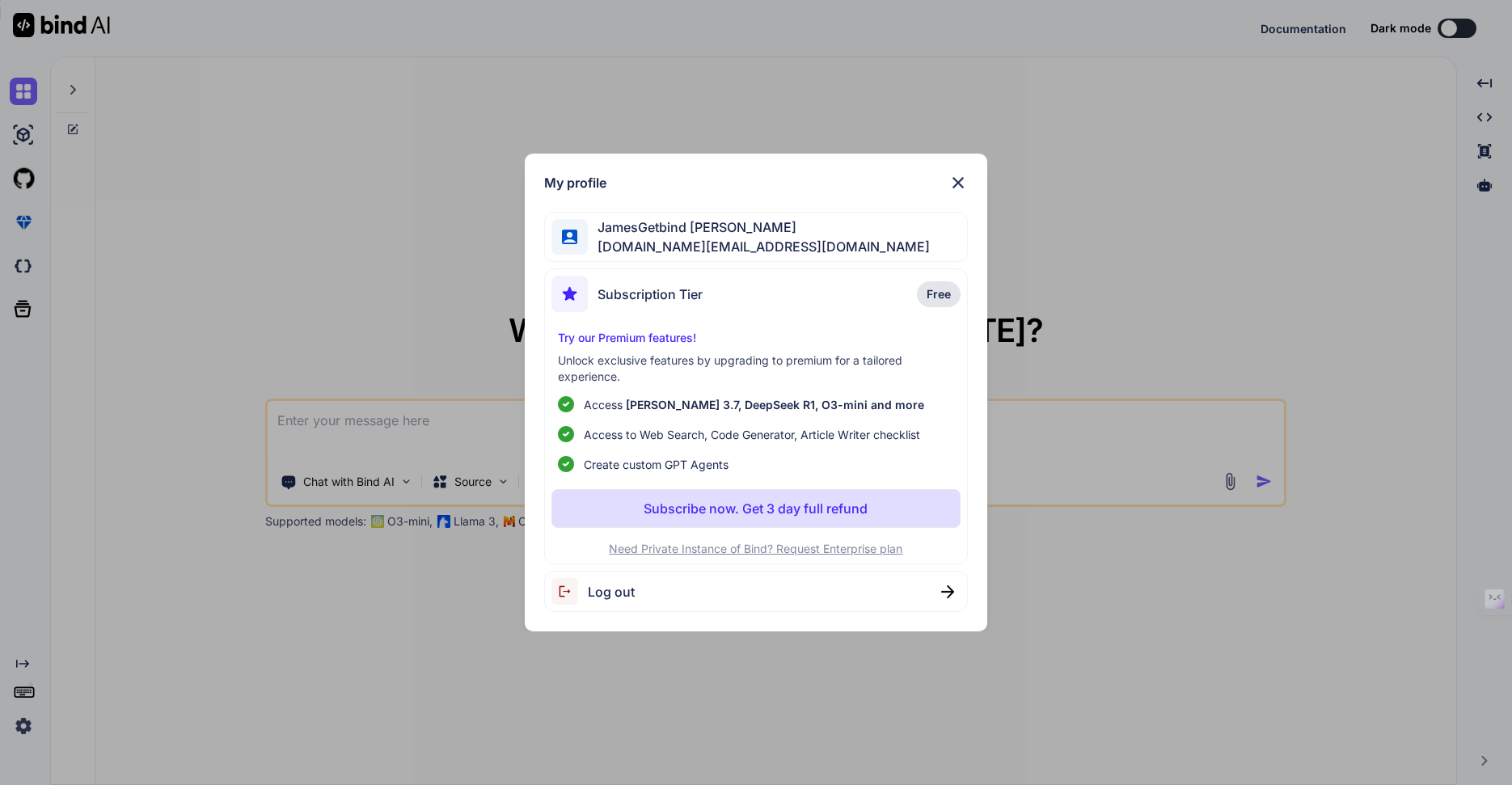
click at [596, 586] on span "Log out" at bounding box center [611, 591] width 47 height 19
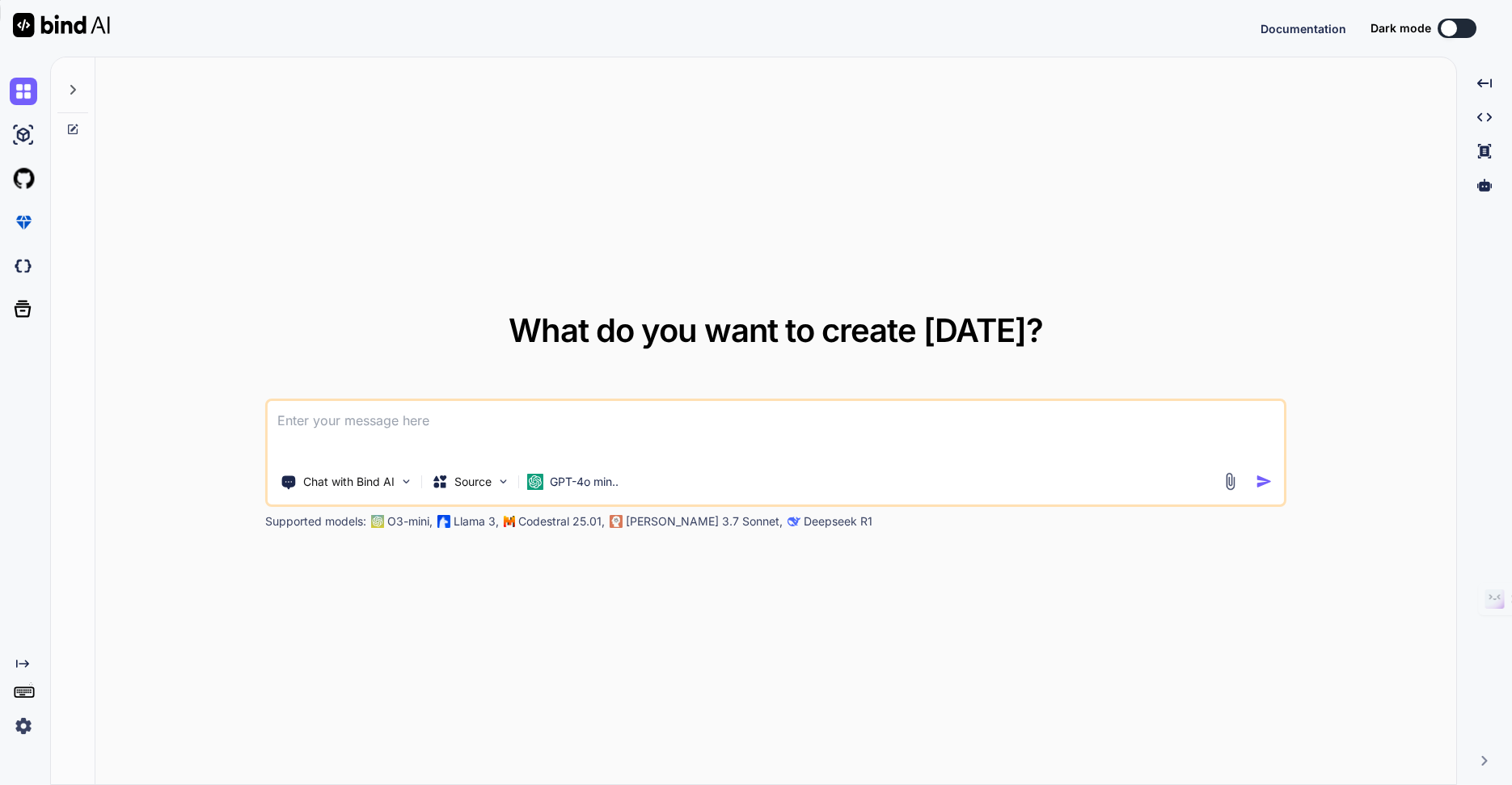
type textarea "x"
click at [25, 727] on img at bounding box center [23, 725] width 27 height 27
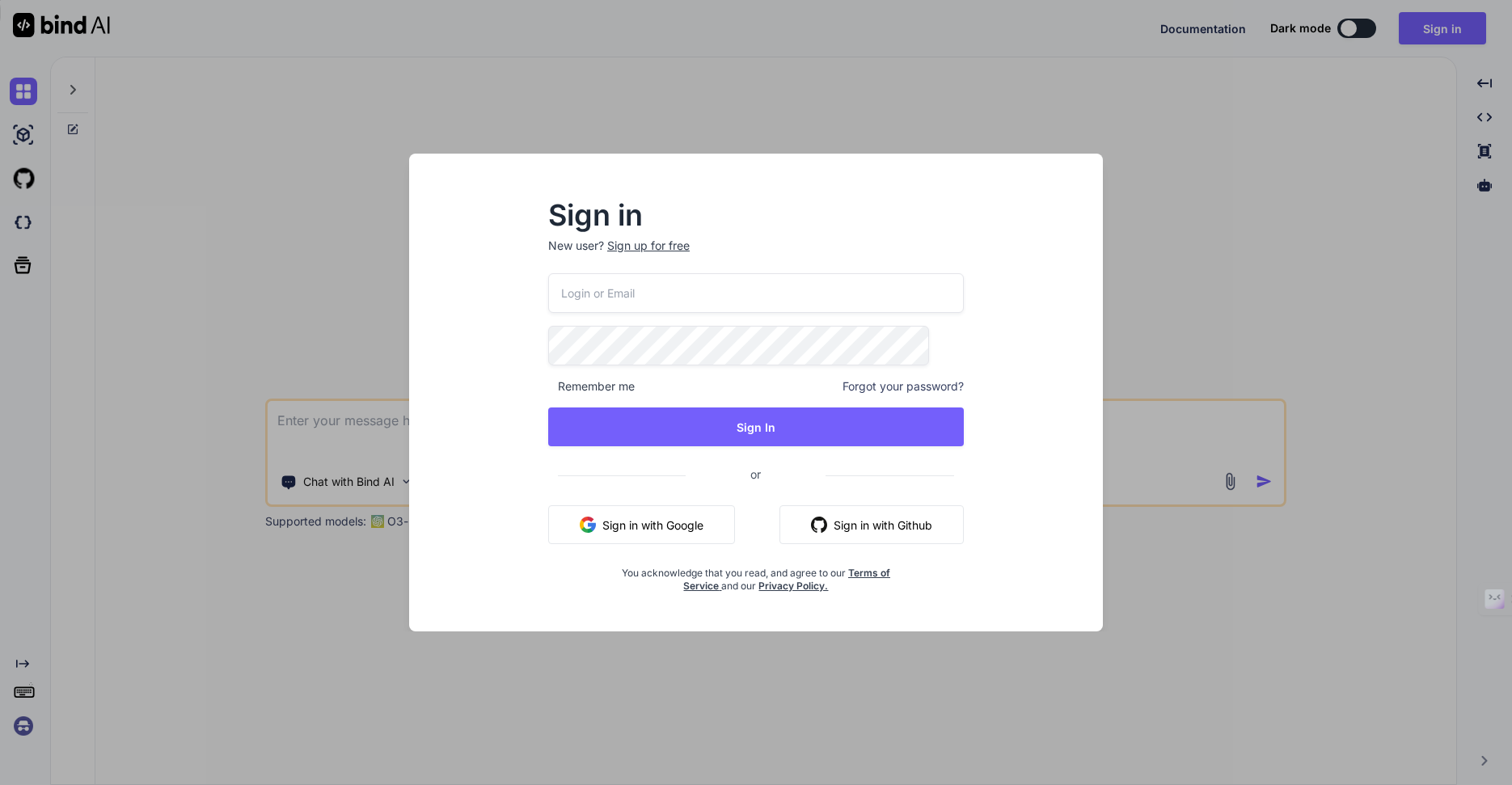
click at [773, 304] on input "email" at bounding box center [756, 293] width 416 height 40
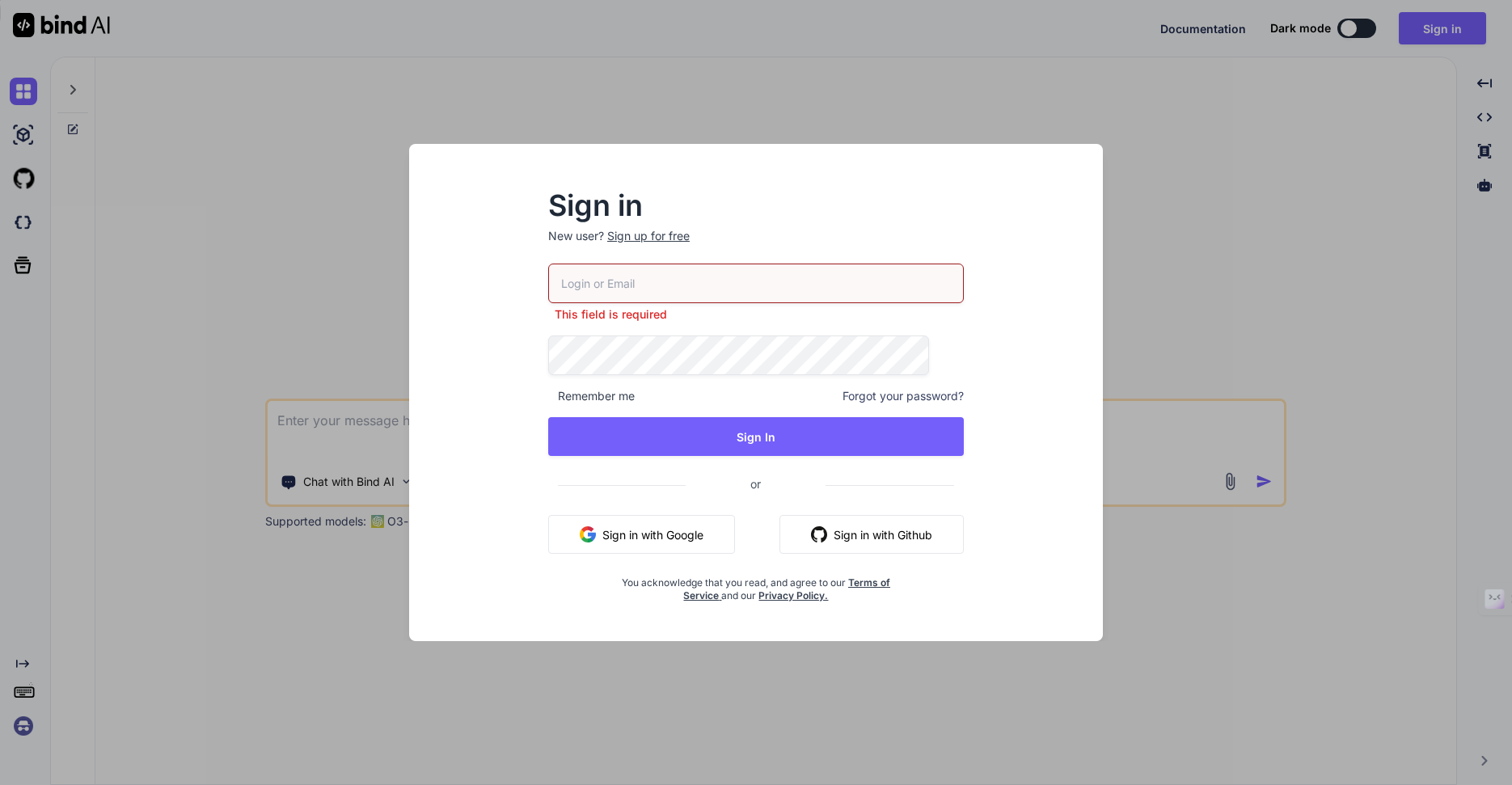
type input "[DOMAIN_NAME][EMAIL_ADDRESS][DOMAIN_NAME]"
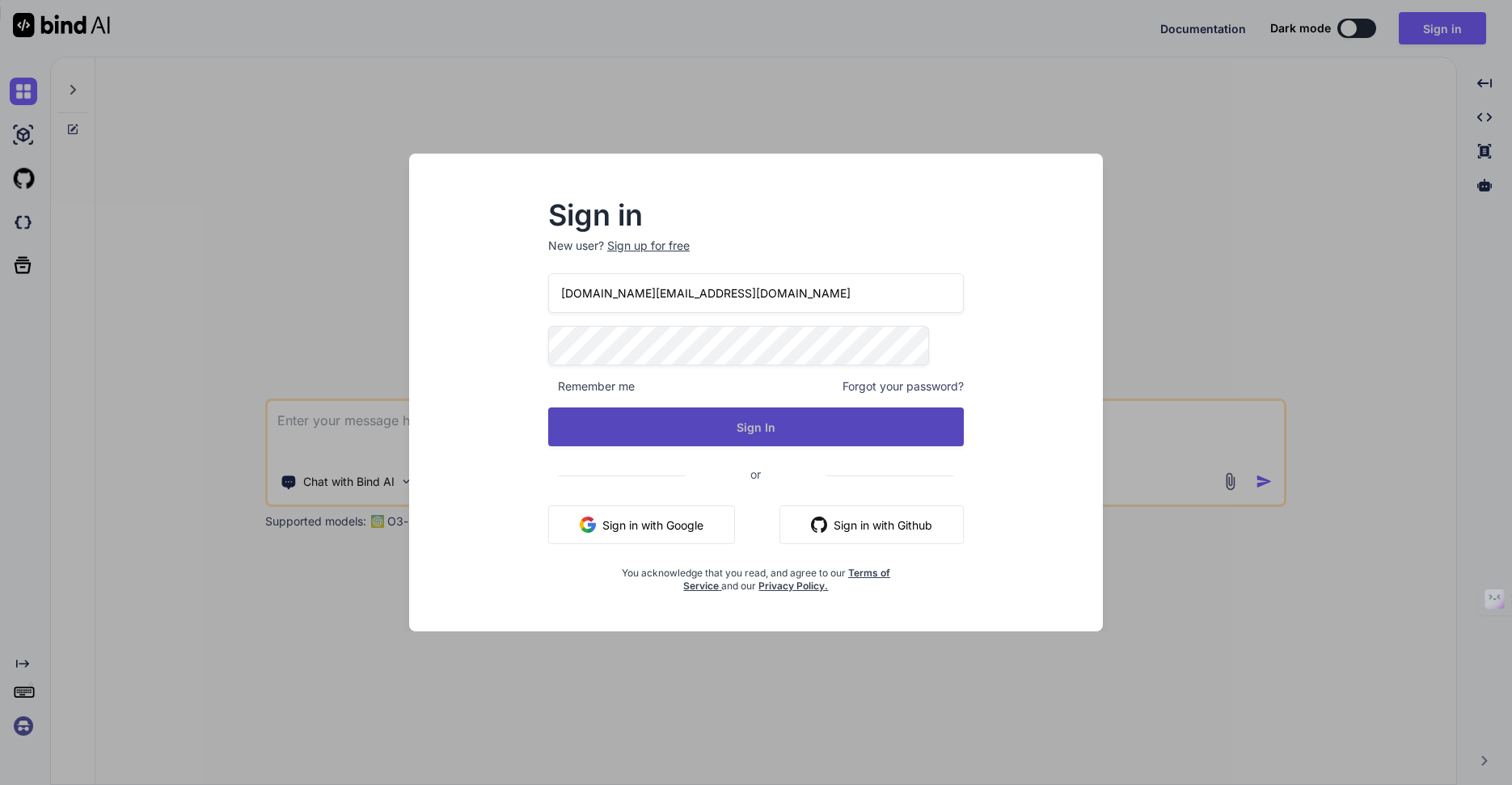
click at [766, 426] on button "Sign In" at bounding box center [756, 426] width 416 height 39
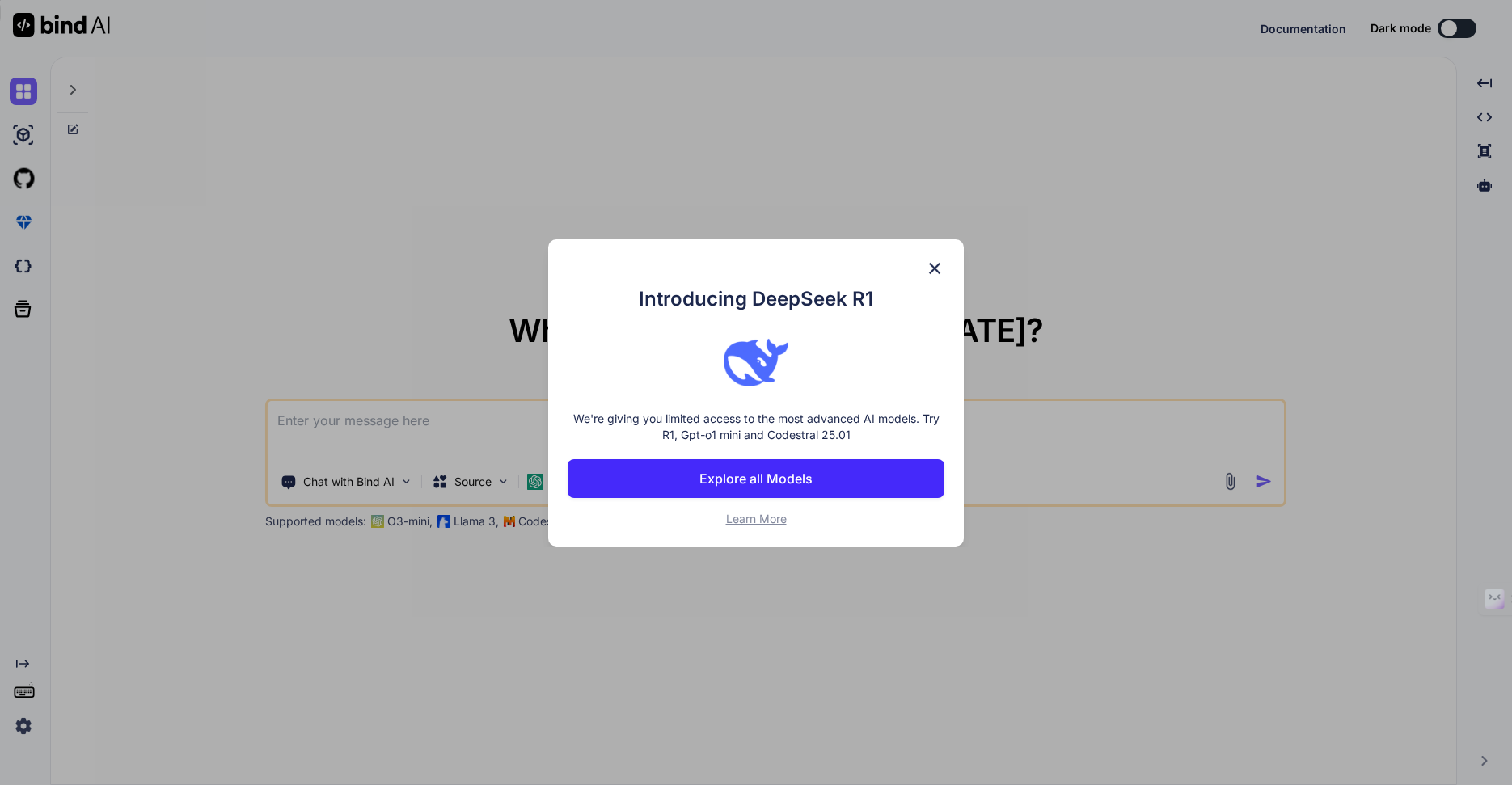
click at [939, 267] on img at bounding box center [934, 267] width 19 height 19
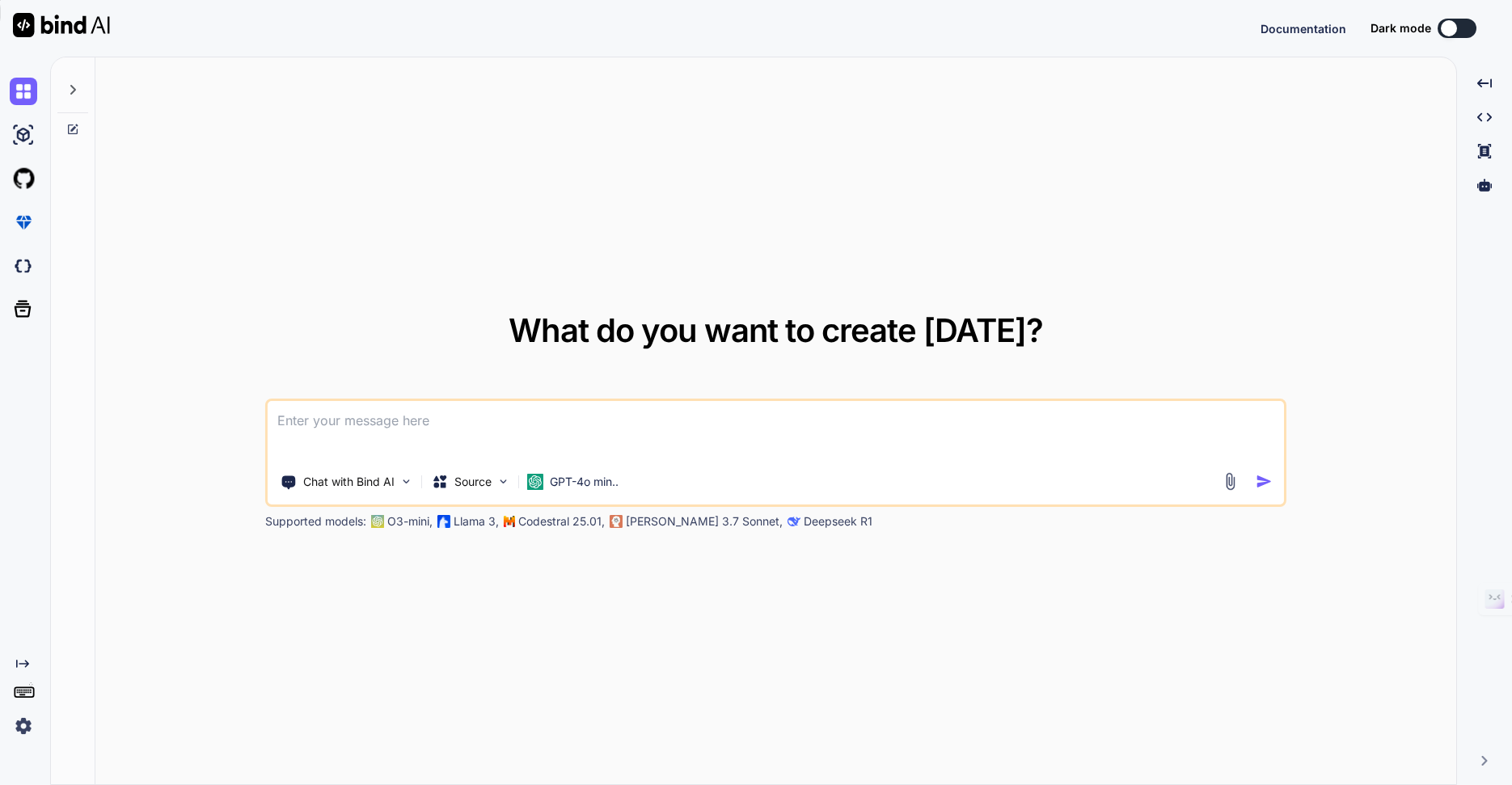
click at [21, 726] on img at bounding box center [23, 725] width 27 height 27
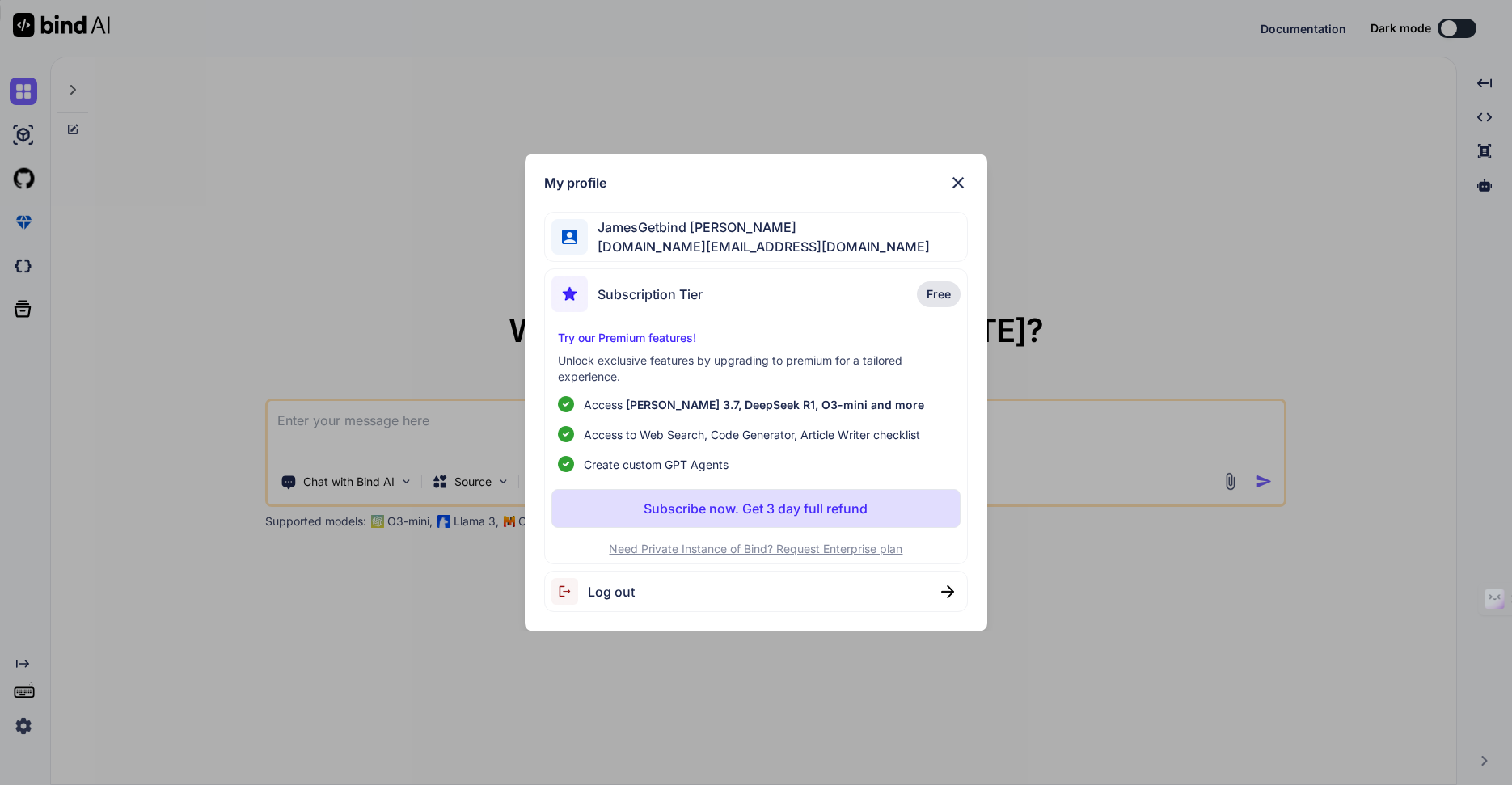
click at [714, 250] on span "[DOMAIN_NAME][EMAIL_ADDRESS][DOMAIN_NAME]" at bounding box center [758, 246] width 342 height 19
click at [959, 185] on img at bounding box center [958, 182] width 19 height 19
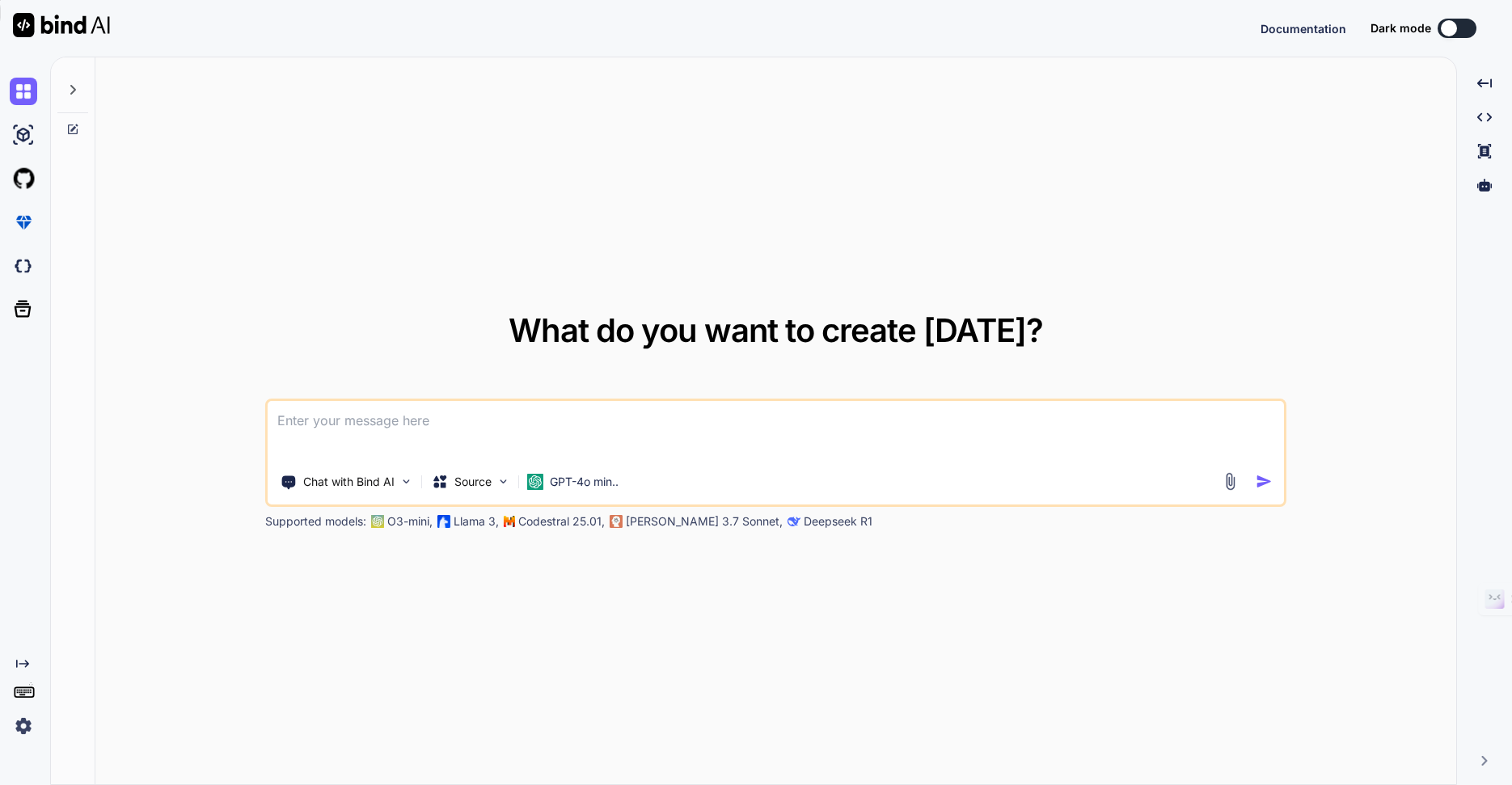
click at [27, 725] on img at bounding box center [23, 725] width 27 height 27
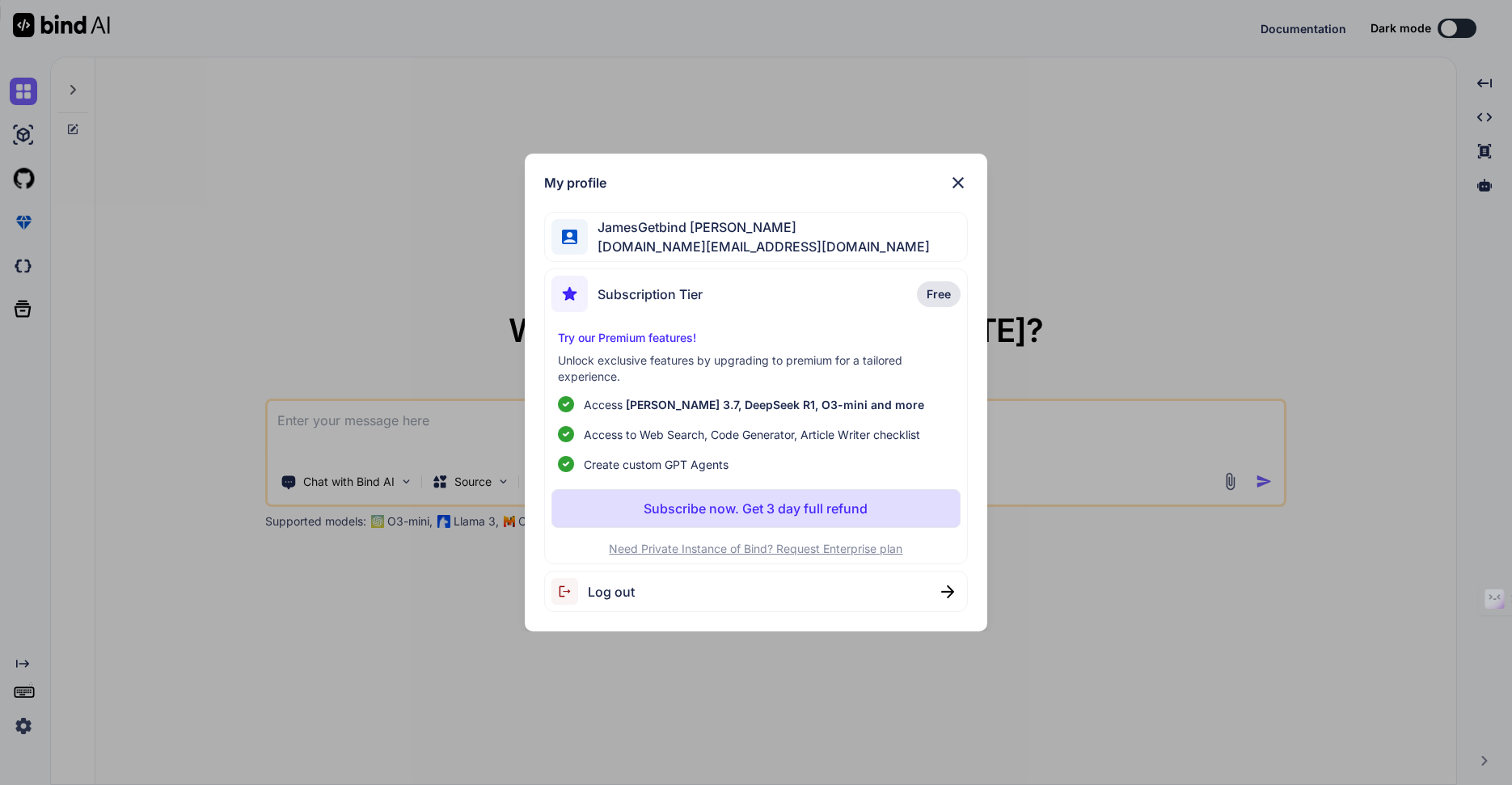
click at [599, 582] on span "Log out" at bounding box center [611, 591] width 47 height 19
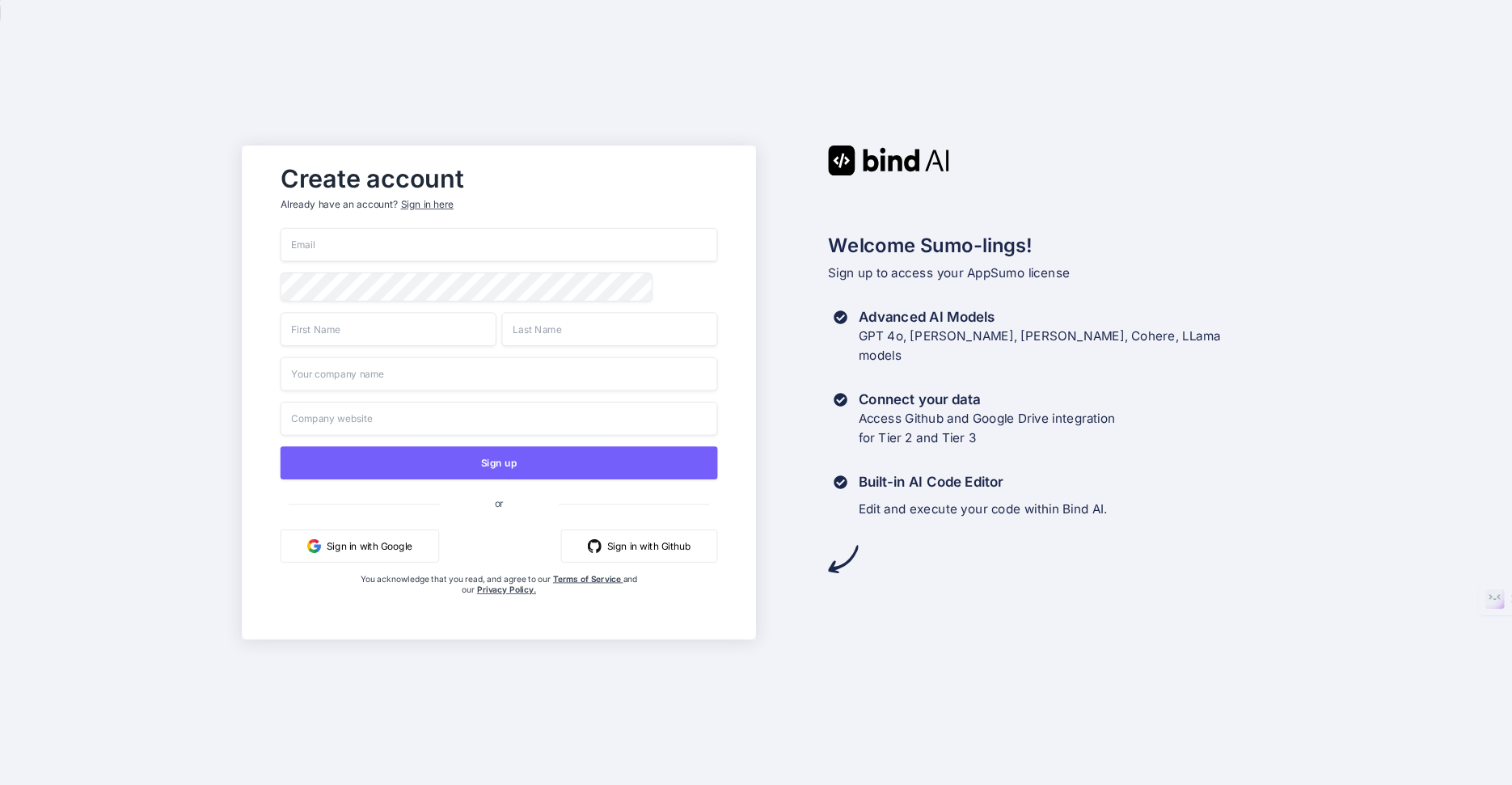
click at [426, 201] on div "Sign in here" at bounding box center [427, 205] width 52 height 14
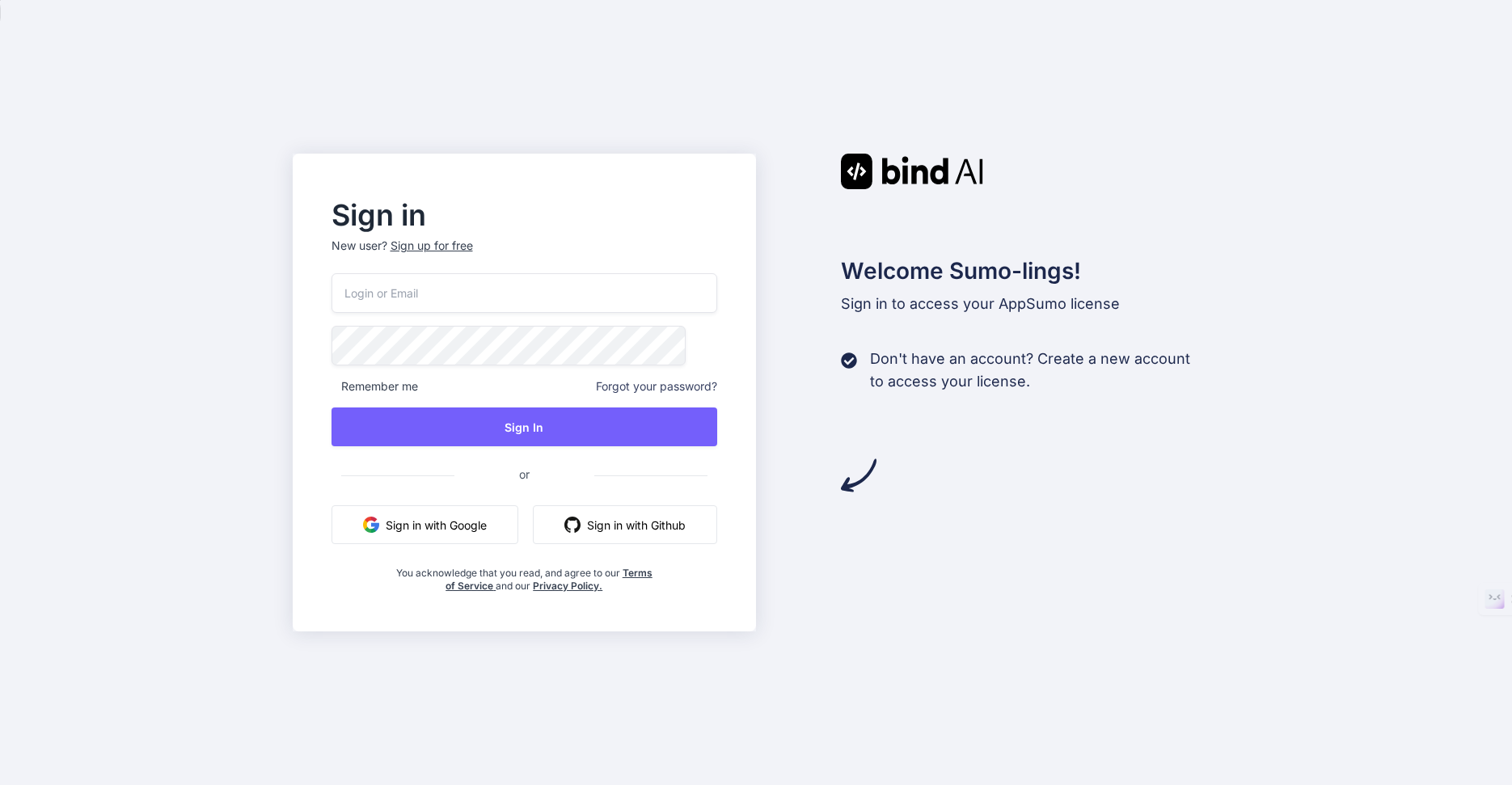
click at [447, 309] on input "email" at bounding box center [524, 293] width 386 height 40
type input "[DOMAIN_NAME][EMAIL_ADDRESS][DOMAIN_NAME]"
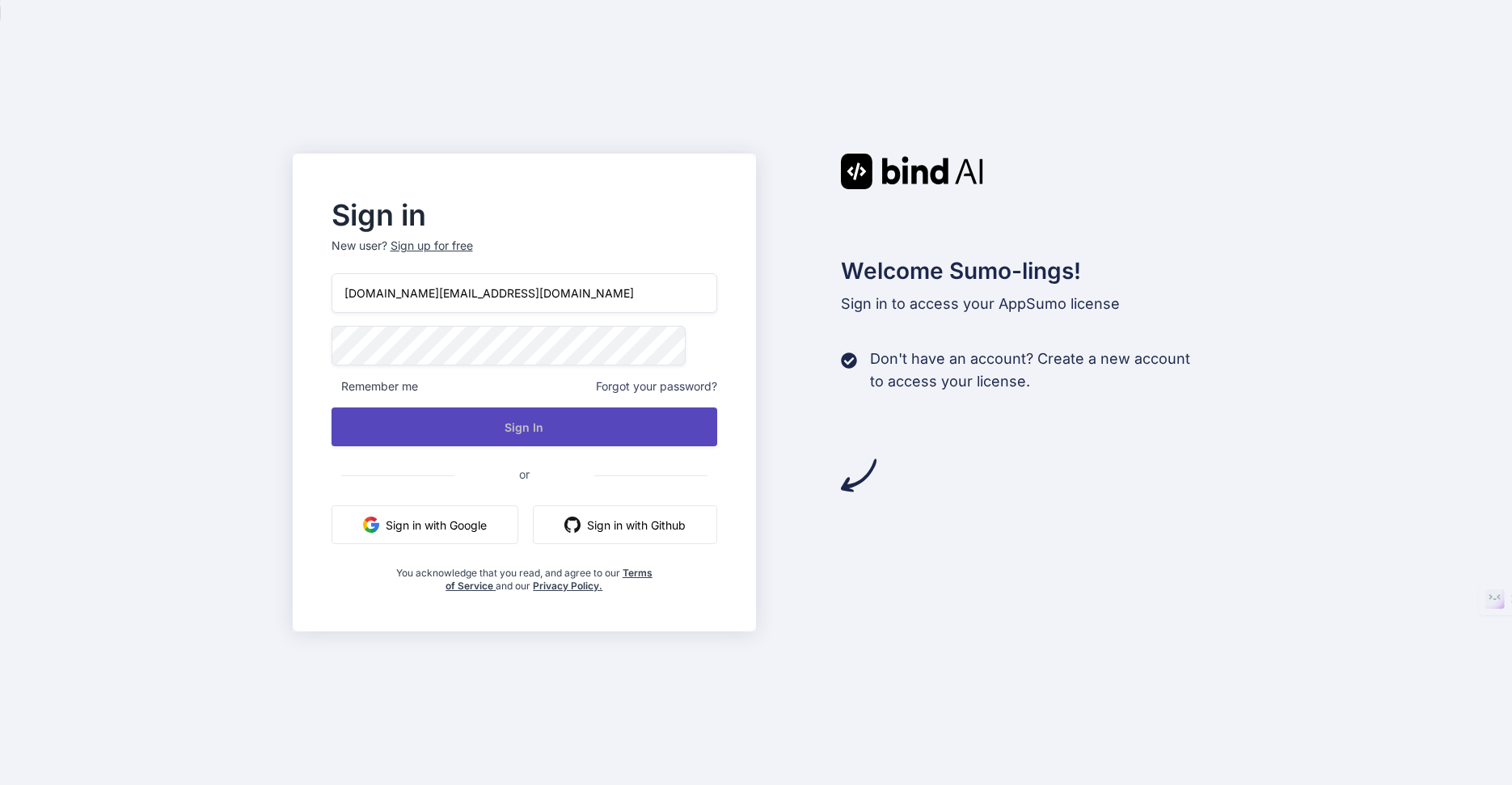
click at [511, 432] on button "Sign In" at bounding box center [524, 426] width 386 height 39
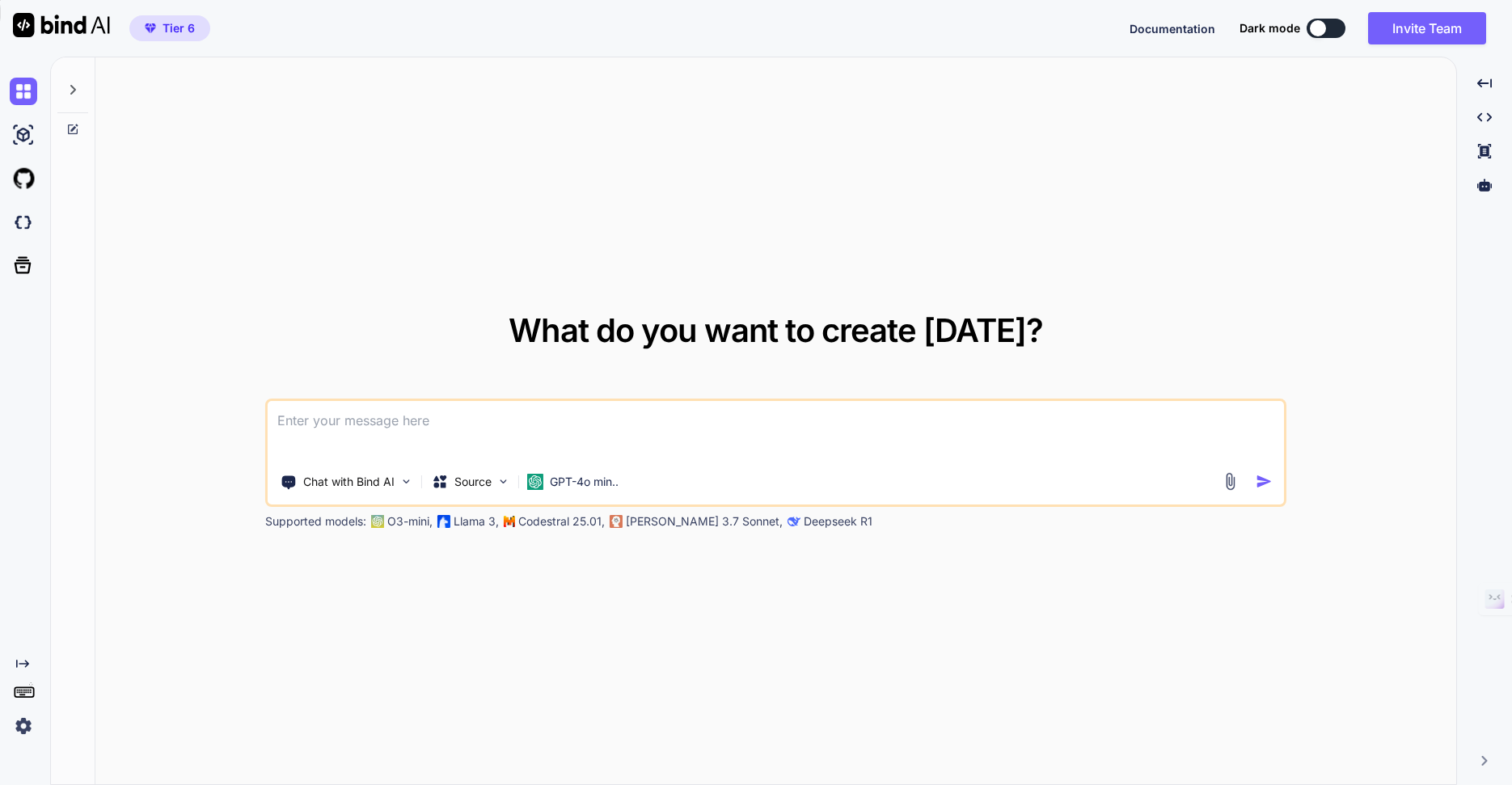
click at [25, 726] on img at bounding box center [23, 725] width 27 height 27
type textarea "x"
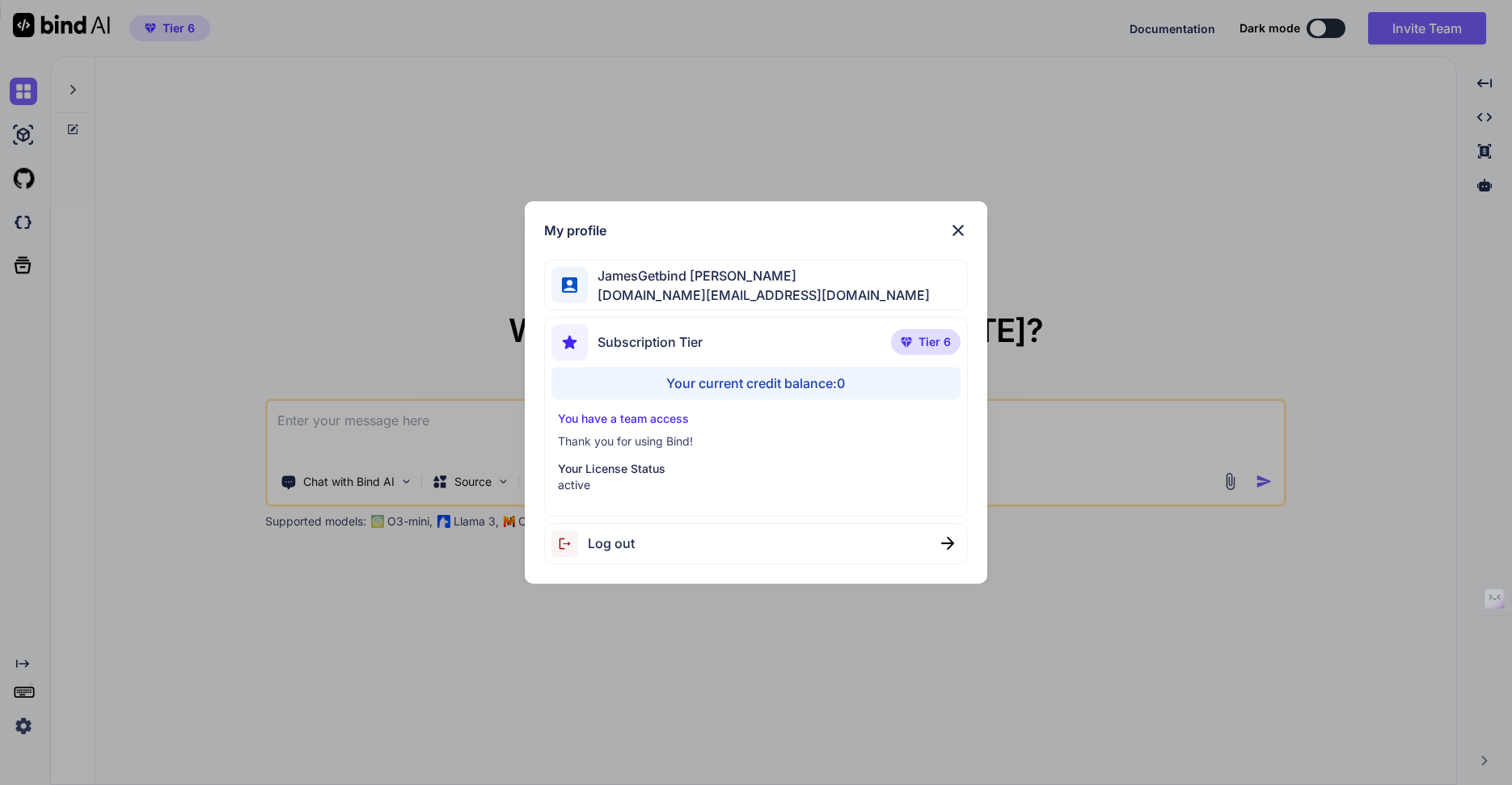
click at [954, 231] on img at bounding box center [958, 229] width 19 height 19
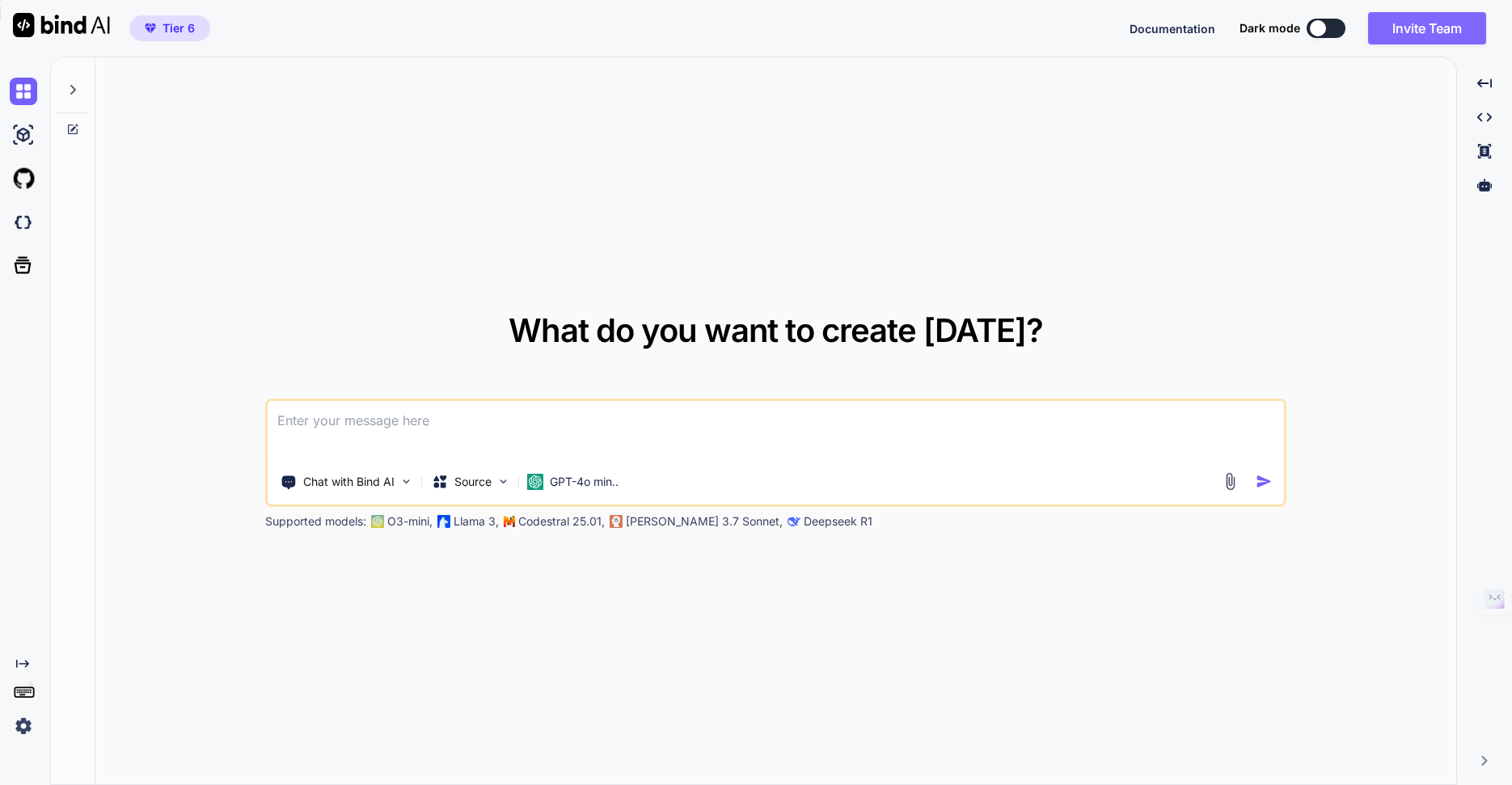
click at [1410, 34] on button "Invite Team" at bounding box center [1427, 28] width 118 height 32
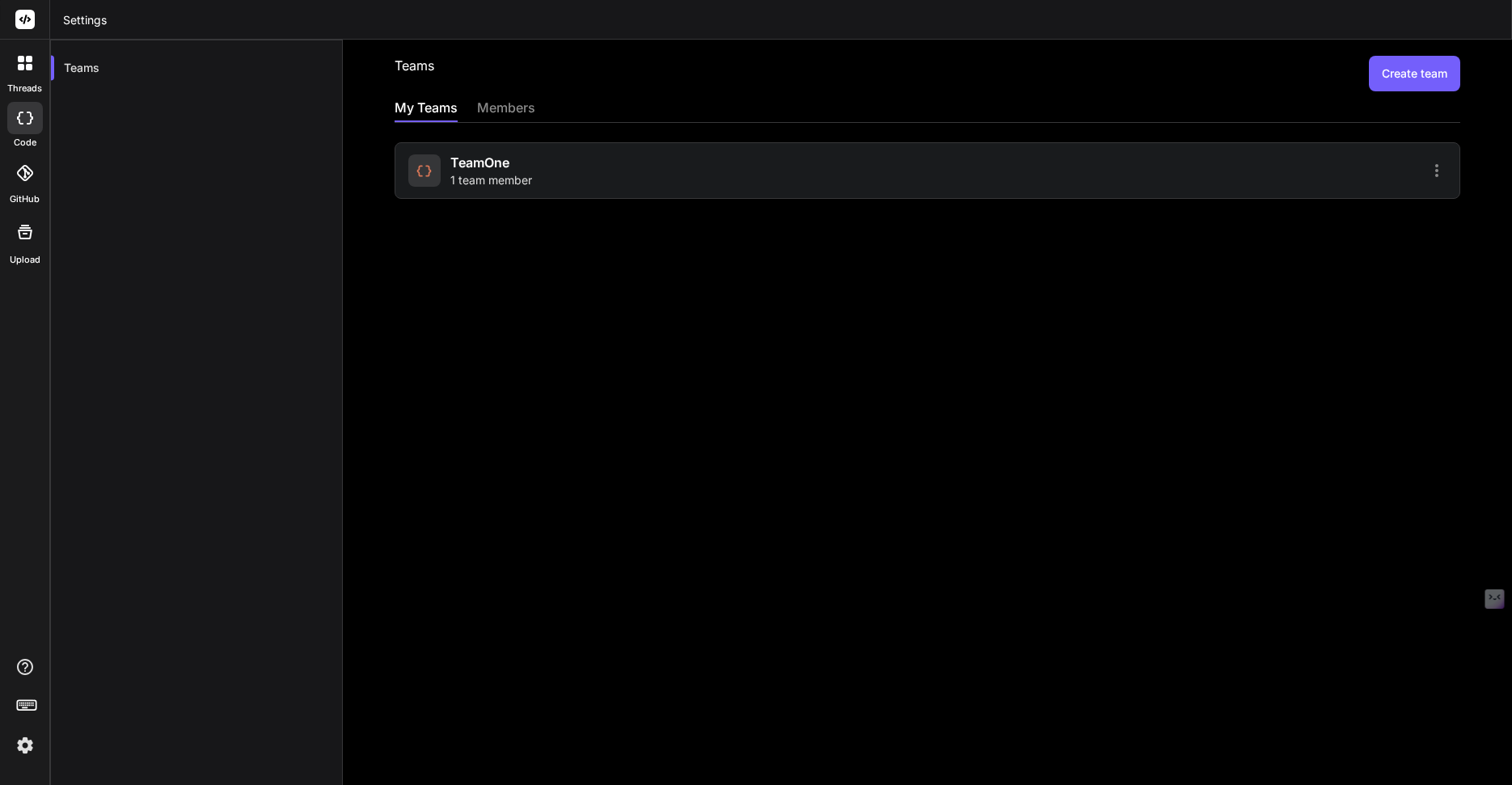
click at [597, 192] on div "TeamOne 1 team member" at bounding box center [927, 171] width 1065 height 56
click at [1427, 171] on icon at bounding box center [1436, 170] width 19 height 19
click at [1384, 217] on li "Members" at bounding box center [1343, 212] width 131 height 30
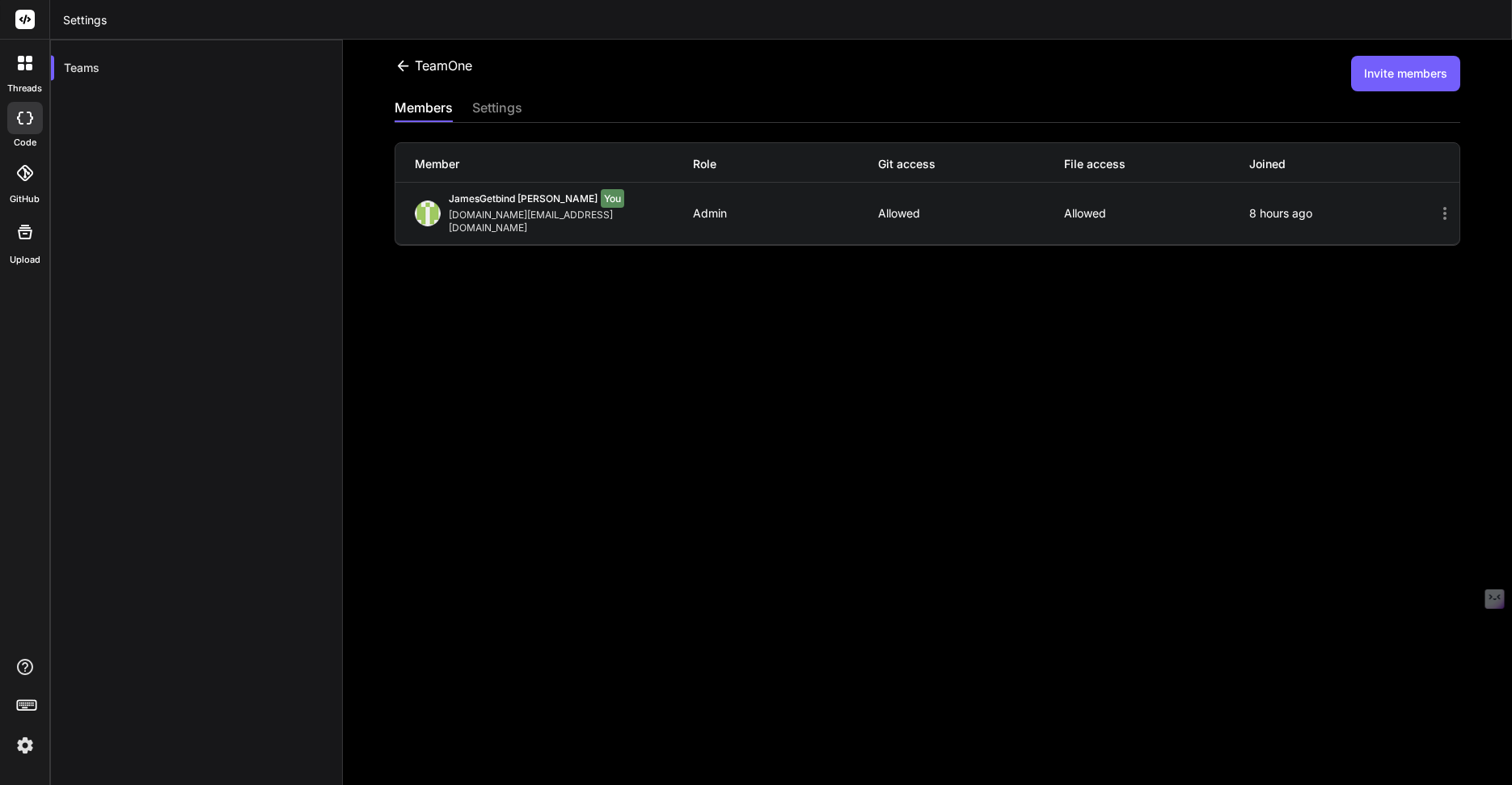
click at [1397, 84] on button "Invite members" at bounding box center [1406, 73] width 109 height 36
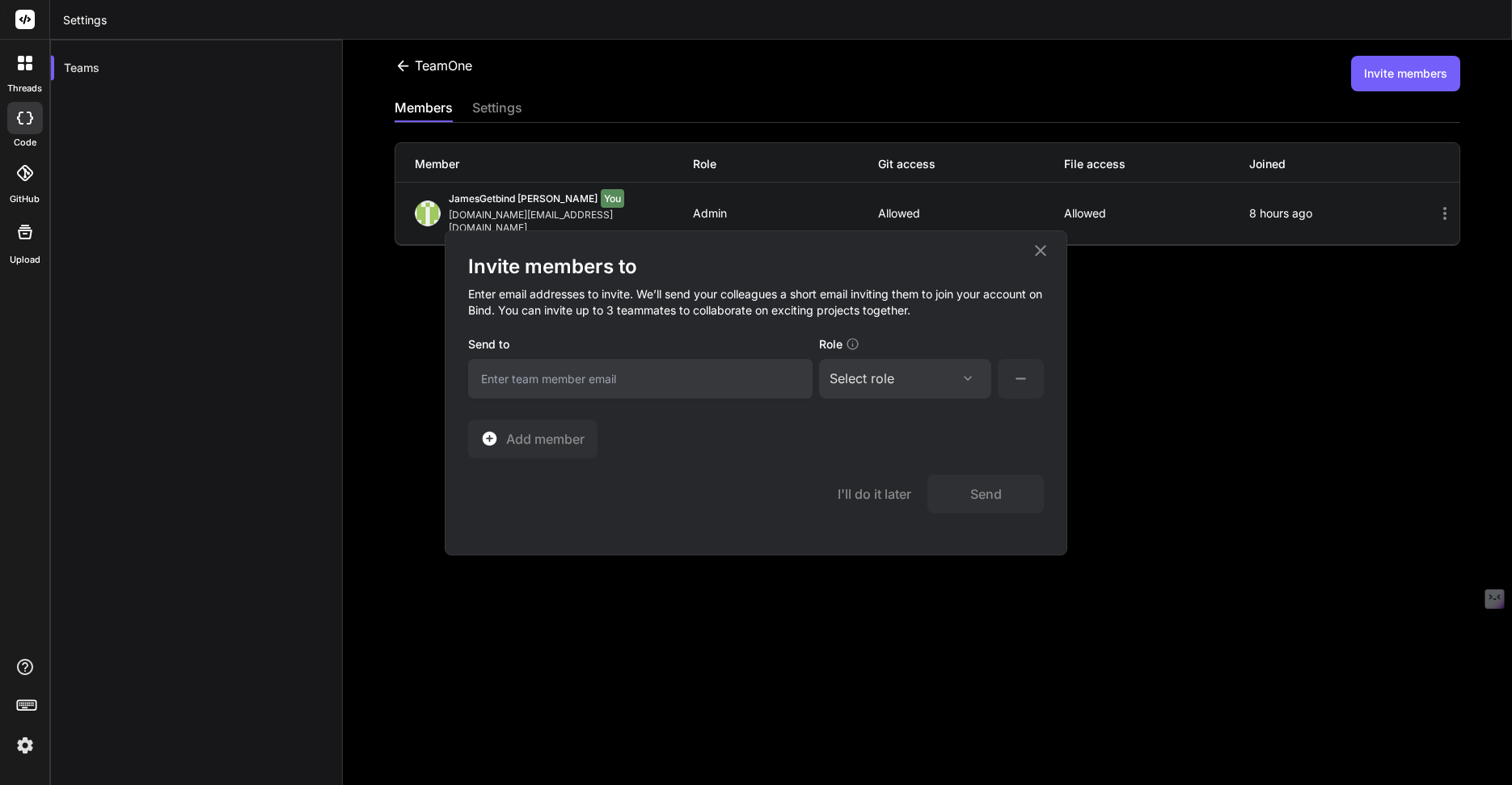
click at [959, 385] on div "Select role" at bounding box center [905, 378] width 151 height 19
click at [685, 641] on div "Invite members to Enter email addresses to invite. We’ll send your colleagues a…" at bounding box center [756, 392] width 1512 height 785
